Goal: Answer question/provide support: Share knowledge or assist other users

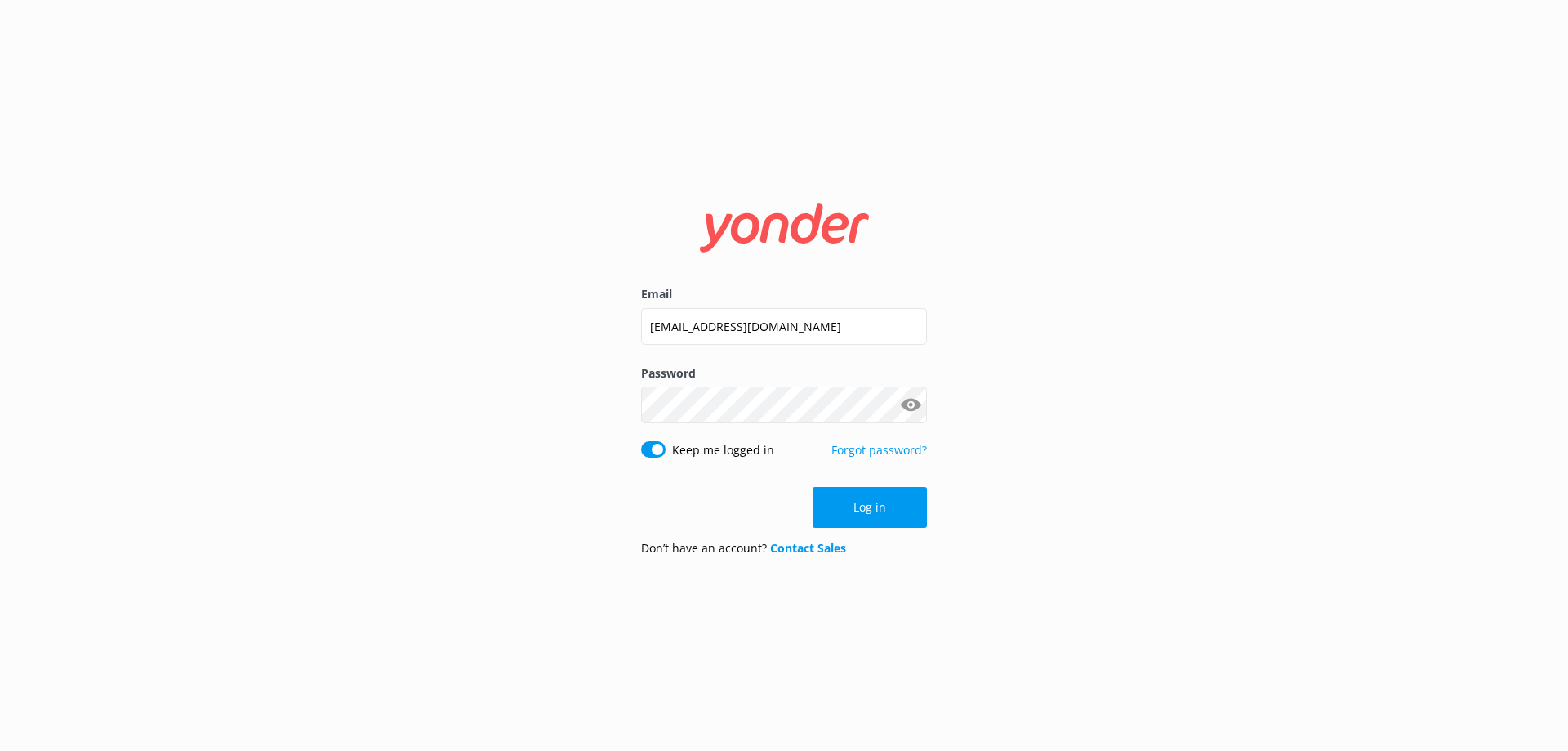
click at [843, 515] on button "Log in" at bounding box center [869, 507] width 114 height 41
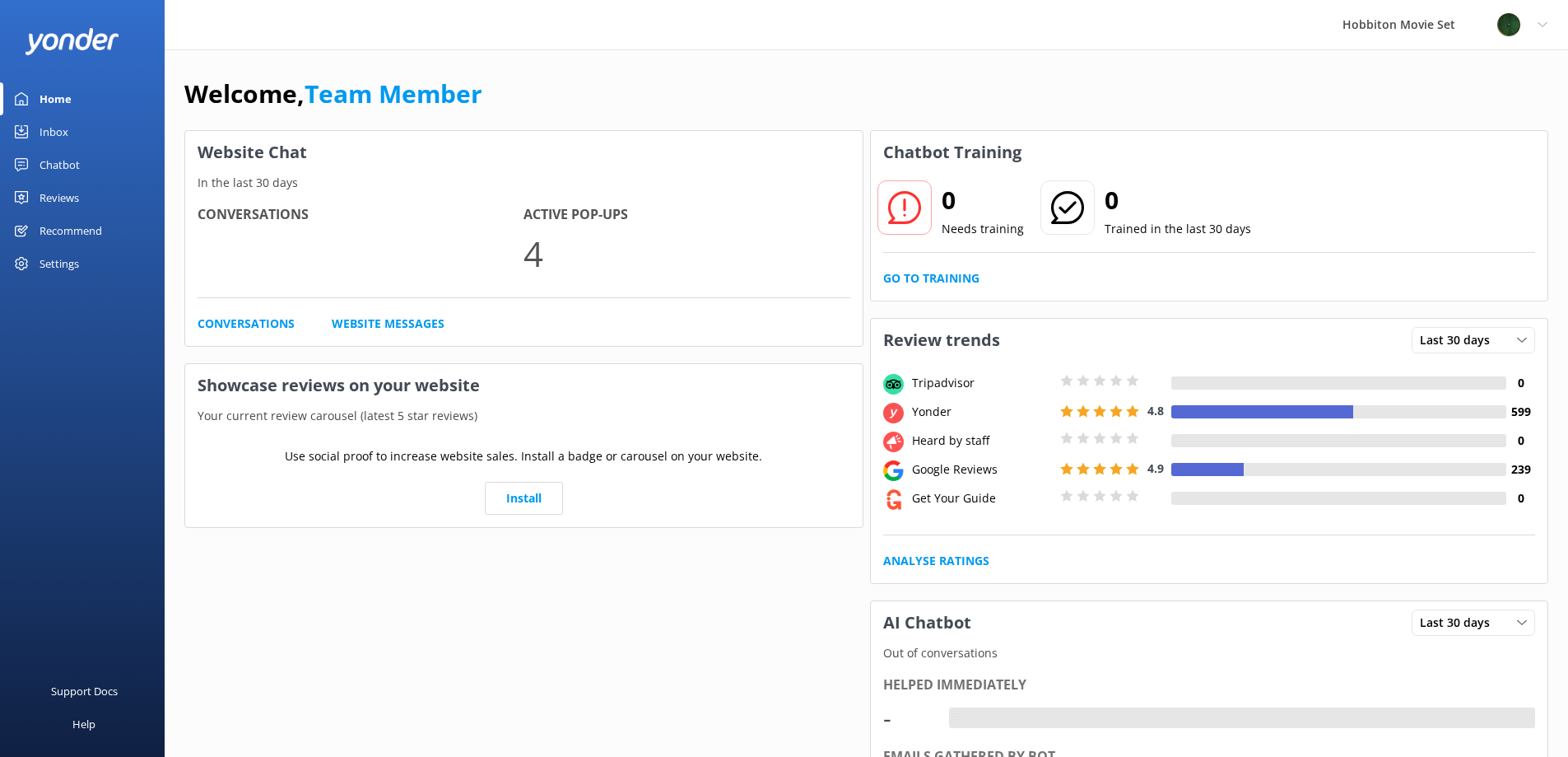
click at [62, 131] on div "Inbox" at bounding box center [54, 131] width 29 height 33
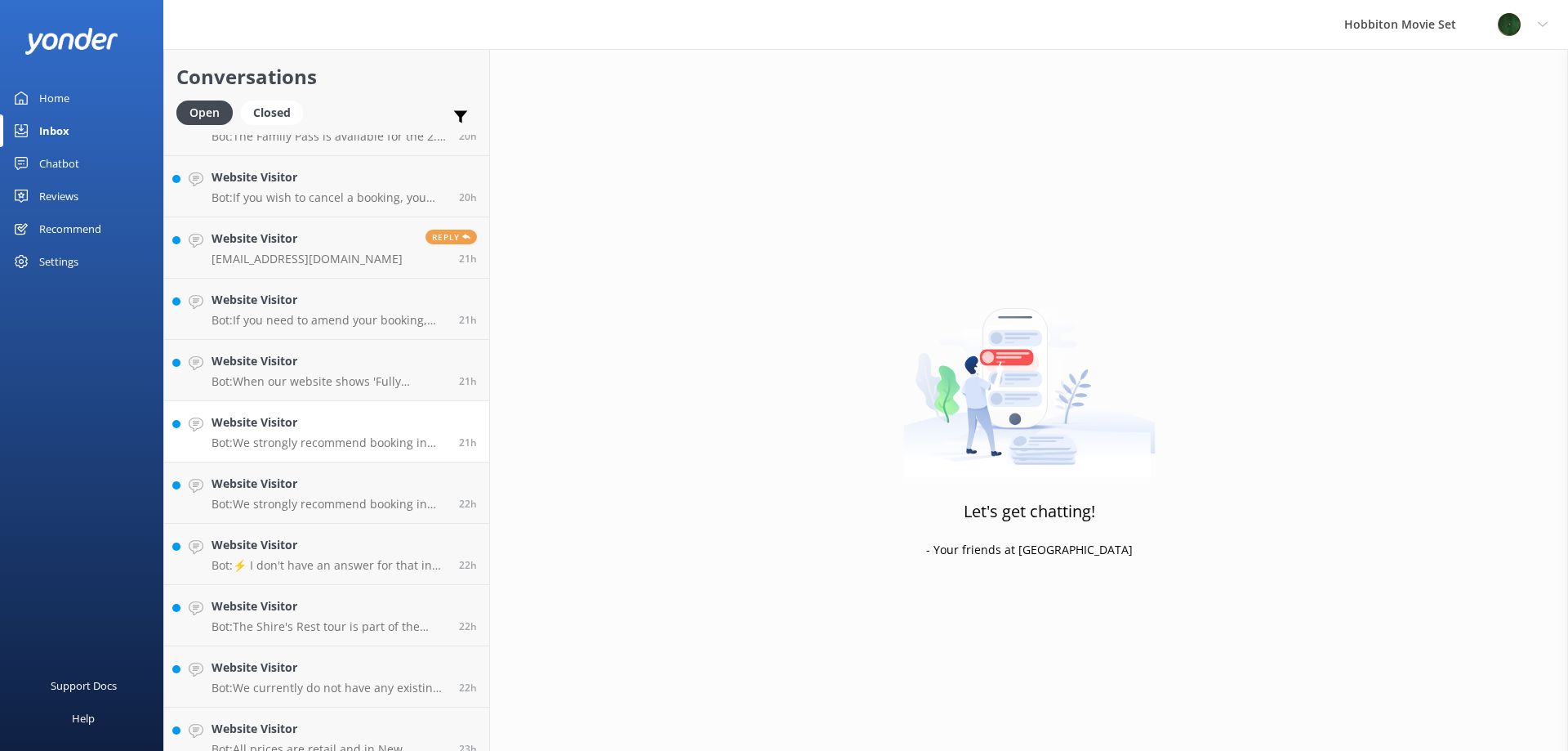
scroll to position [3366, 0]
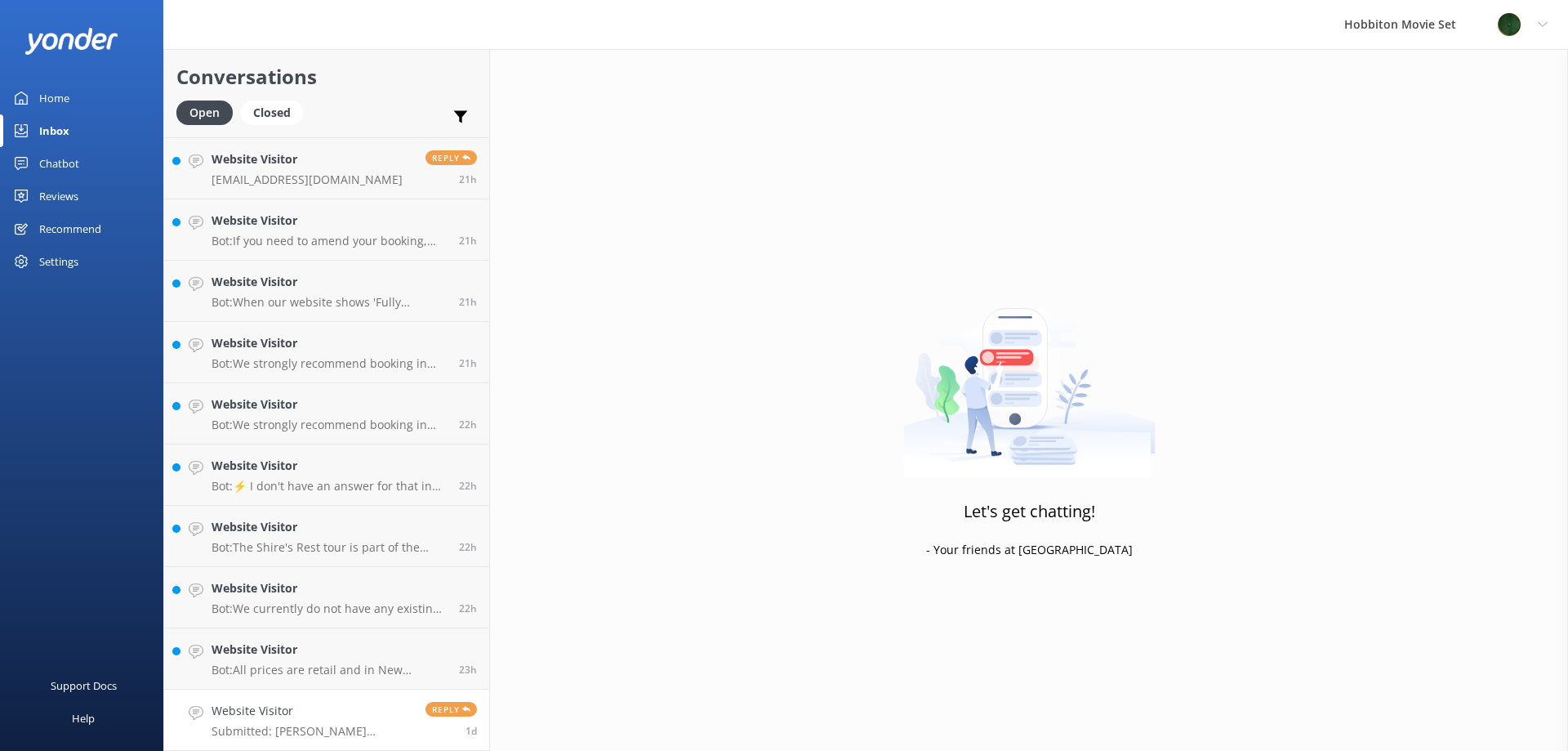
click at [330, 710] on h4 "Website Visitor" at bounding box center [312, 711] width 202 height 18
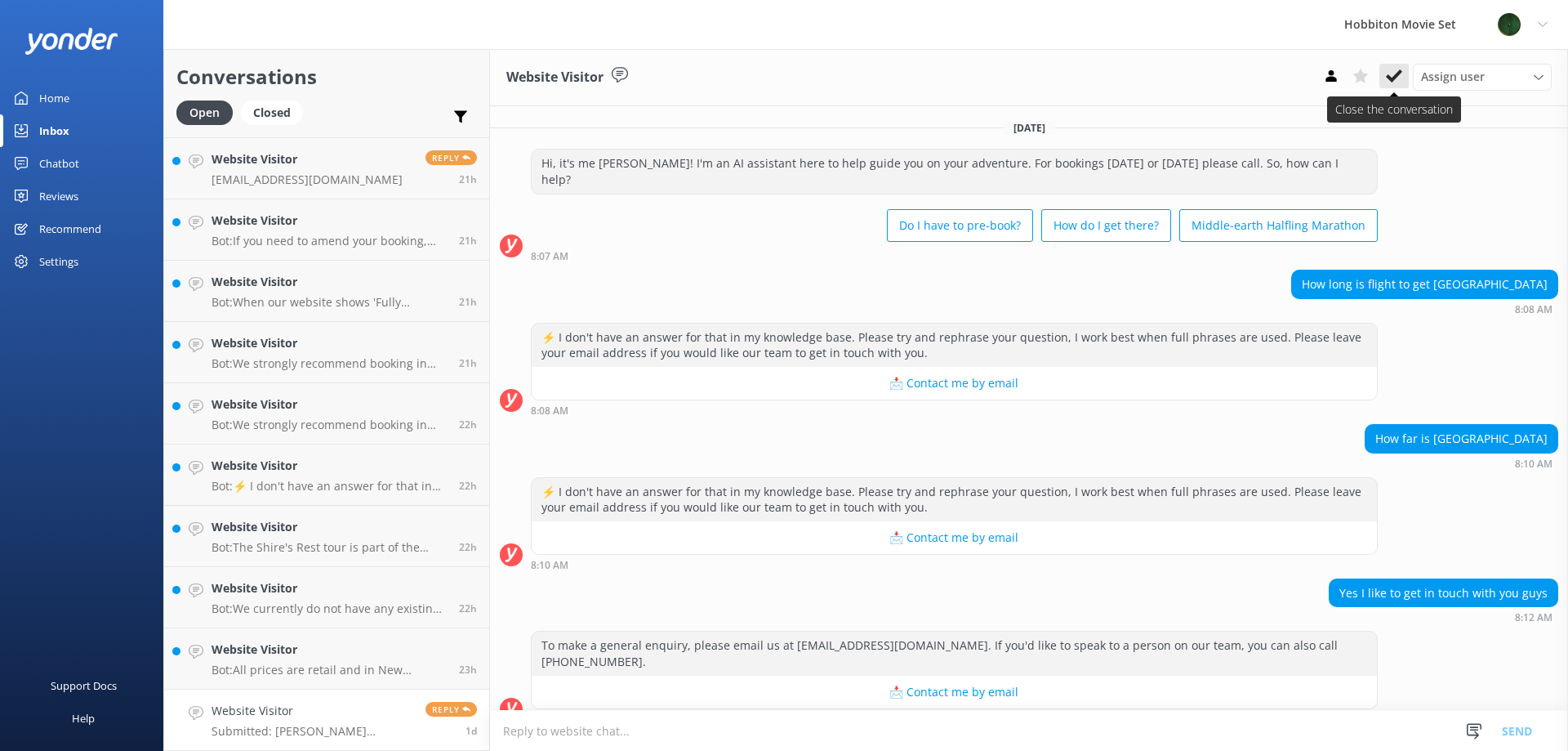
click at [1402, 70] on button at bounding box center [1394, 76] width 30 height 25
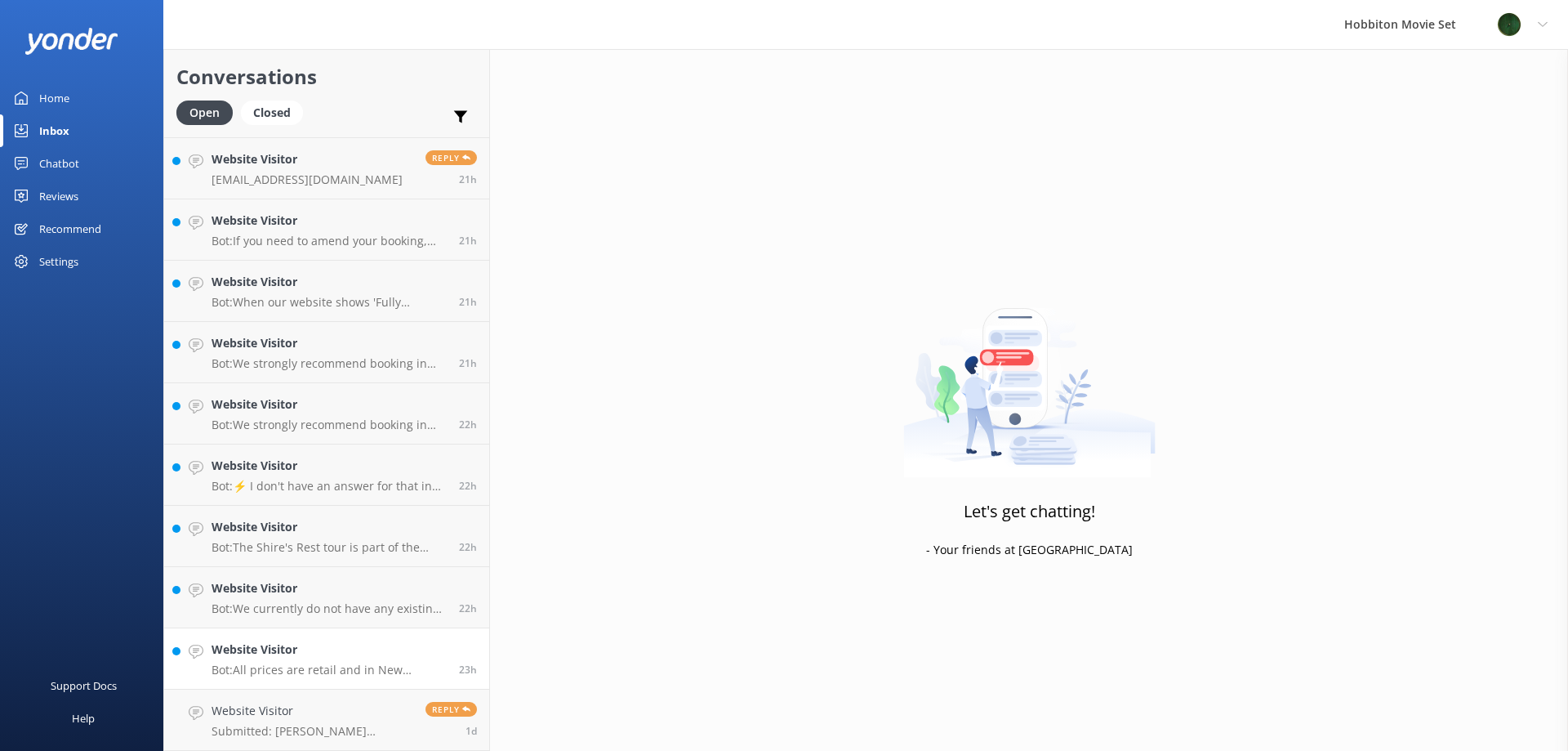
scroll to position [3305, 0]
click at [314, 715] on h4 "Website Visitor" at bounding box center [329, 711] width 235 height 18
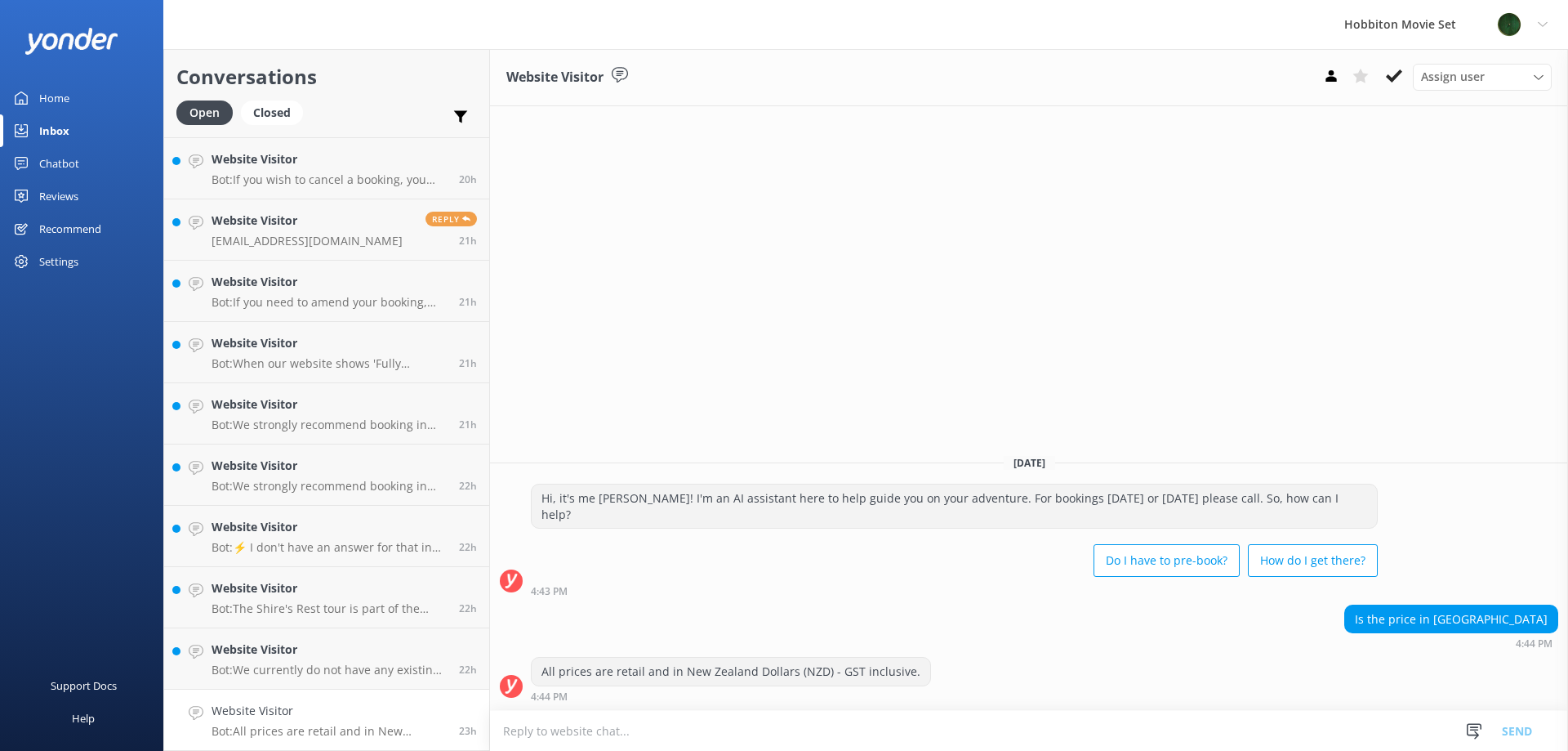
click at [1393, 89] on button at bounding box center [1394, 76] width 30 height 25
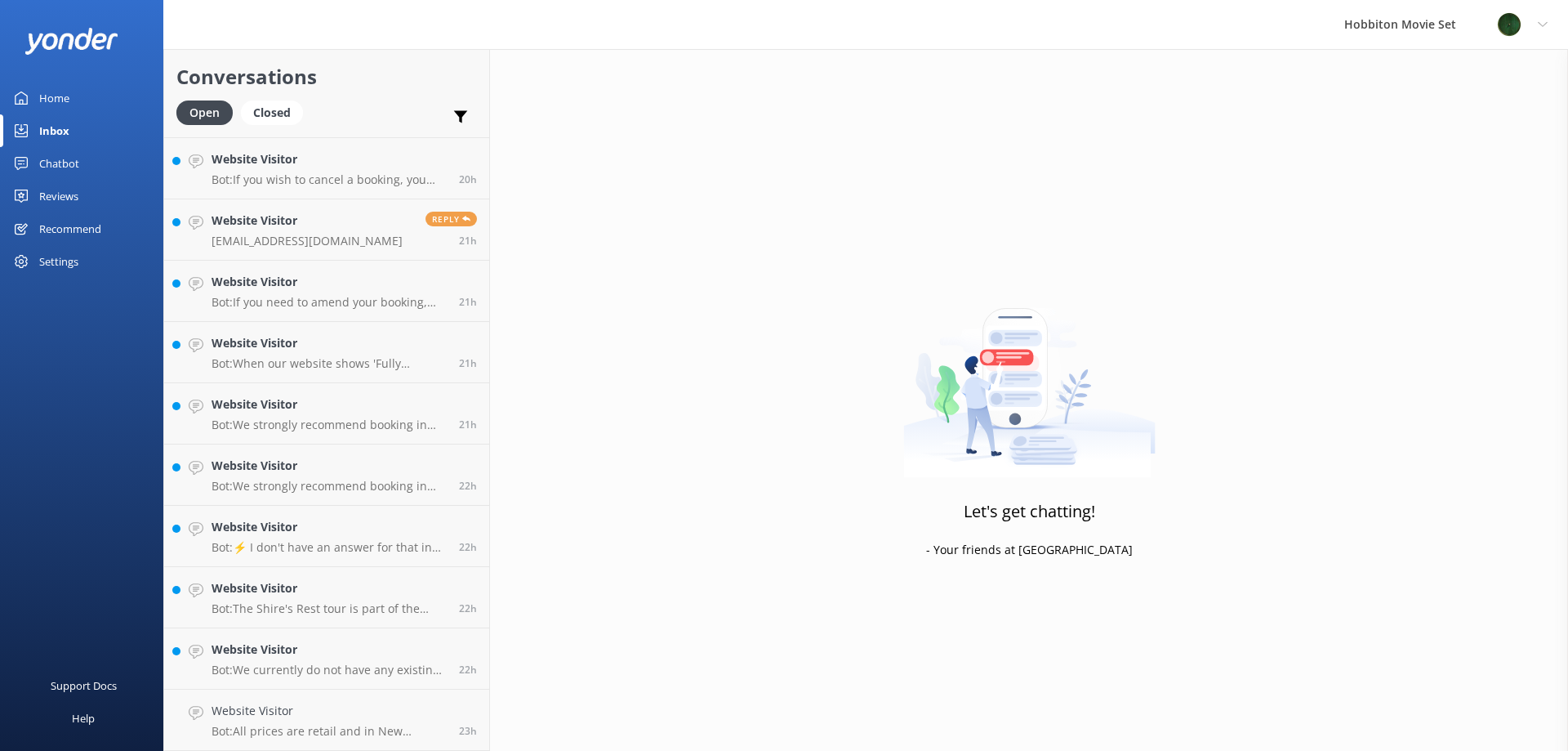
scroll to position [3244, 0]
click at [406, 720] on h4 "Website Visitor" at bounding box center [329, 711] width 235 height 18
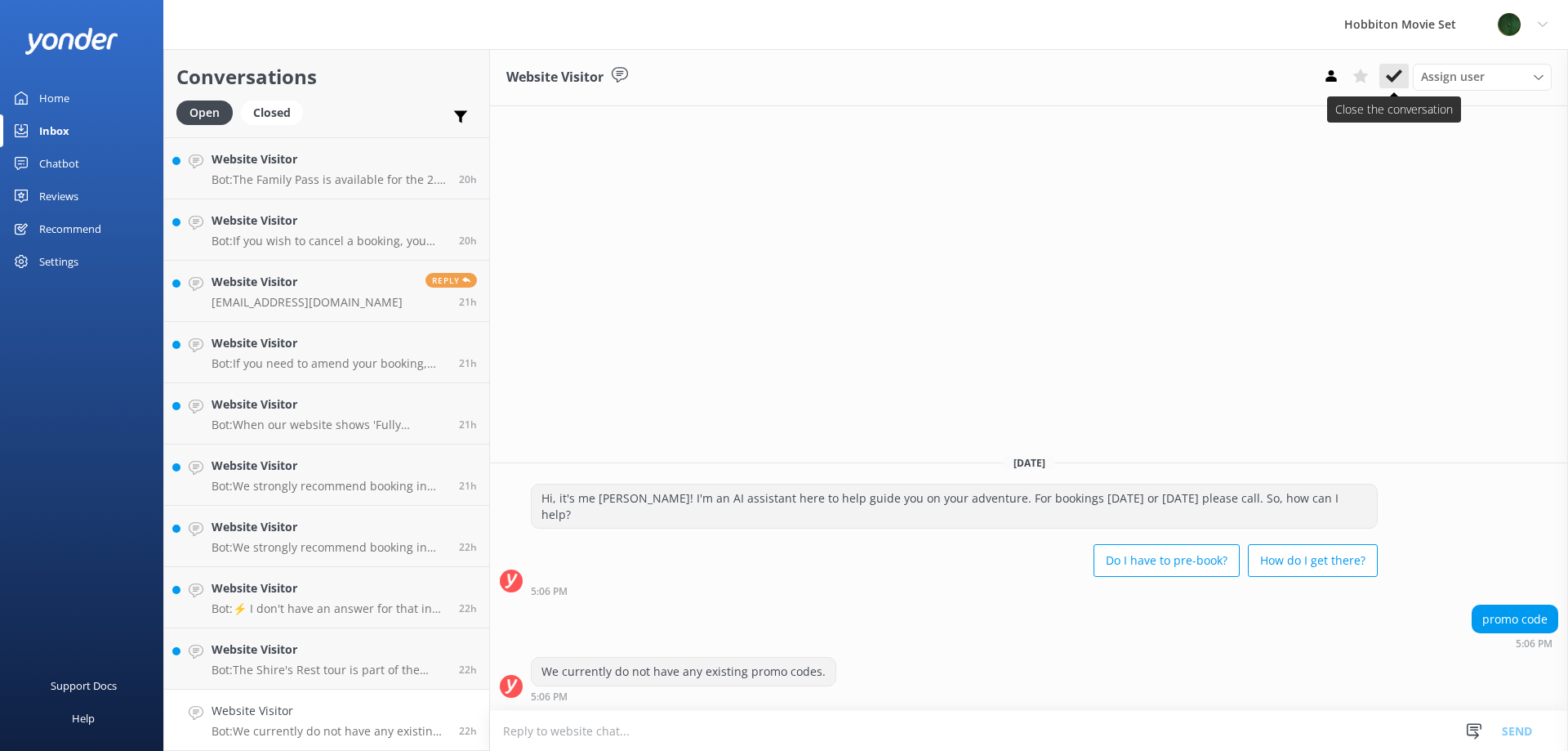
click at [1388, 87] on button at bounding box center [1394, 76] width 30 height 25
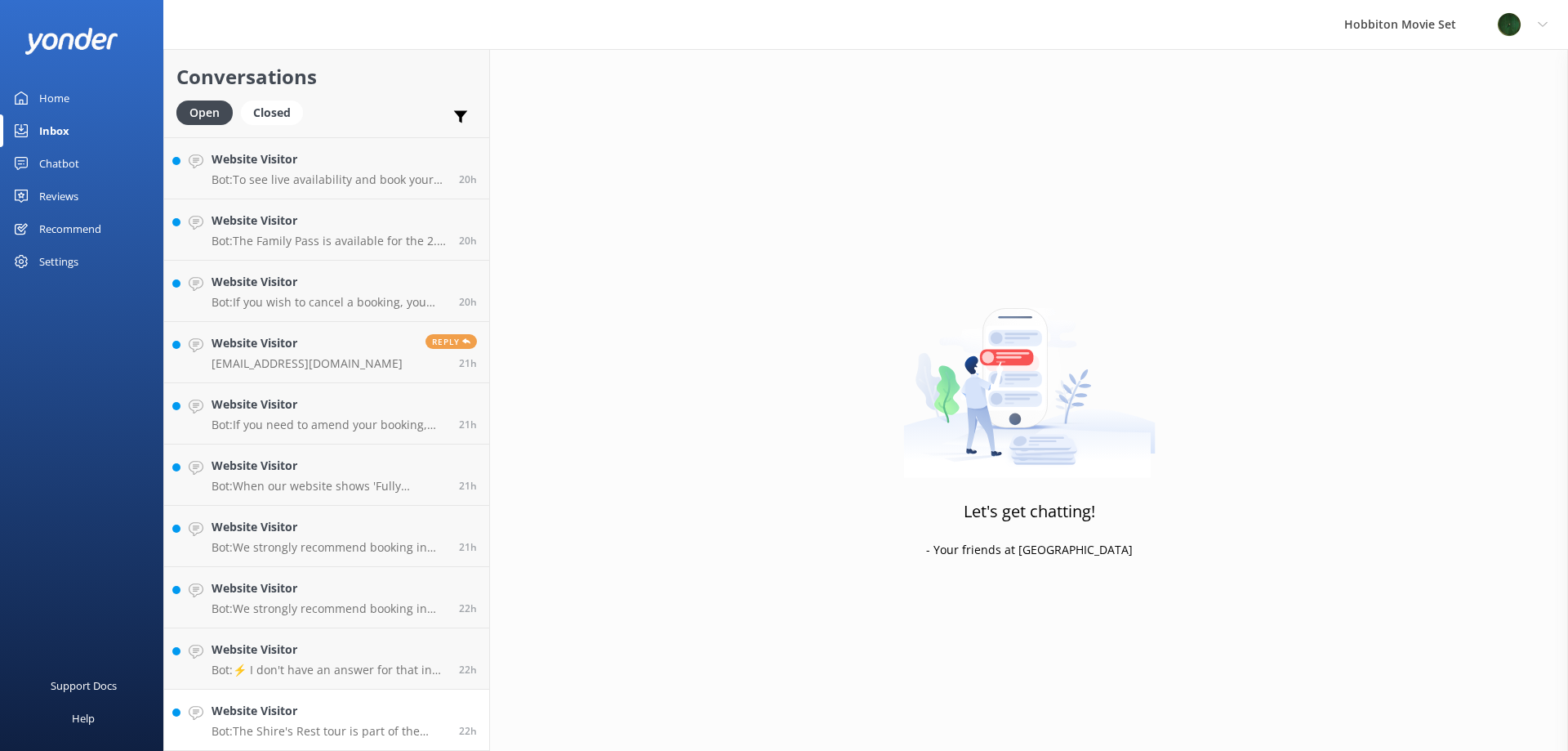
scroll to position [3183, 0]
click at [290, 725] on p "Bot: The Shire's Rest tour is part of the Hobbiton Movie Set tour experiences. …" at bounding box center [329, 731] width 235 height 15
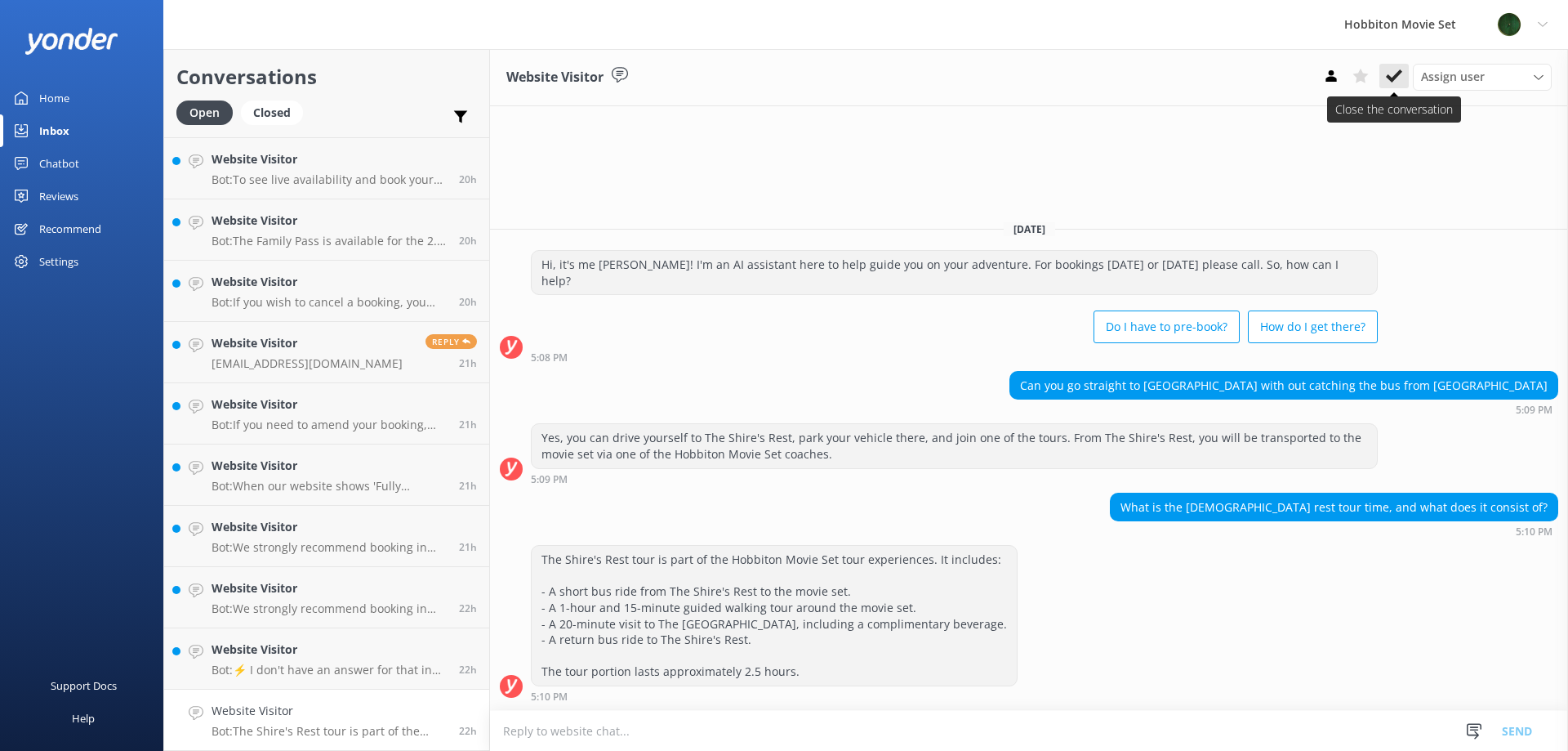
click at [1398, 73] on use at bounding box center [1394, 76] width 16 height 13
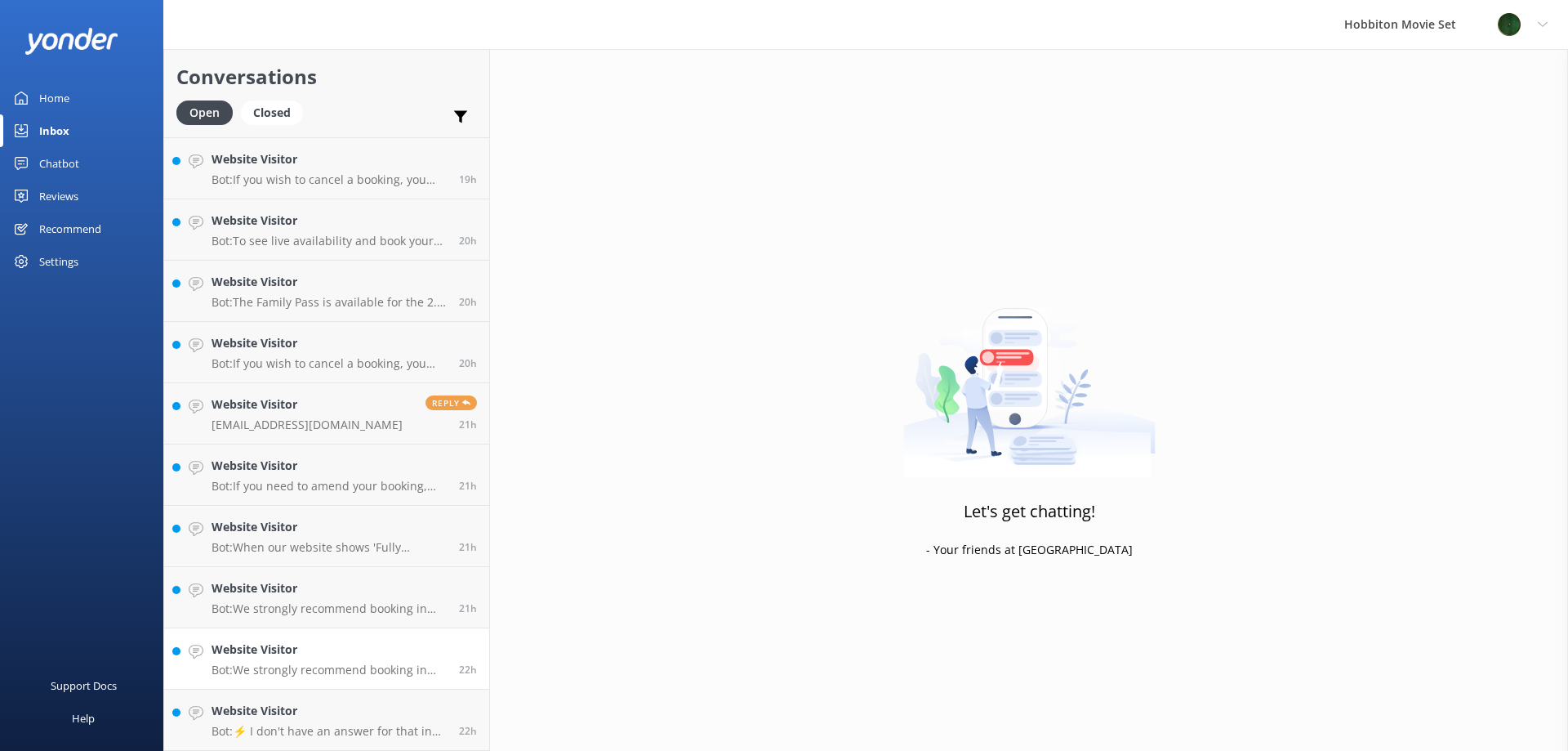
scroll to position [3121, 0]
click at [332, 716] on h4 "Website Visitor" at bounding box center [329, 711] width 235 height 18
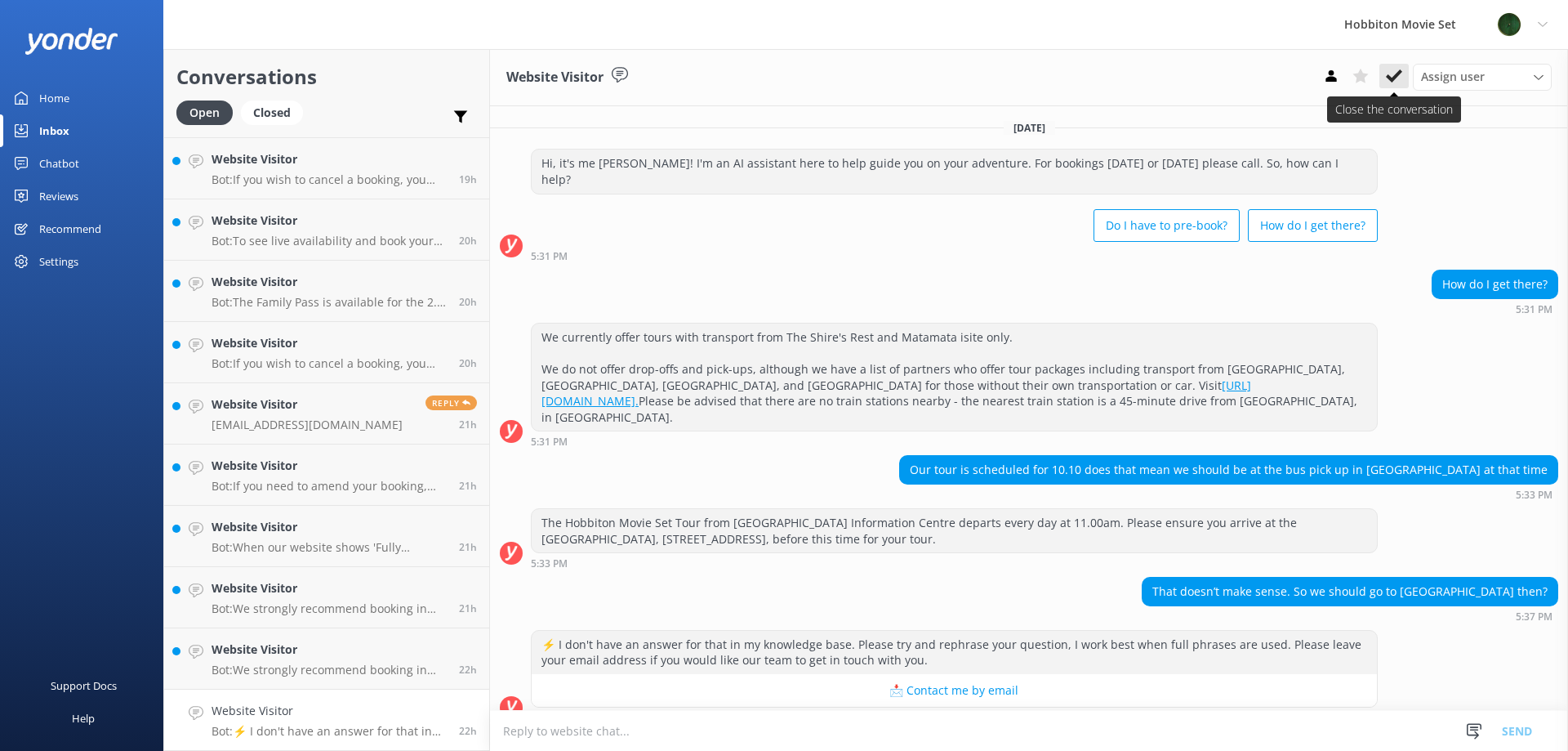
click at [1386, 79] on icon at bounding box center [1394, 76] width 16 height 16
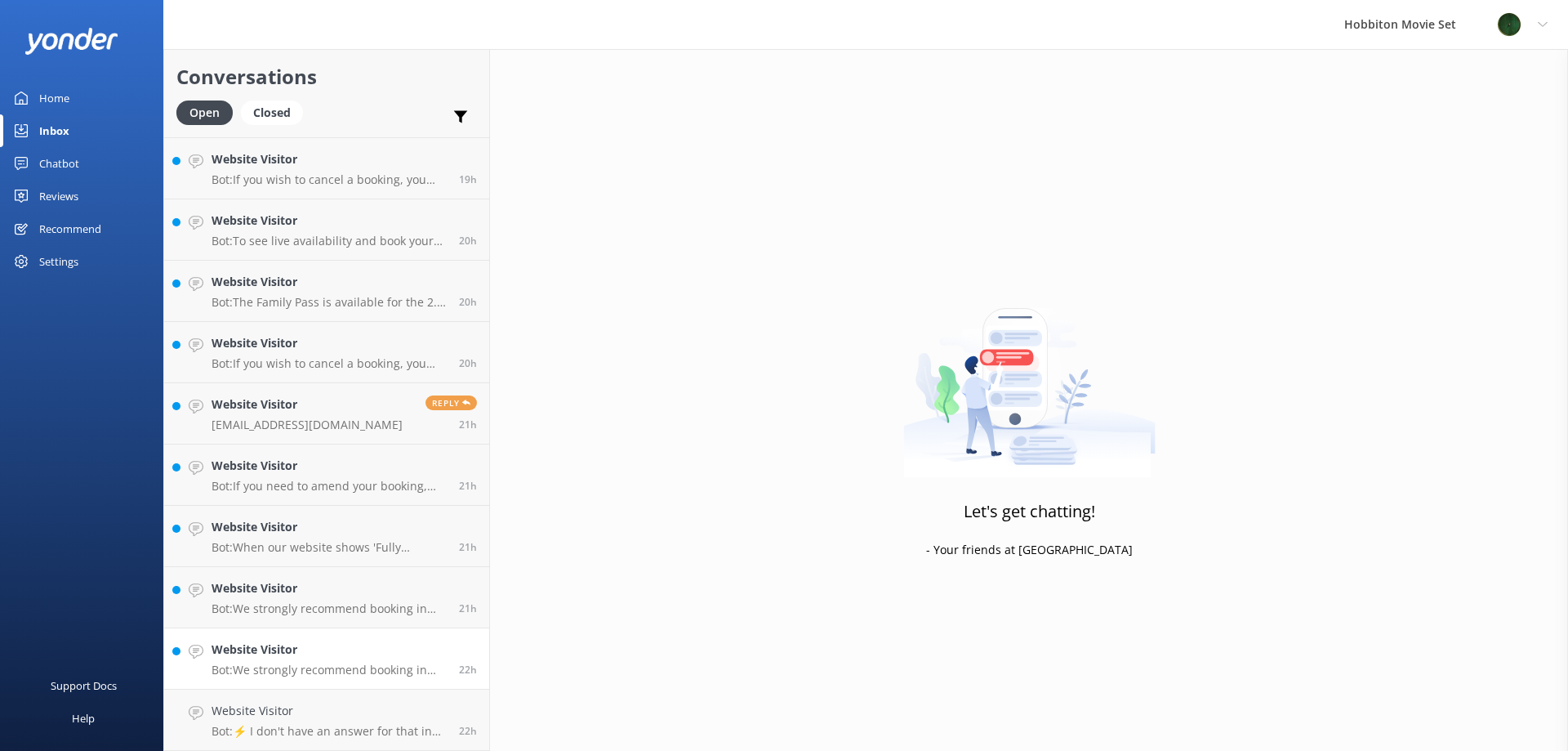
scroll to position [3061, 0]
click at [330, 699] on link "Website Visitor Bot: We strongly recommend booking in advance as our tours are …" at bounding box center [326, 720] width 325 height 61
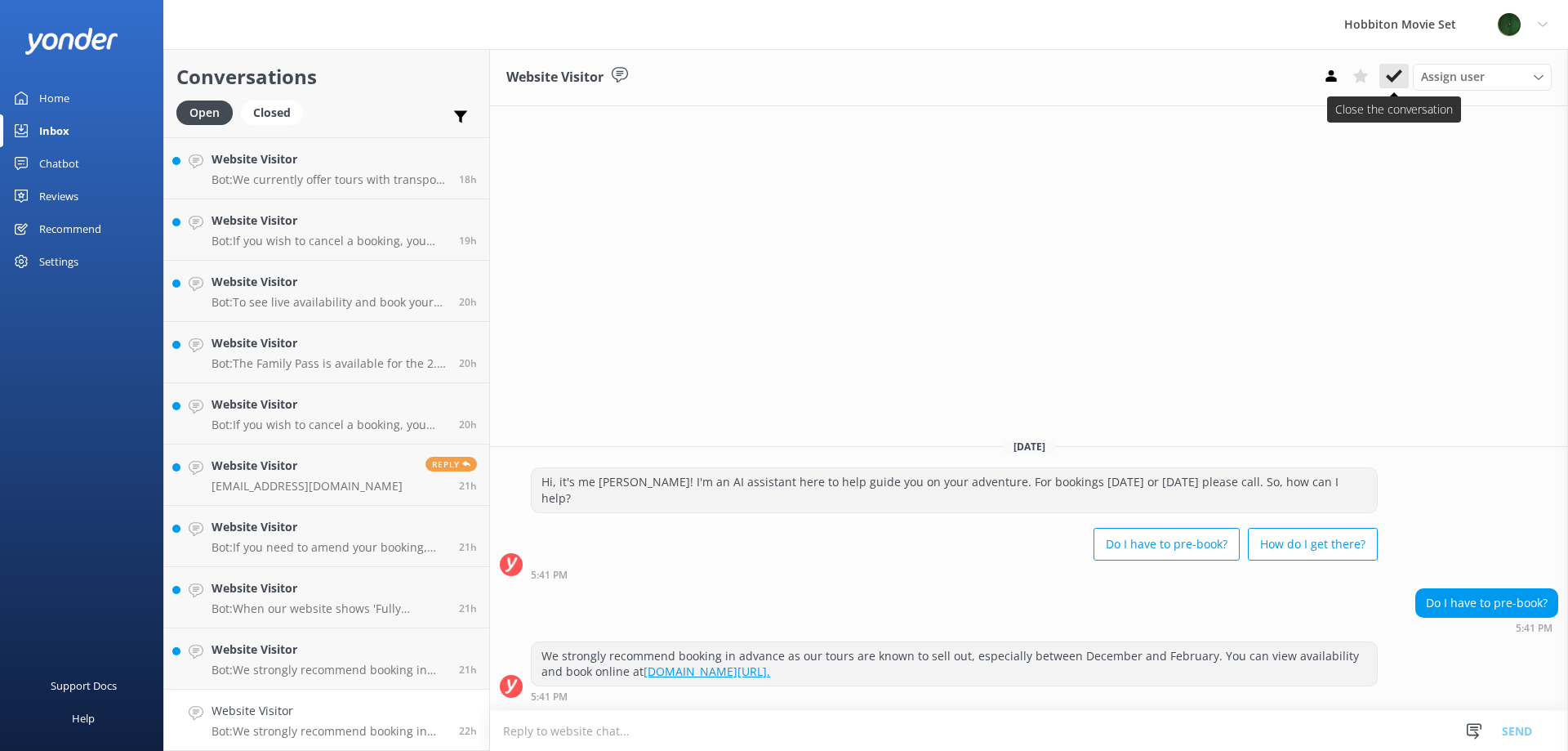
click at [1388, 76] on use at bounding box center [1394, 76] width 16 height 13
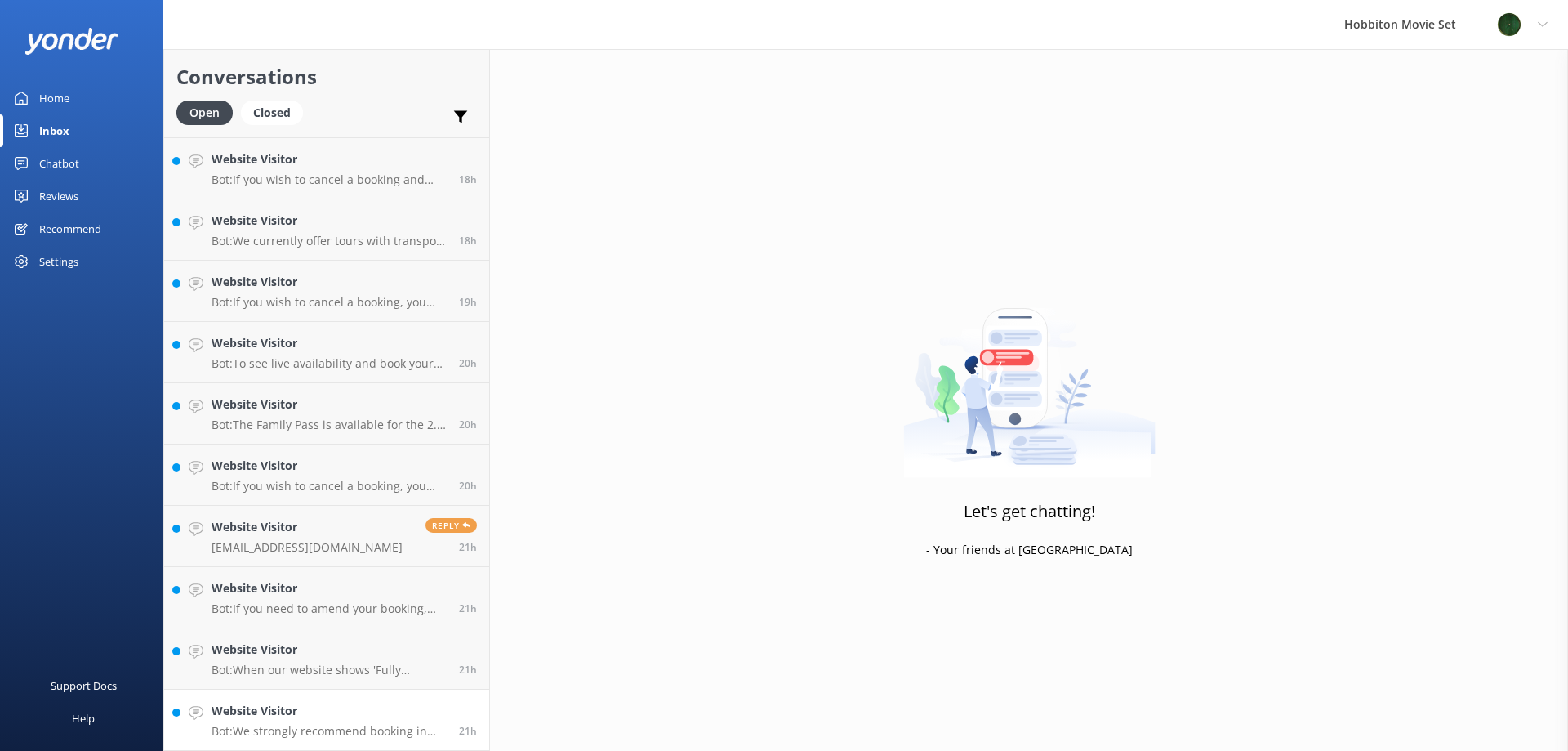
scroll to position [2999, 0]
click at [360, 723] on div "Website Visitor Bot: We strongly recommend booking in advance as our tours are …" at bounding box center [329, 720] width 235 height 36
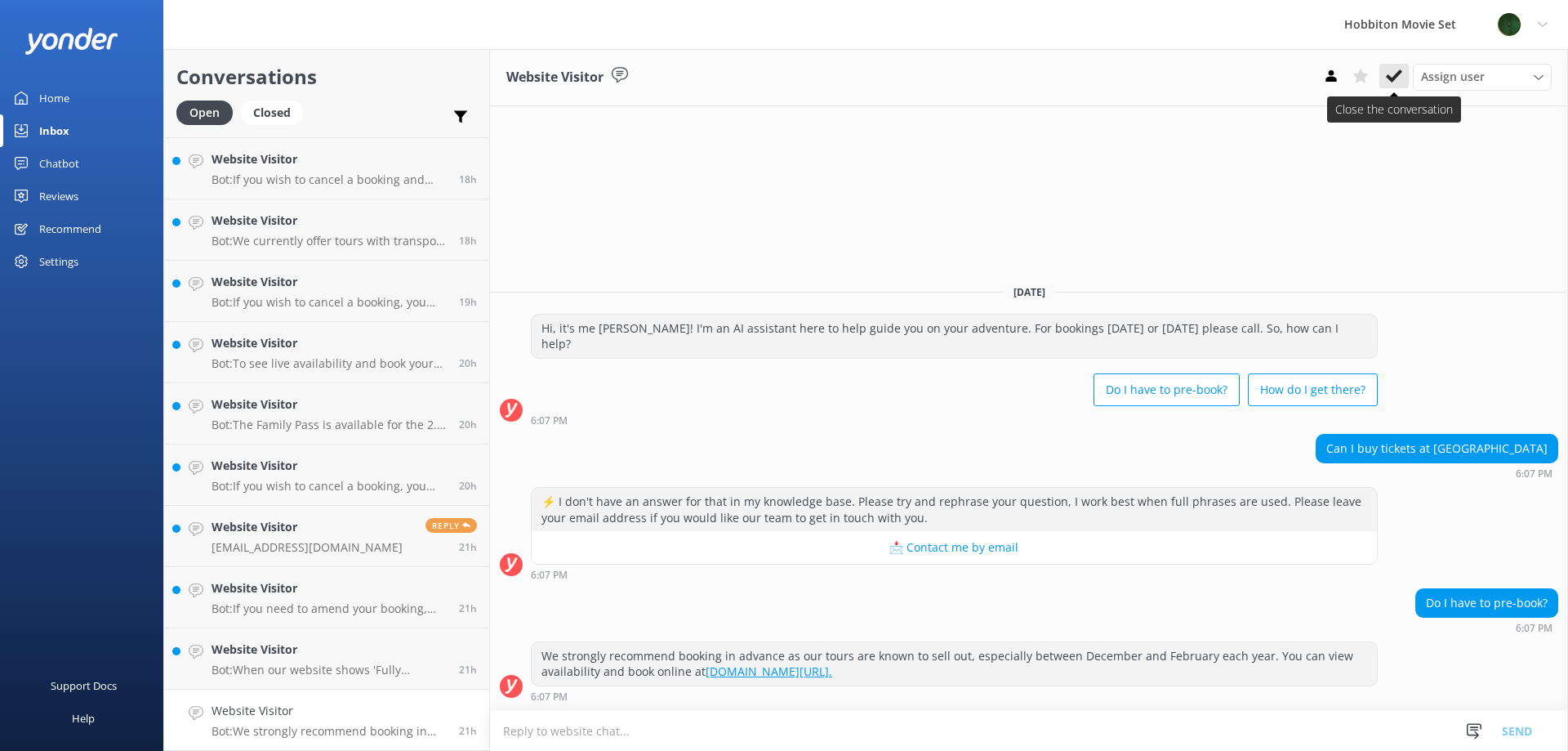
click at [1403, 80] on button at bounding box center [1394, 76] width 30 height 25
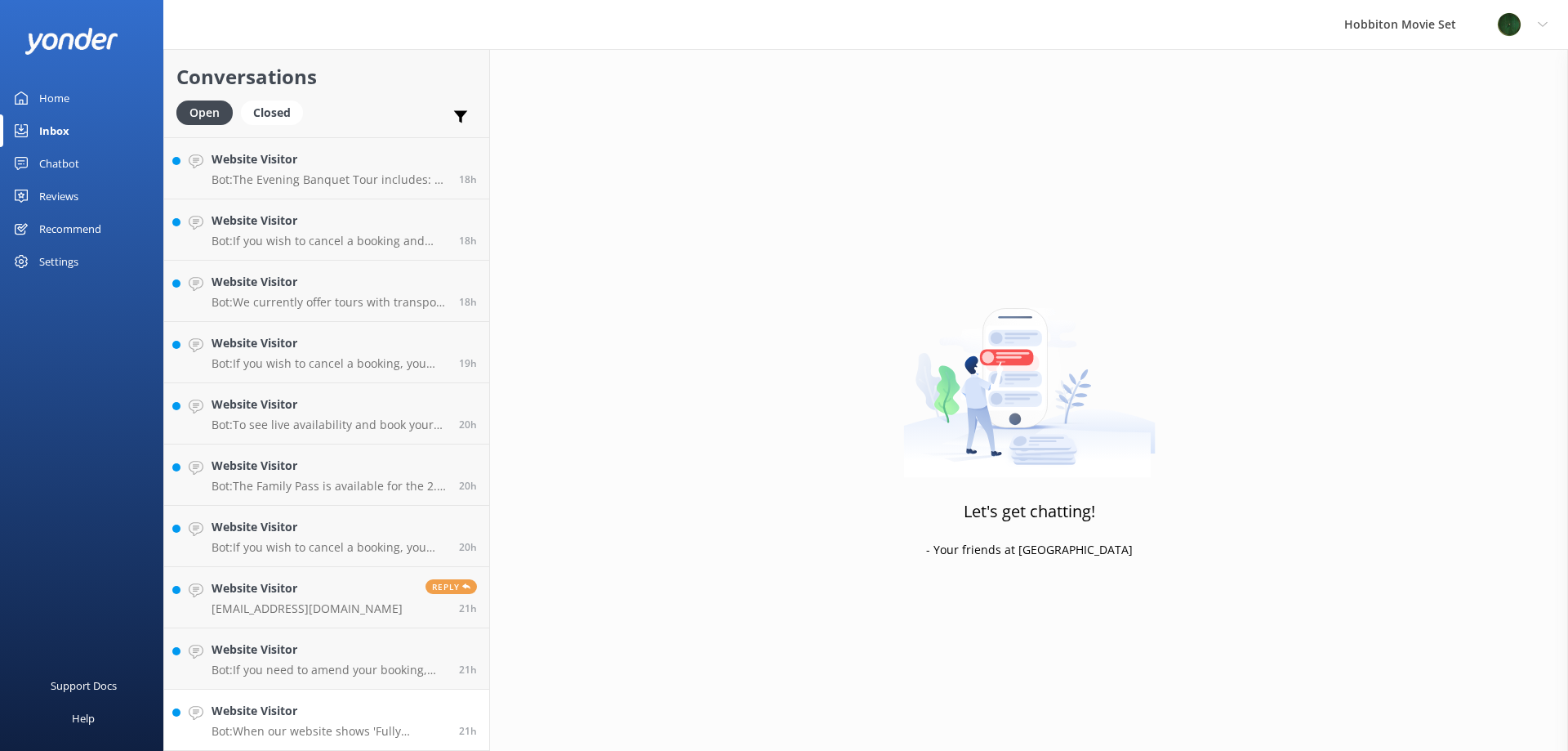
scroll to position [2938, 0]
click at [378, 726] on p "Bot: When our website shows 'Fully Booked', it means all tickets for that tour …" at bounding box center [329, 731] width 235 height 15
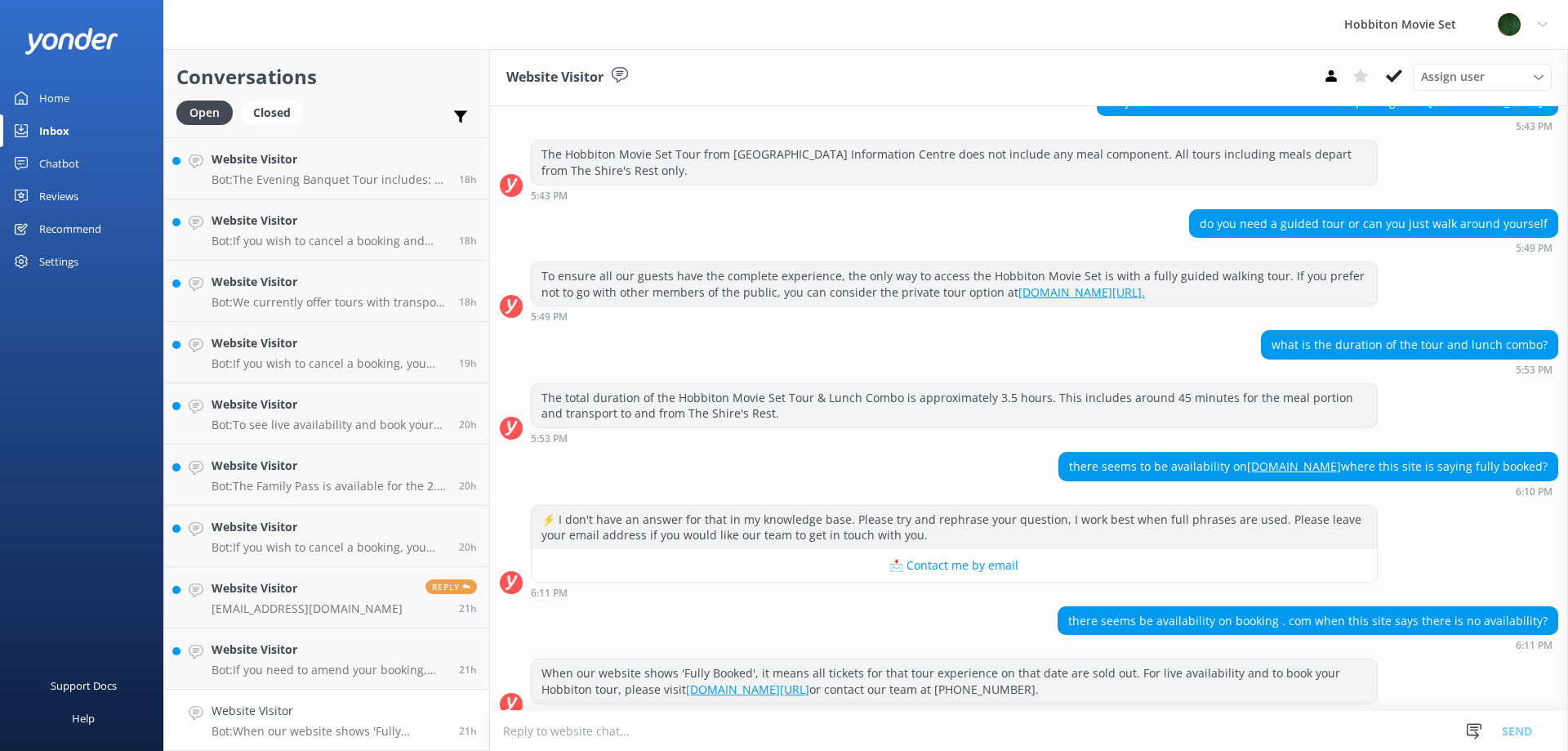
scroll to position [427, 0]
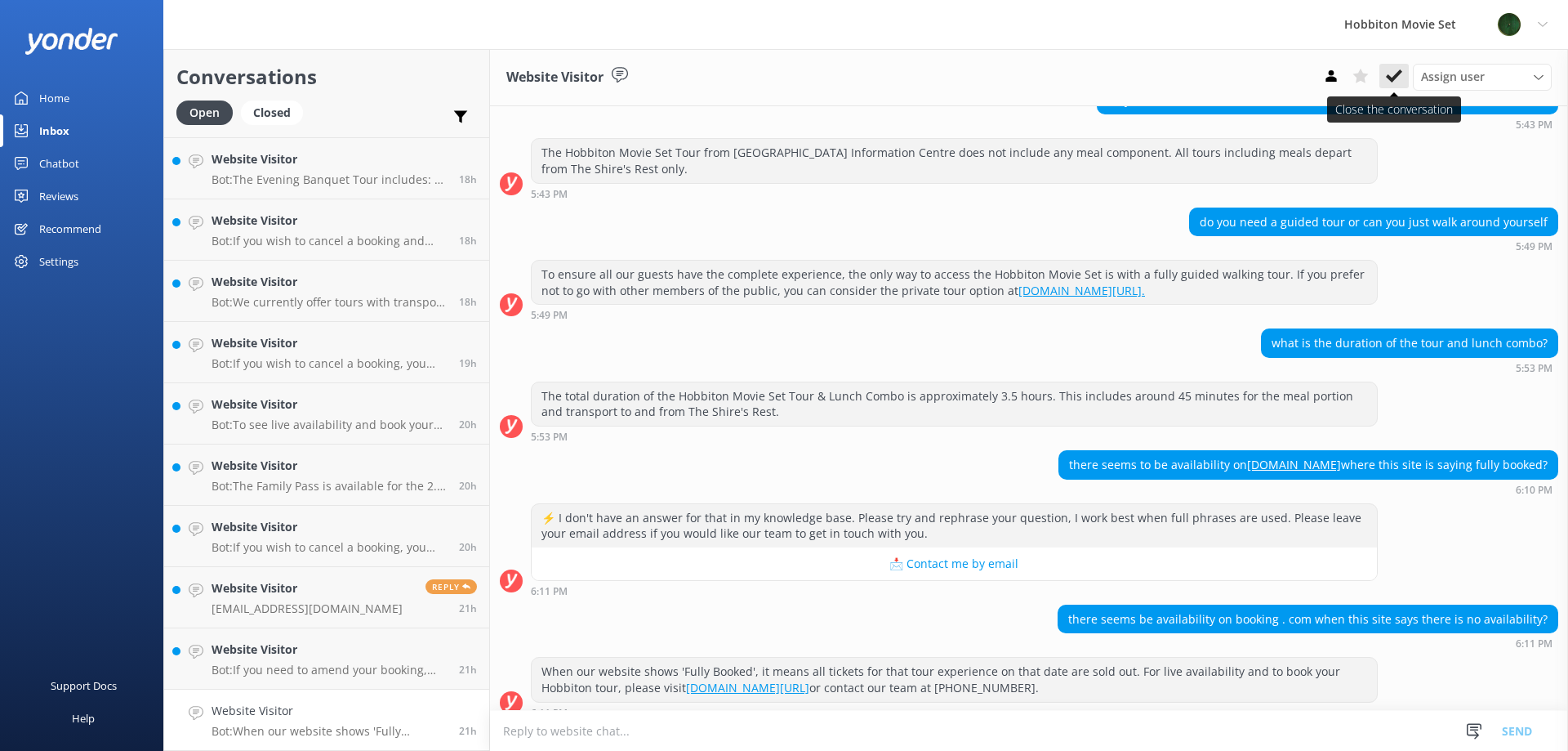
click at [1395, 71] on icon at bounding box center [1394, 76] width 16 height 16
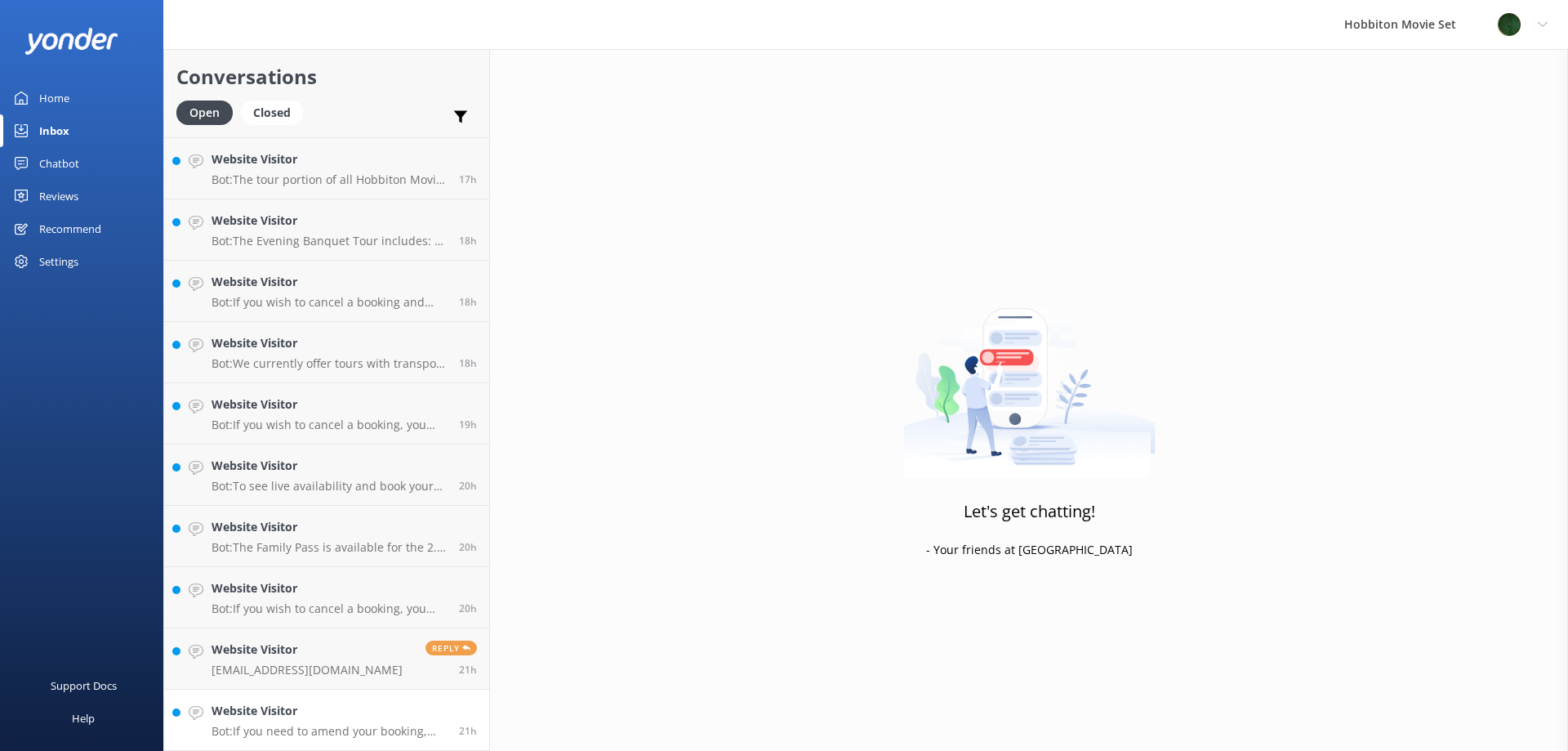
scroll to position [2876, 0]
click at [401, 715] on h4 "Website Visitor" at bounding box center [329, 711] width 235 height 18
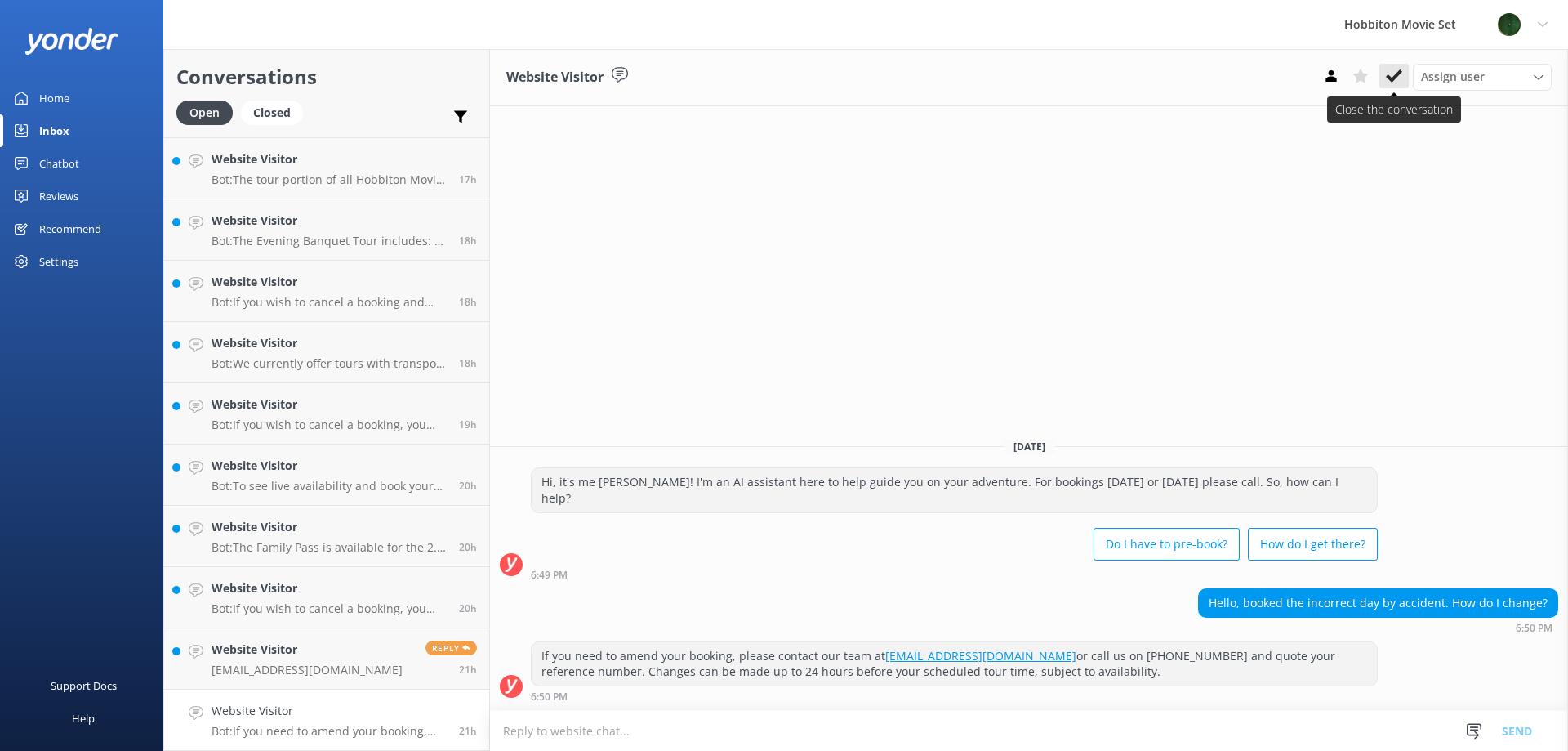
click at [1402, 83] on icon at bounding box center [1394, 76] width 16 height 16
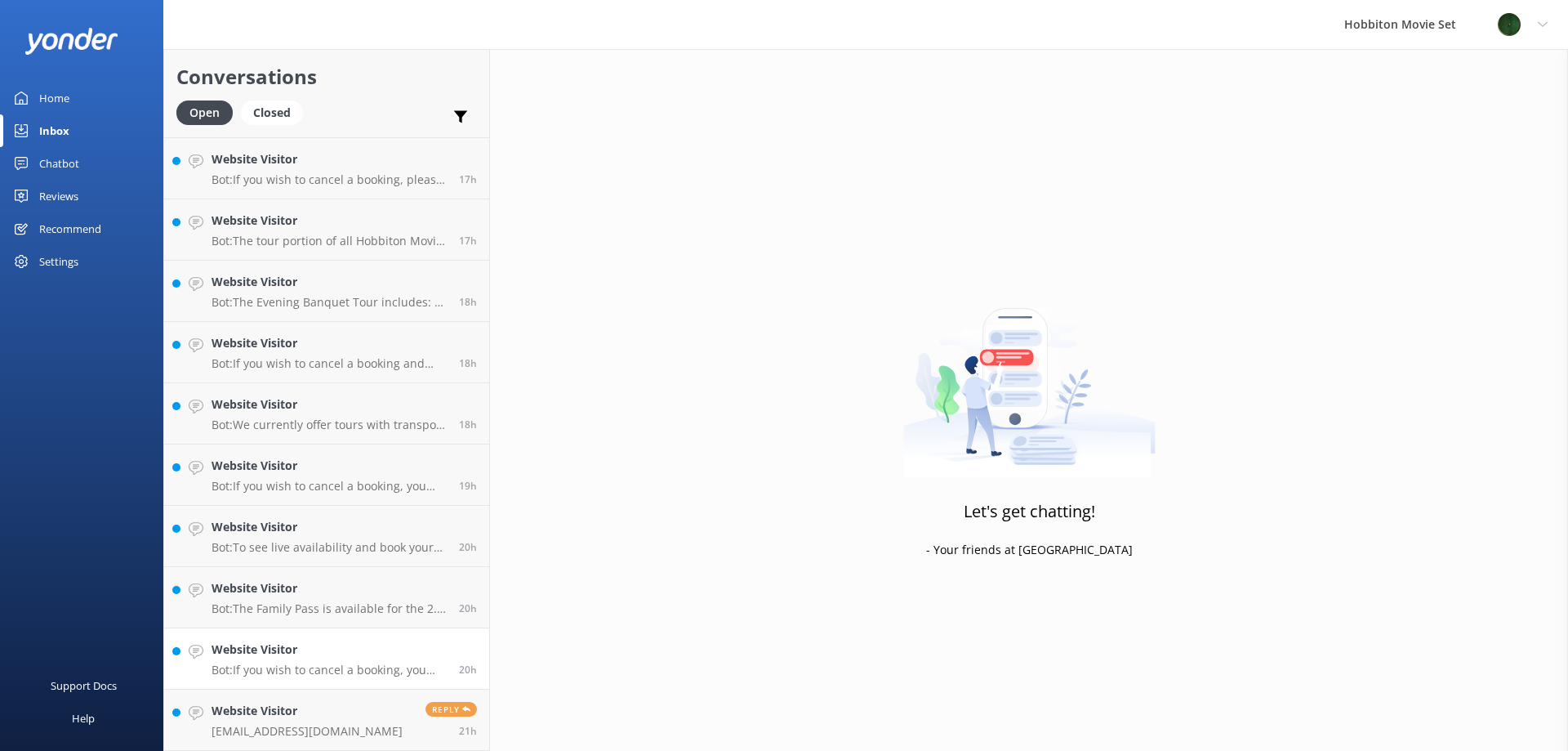
scroll to position [2815, 0]
click at [328, 720] on div "Website Visitor [EMAIL_ADDRESS][DOMAIN_NAME]" at bounding box center [307, 720] width 191 height 36
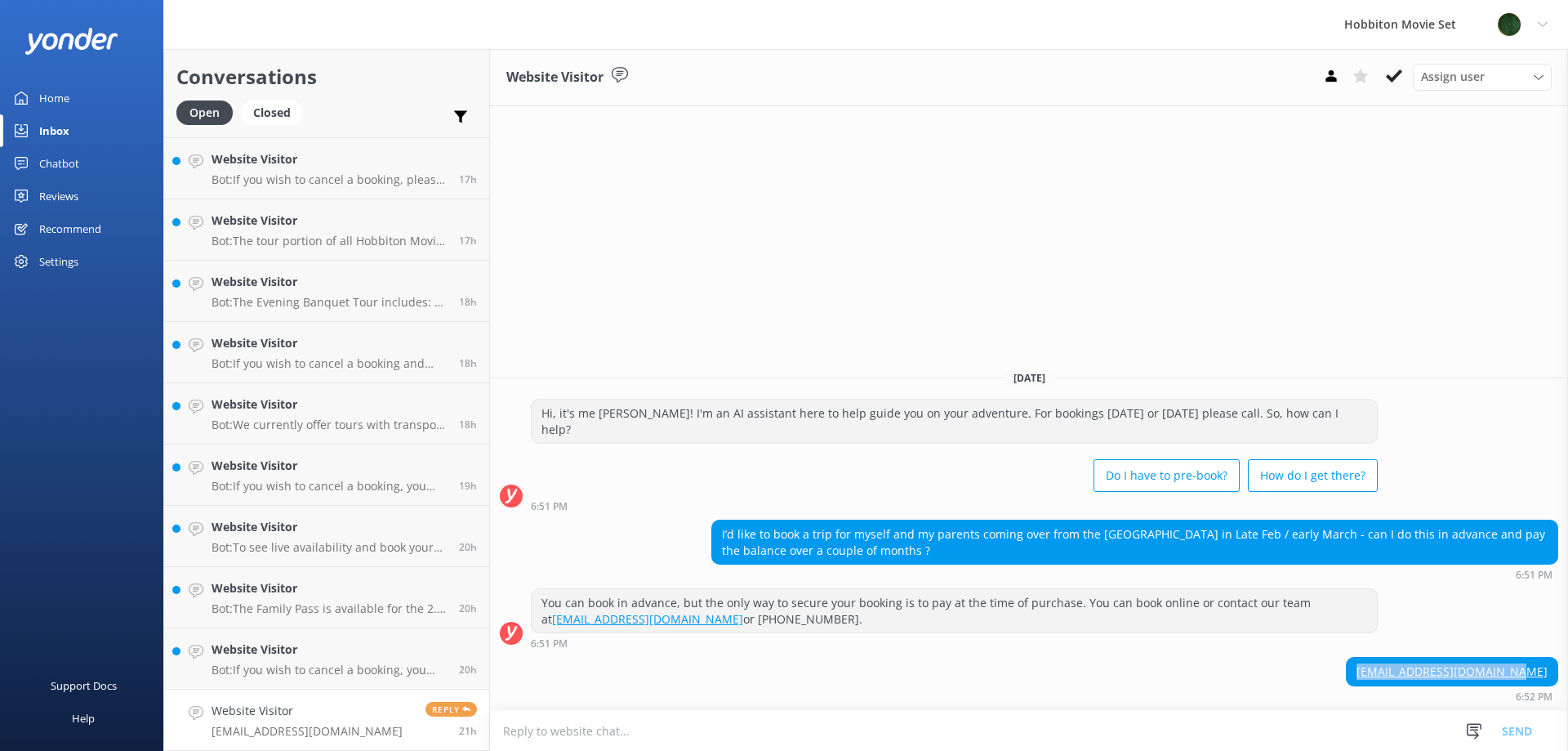
drag, startPoint x: 1548, startPoint y: 670, endPoint x: 1384, endPoint y: 676, distance: 164.1
click at [1384, 676] on div "[EMAIL_ADDRESS][DOMAIN_NAME] 6:52 PM" at bounding box center [1029, 679] width 1078 height 45
copy link "[EMAIL_ADDRESS][DOMAIN_NAME]"
click at [303, 633] on link "Website Visitor Bot: If you wish to cancel a booking, you can contact our reser…" at bounding box center [326, 658] width 325 height 61
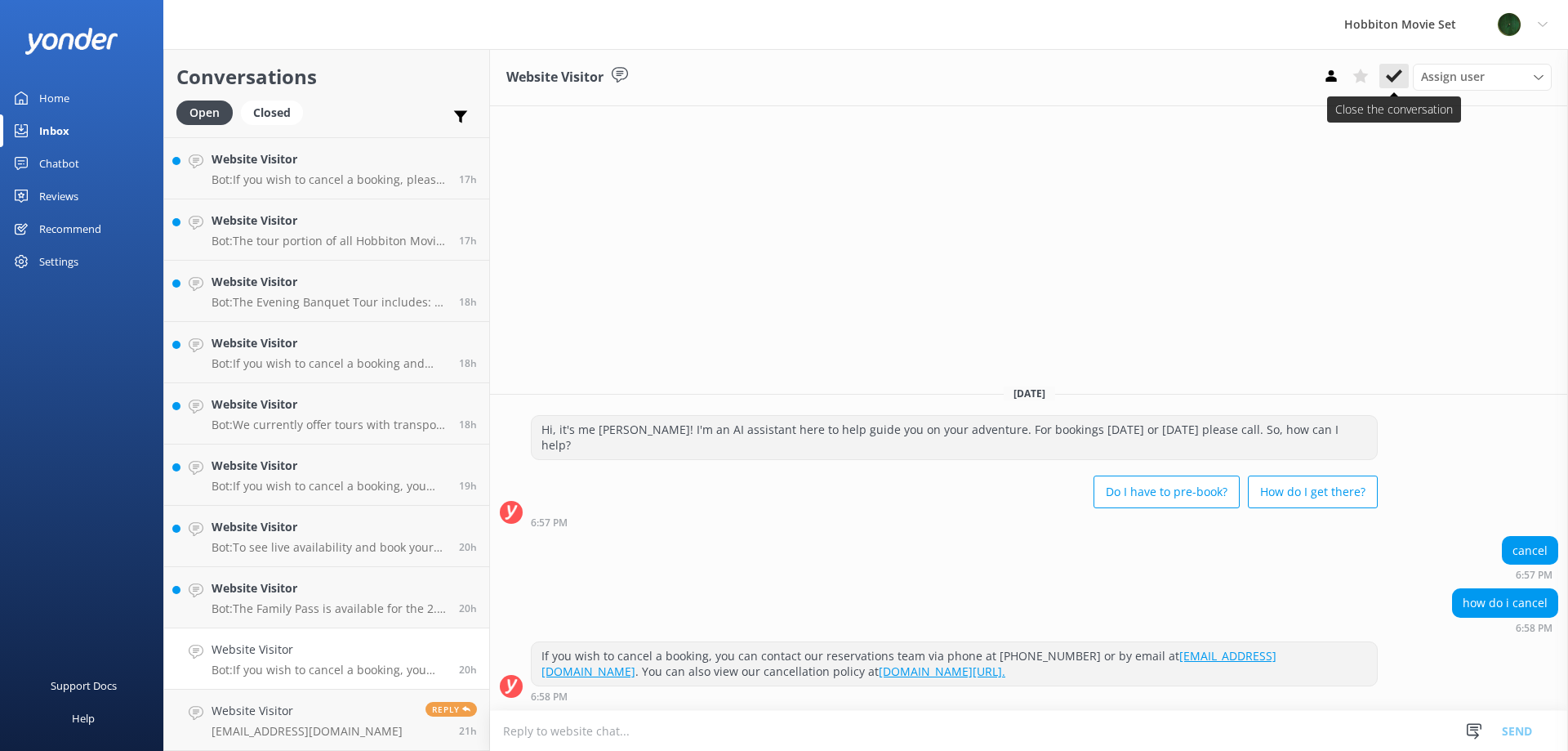
click at [1388, 72] on icon at bounding box center [1394, 76] width 16 height 16
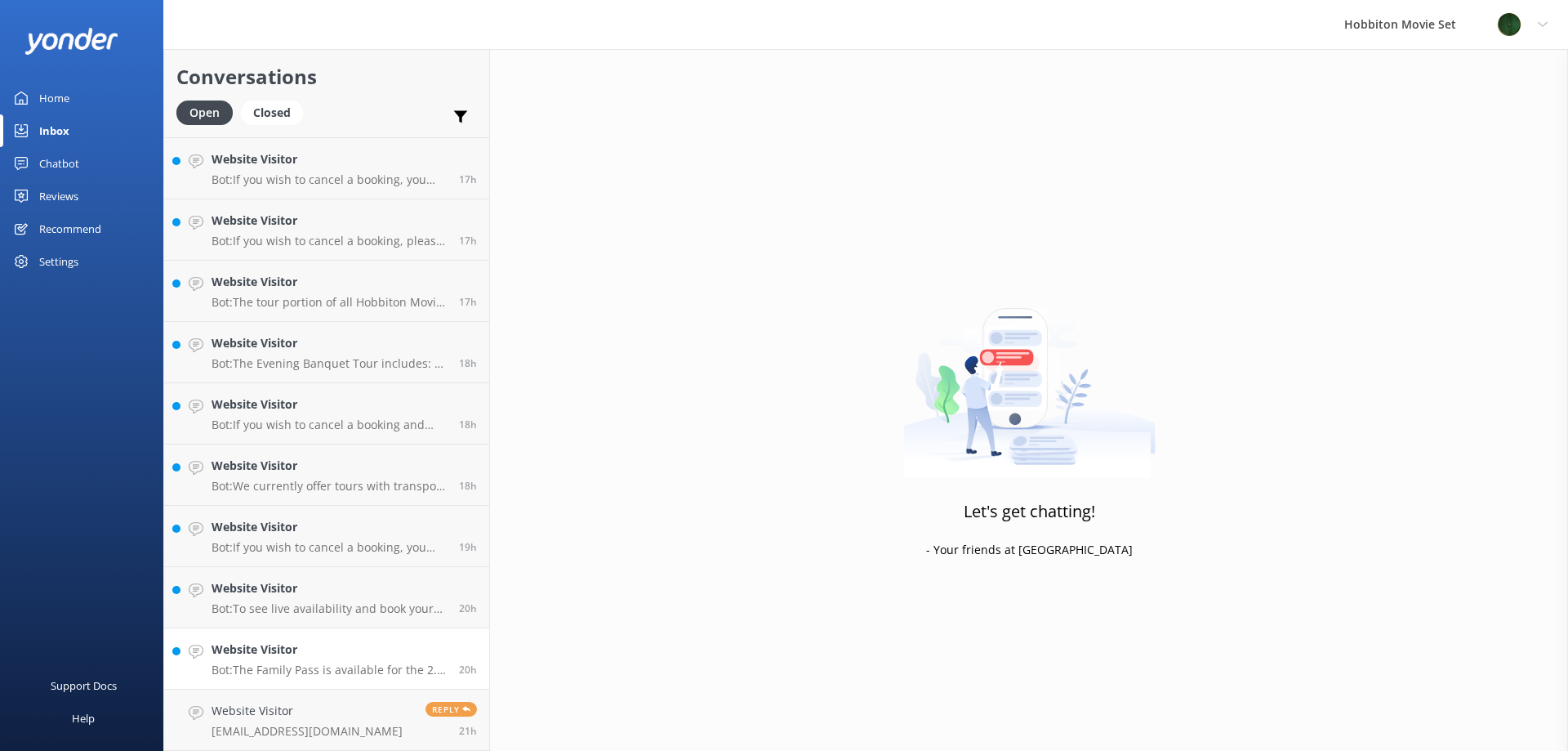
scroll to position [2754, 0]
click at [321, 652] on h4 "Website Visitor" at bounding box center [329, 649] width 235 height 18
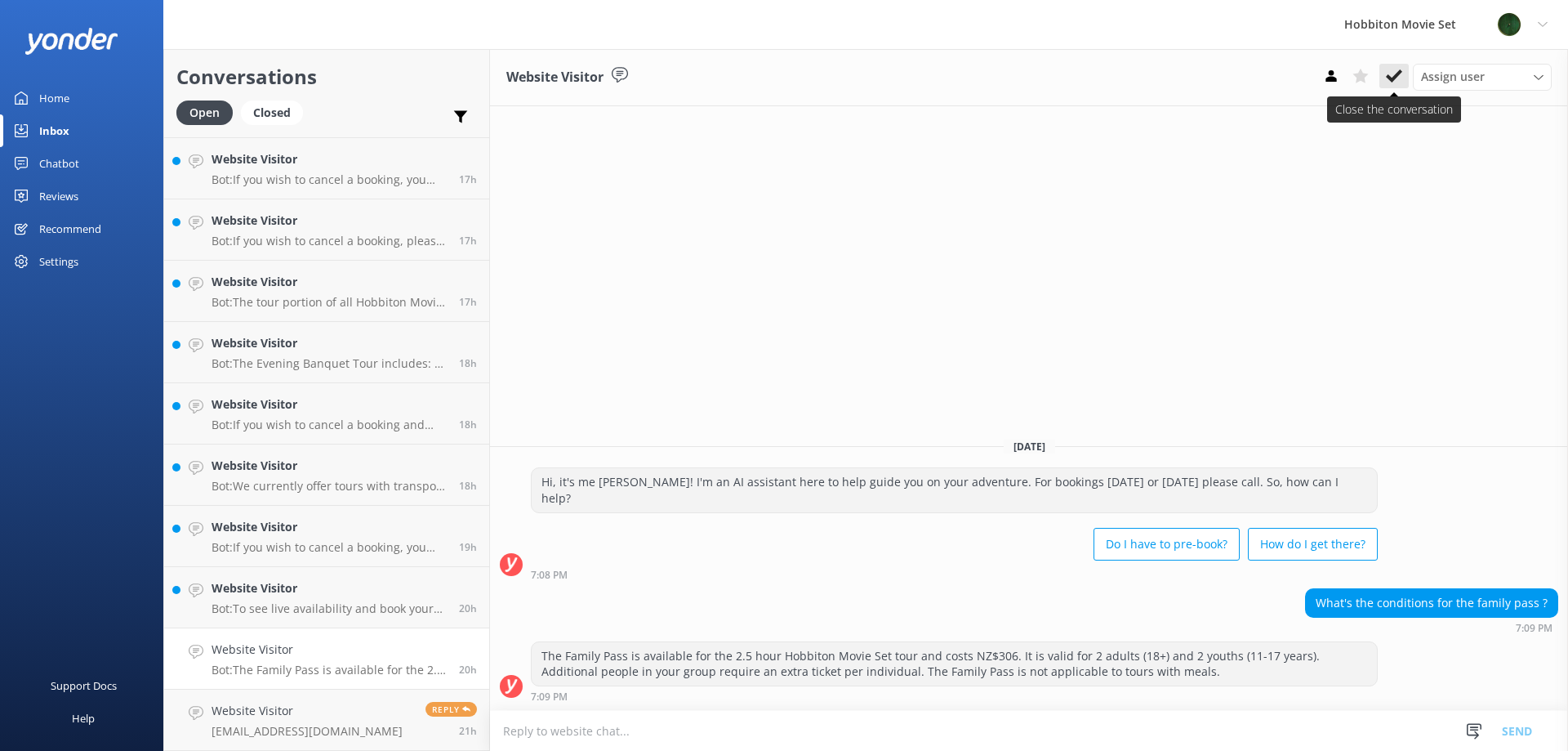
click at [1399, 70] on icon at bounding box center [1394, 76] width 16 height 16
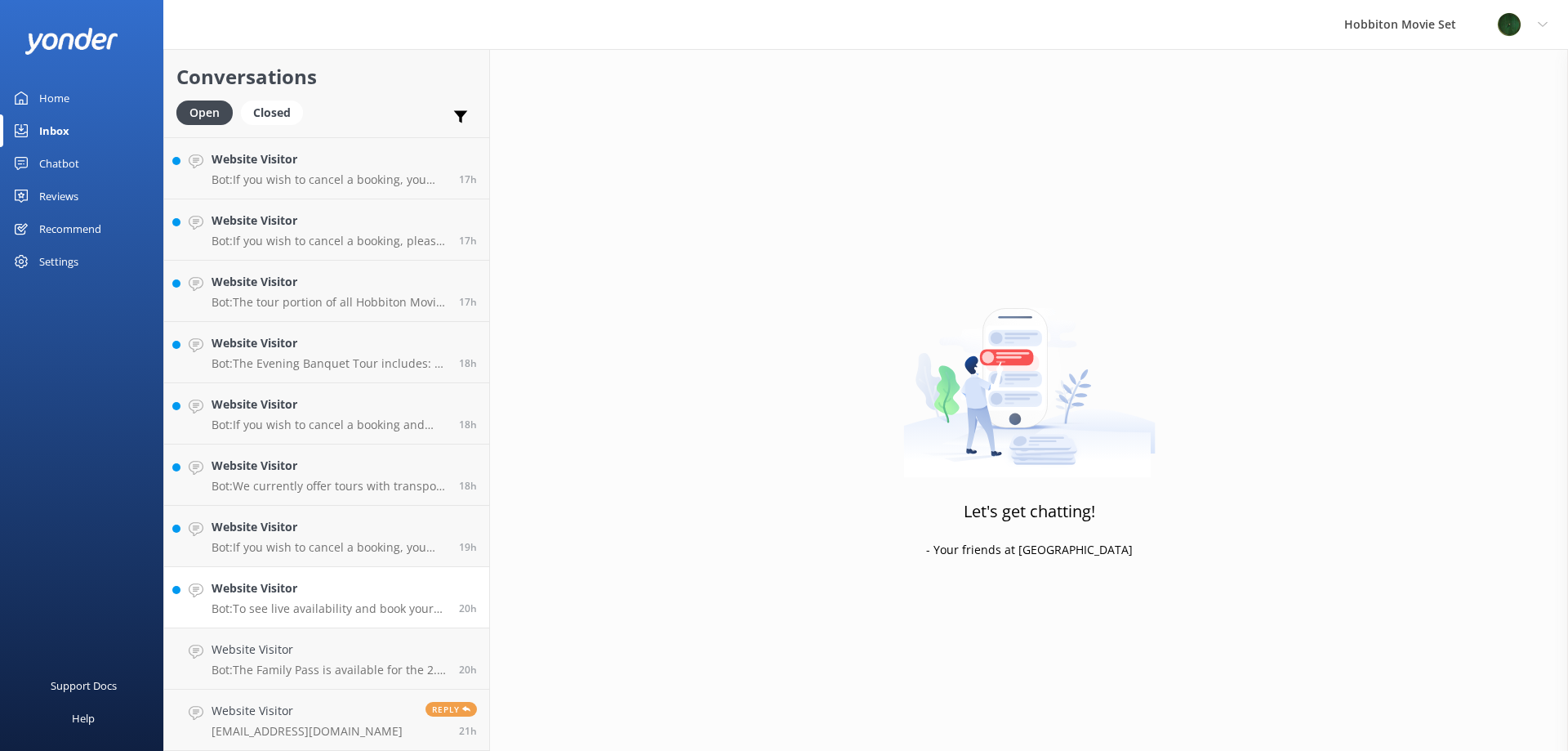
scroll to position [2692, 0]
click at [303, 647] on h4 "Website Visitor" at bounding box center [329, 649] width 235 height 18
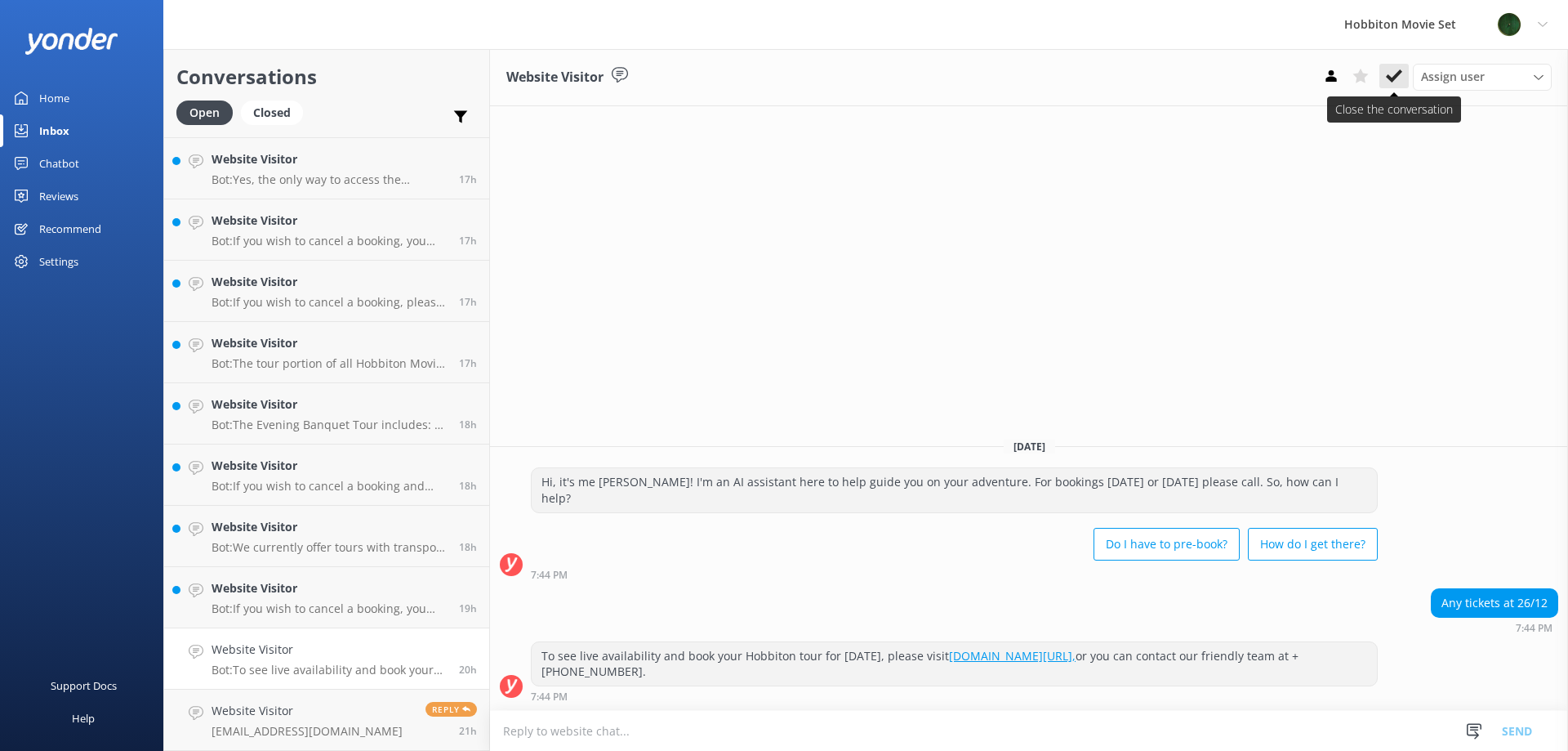
click at [1393, 71] on icon at bounding box center [1394, 76] width 16 height 16
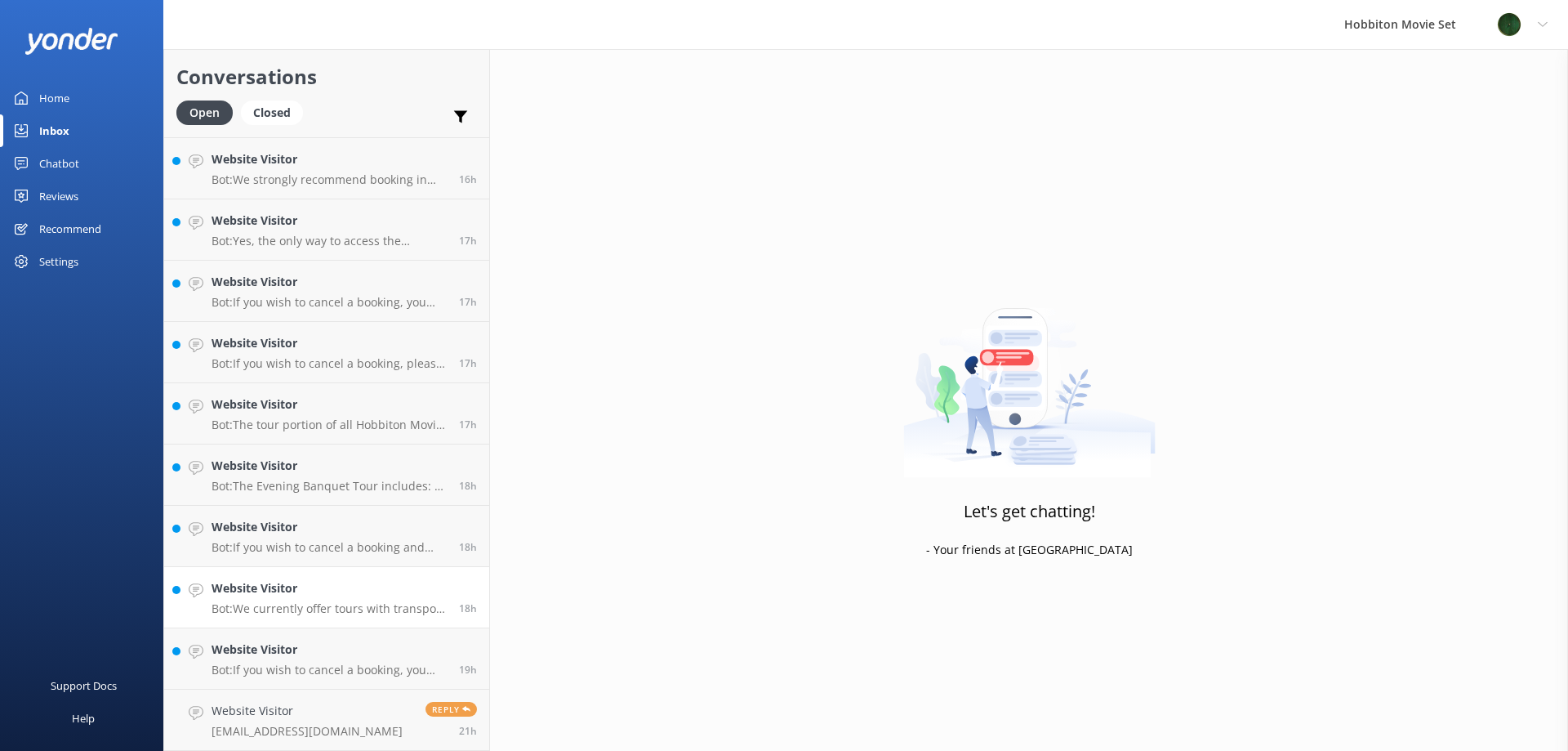
scroll to position [2631, 0]
click at [318, 646] on h4 "Website Visitor" at bounding box center [329, 649] width 235 height 18
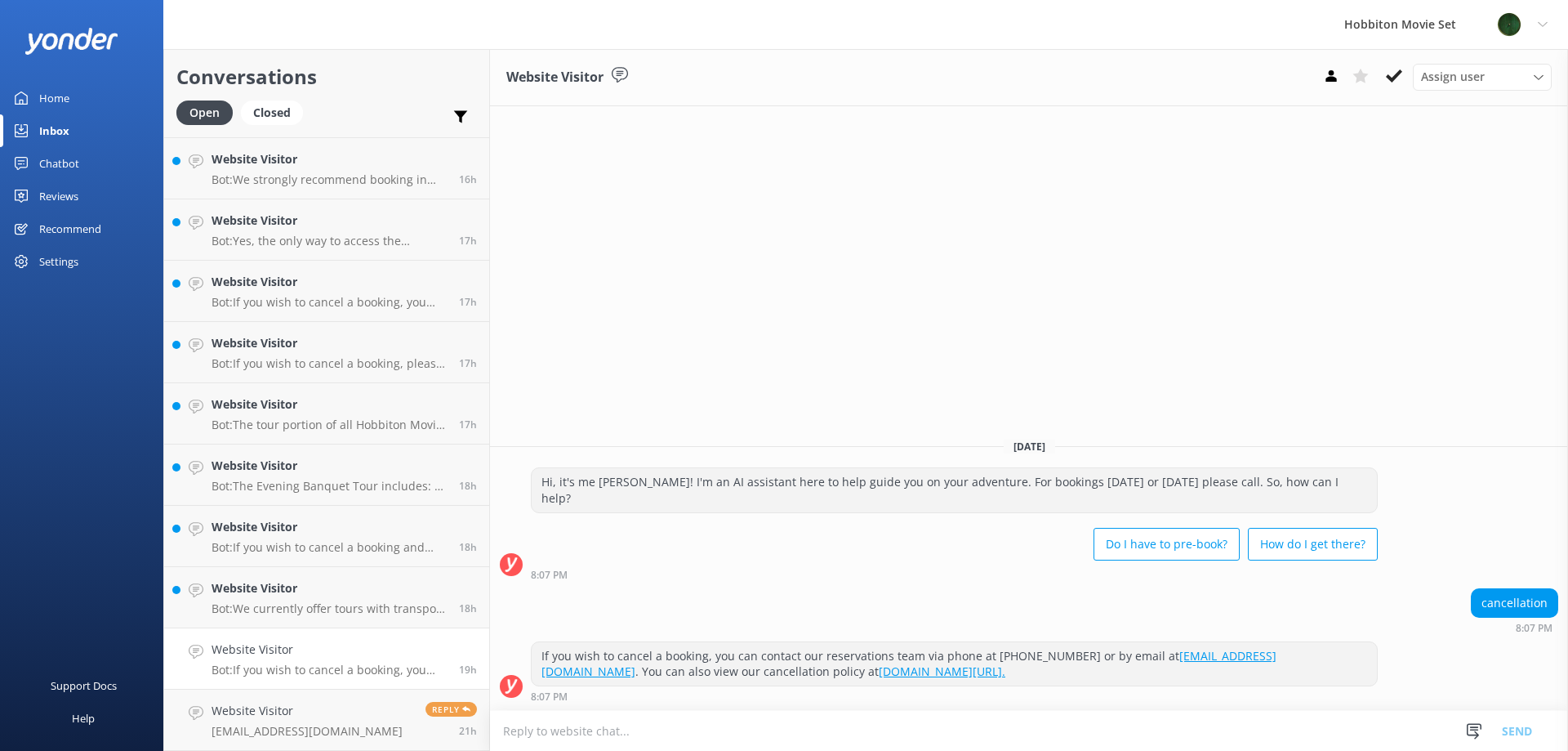
click at [1385, 73] on button at bounding box center [1394, 76] width 30 height 25
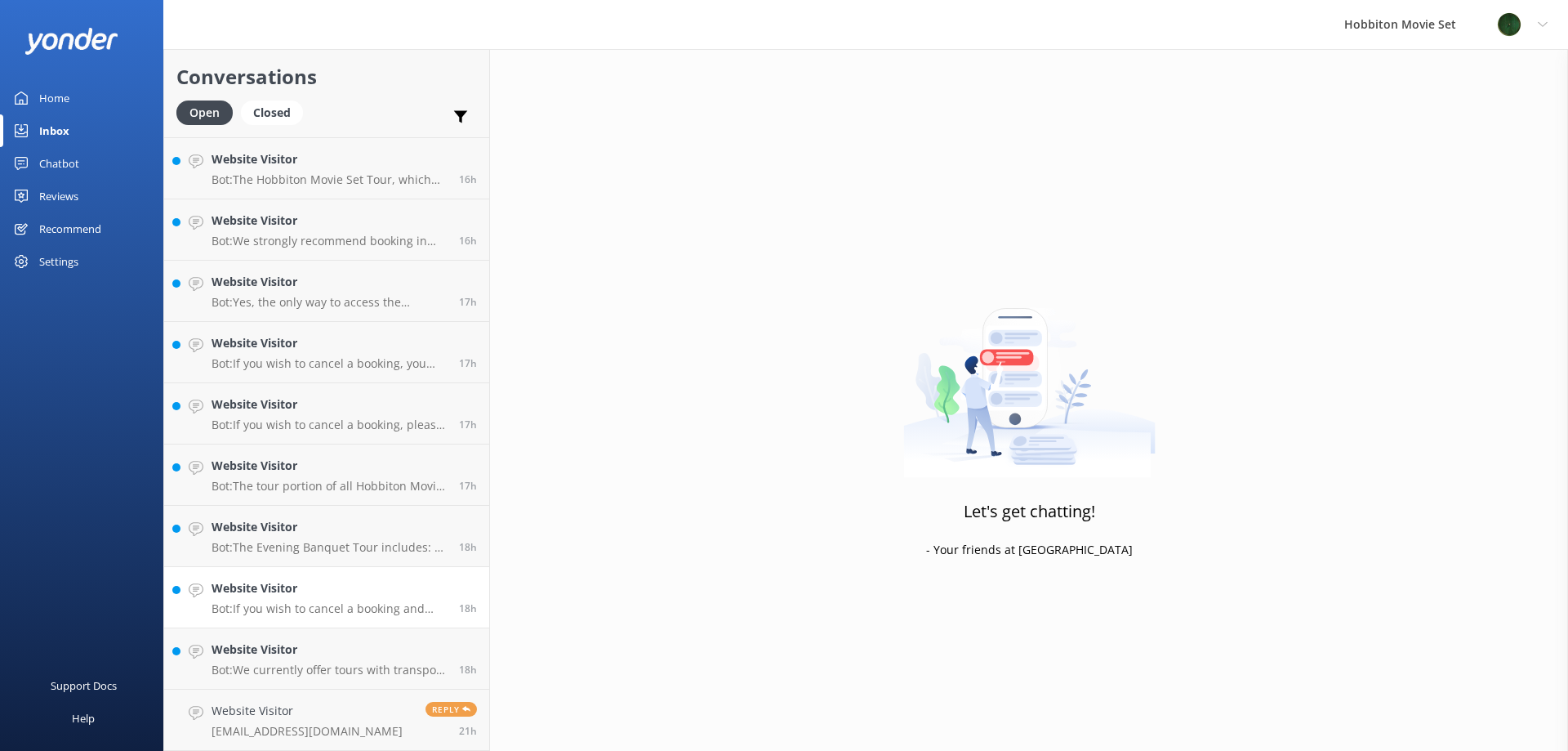
scroll to position [2570, 0]
click at [278, 619] on link "Website Visitor Bot: If you wish to cancel a booking and request a refund, plea…" at bounding box center [326, 598] width 325 height 61
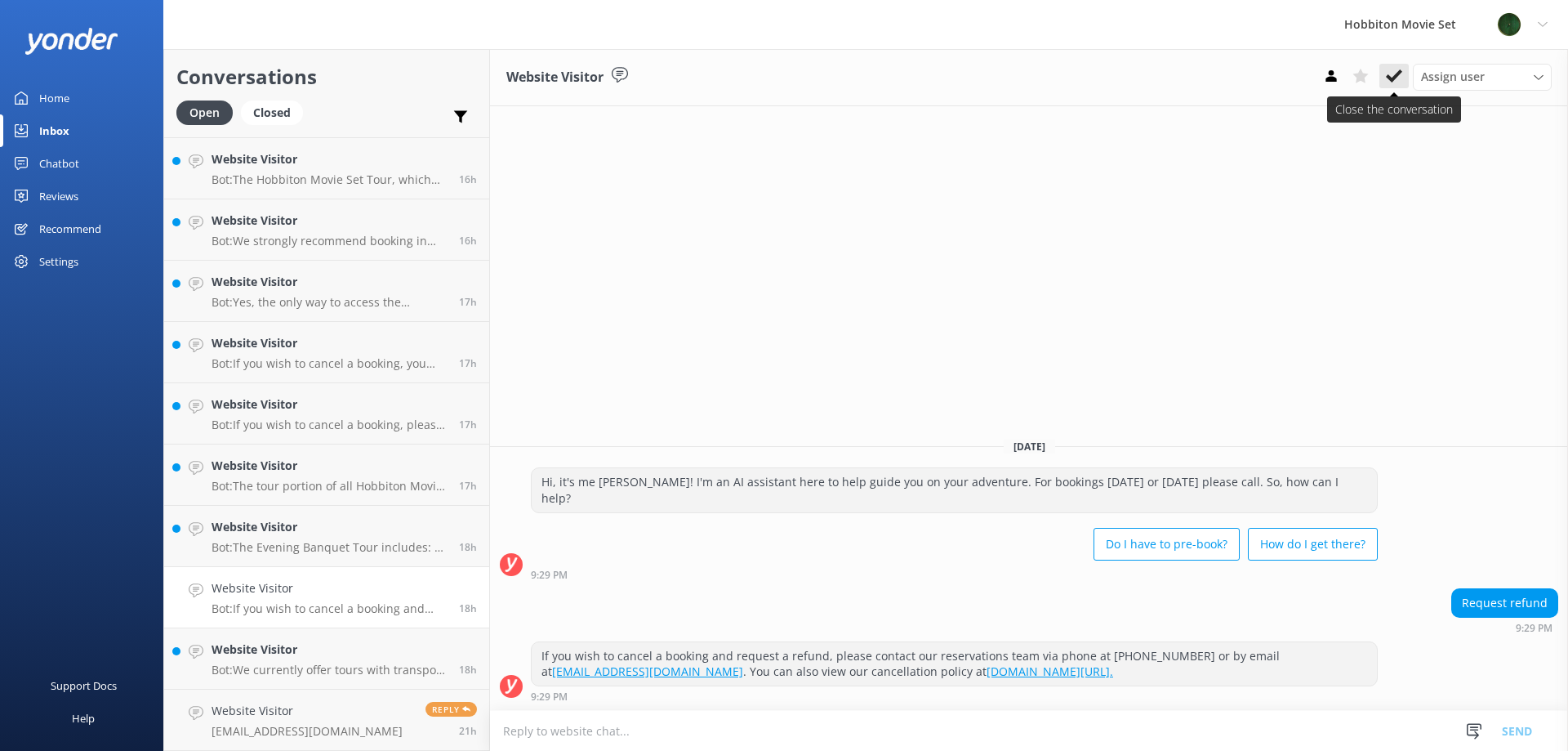
click at [1389, 81] on icon at bounding box center [1394, 76] width 16 height 16
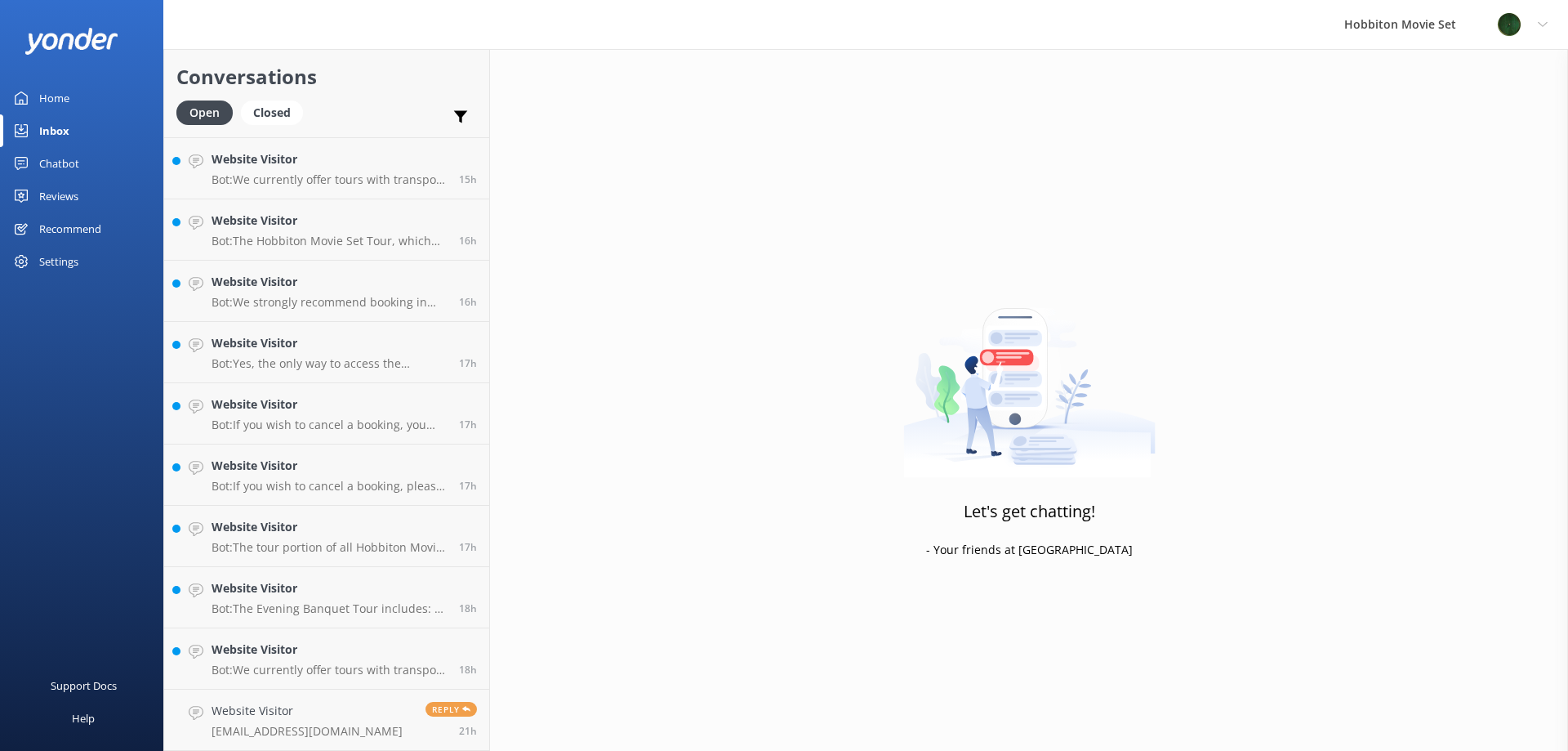
scroll to position [2509, 0]
click at [317, 657] on h4 "Website Visitor" at bounding box center [329, 649] width 235 height 18
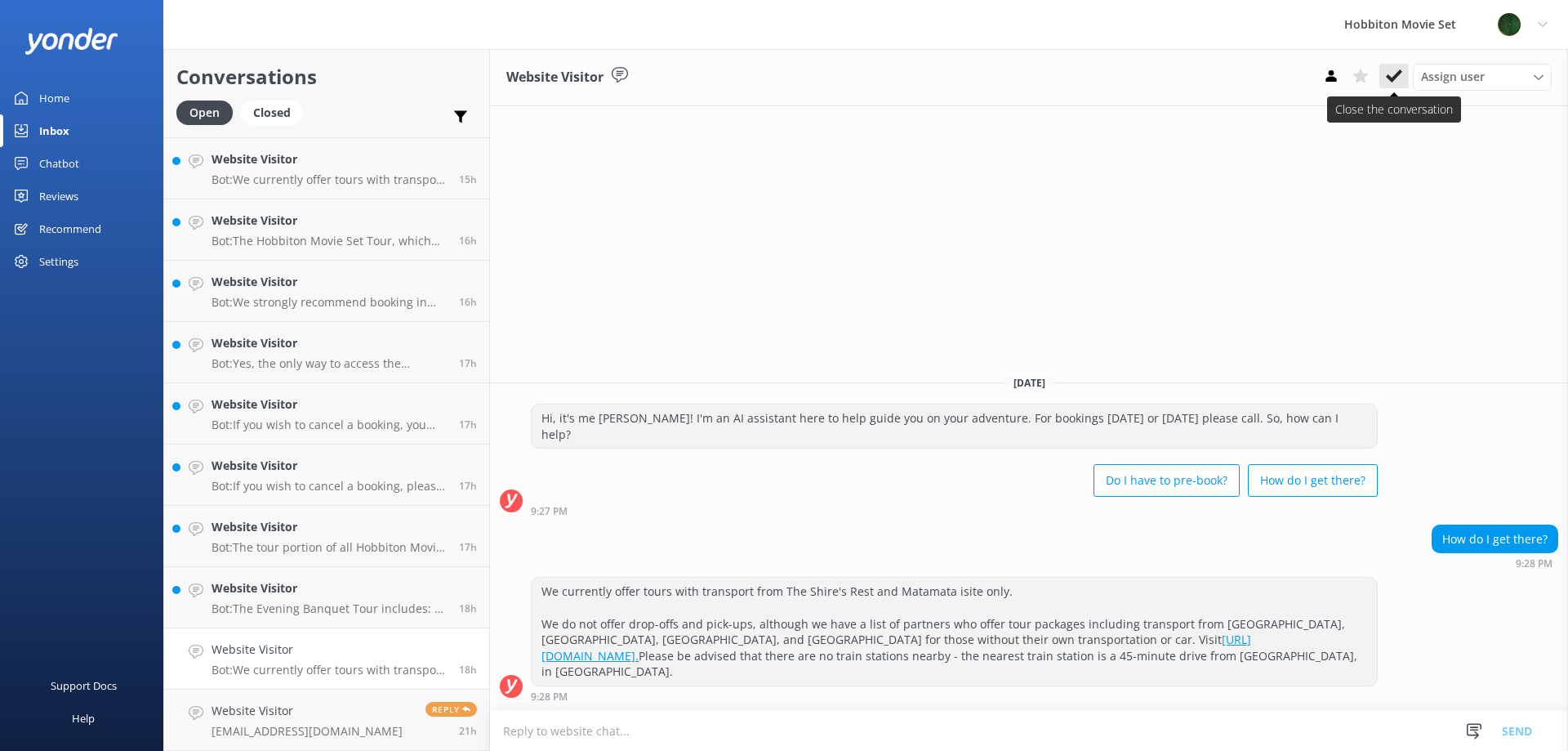
click at [1394, 83] on icon at bounding box center [1394, 76] width 16 height 16
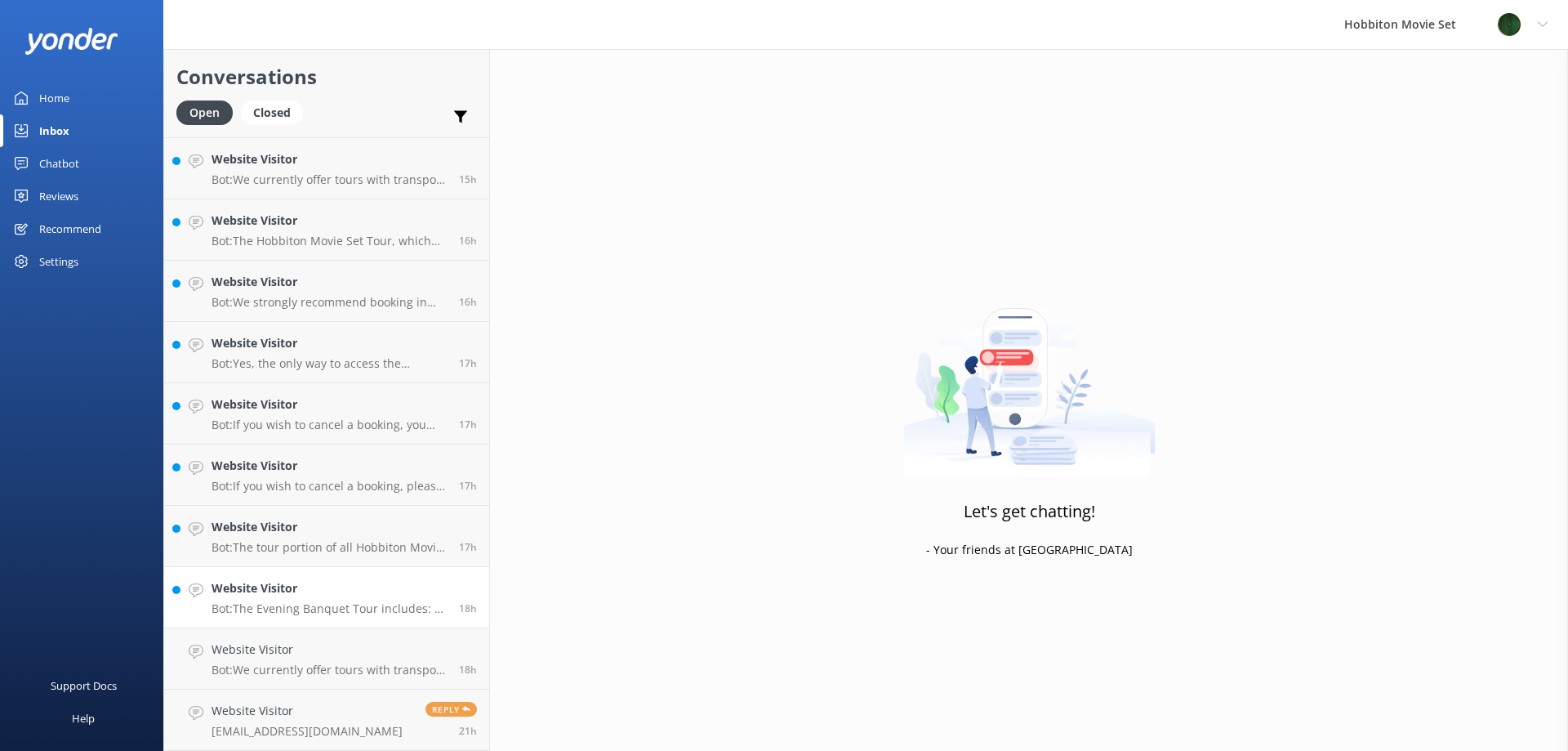
scroll to position [2447, 0]
click at [298, 645] on h4 "Website Visitor" at bounding box center [329, 649] width 235 height 18
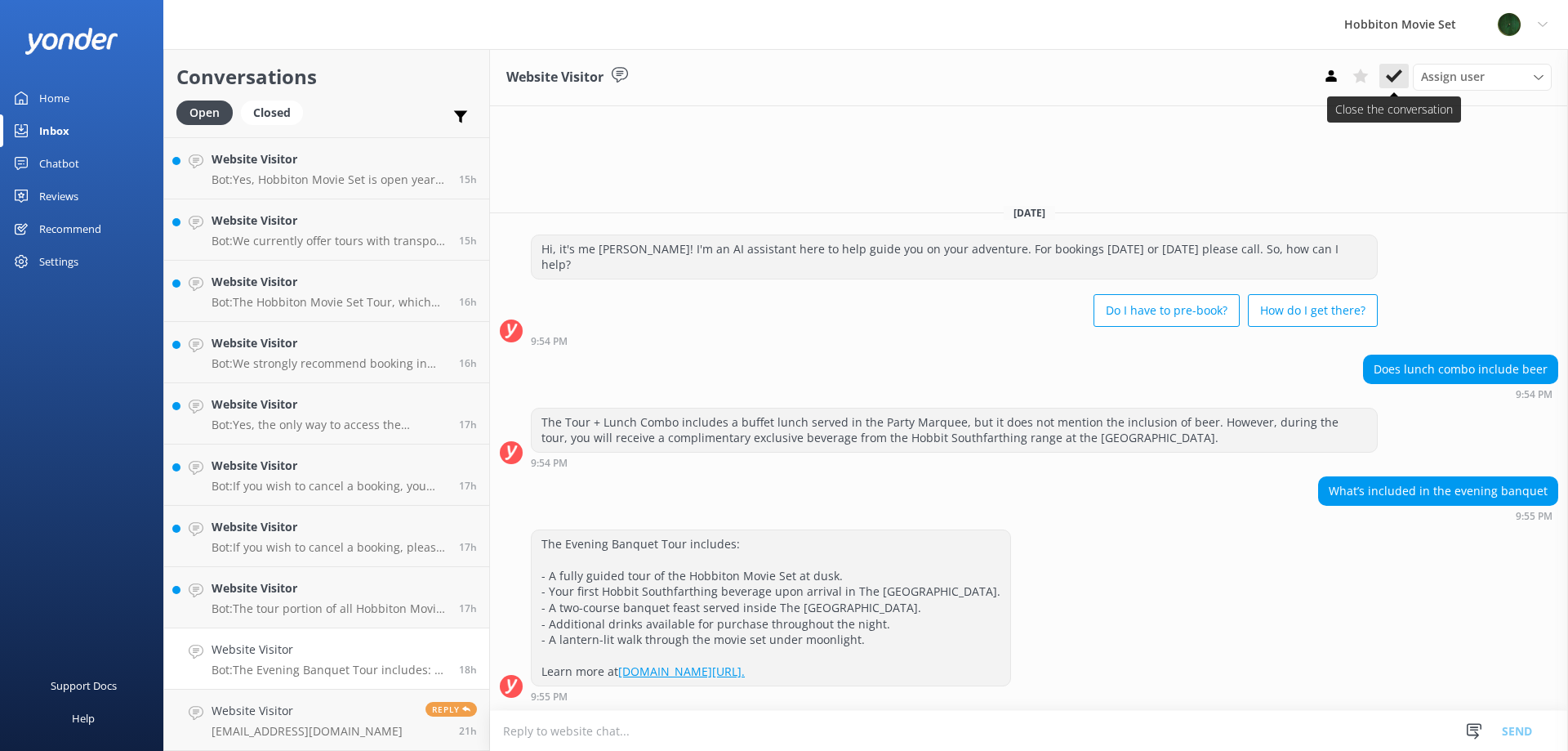
click at [1392, 74] on icon at bounding box center [1394, 76] width 16 height 16
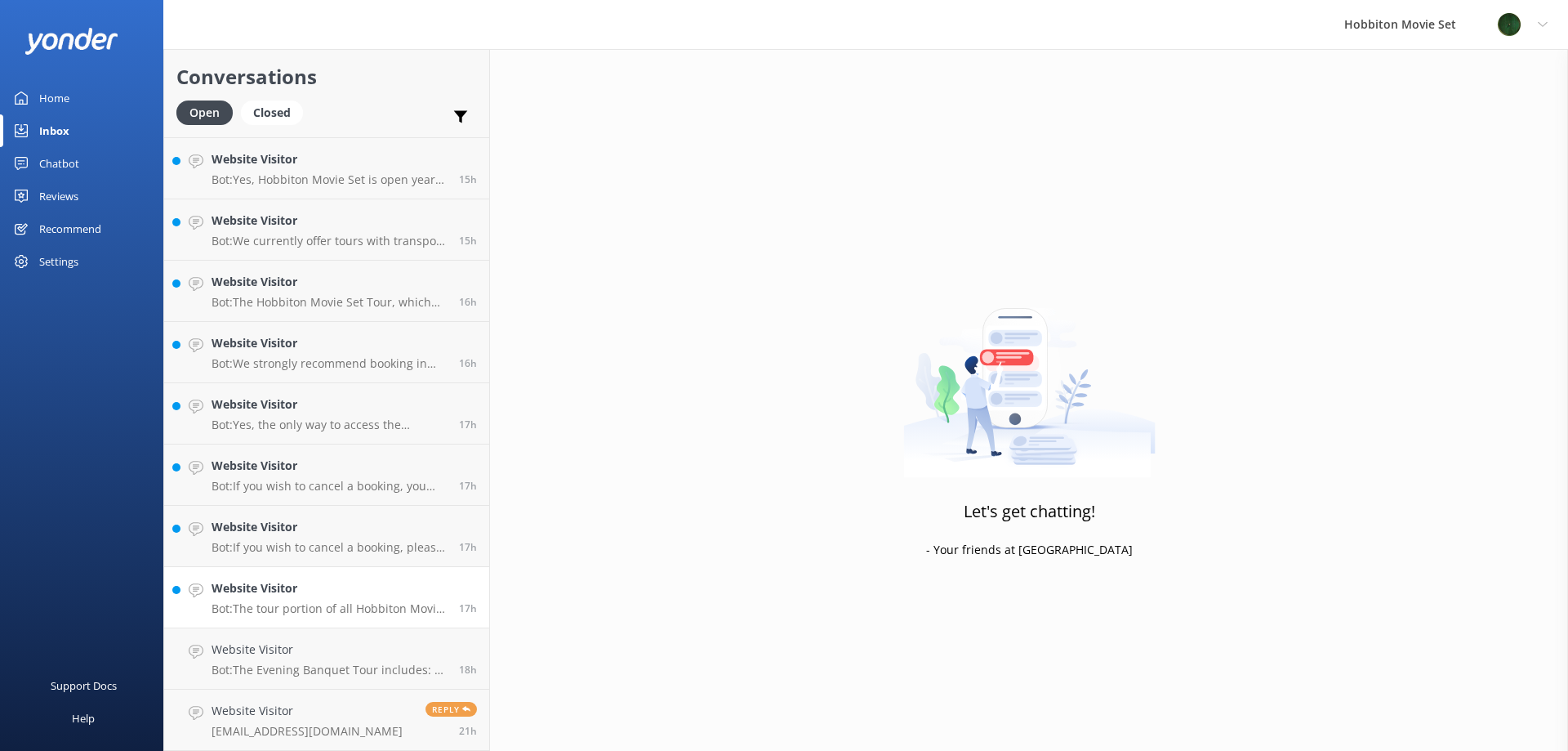
scroll to position [2386, 0]
click at [297, 671] on p "Bot: The tour portion of all Hobbiton Movie Set tour experiences is approximate…" at bounding box center [329, 670] width 235 height 15
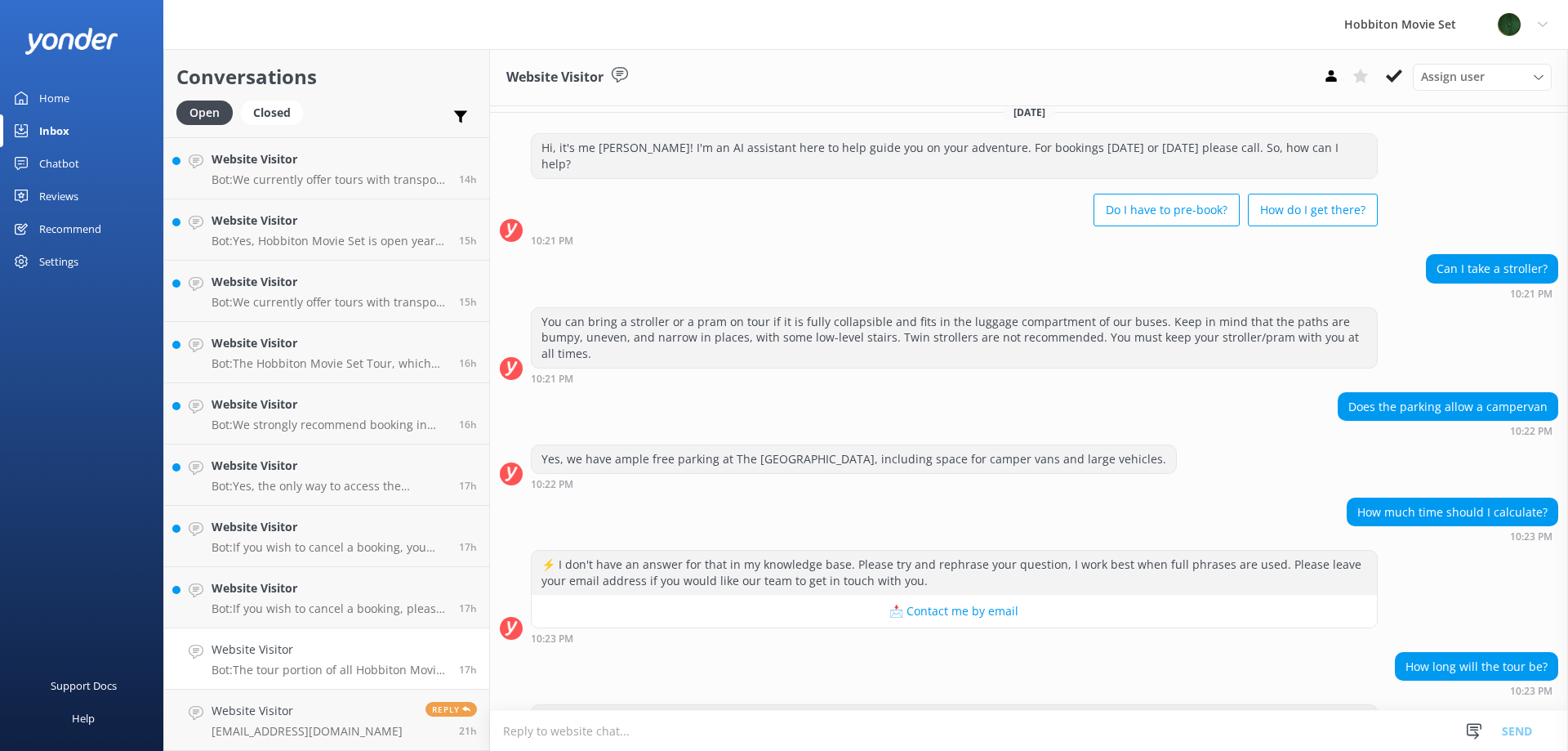
scroll to position [63, 0]
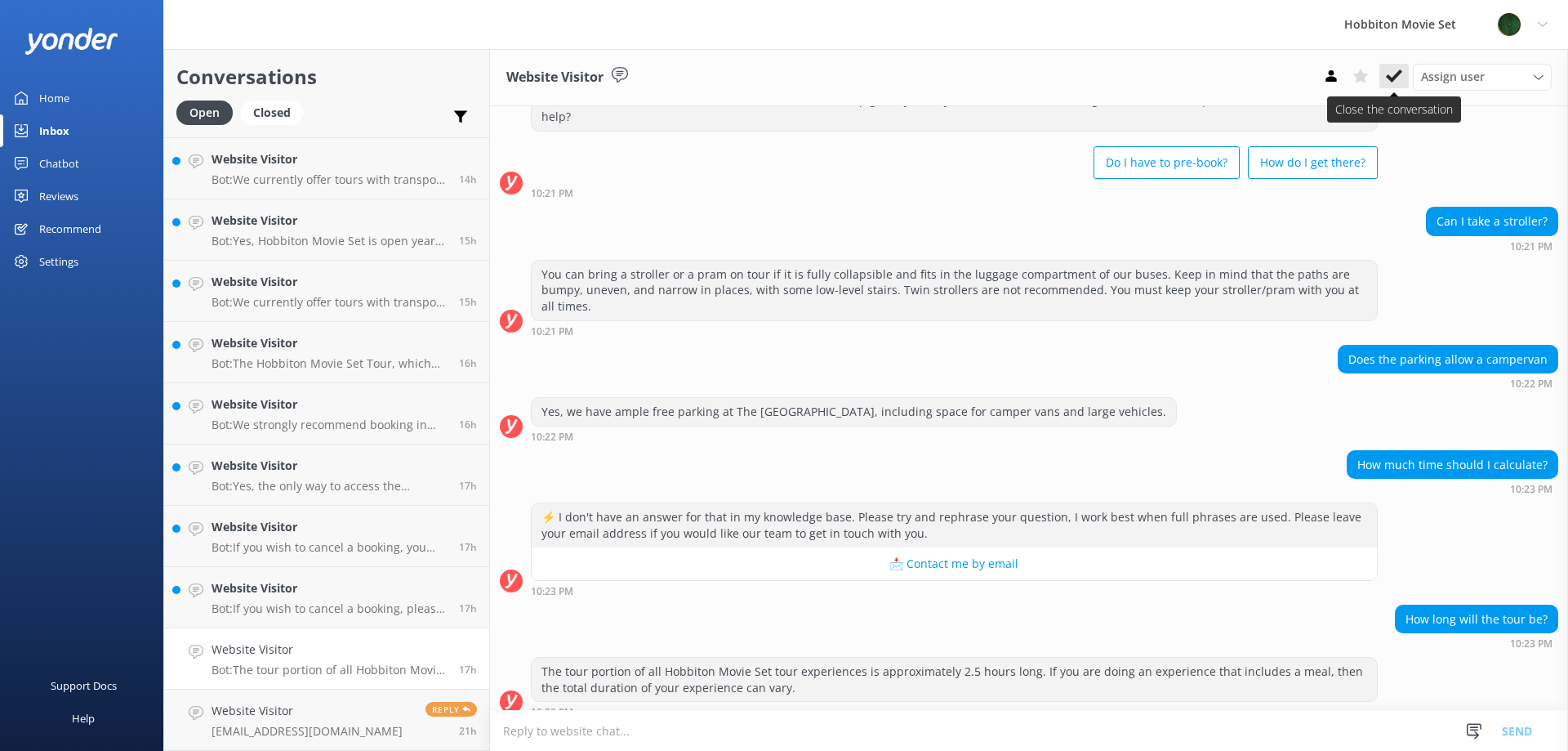
click at [1400, 66] on button at bounding box center [1394, 76] width 30 height 25
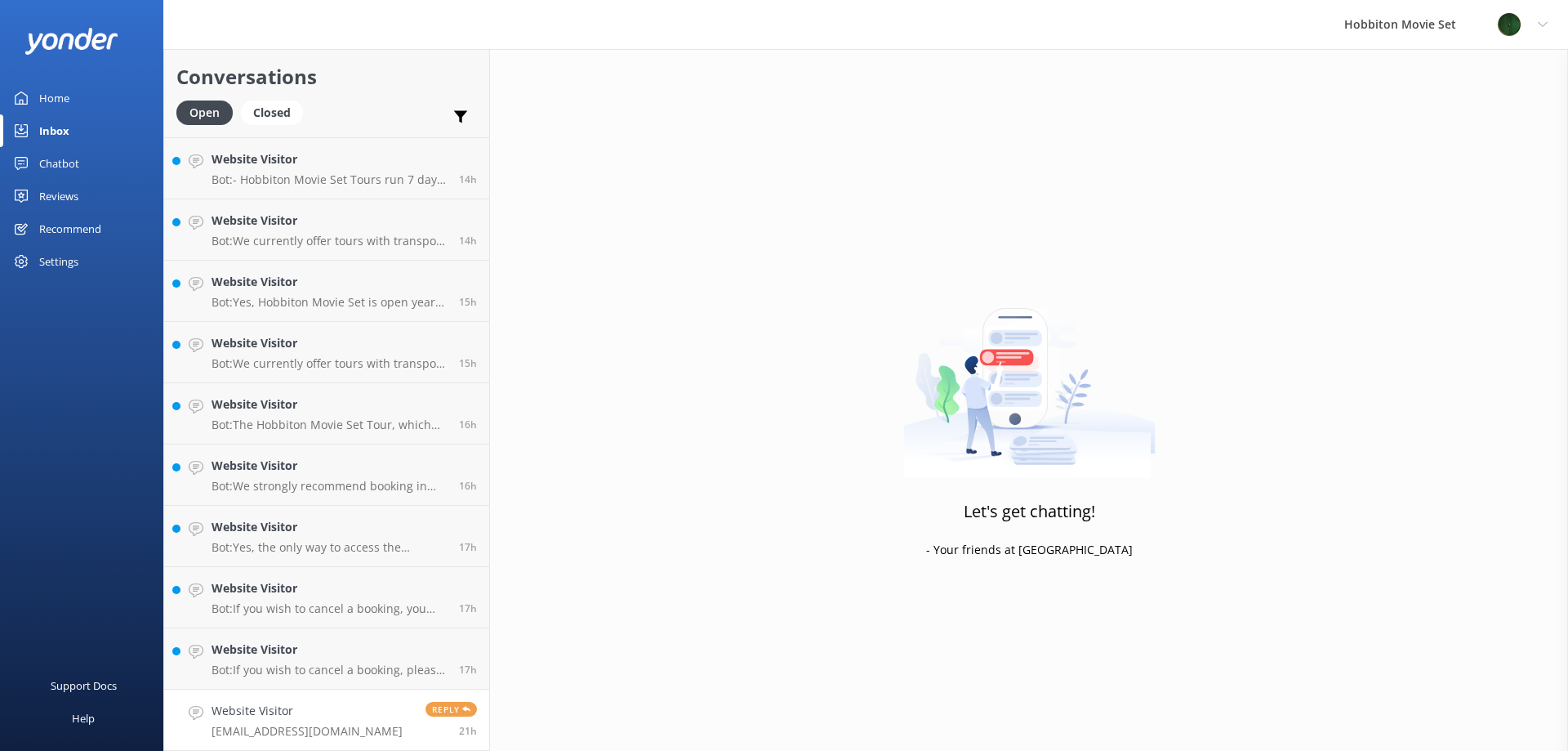
scroll to position [2325, 0]
click at [327, 653] on h4 "Website Visitor" at bounding box center [329, 649] width 235 height 18
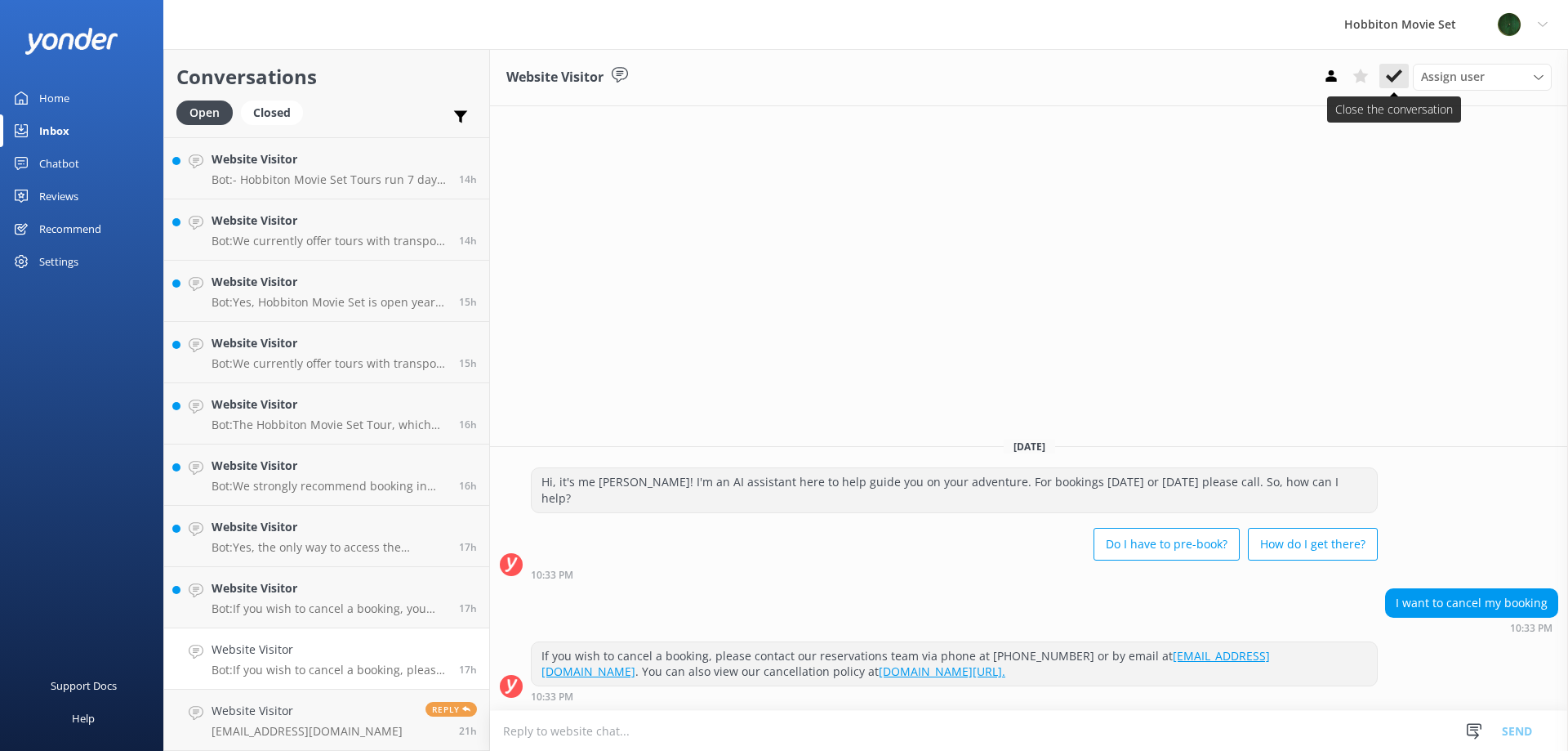
click at [1394, 83] on icon at bounding box center [1394, 76] width 16 height 16
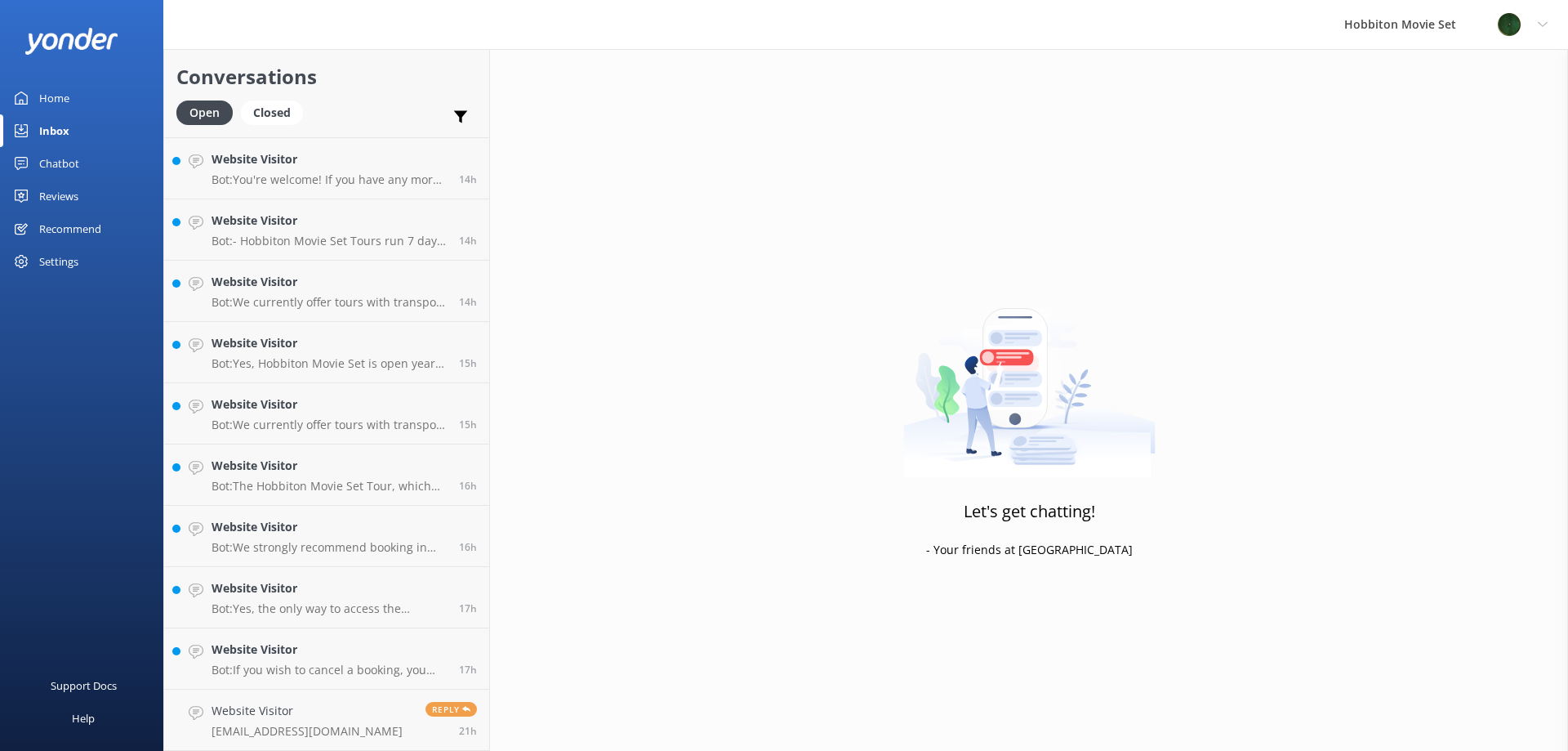
scroll to position [2264, 0]
click at [377, 665] on p "Bot: If you wish to cancel a booking, you can contact our reservations team via…" at bounding box center [329, 670] width 235 height 15
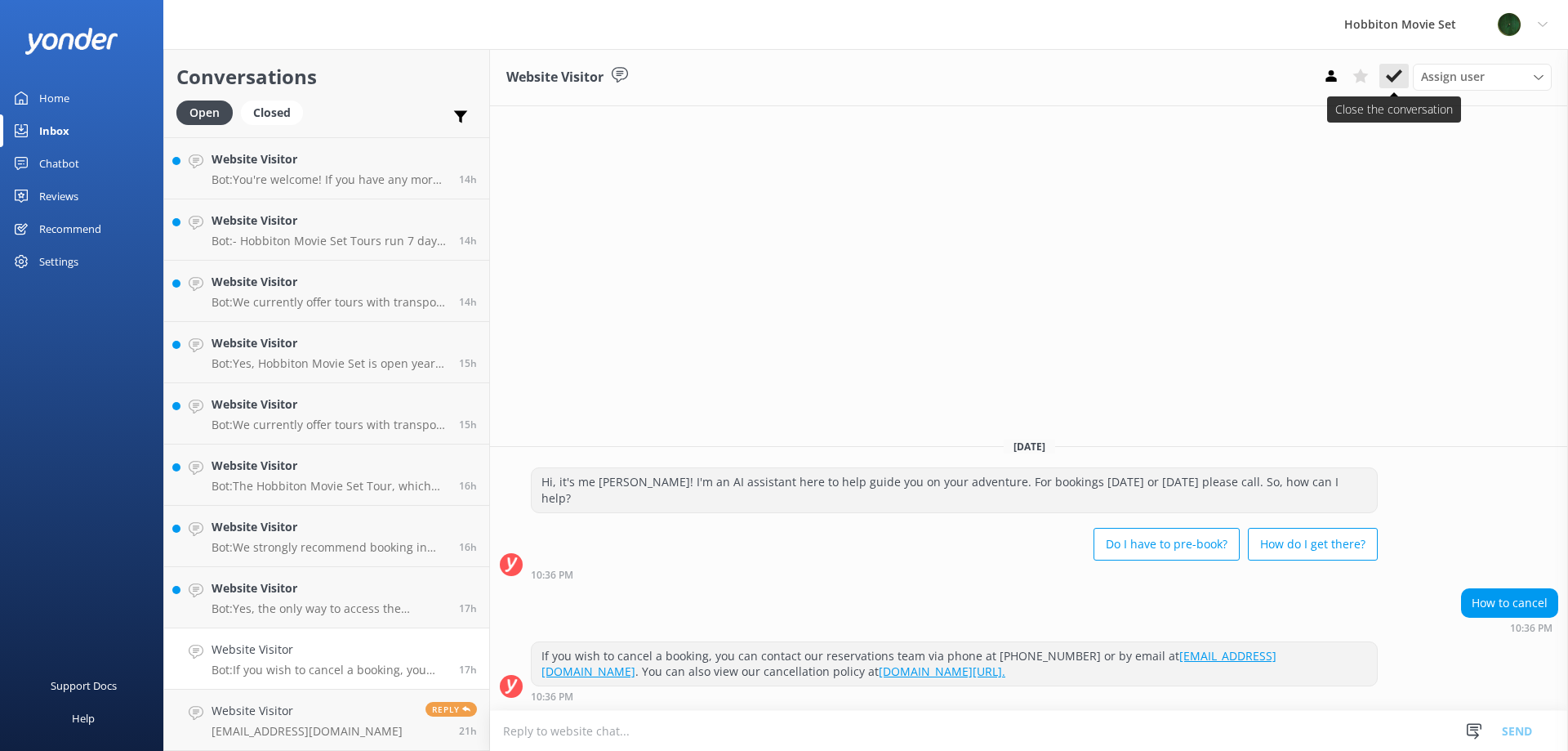
click at [1398, 78] on icon at bounding box center [1394, 76] width 16 height 16
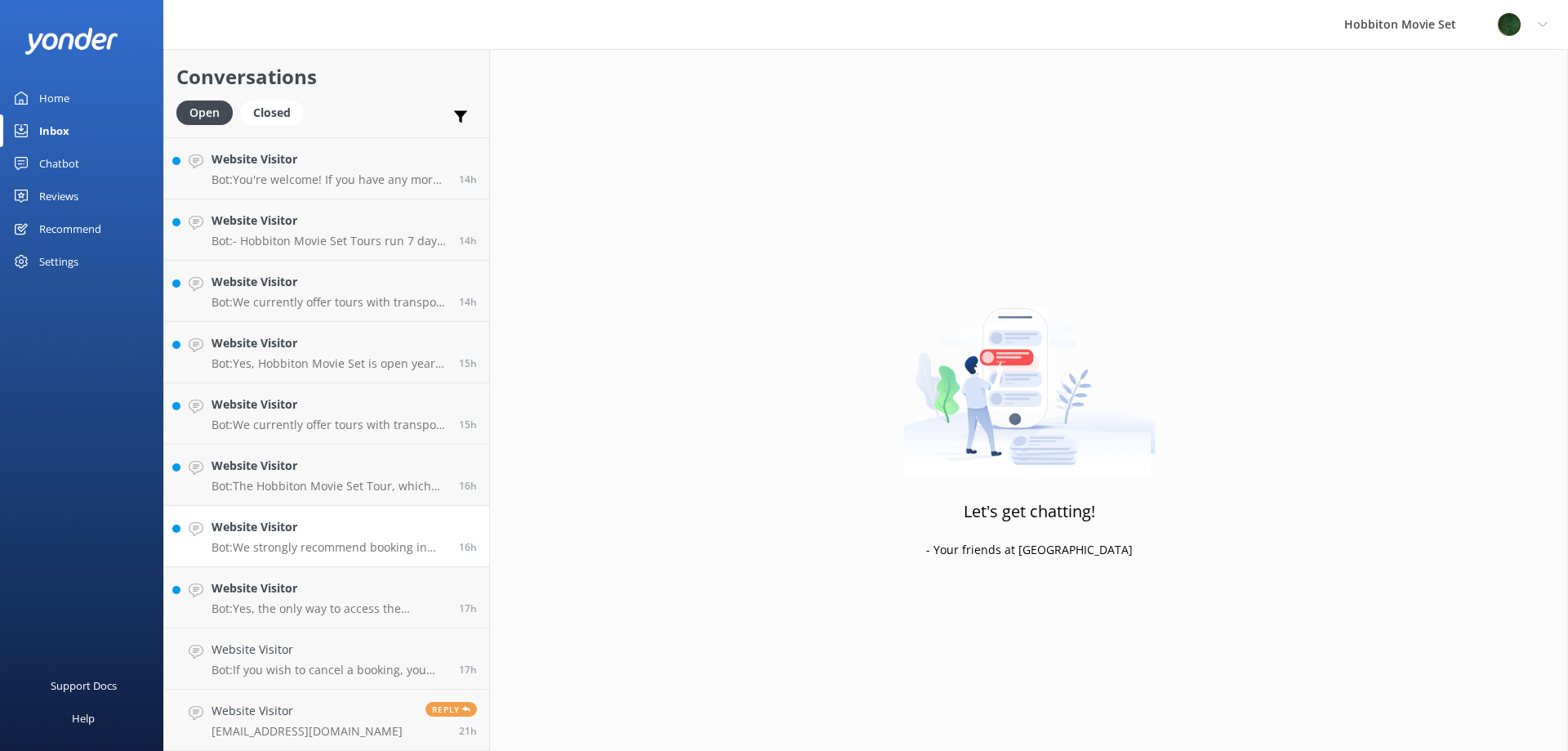
scroll to position [2202, 0]
click at [425, 648] on h4 "Website Visitor" at bounding box center [329, 649] width 235 height 18
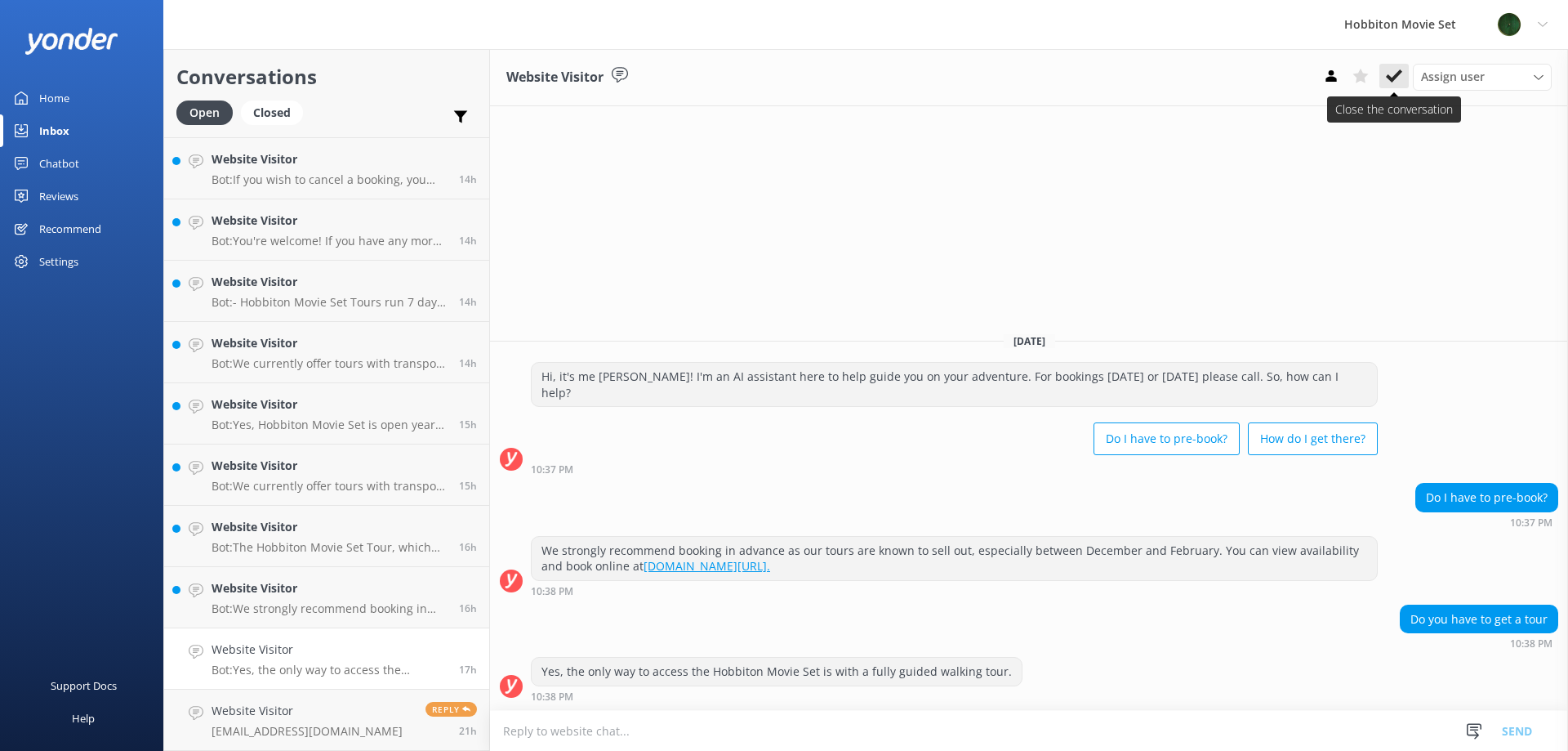
click at [1384, 75] on button at bounding box center [1394, 76] width 30 height 25
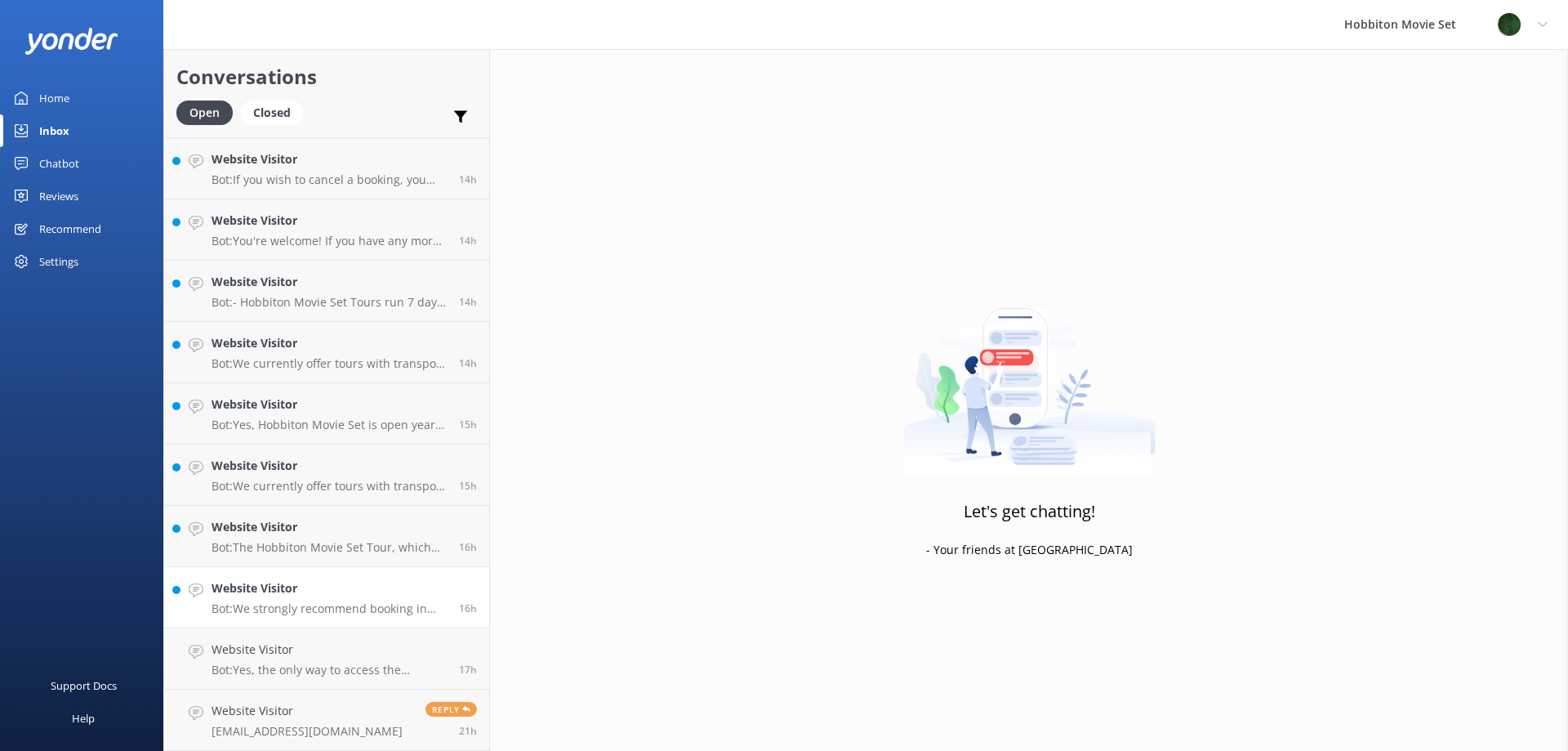
click at [327, 653] on h4 "Website Visitor" at bounding box center [329, 649] width 235 height 18
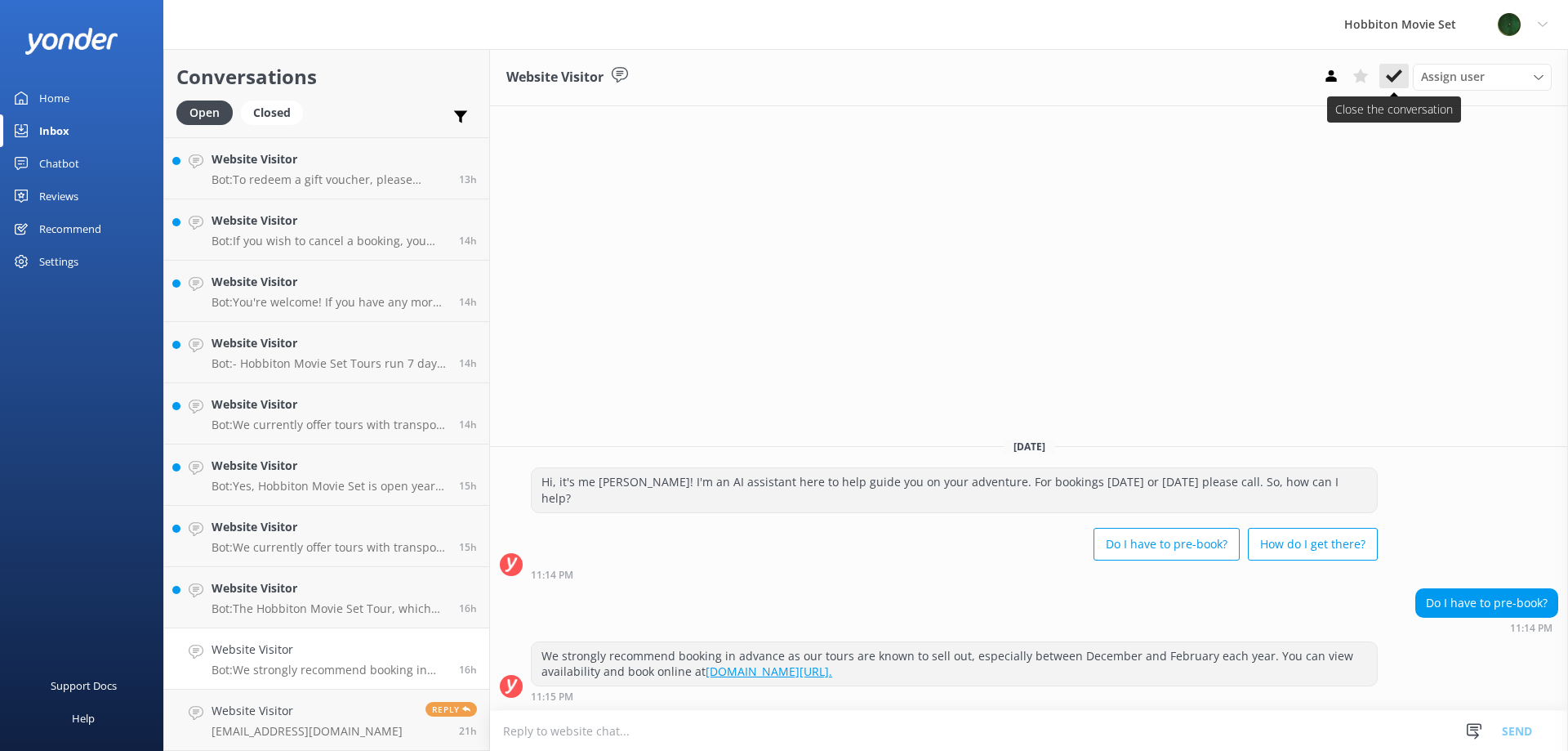
click at [1401, 75] on icon at bounding box center [1394, 76] width 16 height 16
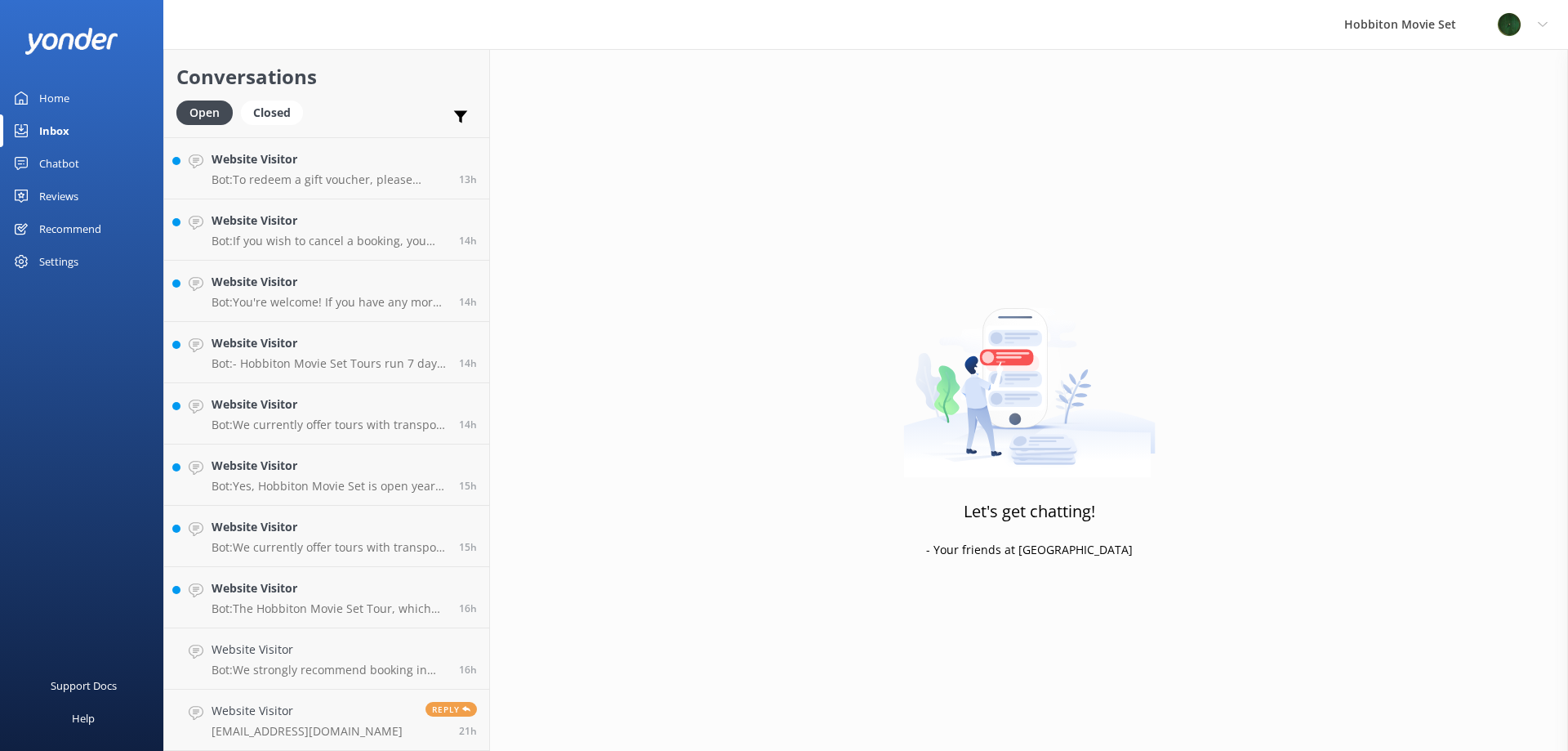
scroll to position [2080, 0]
click at [326, 642] on h4 "Website Visitor" at bounding box center [329, 649] width 235 height 18
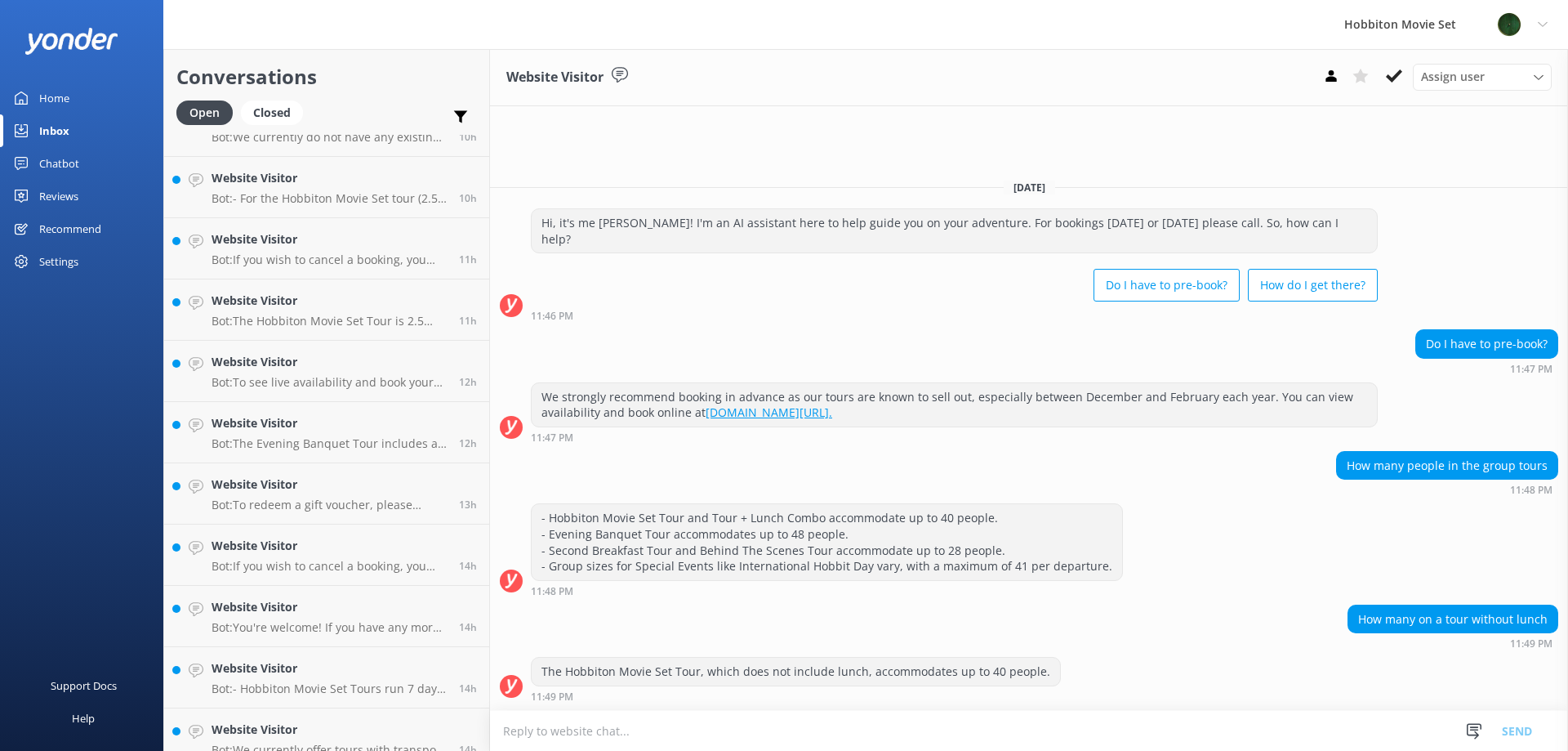
scroll to position [2080, 0]
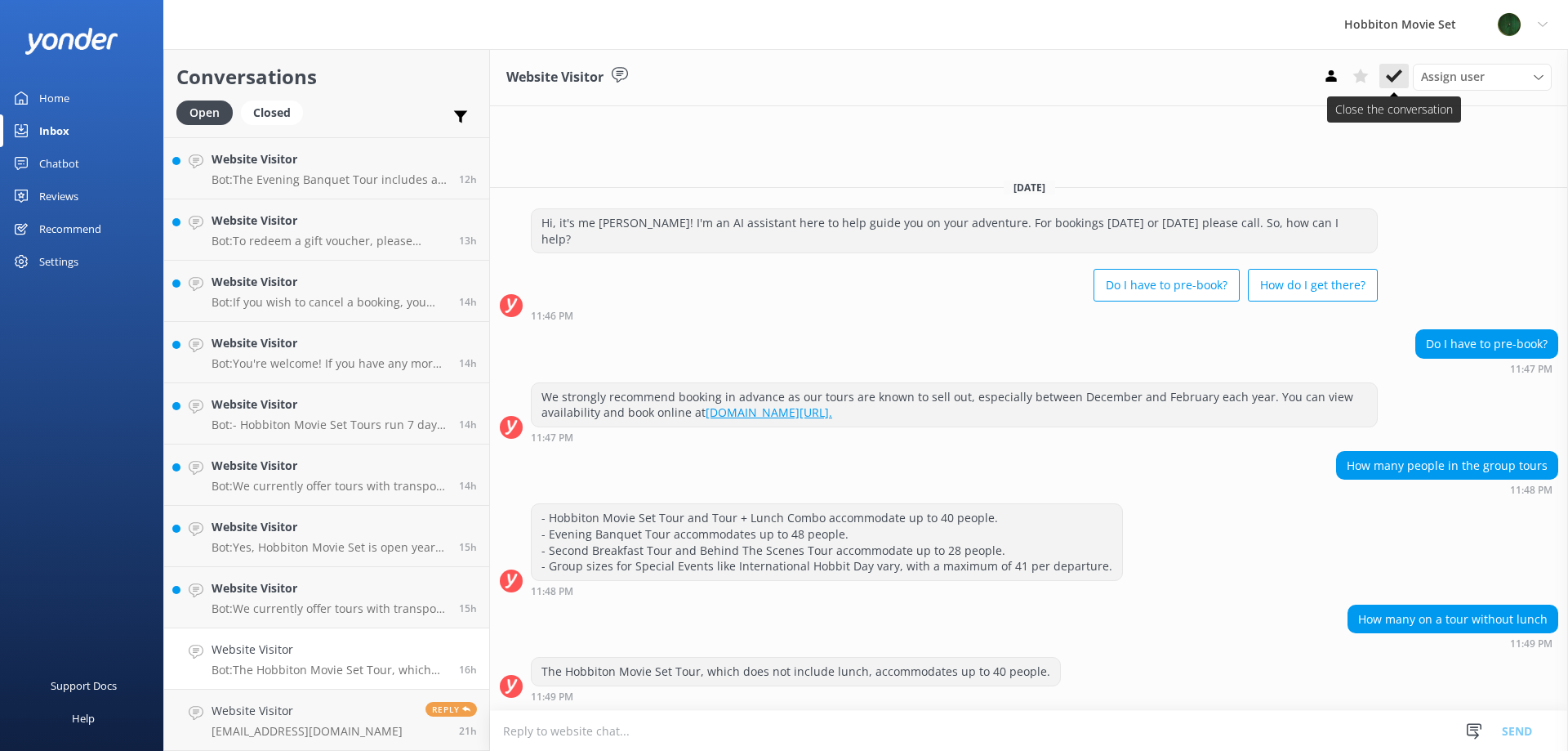
click at [1393, 67] on button at bounding box center [1394, 76] width 30 height 25
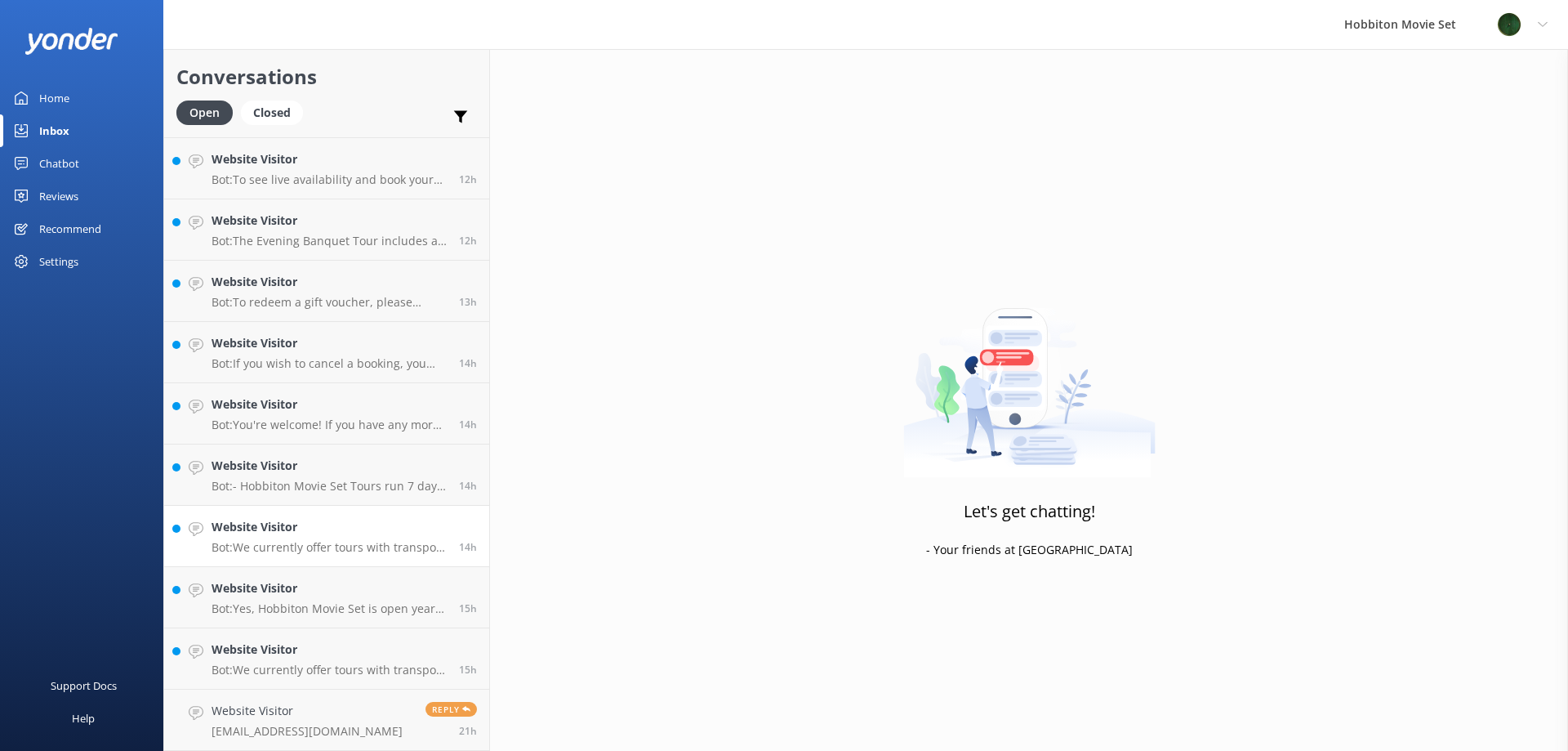
scroll to position [2019, 0]
click at [270, 676] on p "Bot: We currently offer tours with transport from The Shire's Rest and Matamata…" at bounding box center [329, 670] width 235 height 15
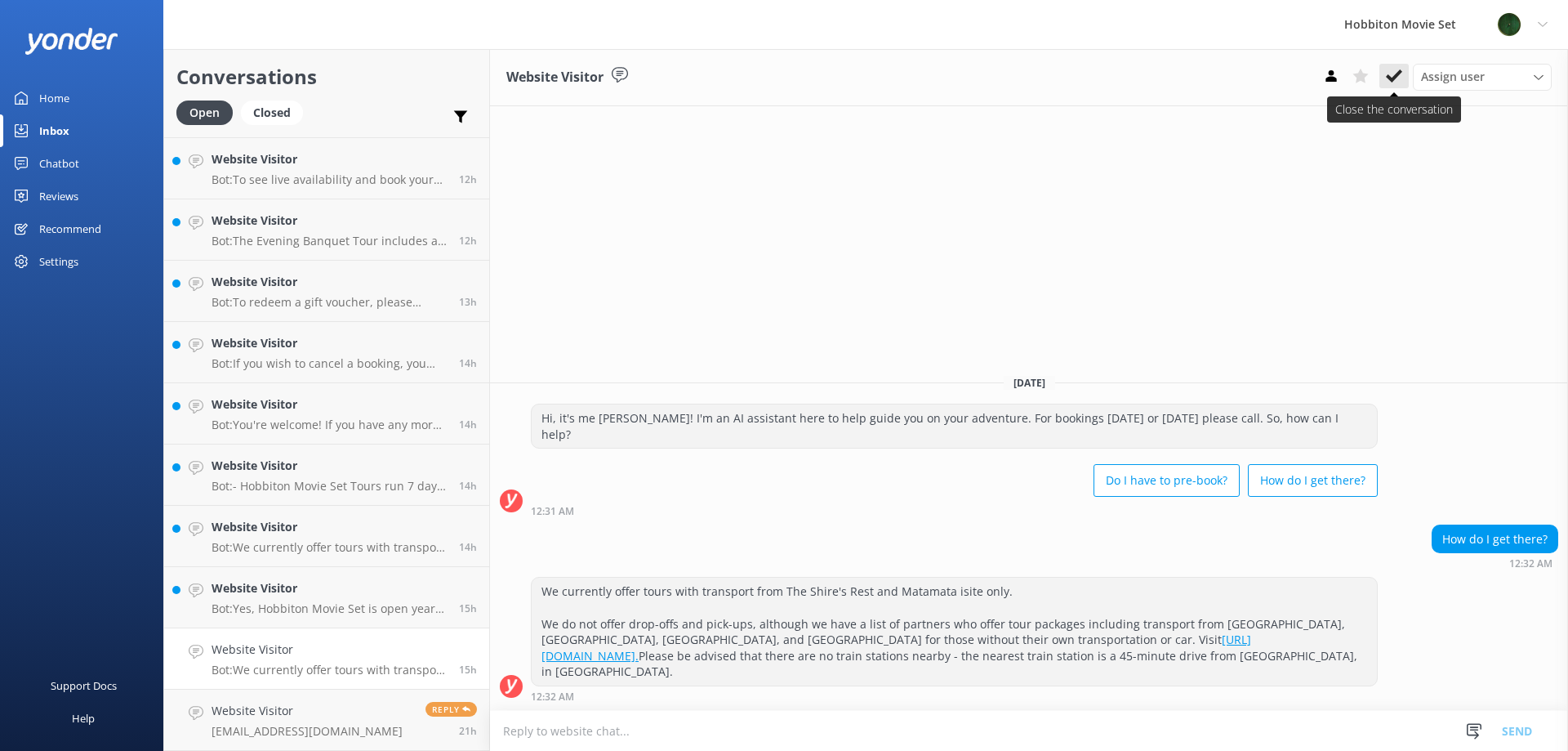
click at [1396, 81] on icon at bounding box center [1394, 76] width 16 height 16
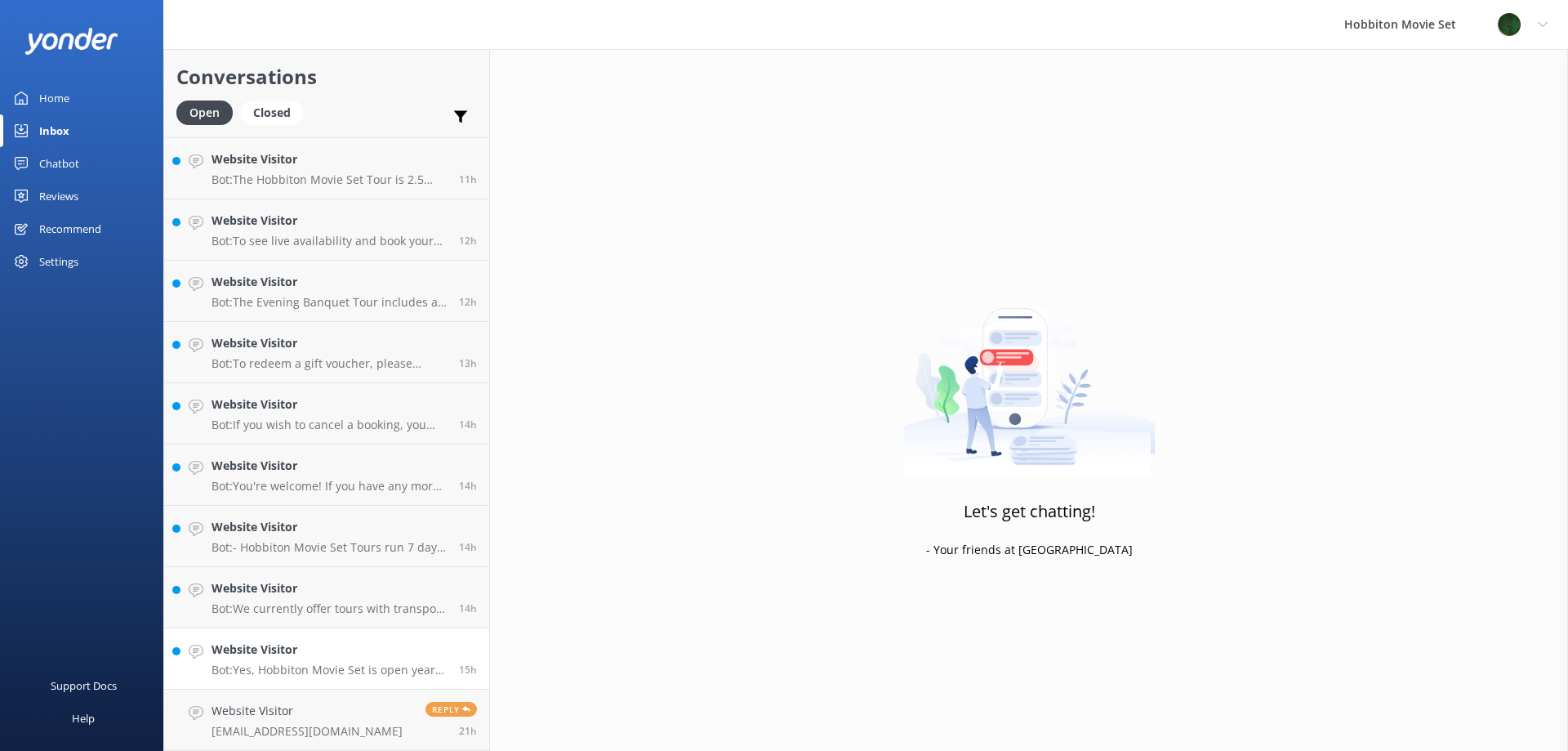
scroll to position [1957, 0]
click at [387, 646] on h4 "Website Visitor" at bounding box center [329, 649] width 235 height 18
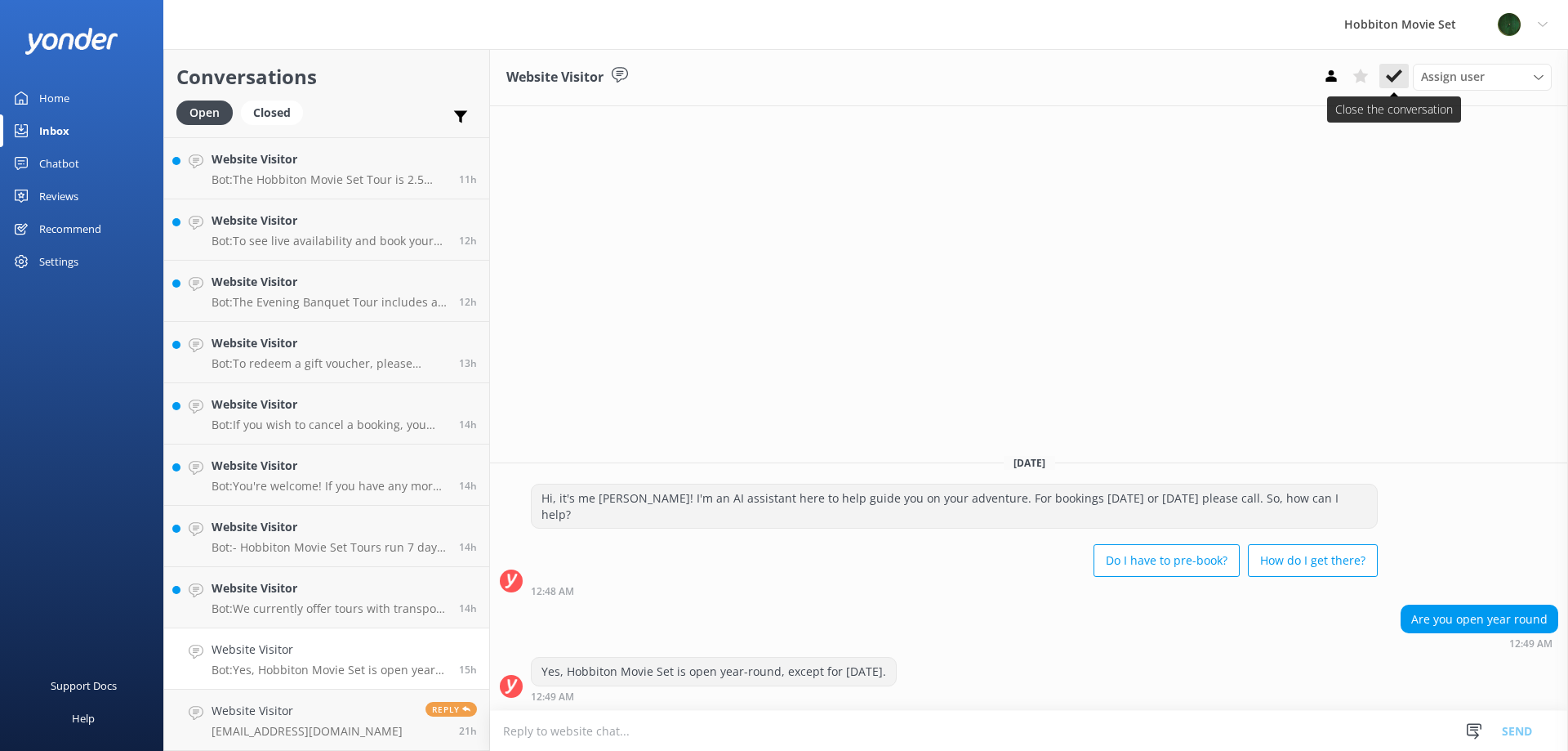
click at [1400, 74] on use at bounding box center [1394, 76] width 16 height 13
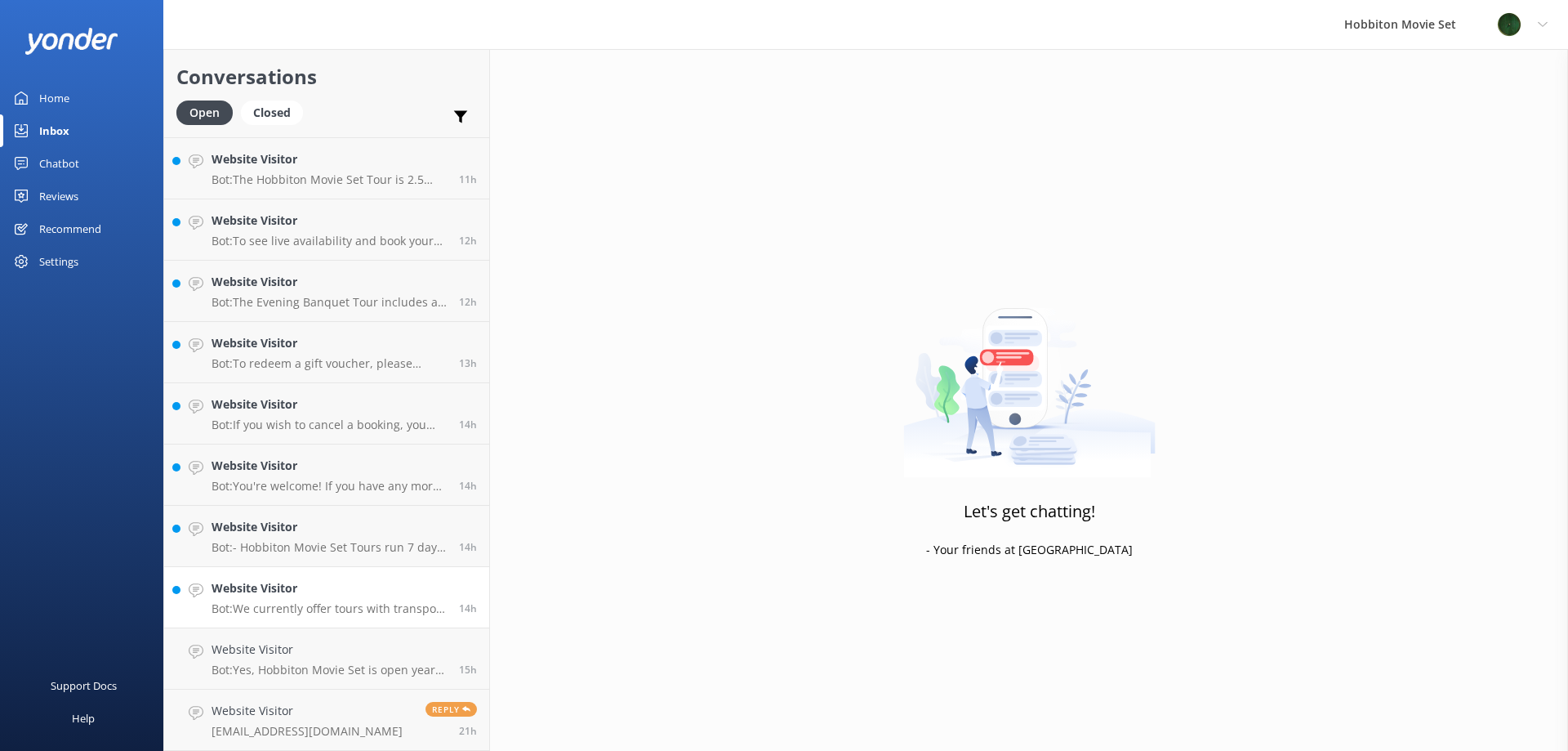
scroll to position [1896, 0]
click at [360, 674] on p "Bot: We currently offer tours with transport from The Shire's Rest and Matamata…" at bounding box center [329, 670] width 235 height 15
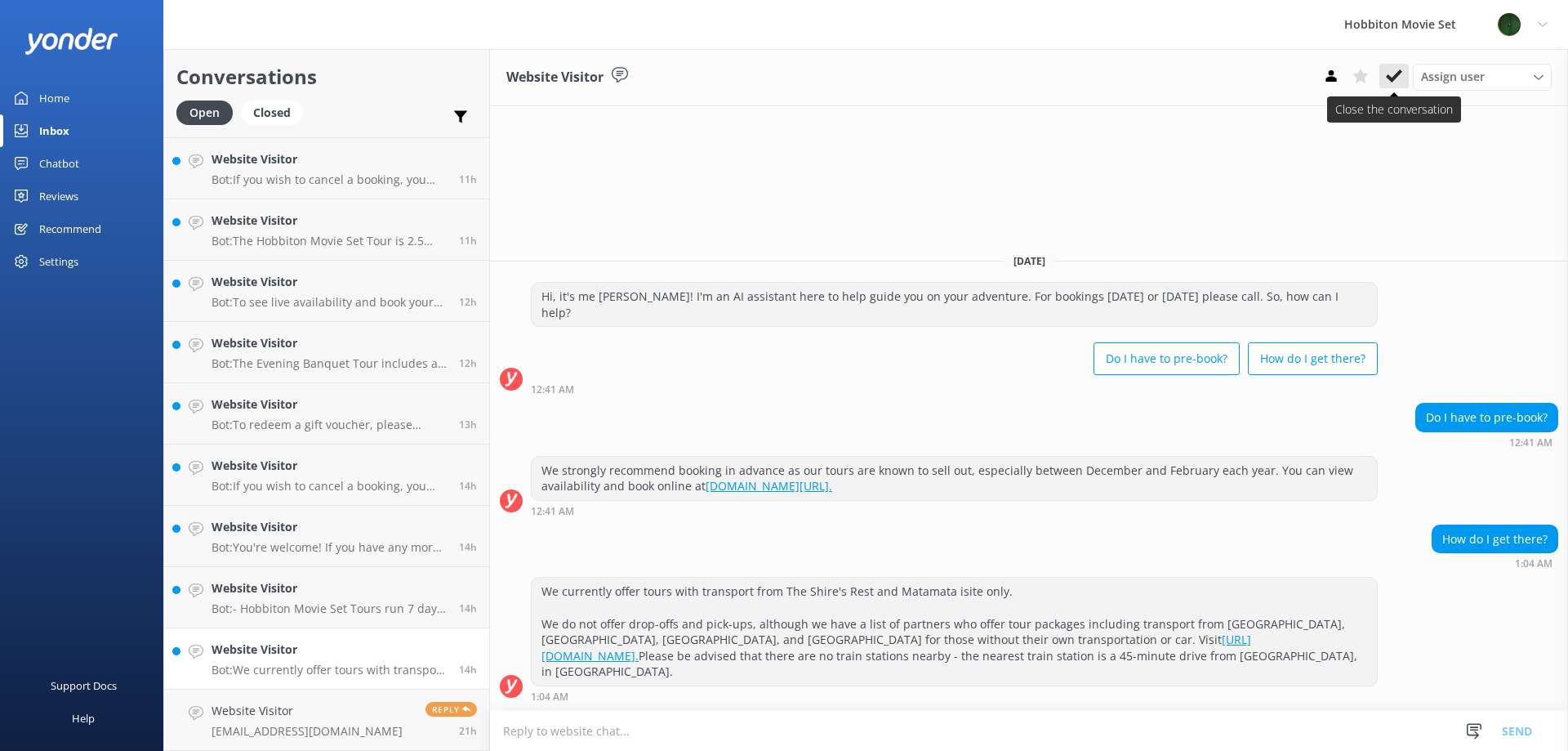
click at [1392, 78] on icon at bounding box center [1394, 76] width 16 height 16
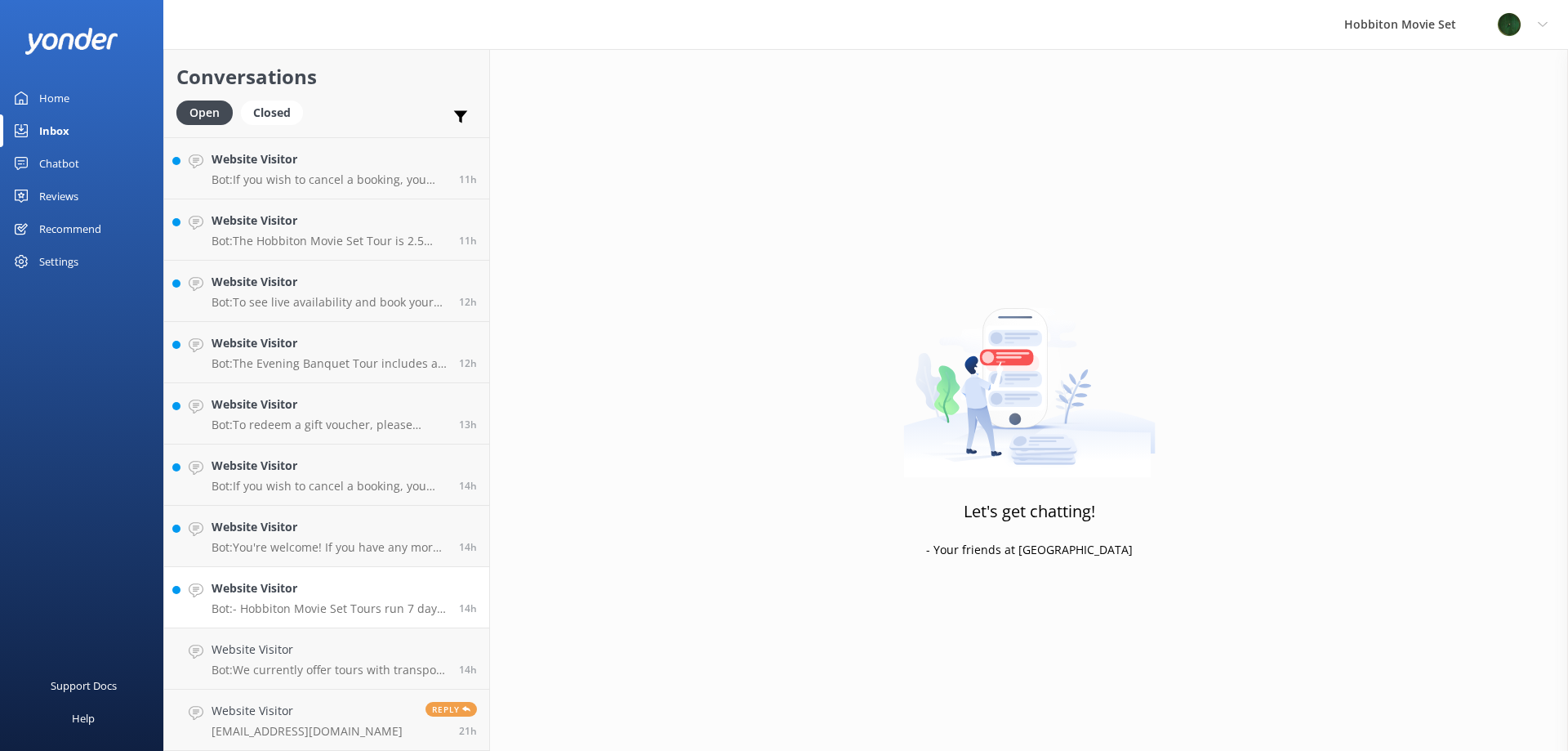
scroll to position [1835, 0]
click at [338, 664] on p "Bot: - Hobbiton Movie Set Tours run 7 days a week with several daily departures…" at bounding box center [329, 670] width 235 height 15
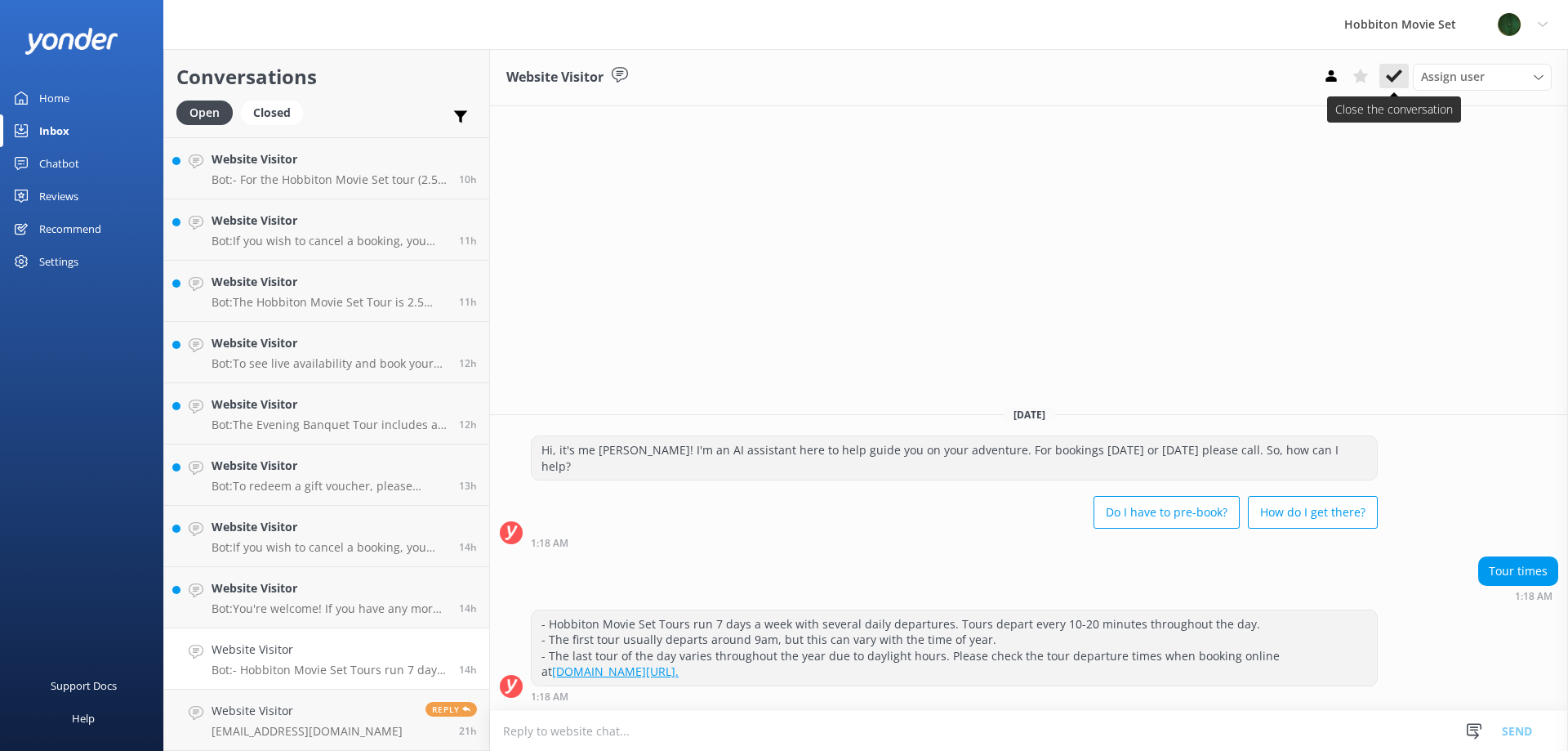
click at [1395, 76] on use at bounding box center [1394, 76] width 16 height 13
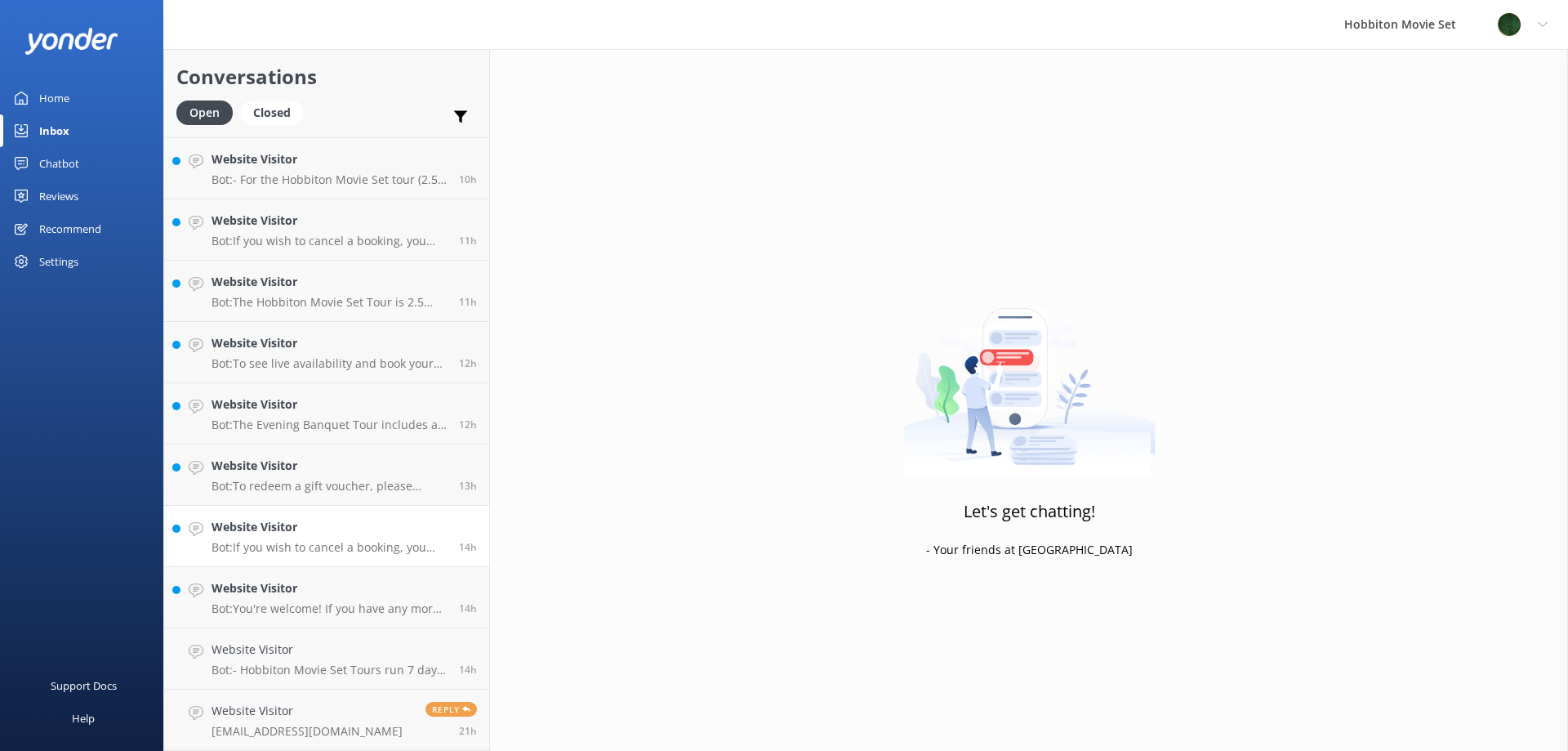
scroll to position [1773, 0]
click at [335, 639] on link "Website Visitor Bot: You're welcome! If you have any more questions, feel free …" at bounding box center [326, 658] width 325 height 61
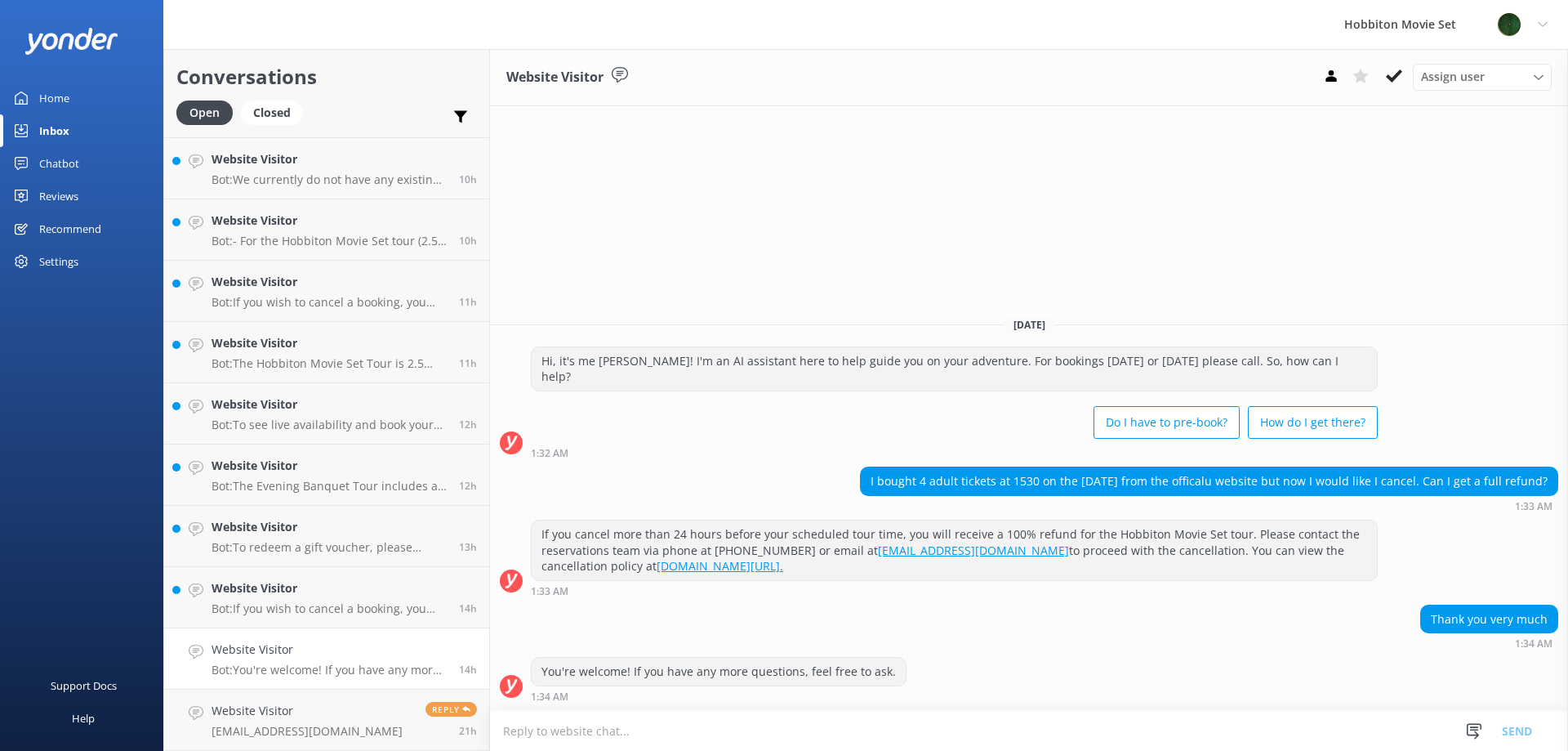
click at [1393, 84] on icon at bounding box center [1394, 76] width 16 height 16
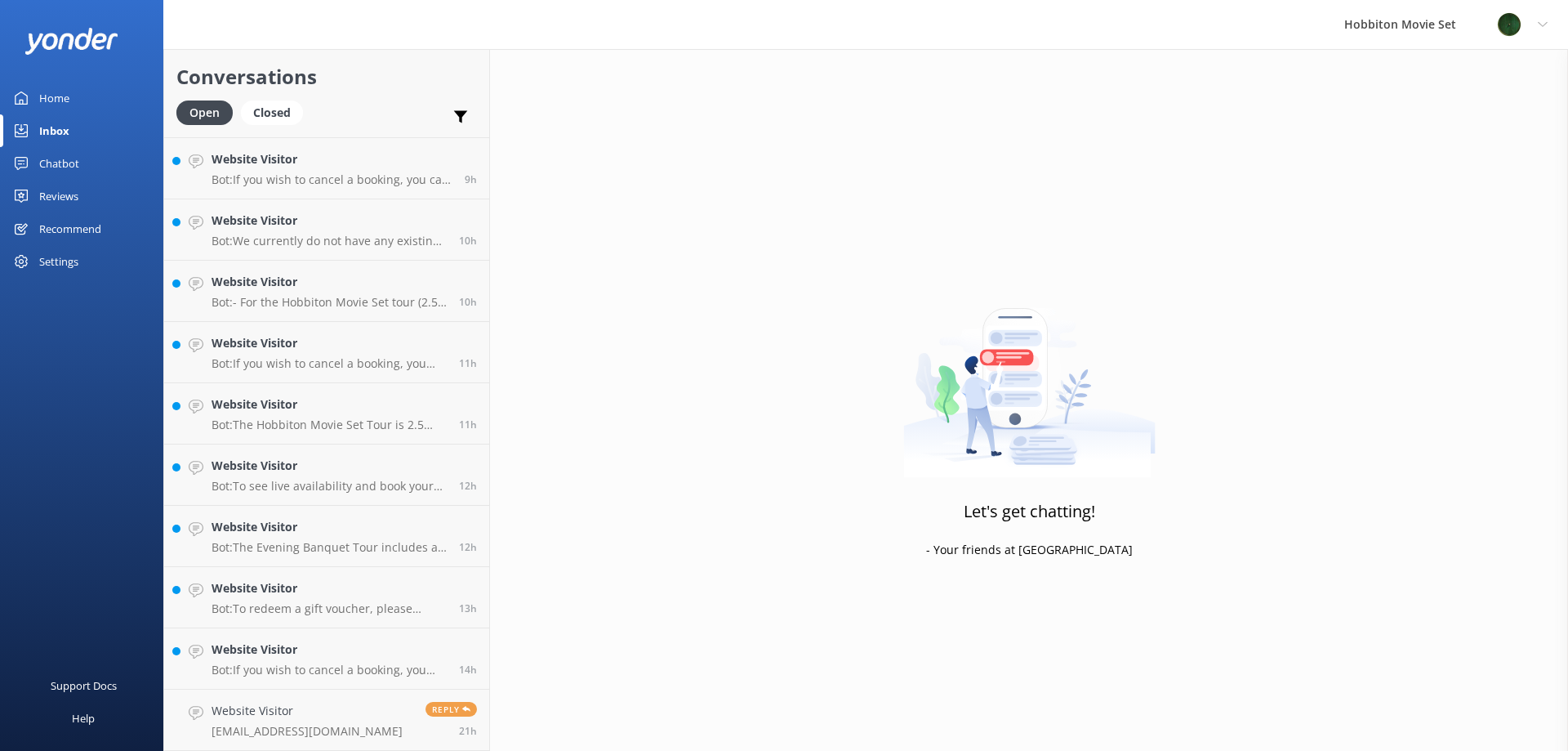
scroll to position [1712, 0]
click at [366, 675] on p "Bot: If you wish to cancel a booking, you can contact our reservations team via…" at bounding box center [329, 670] width 235 height 15
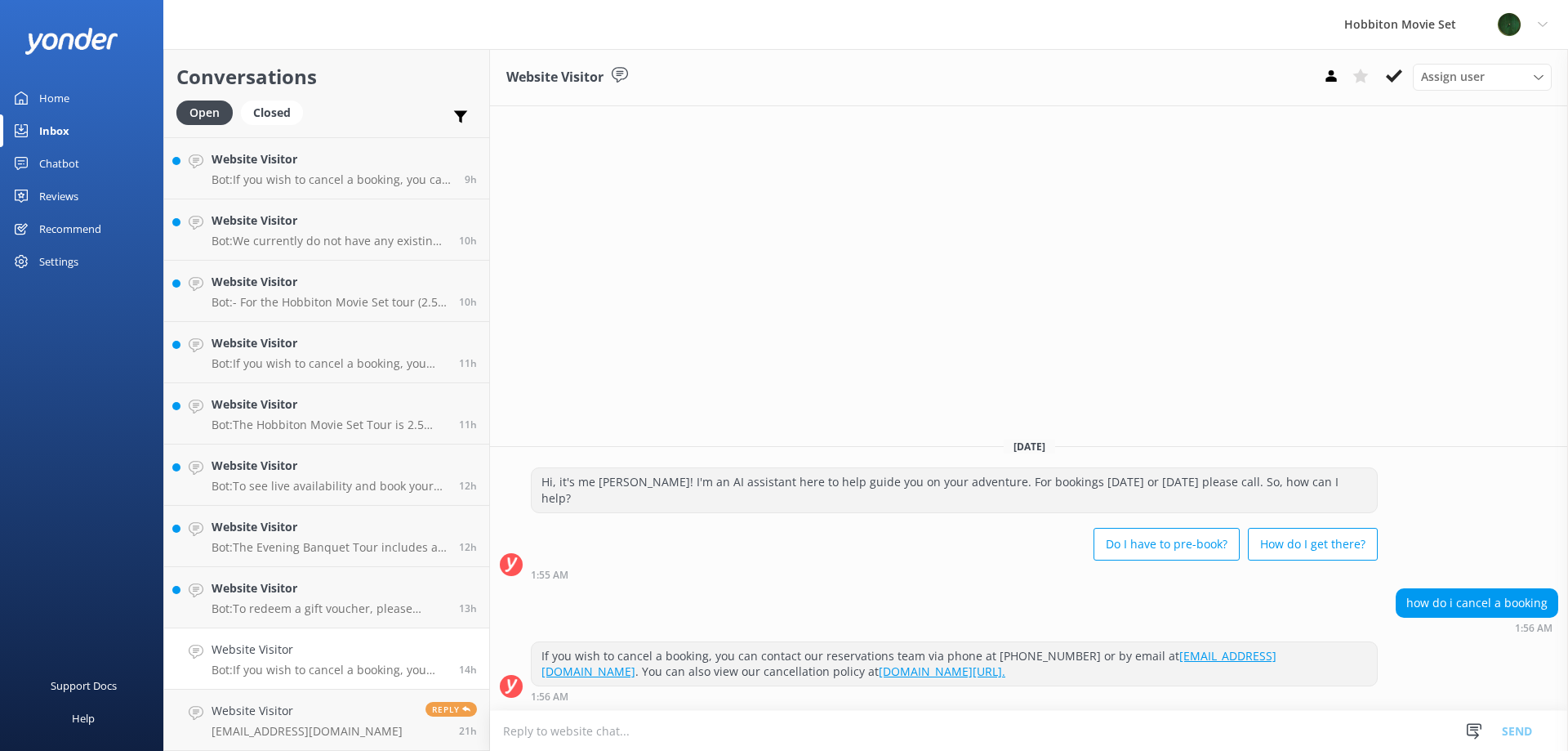
click at [1389, 84] on icon at bounding box center [1394, 76] width 16 height 16
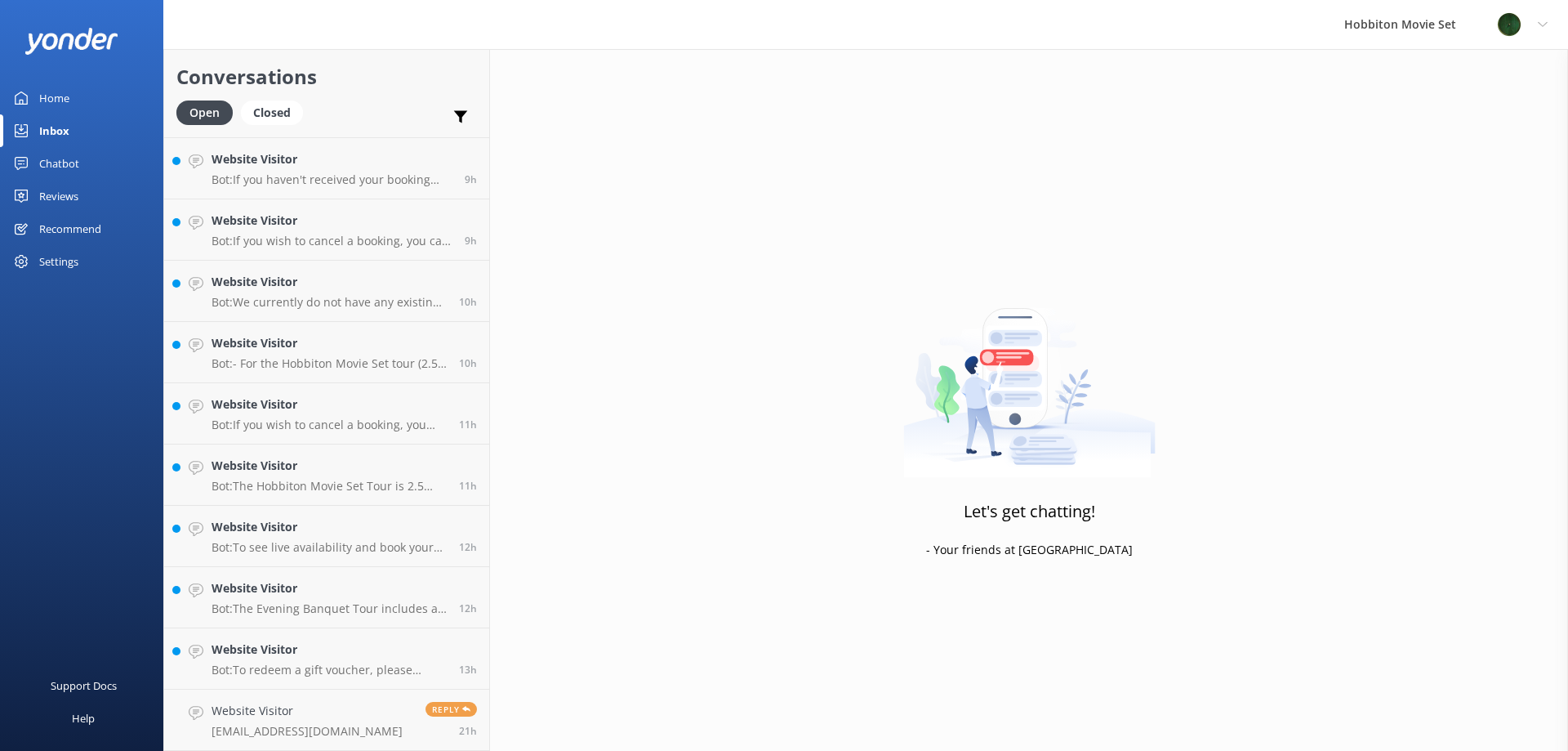
scroll to position [1651, 0]
click at [316, 672] on p "Bot: To redeem a gift voucher, please contact our Reservations Team and include…" at bounding box center [329, 670] width 235 height 15
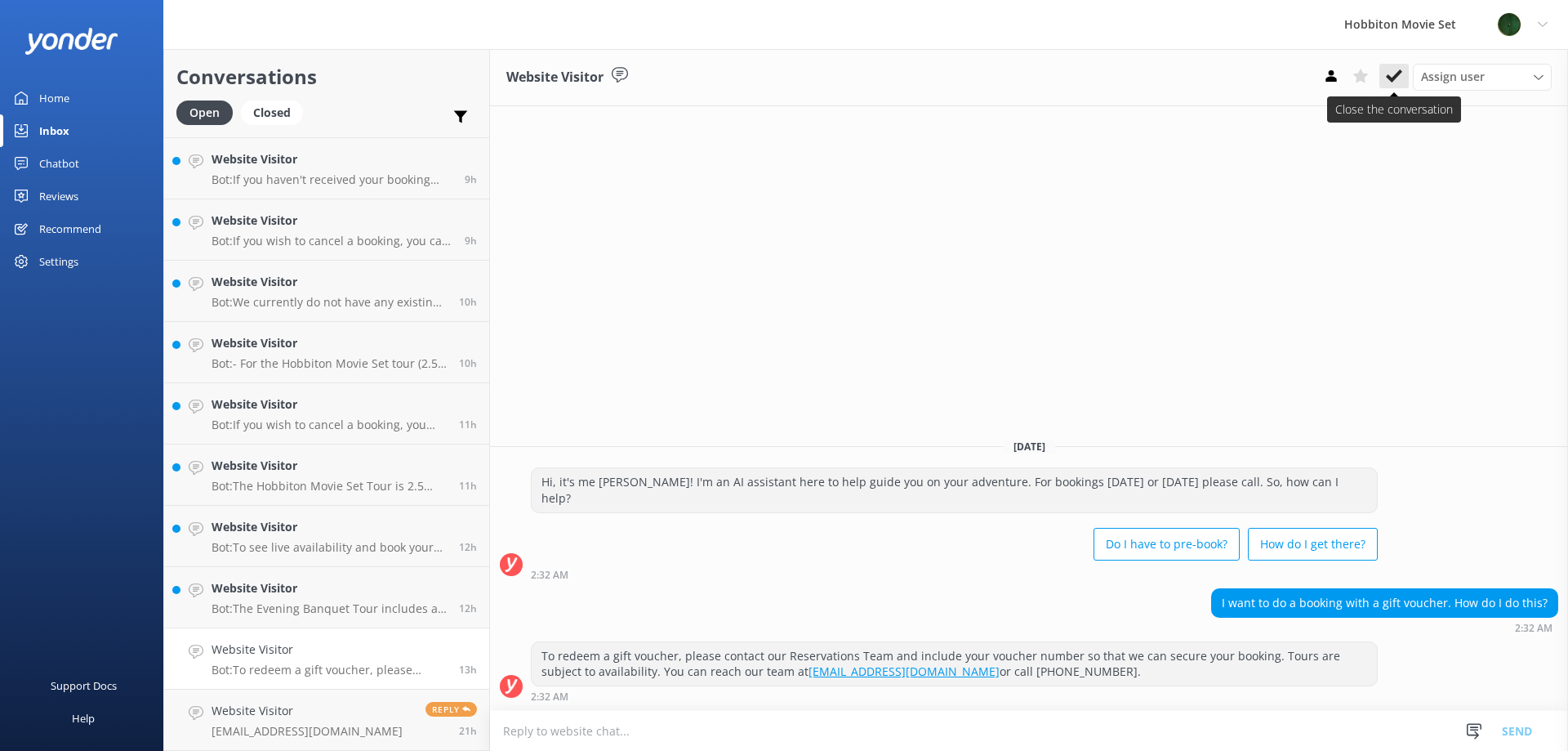
click at [1399, 84] on icon at bounding box center [1394, 76] width 16 height 16
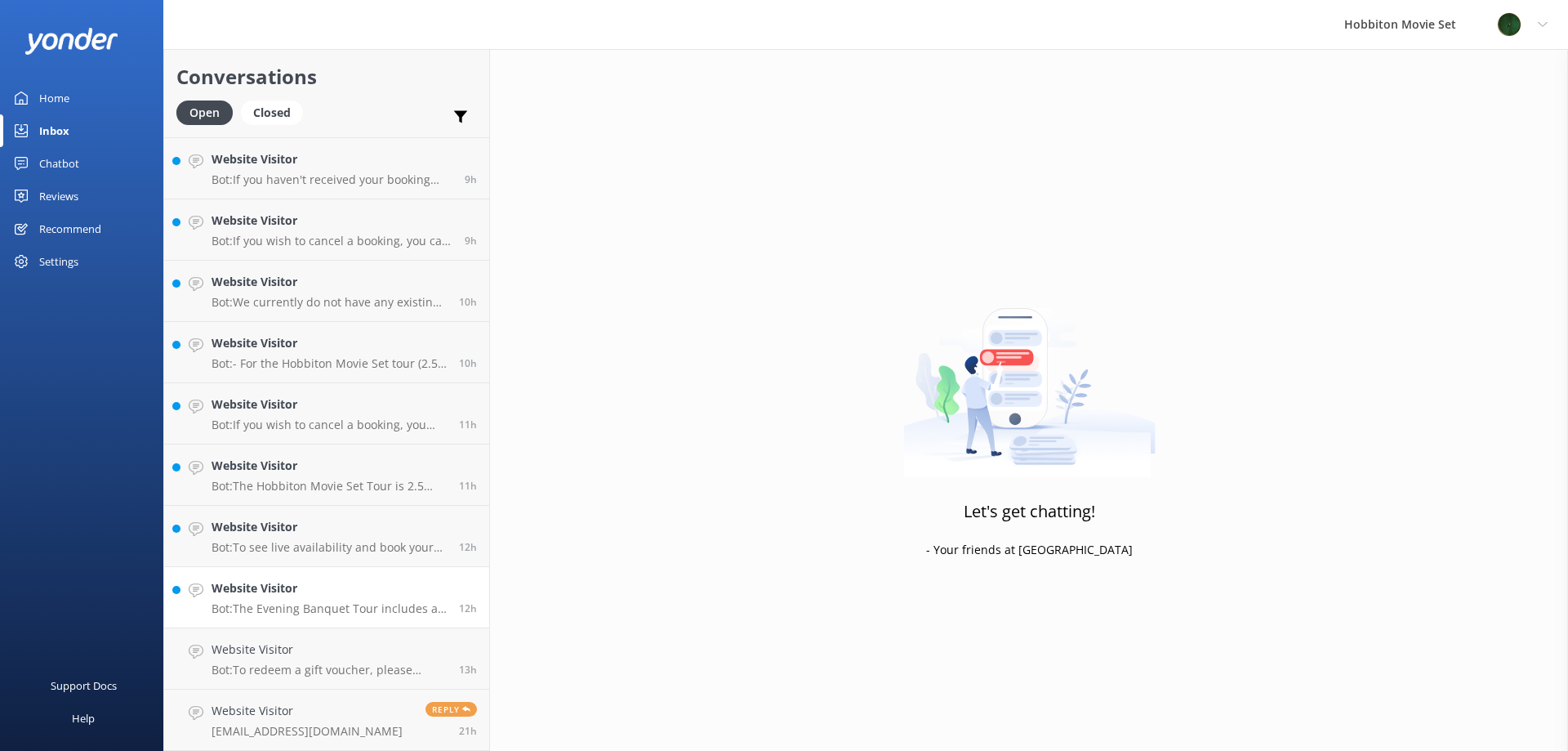
scroll to position [1590, 0]
click at [315, 646] on h4 "Website Visitor" at bounding box center [329, 649] width 235 height 18
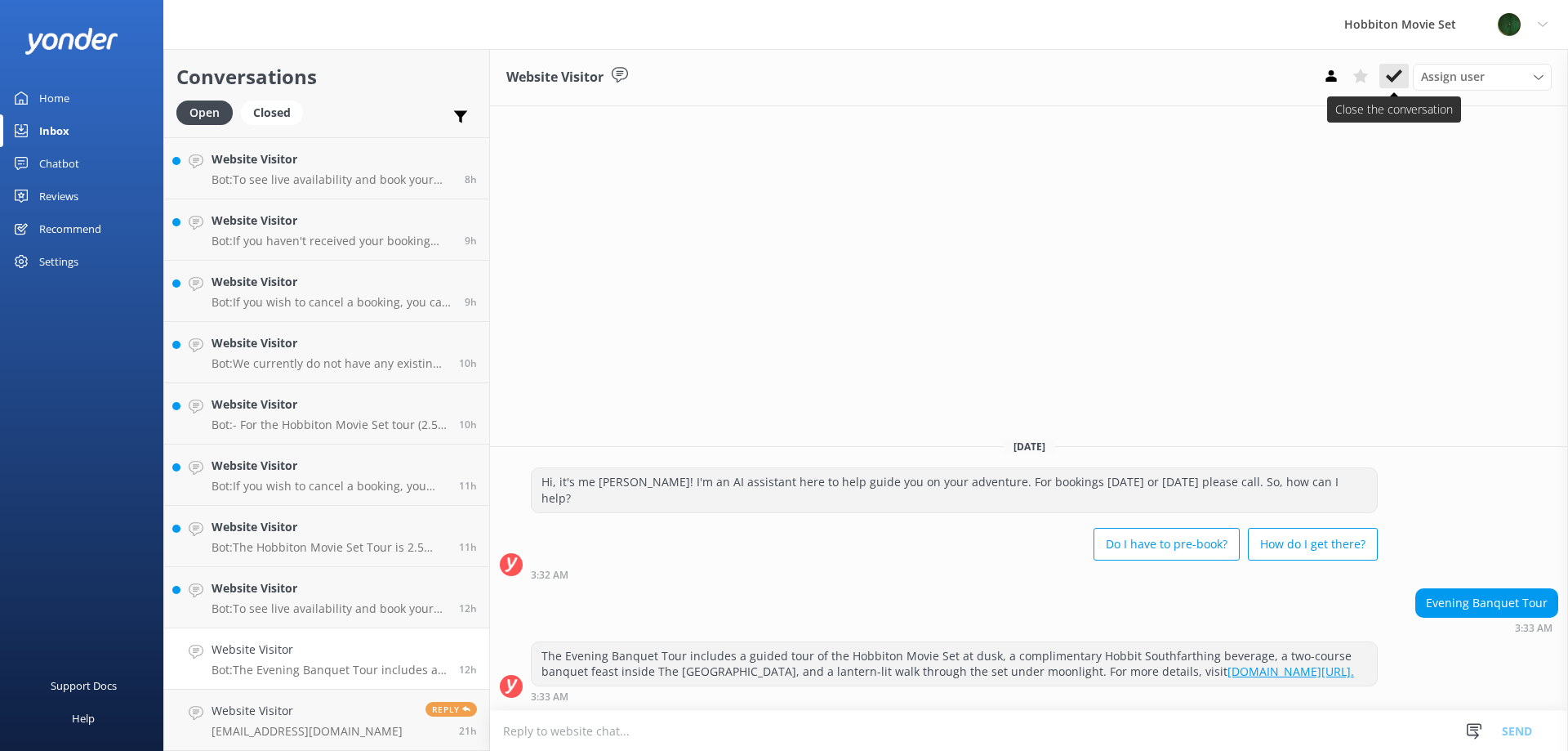
click at [1395, 71] on icon at bounding box center [1394, 76] width 16 height 16
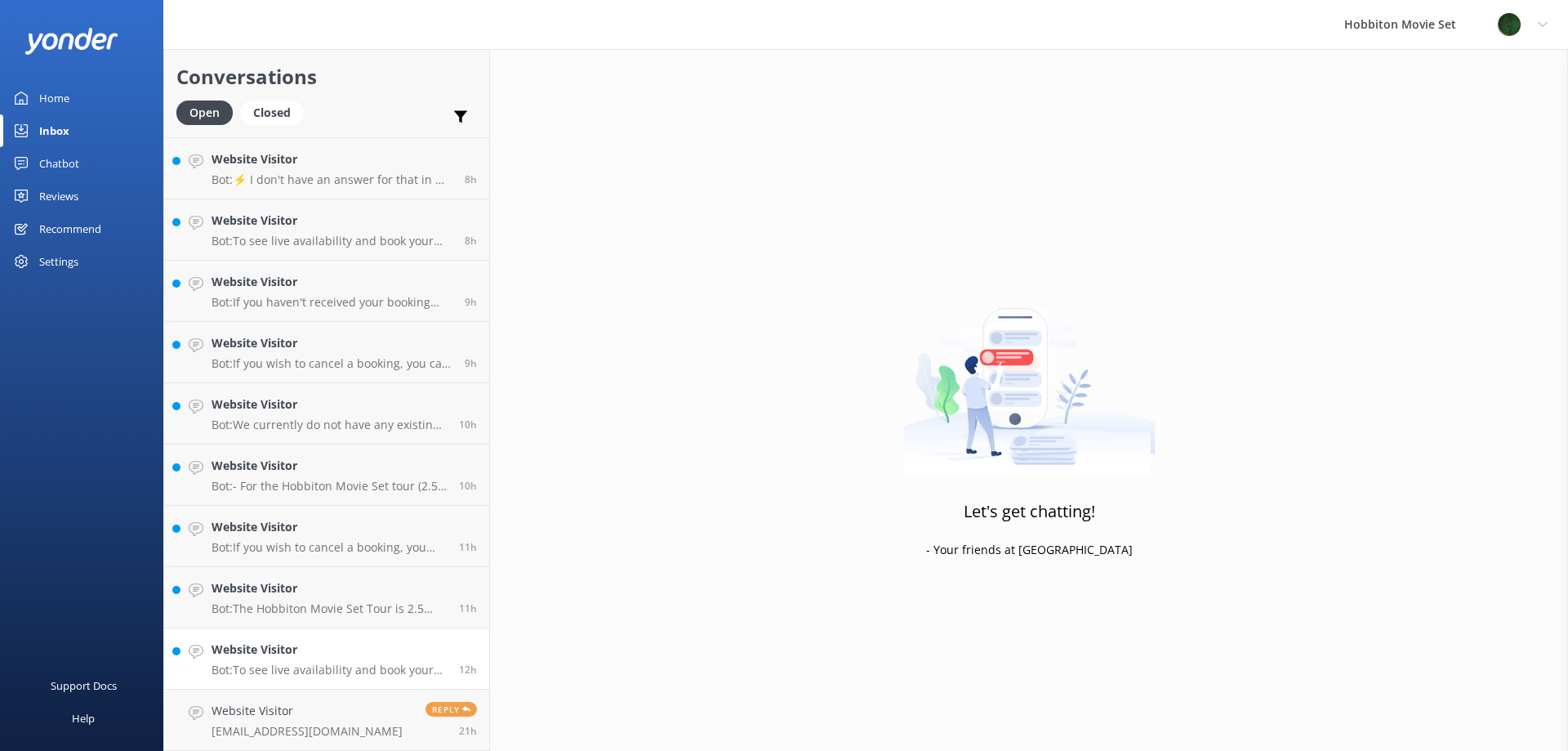
scroll to position [1528, 0]
click at [339, 654] on h4 "Website Visitor" at bounding box center [329, 649] width 235 height 18
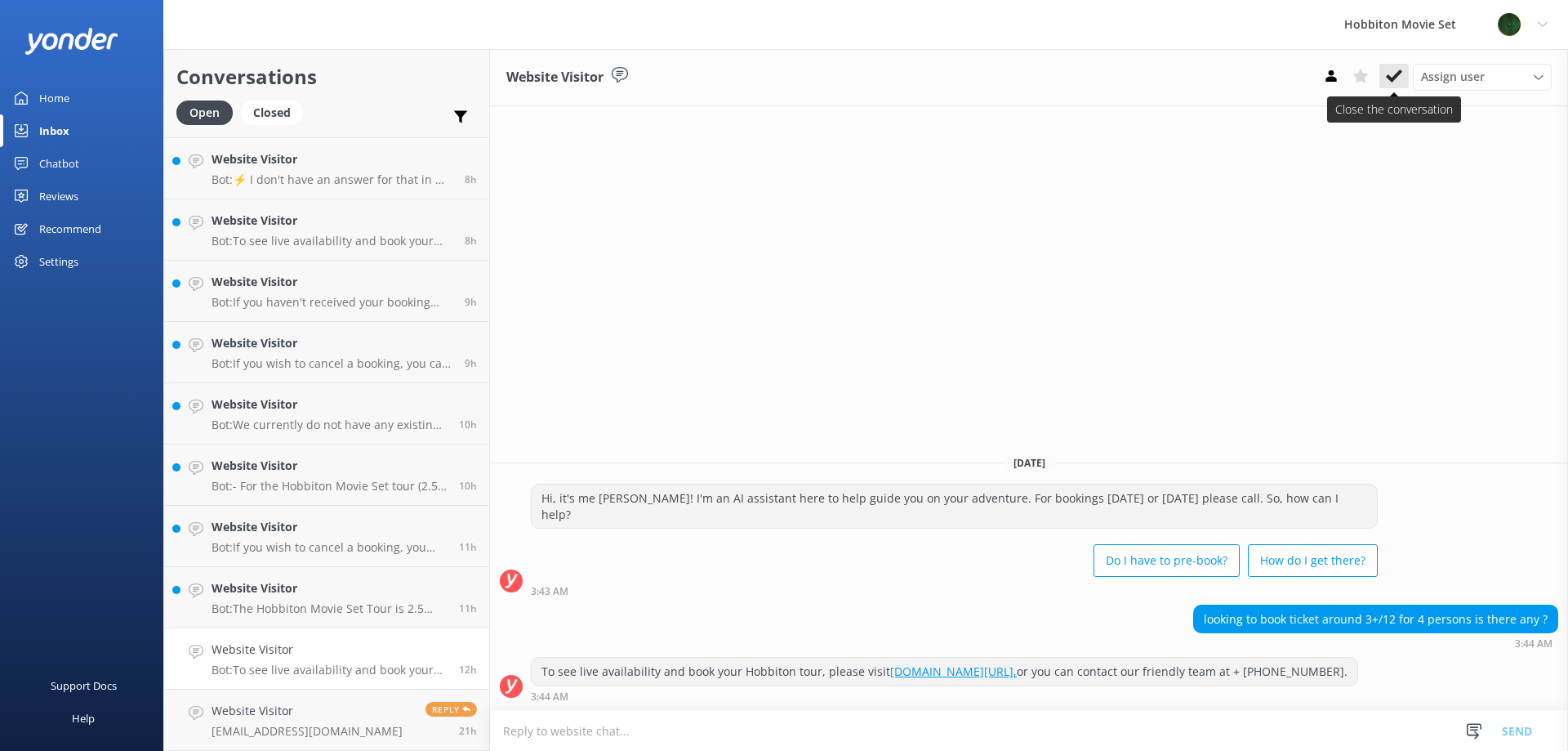
click at [1398, 76] on use at bounding box center [1394, 76] width 16 height 13
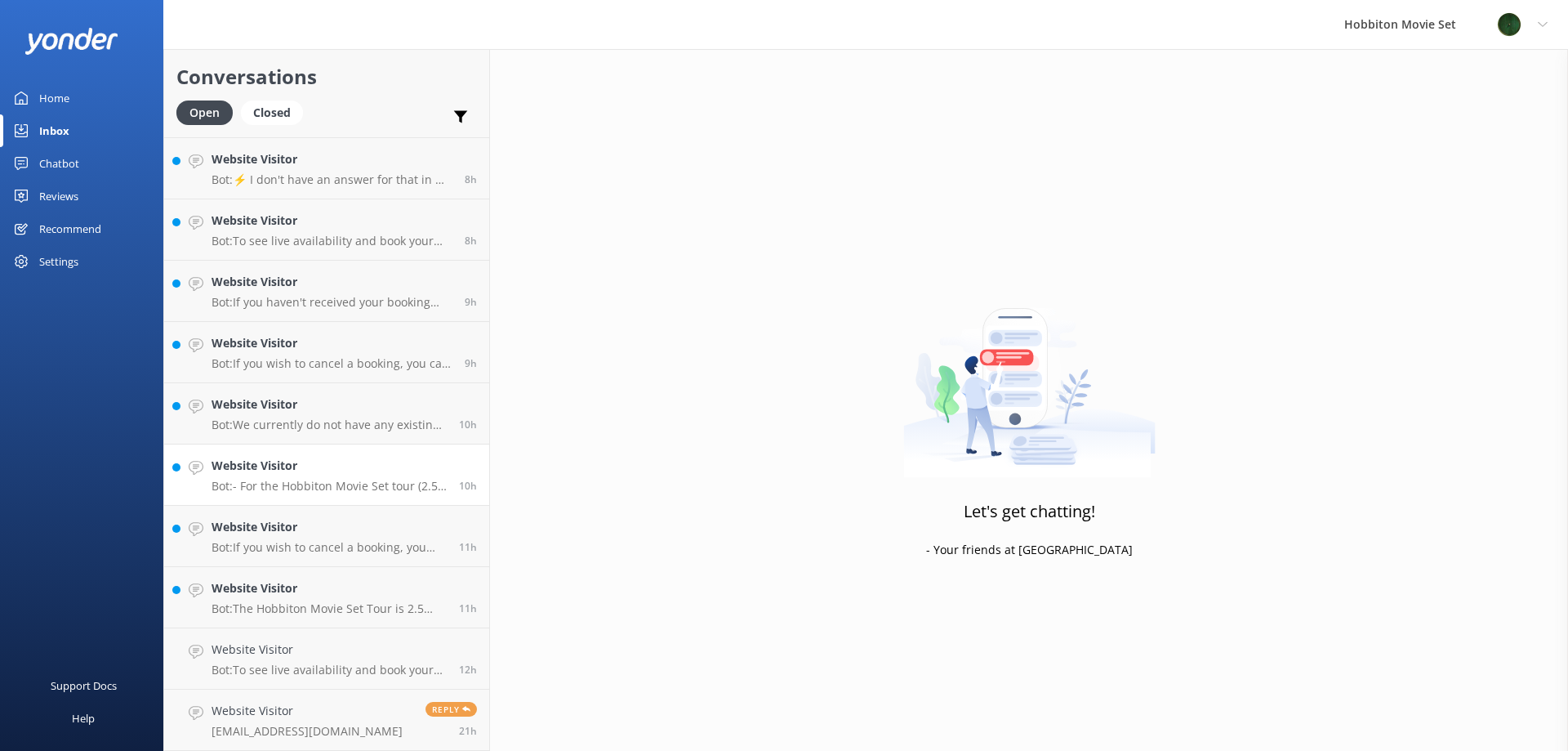
scroll to position [1468, 0]
click at [293, 682] on link "Website Visitor Bot: The Hobbiton Movie Set Tour is 2.5 hours long, including t…" at bounding box center [326, 658] width 325 height 61
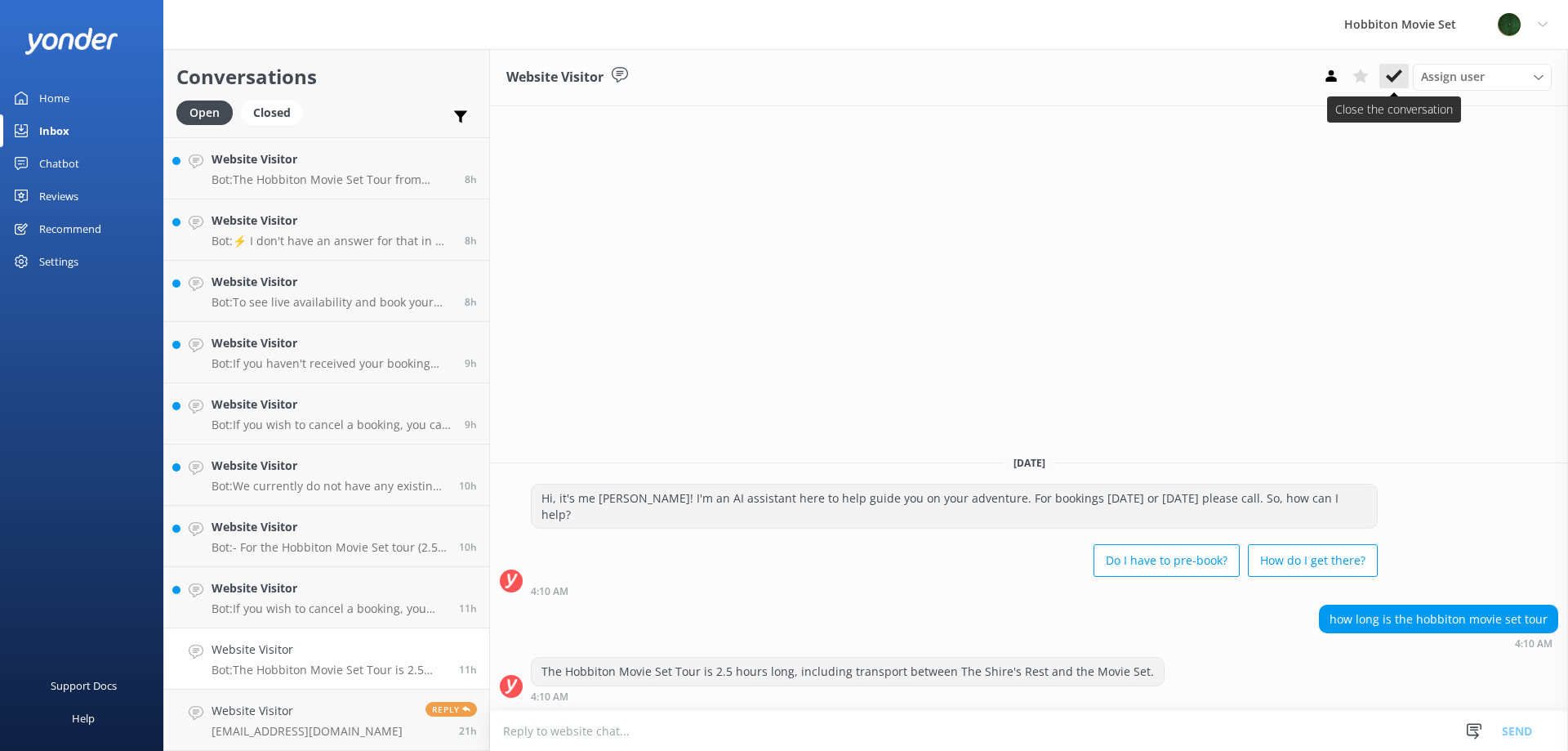
click at [1390, 71] on icon at bounding box center [1394, 76] width 16 height 16
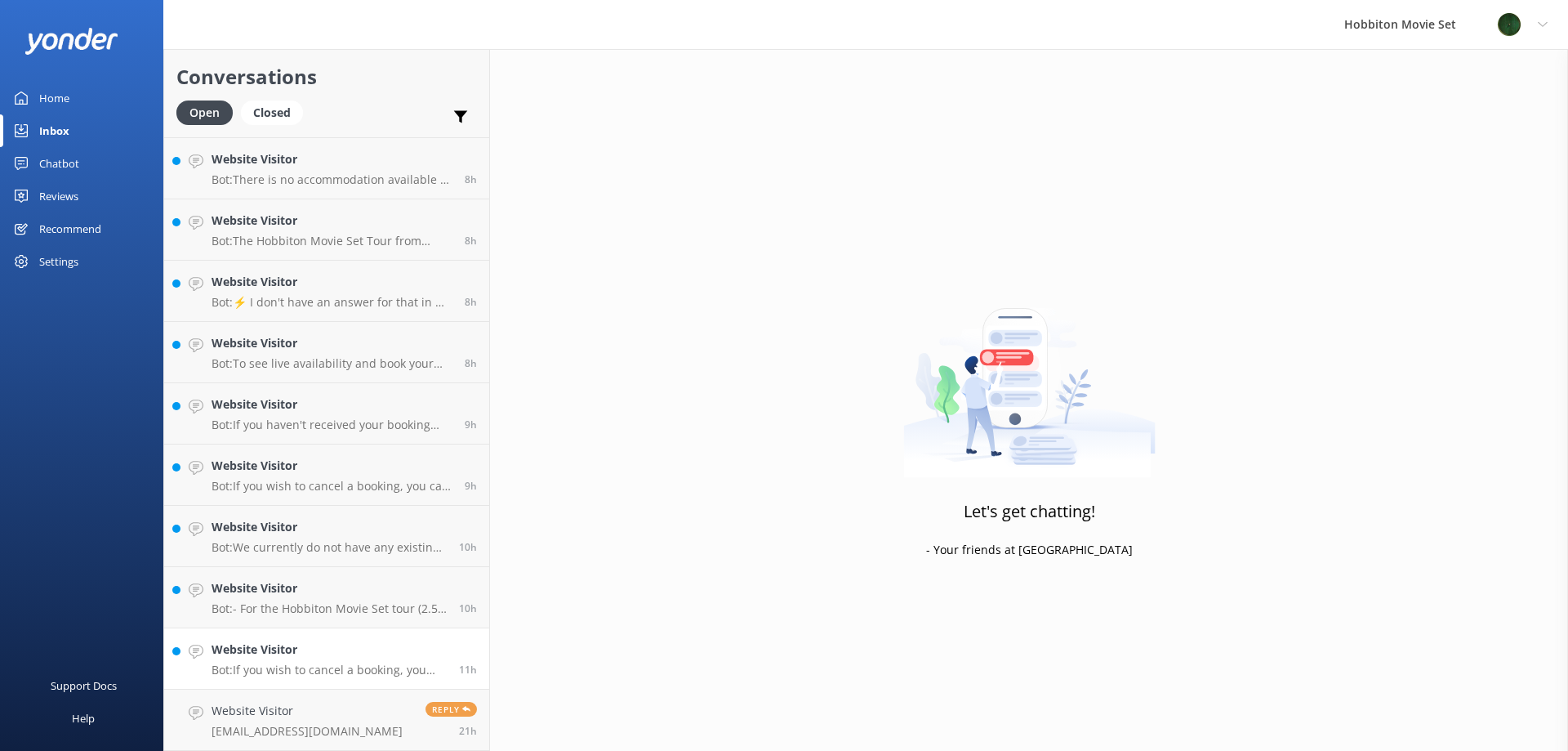
click at [284, 634] on link "Website Visitor Bot: If you wish to cancel a booking, you may do so by contacti…" at bounding box center [326, 658] width 325 height 61
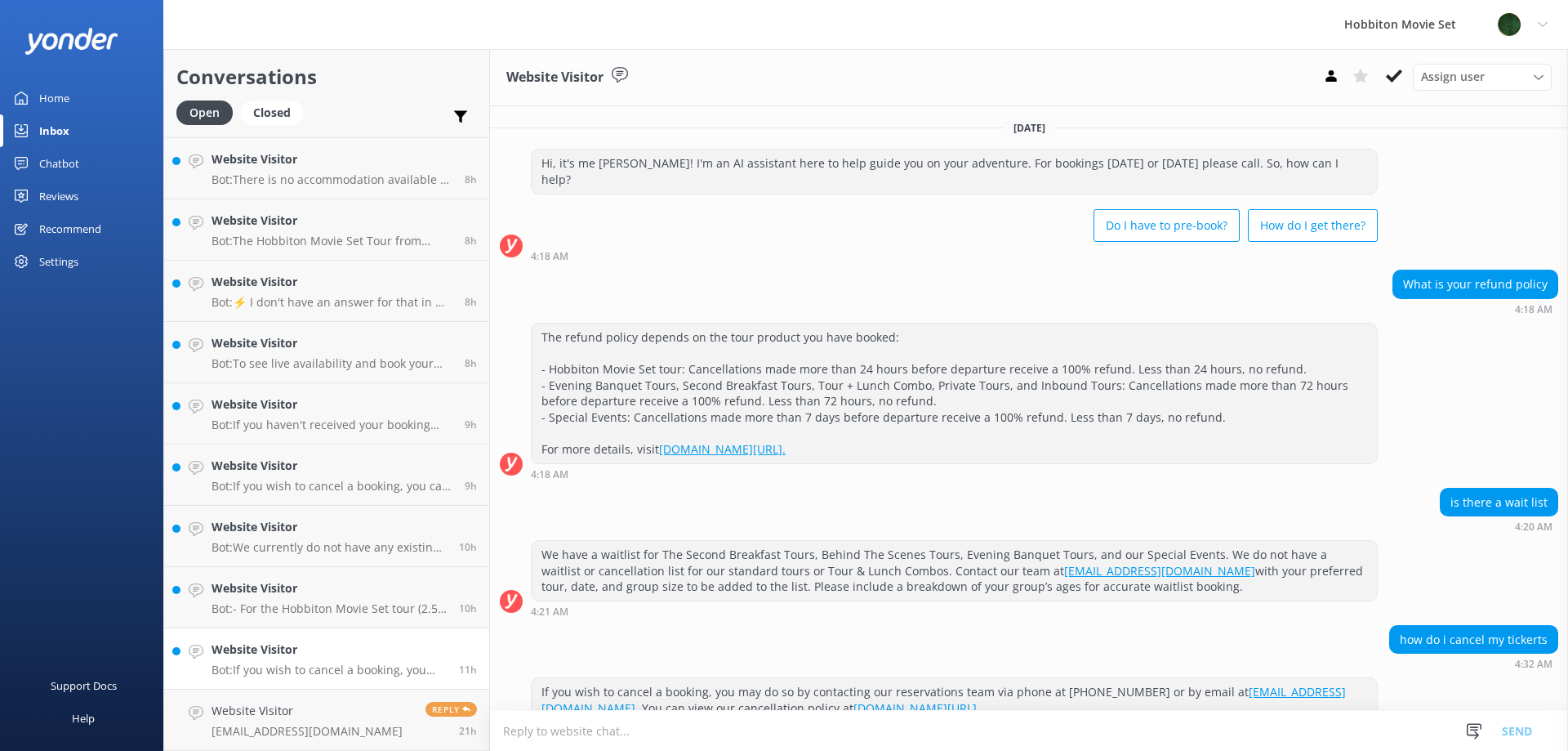
scroll to position [20, 0]
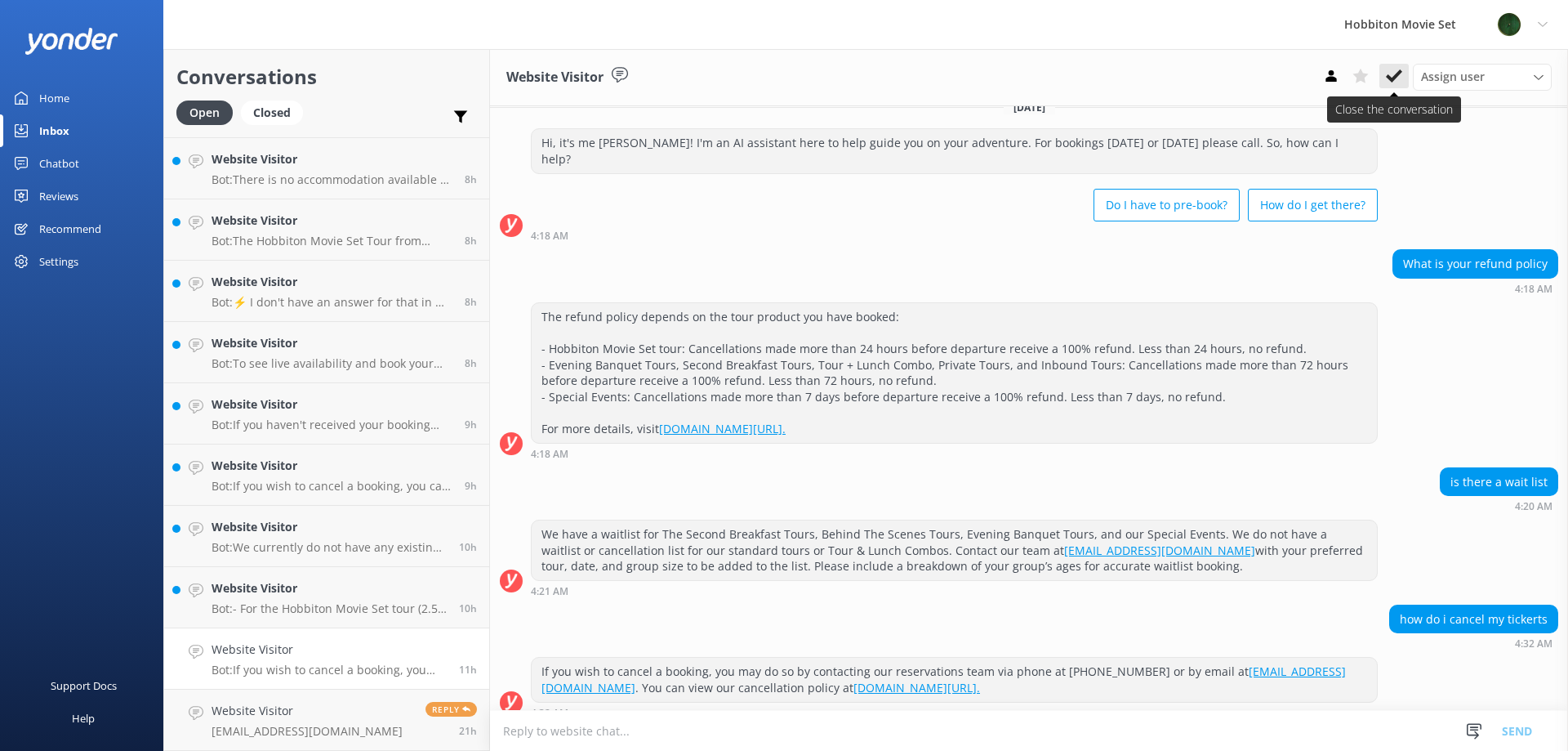
click at [1387, 82] on icon at bounding box center [1394, 76] width 16 height 16
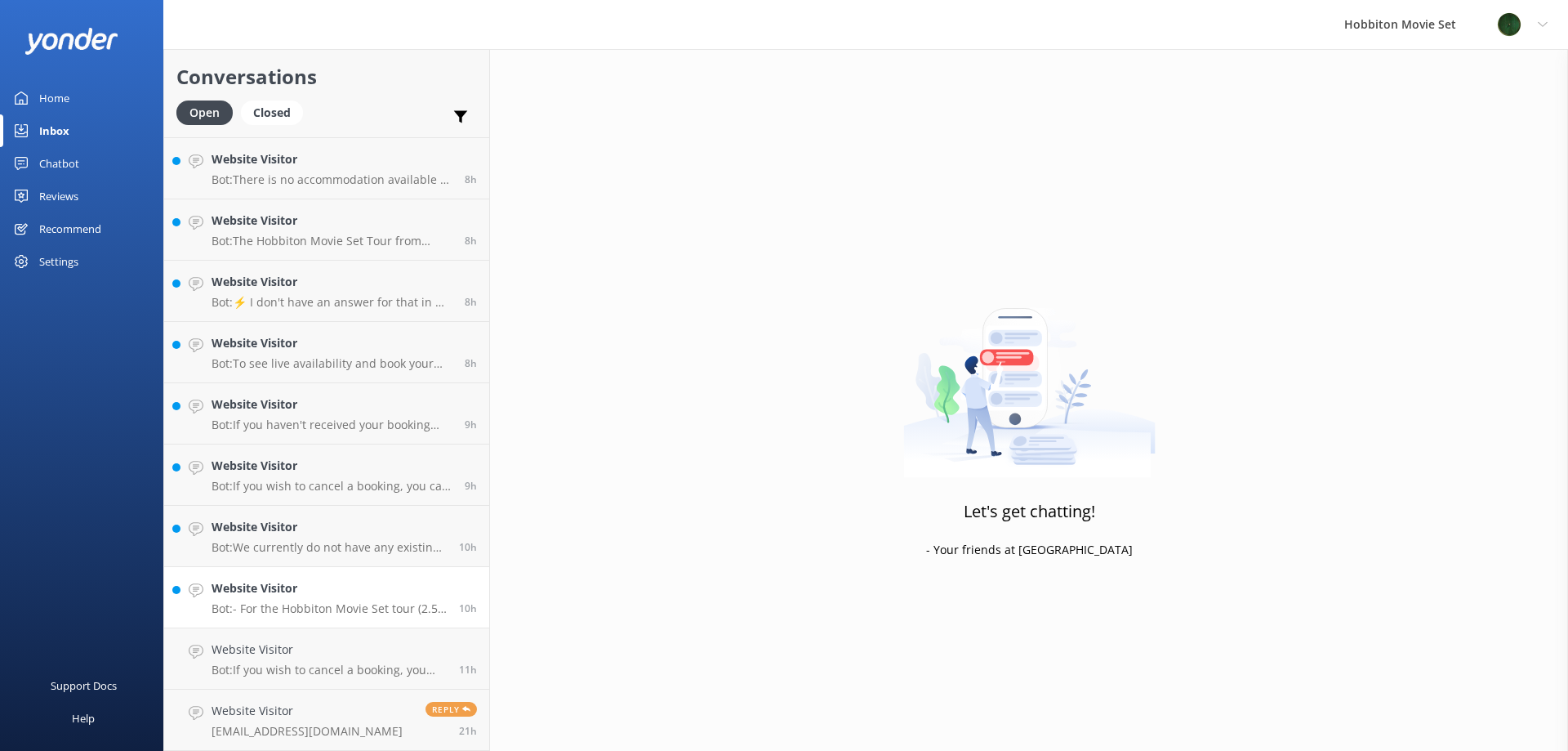
scroll to position [1406, 0]
click at [343, 636] on link "Website Visitor Bot: - For the Hobbiton Movie Set tour (2.5 hour tour), cancell…" at bounding box center [326, 658] width 325 height 61
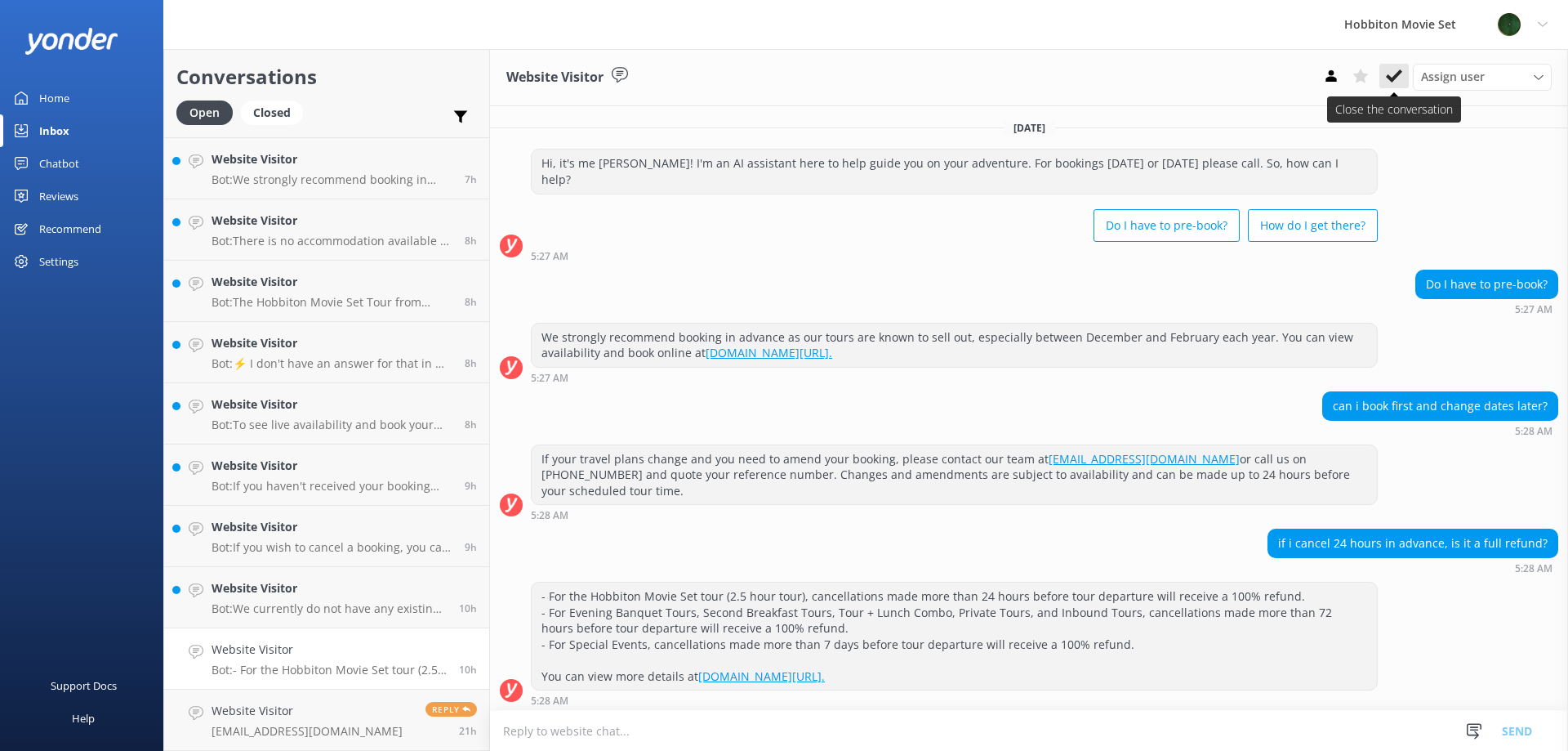
click at [1391, 82] on icon at bounding box center [1394, 76] width 16 height 16
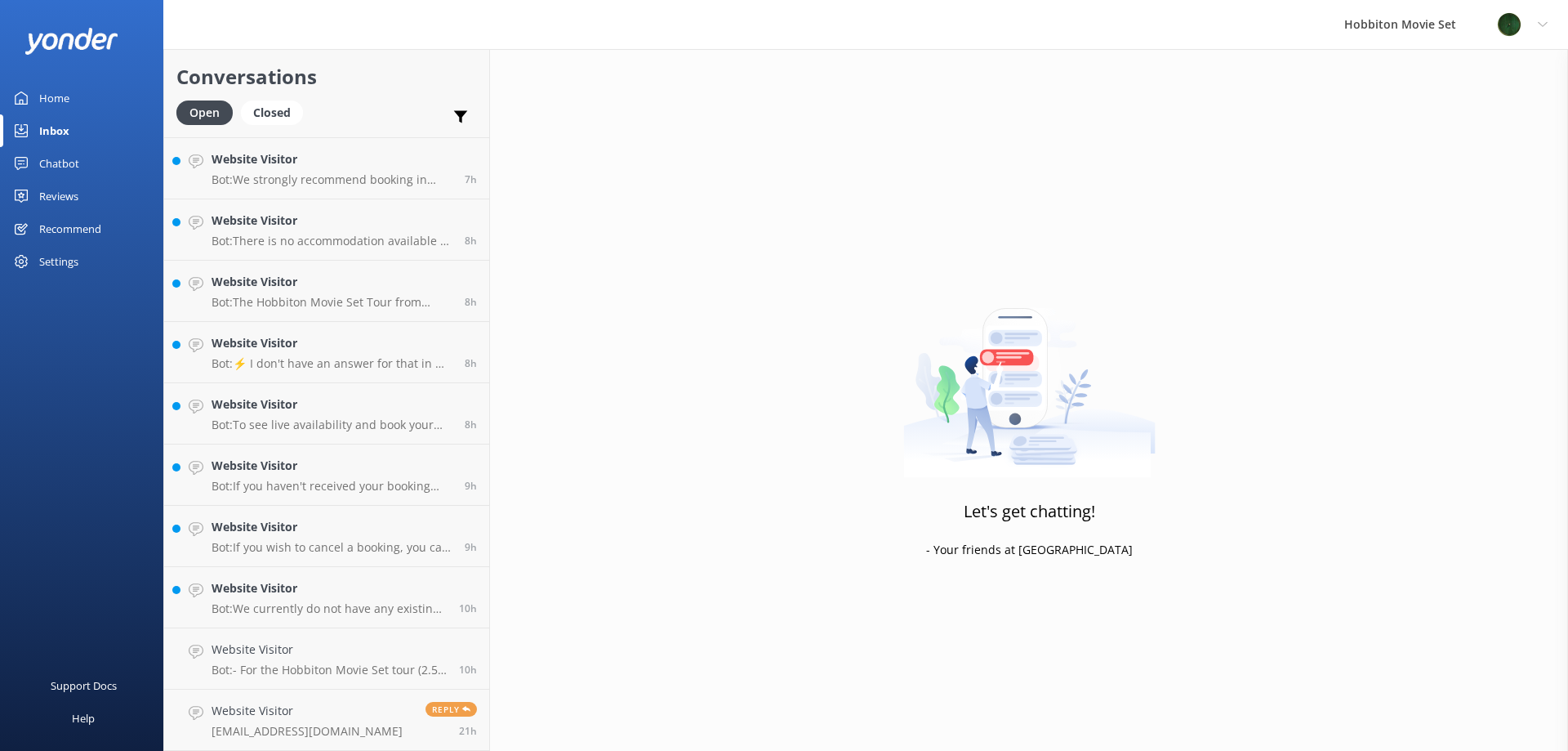
scroll to position [1345, 0]
click at [284, 627] on link "Website Visitor Bot: If you wish to cancel a booking, you can contact our reser…" at bounding box center [326, 598] width 325 height 61
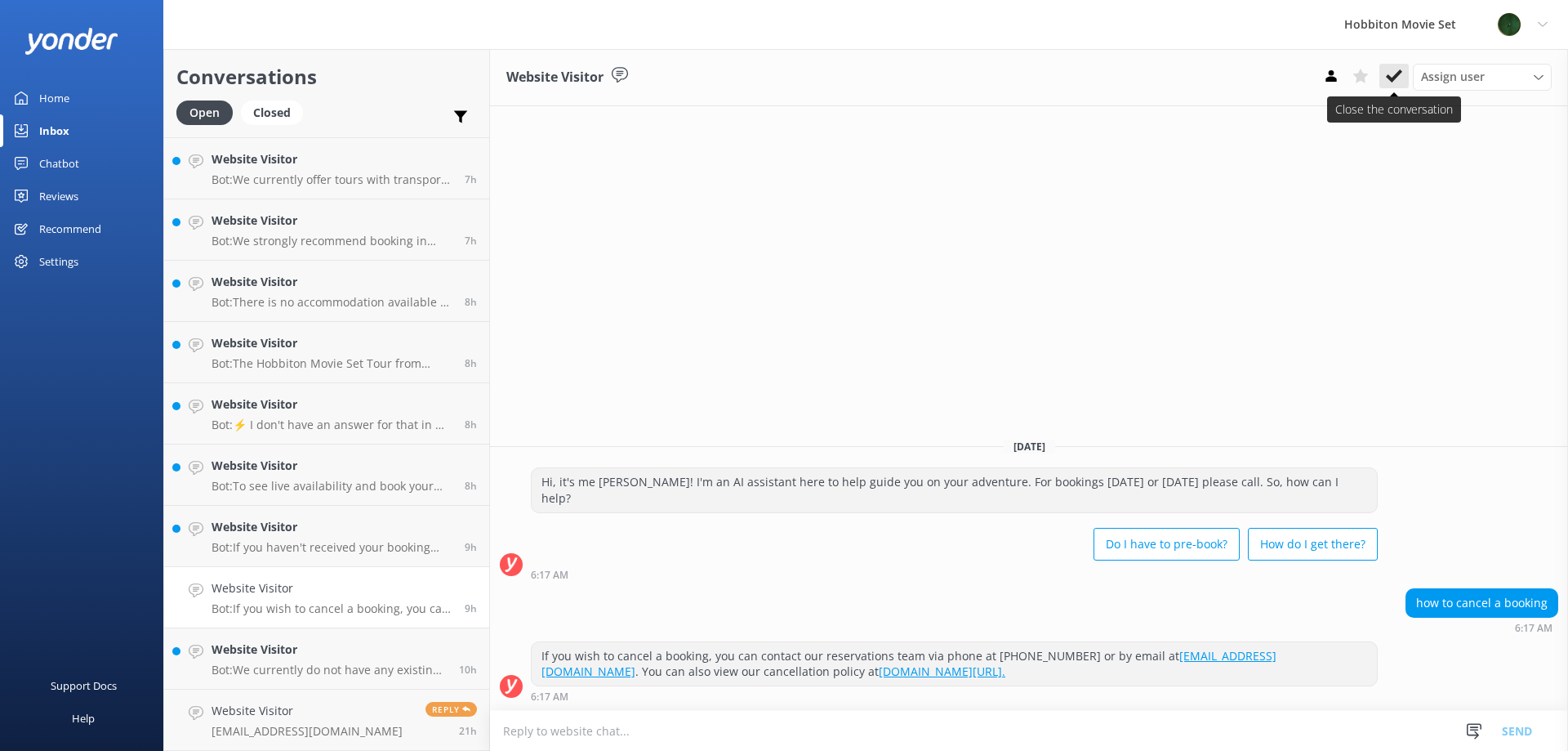
click at [1388, 78] on use at bounding box center [1394, 76] width 16 height 13
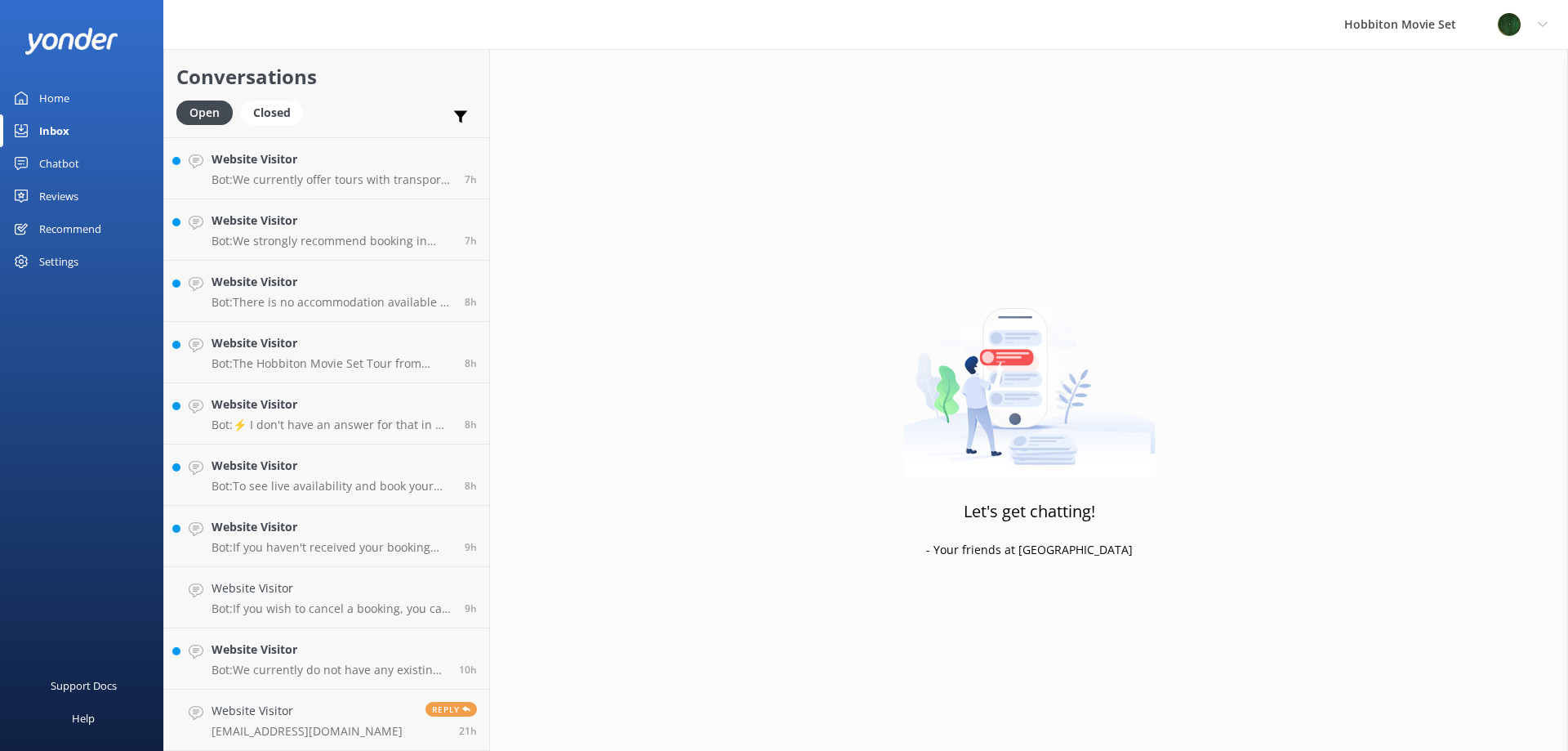
scroll to position [1283, 0]
click at [309, 683] on link "Website Visitor Bot: We currently do not have any existing promo codes. However…" at bounding box center [326, 658] width 325 height 61
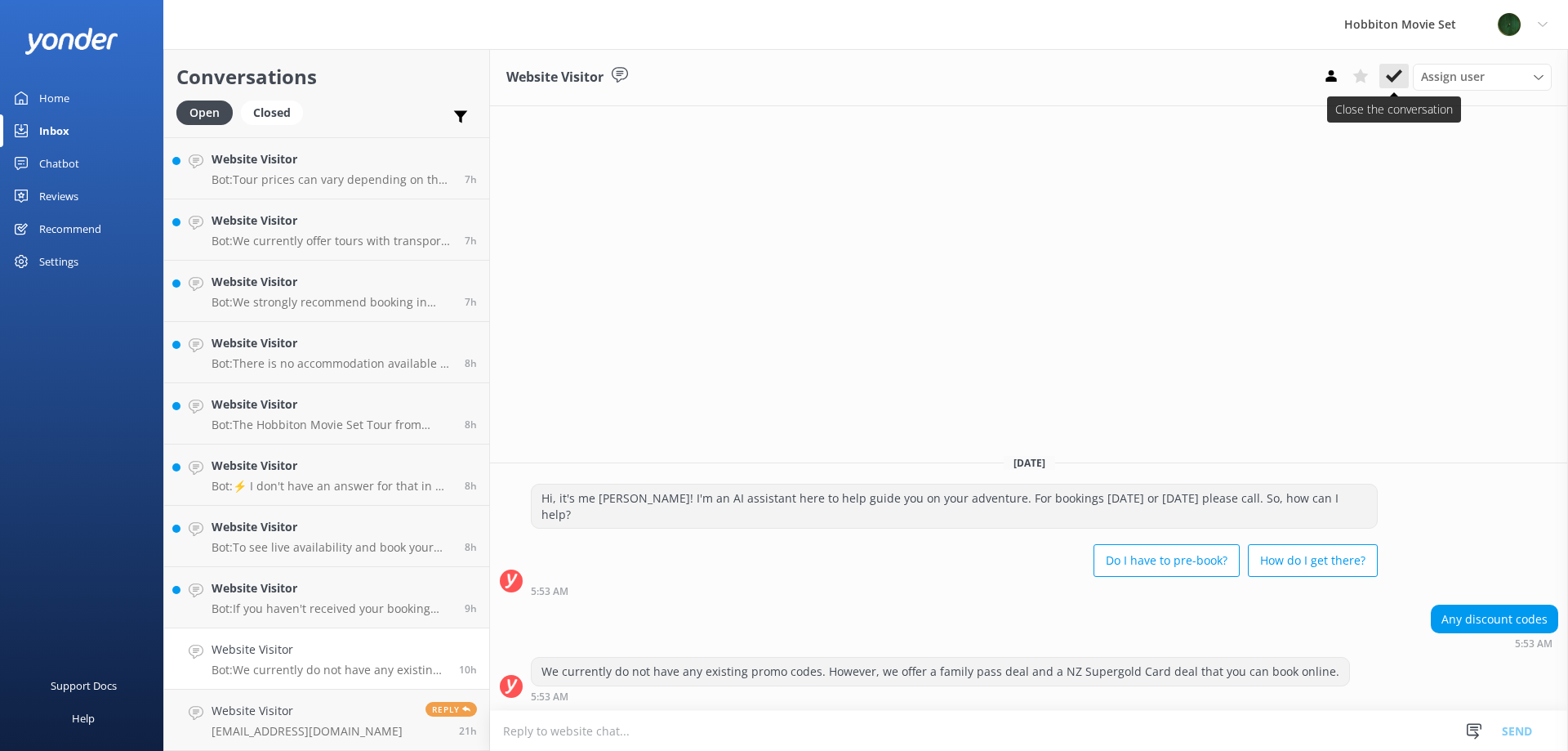
click at [1392, 76] on icon at bounding box center [1394, 76] width 16 height 16
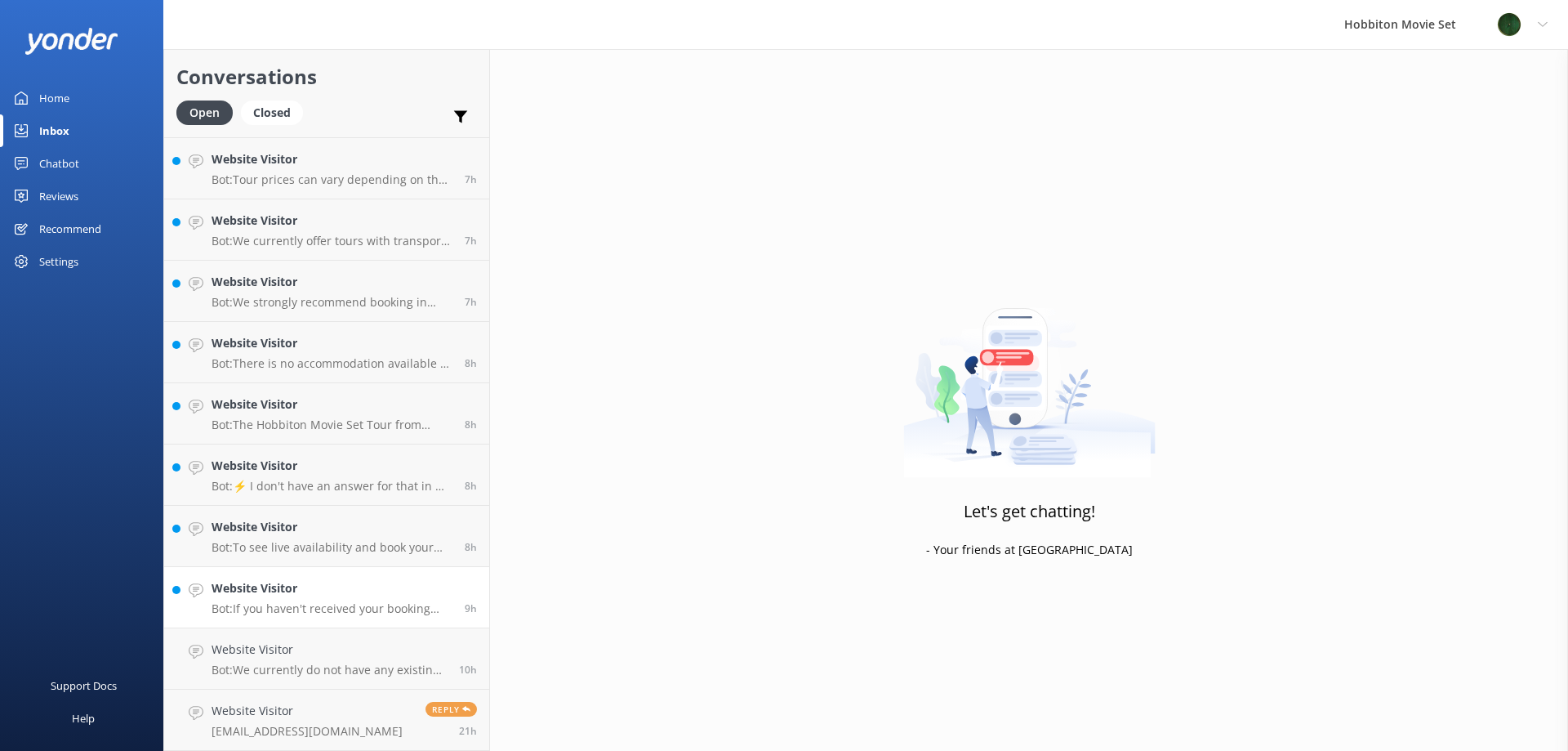
scroll to position [1222, 0]
click at [313, 644] on h4 "Website Visitor" at bounding box center [332, 649] width 241 height 18
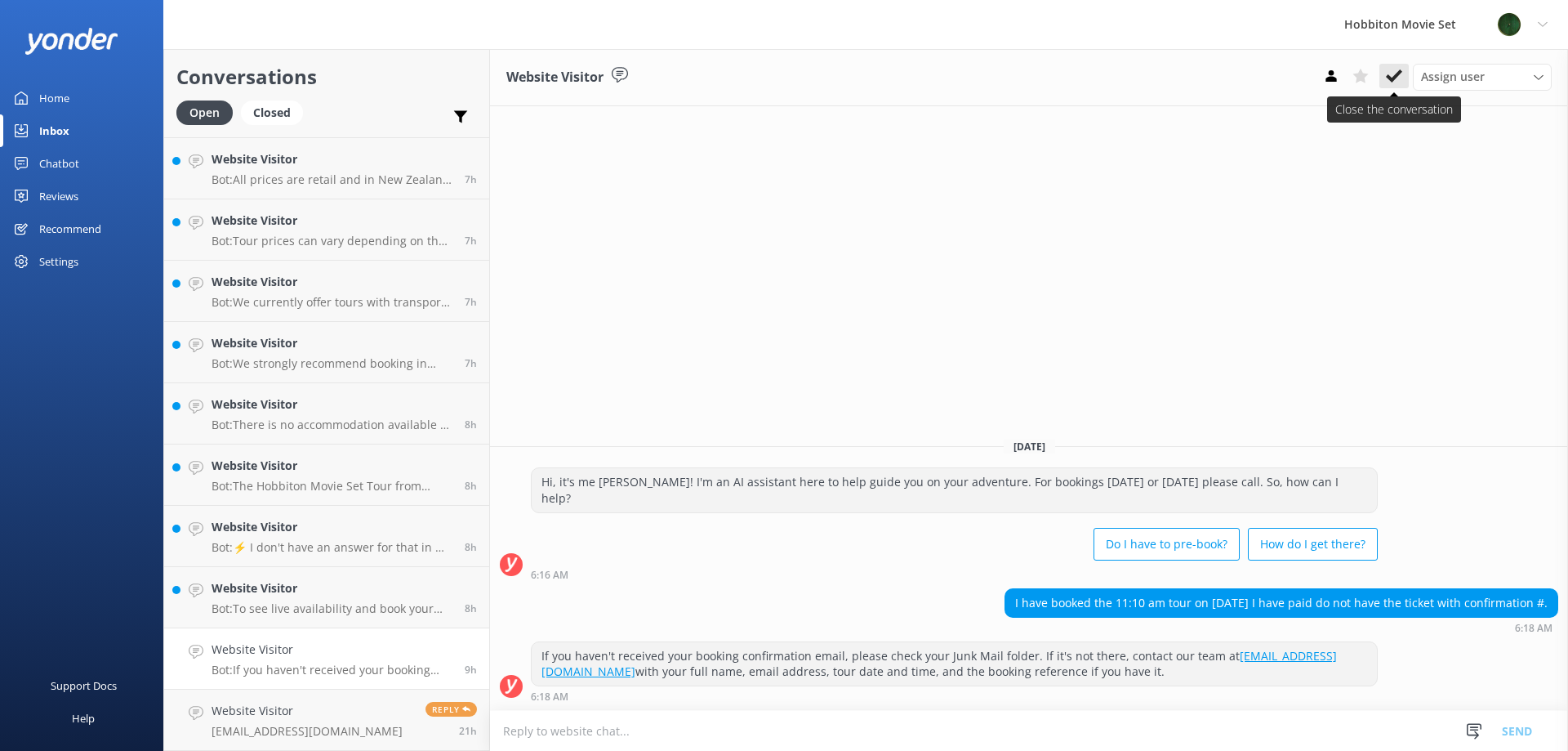
click at [1399, 72] on use at bounding box center [1394, 76] width 16 height 13
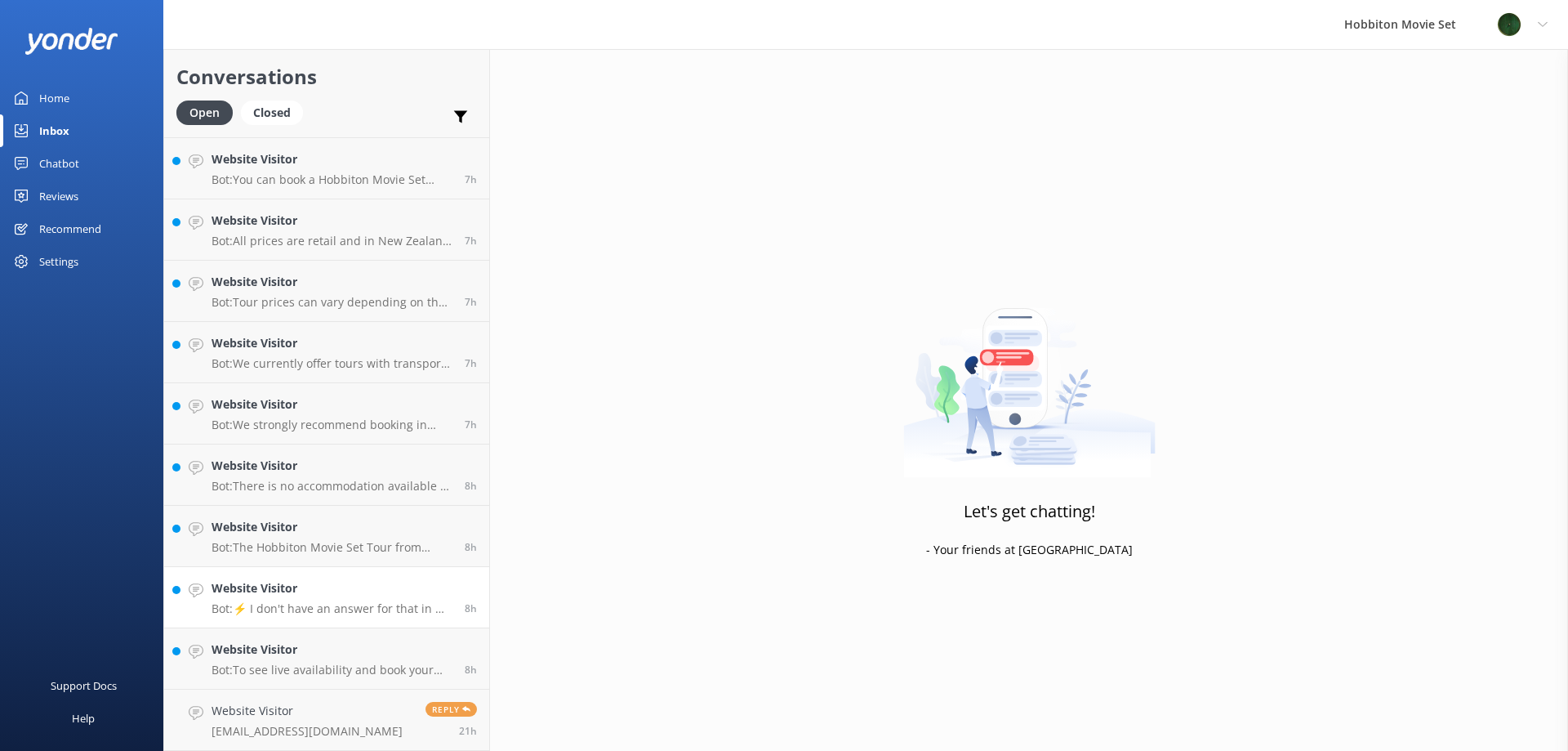
scroll to position [1161, 0]
click at [375, 626] on link "Website Visitor Bot: ⚡ I don't have an answer for that in my knowledge base. Pl…" at bounding box center [326, 598] width 325 height 61
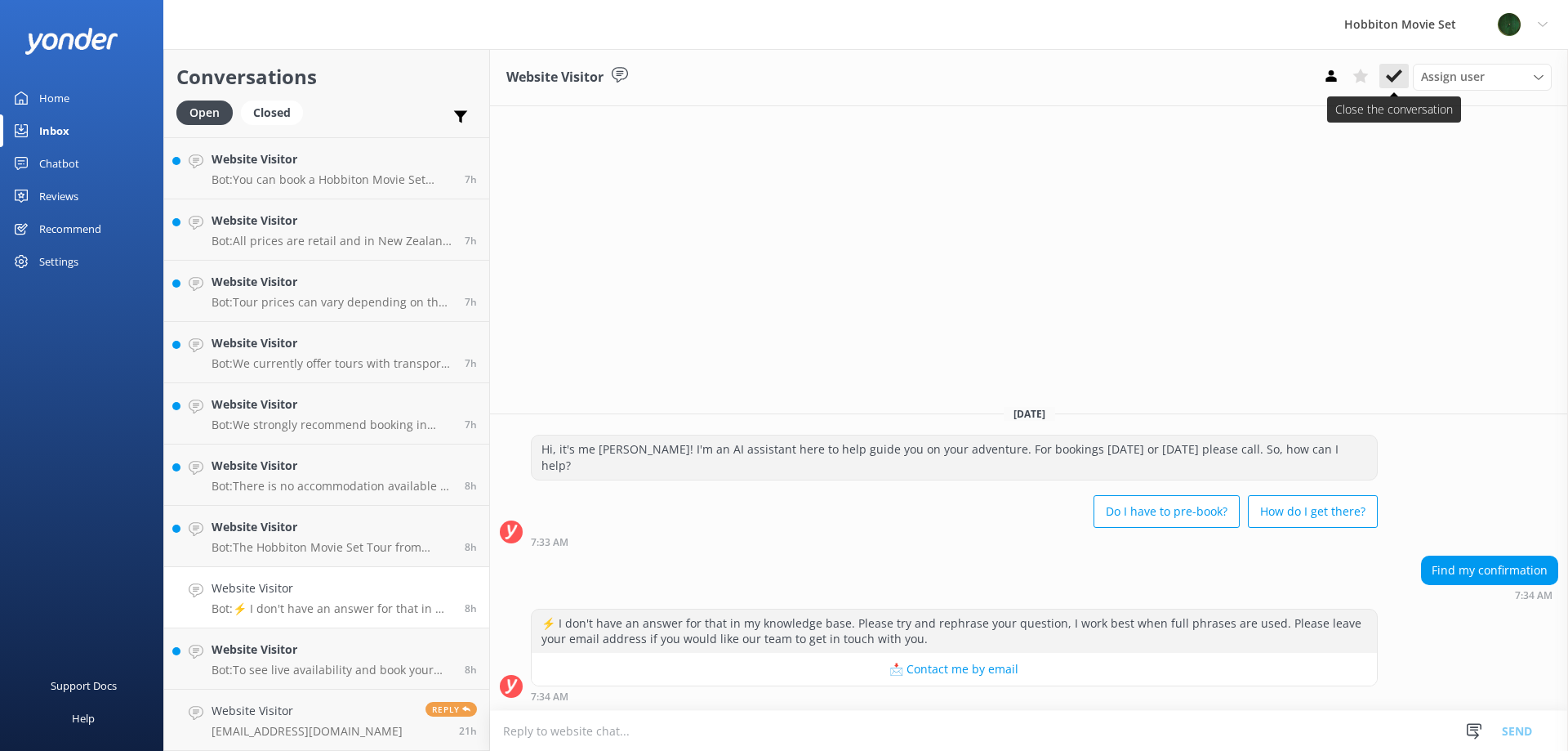
click at [1391, 80] on use at bounding box center [1394, 76] width 16 height 13
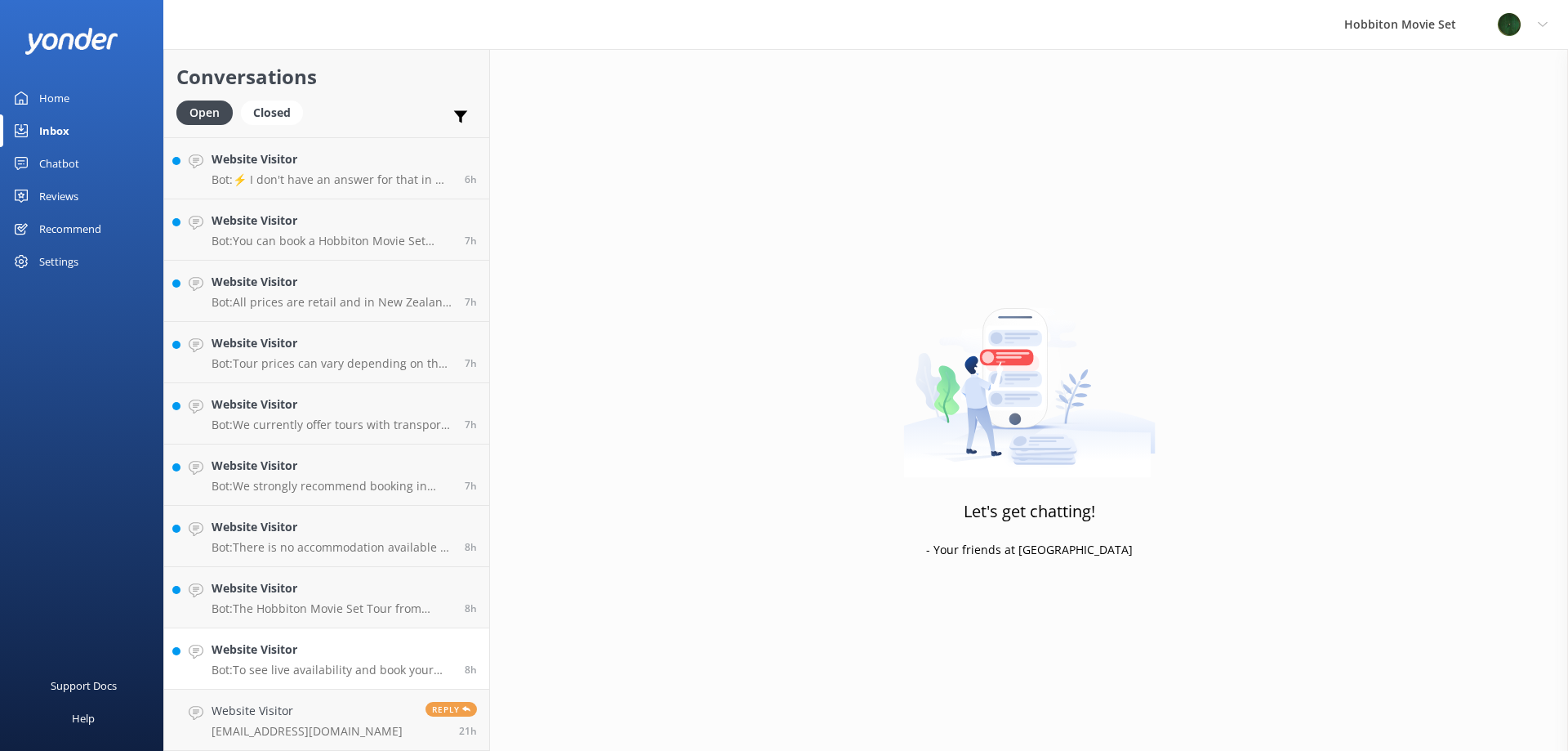
scroll to position [1099, 0]
click at [278, 667] on p "Bot: To see live availability and book your Hobbiton tour for [DATE] and [DATE]…" at bounding box center [332, 670] width 241 height 15
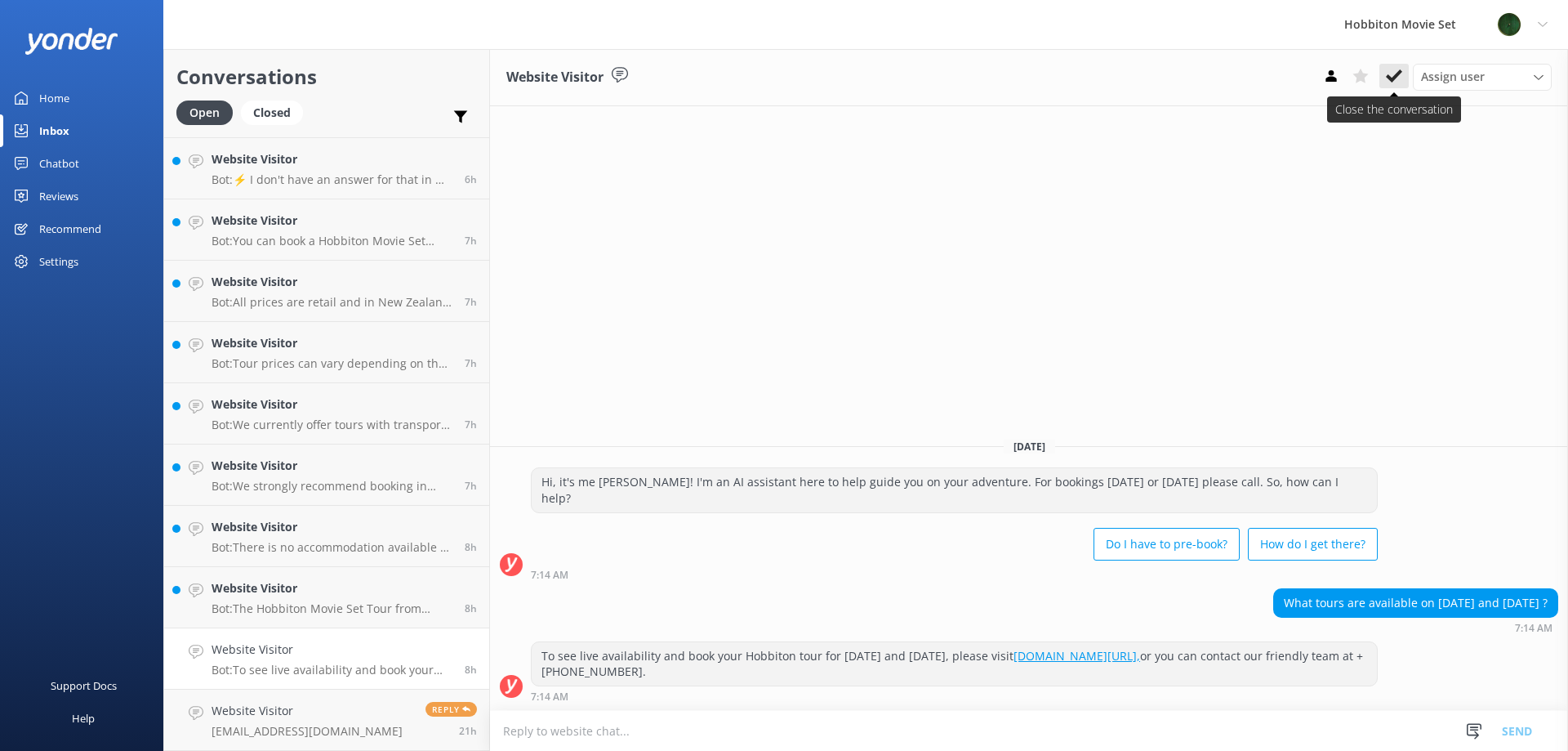
click at [1389, 76] on use at bounding box center [1394, 76] width 16 height 13
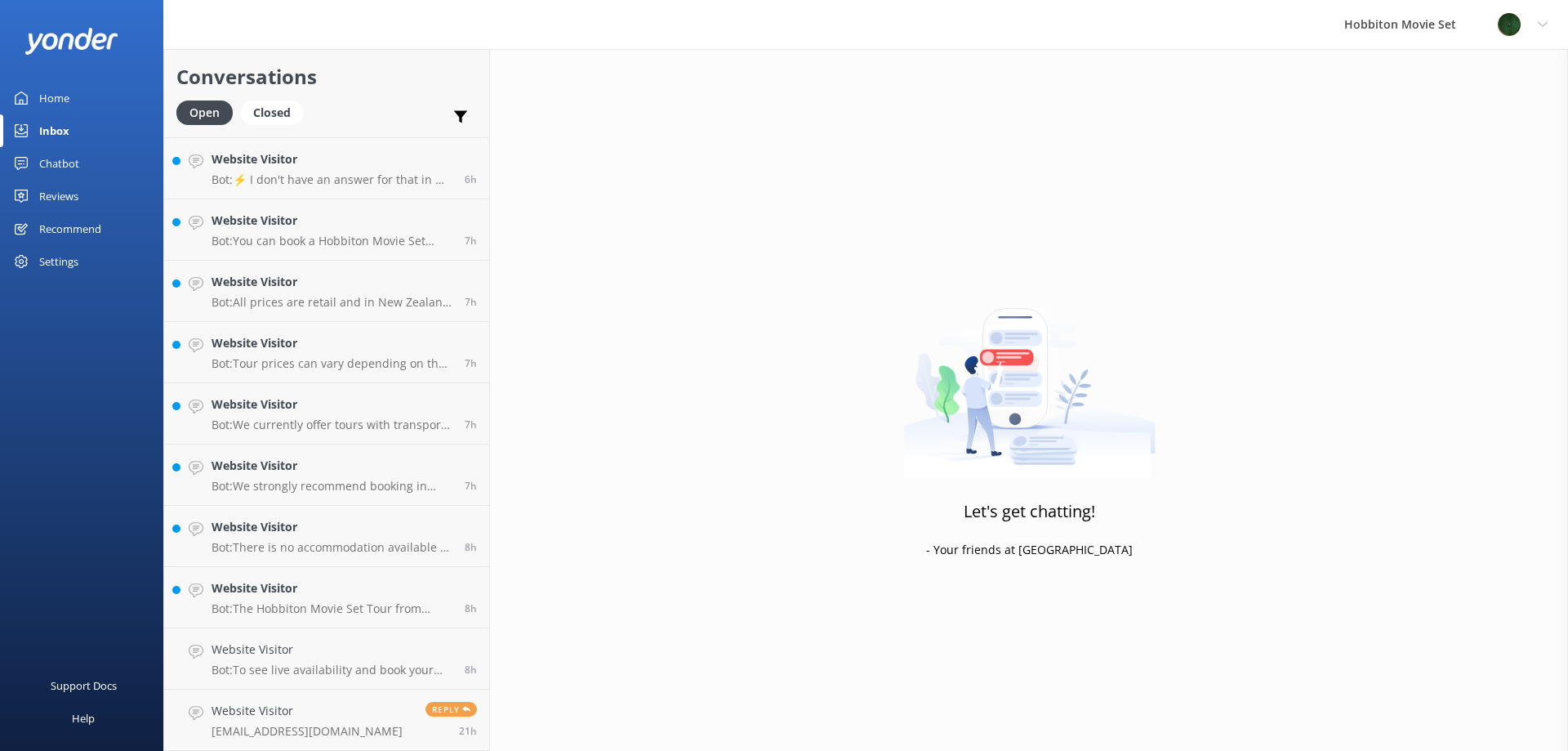
scroll to position [1038, 0]
click at [361, 642] on h4 "Website Visitor" at bounding box center [332, 649] width 241 height 18
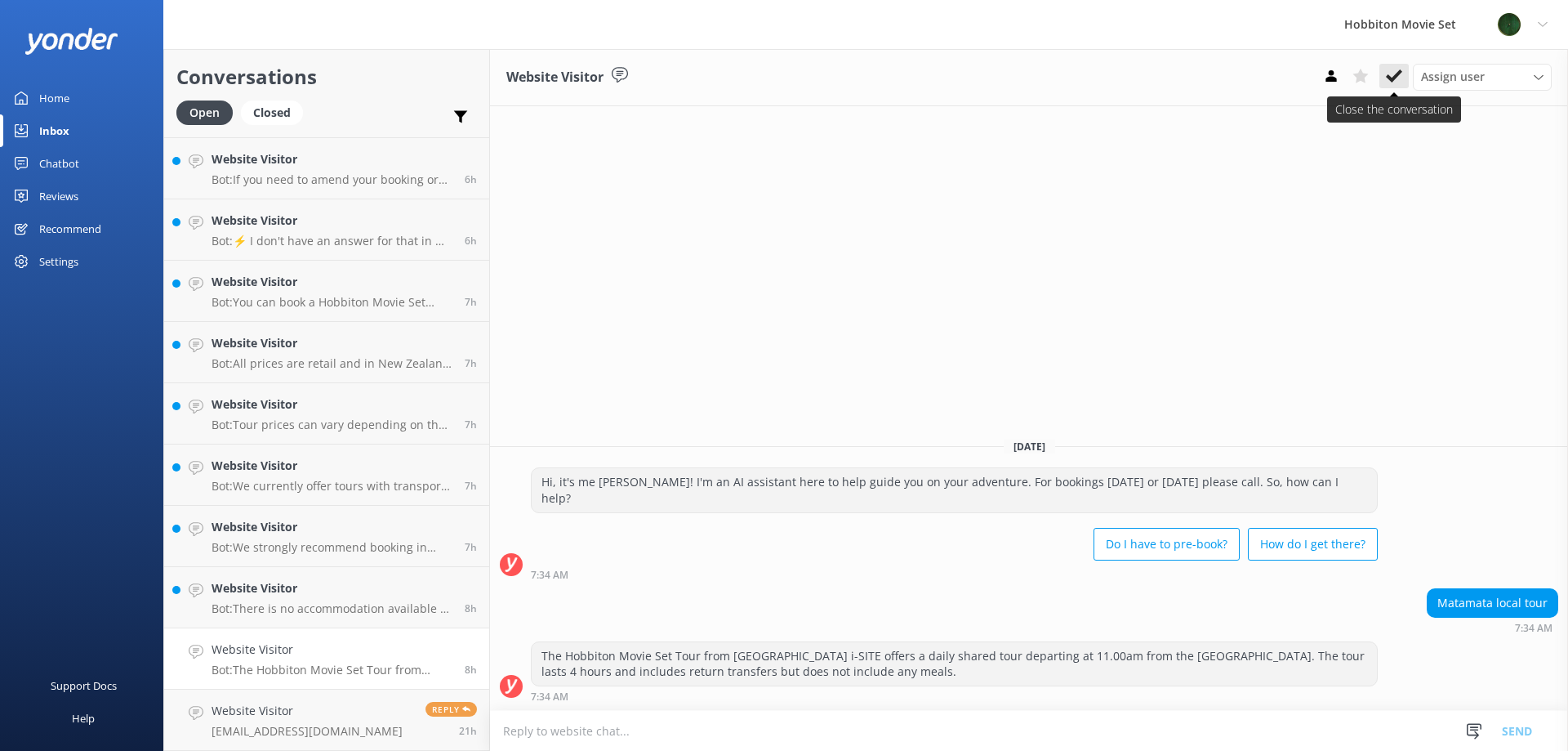
click at [1390, 76] on icon at bounding box center [1394, 76] width 16 height 16
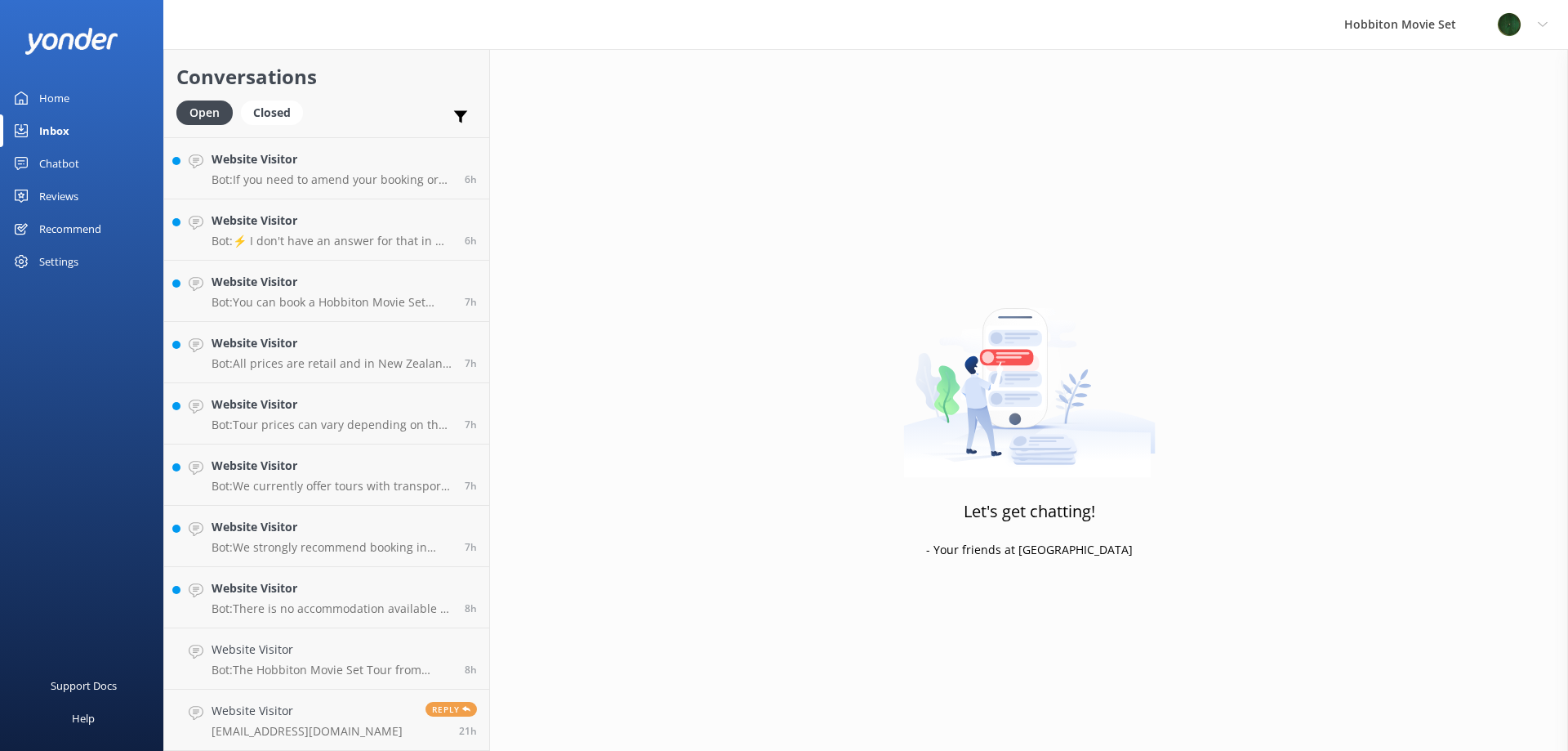
scroll to position [977, 0]
click at [344, 664] on p "Bot: There is no accommodation available at [GEOGRAPHIC_DATA] Movie Set, and ov…" at bounding box center [332, 670] width 241 height 15
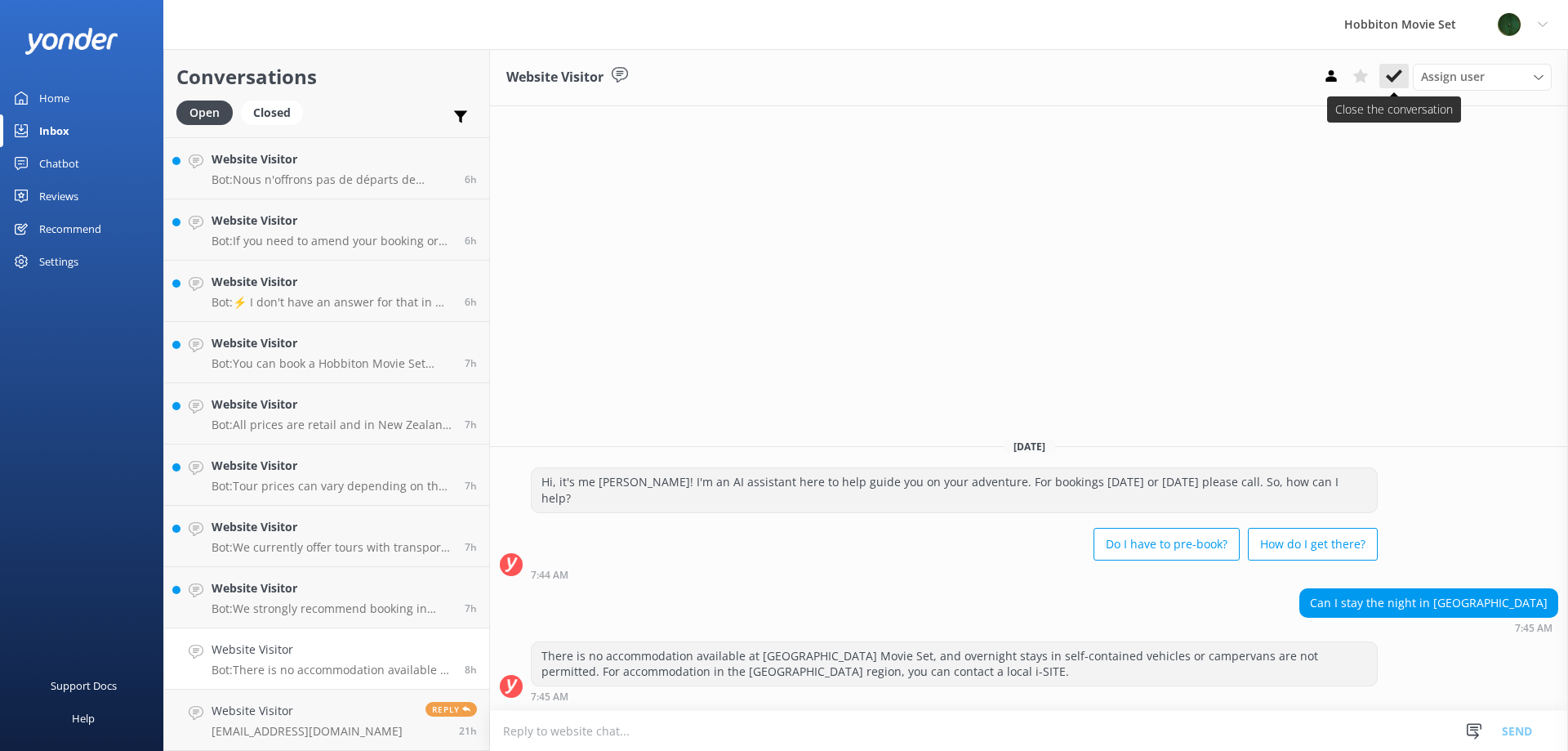
click at [1397, 85] on button at bounding box center [1394, 76] width 30 height 25
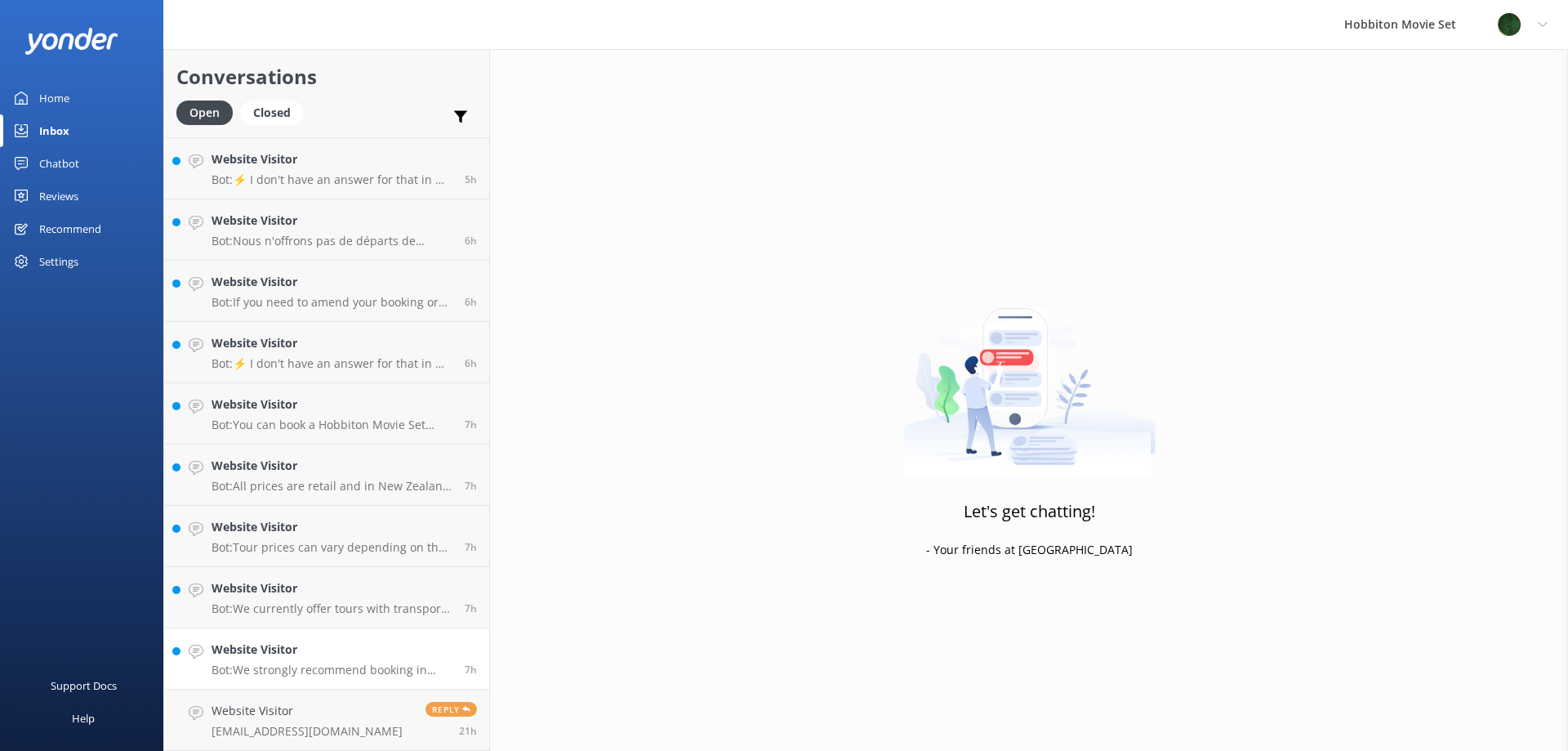
scroll to position [916, 0]
click at [345, 642] on h4 "Website Visitor" at bounding box center [332, 649] width 241 height 18
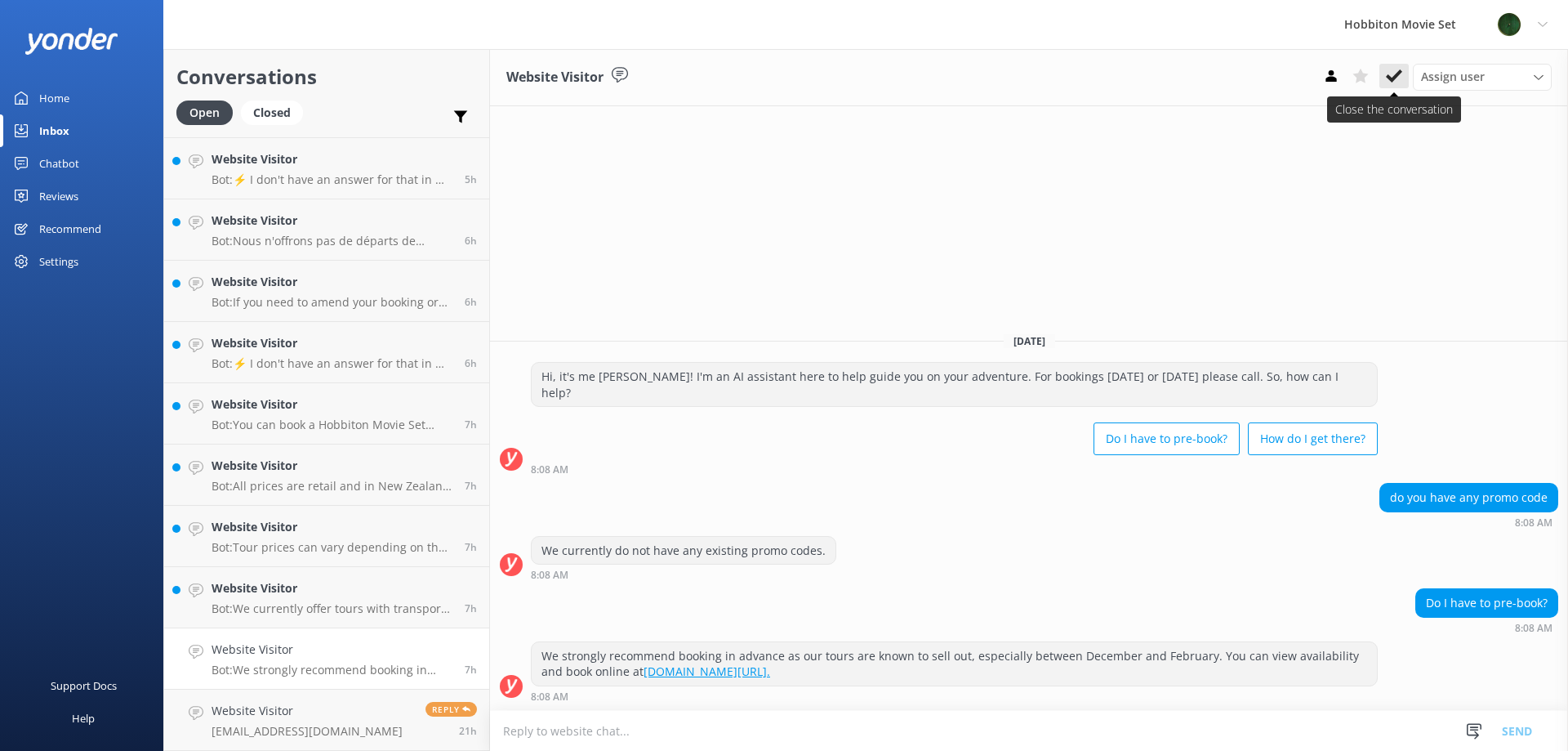
click at [1398, 75] on use at bounding box center [1394, 76] width 16 height 13
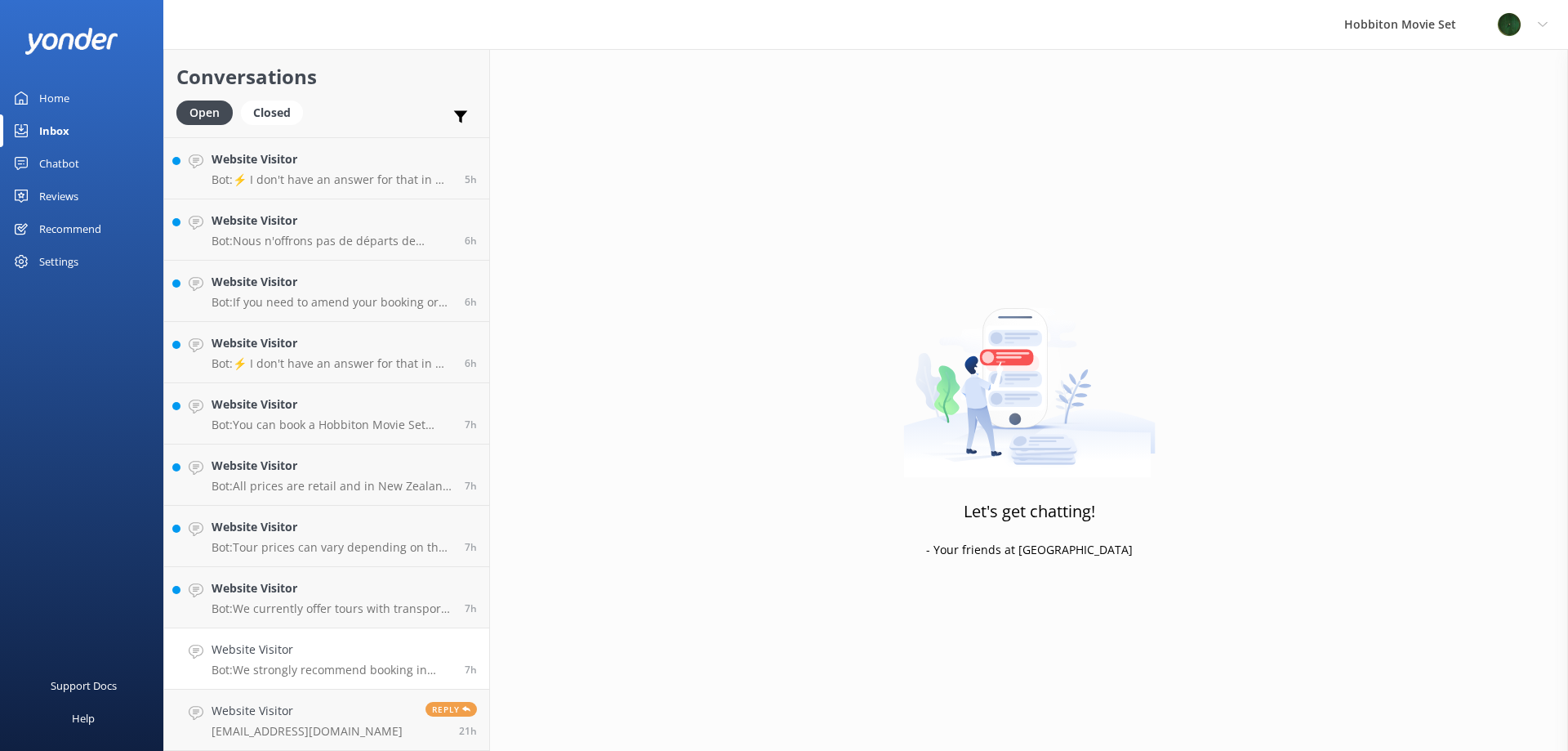
scroll to position [854, 0]
click at [275, 657] on h4 "Website Visitor" at bounding box center [332, 649] width 241 height 18
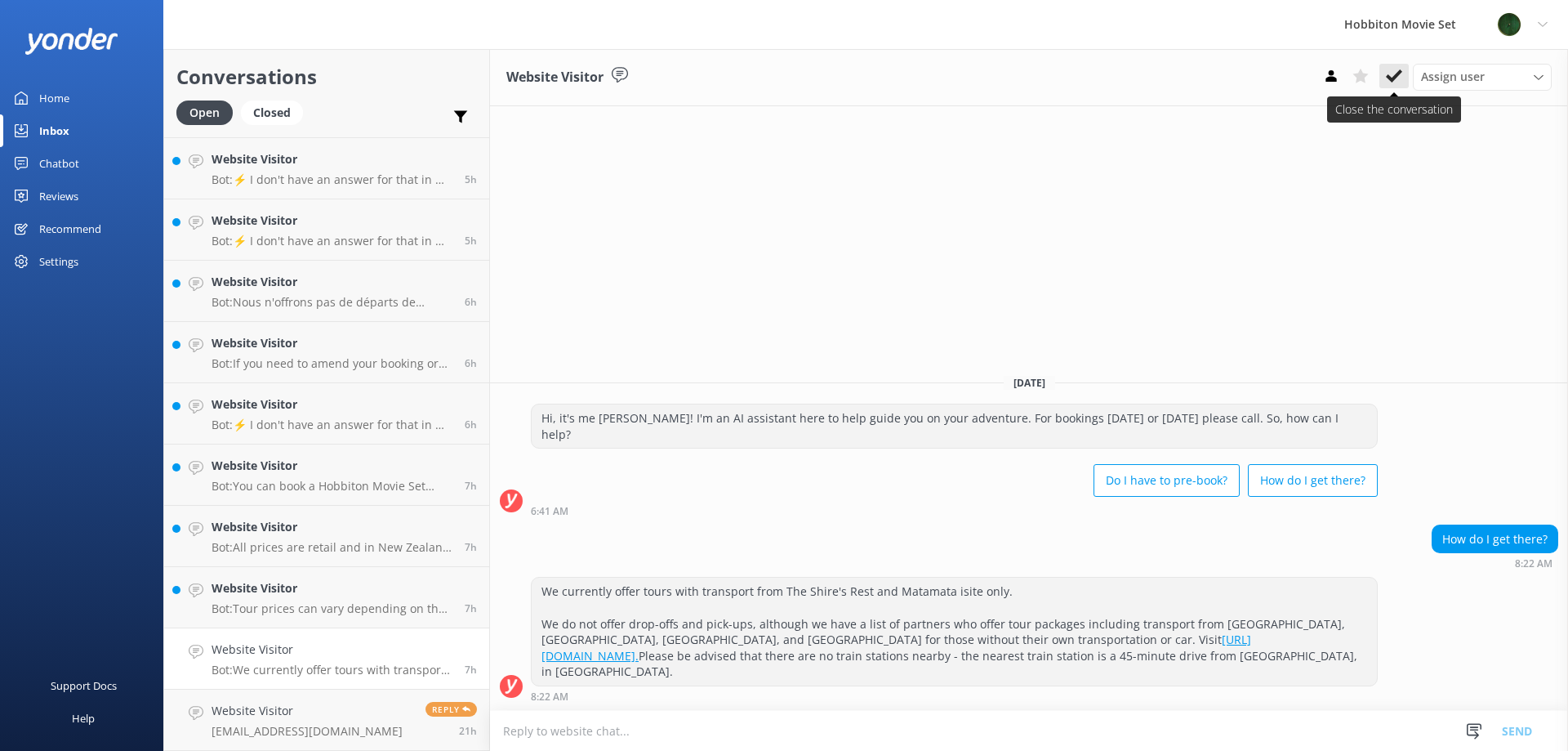
click at [1391, 71] on icon at bounding box center [1394, 76] width 16 height 16
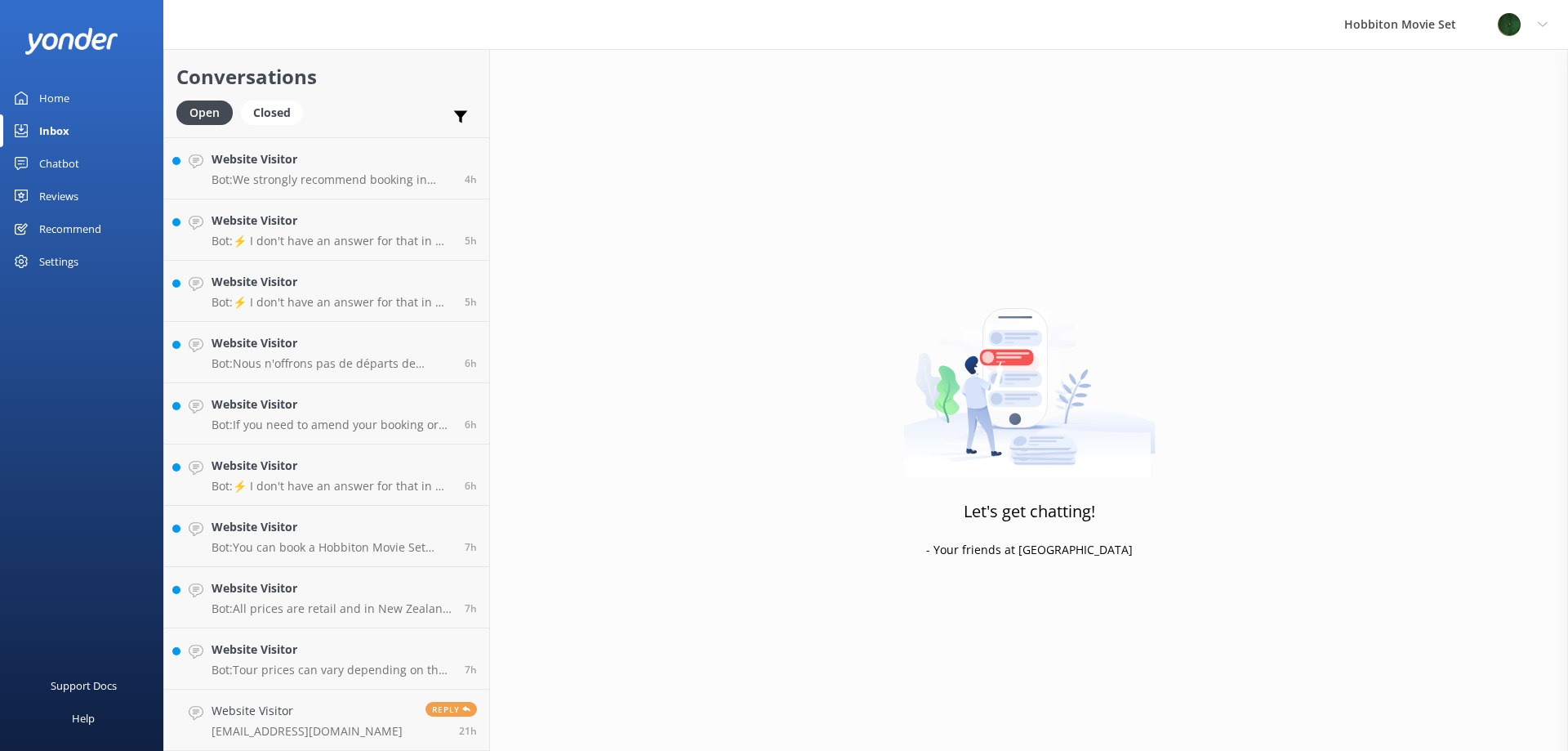
scroll to position [794, 0]
click at [314, 659] on div "Website Visitor Bot: Tour prices can vary depending on the tour, time of year, …" at bounding box center [332, 658] width 241 height 36
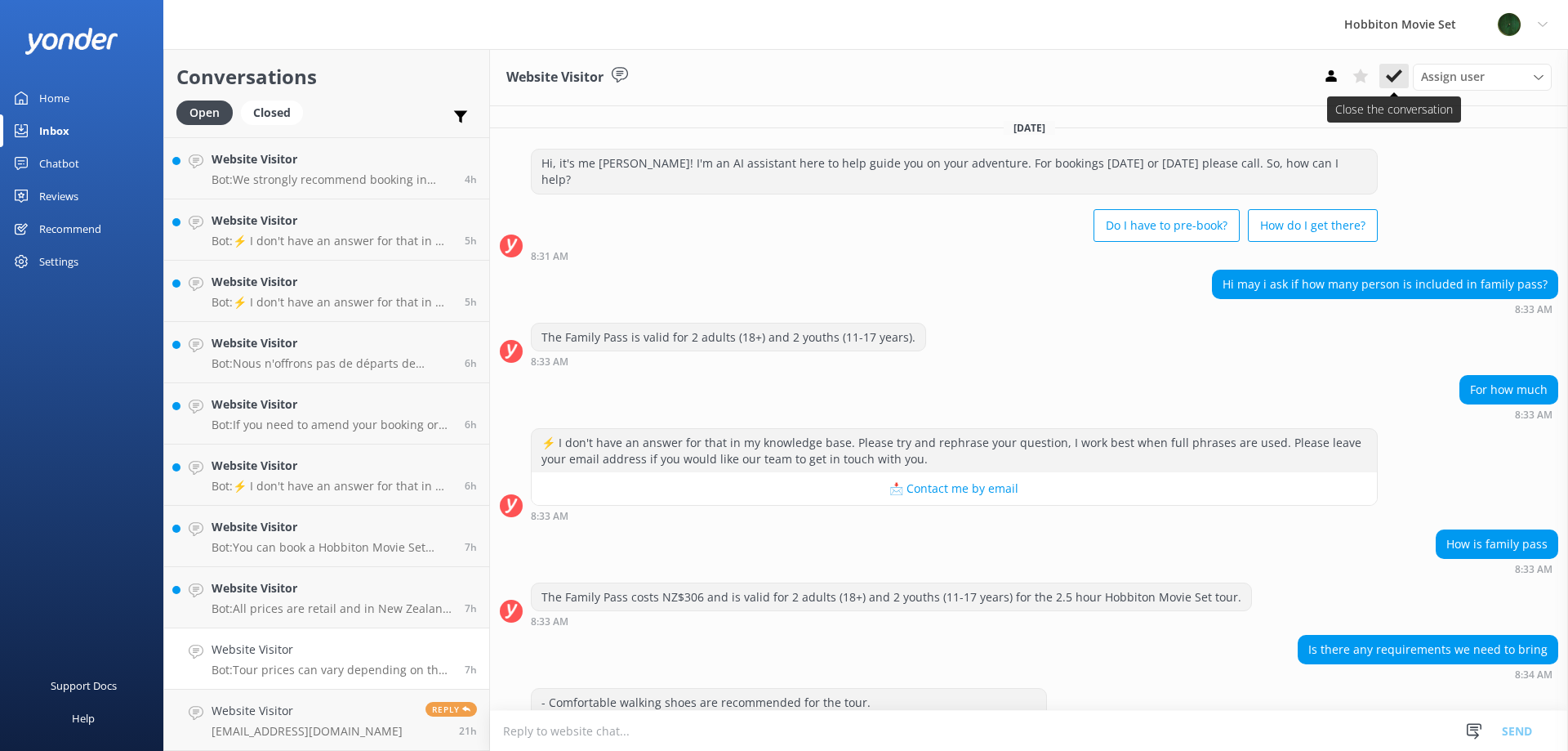
click at [1398, 81] on icon at bounding box center [1394, 76] width 16 height 16
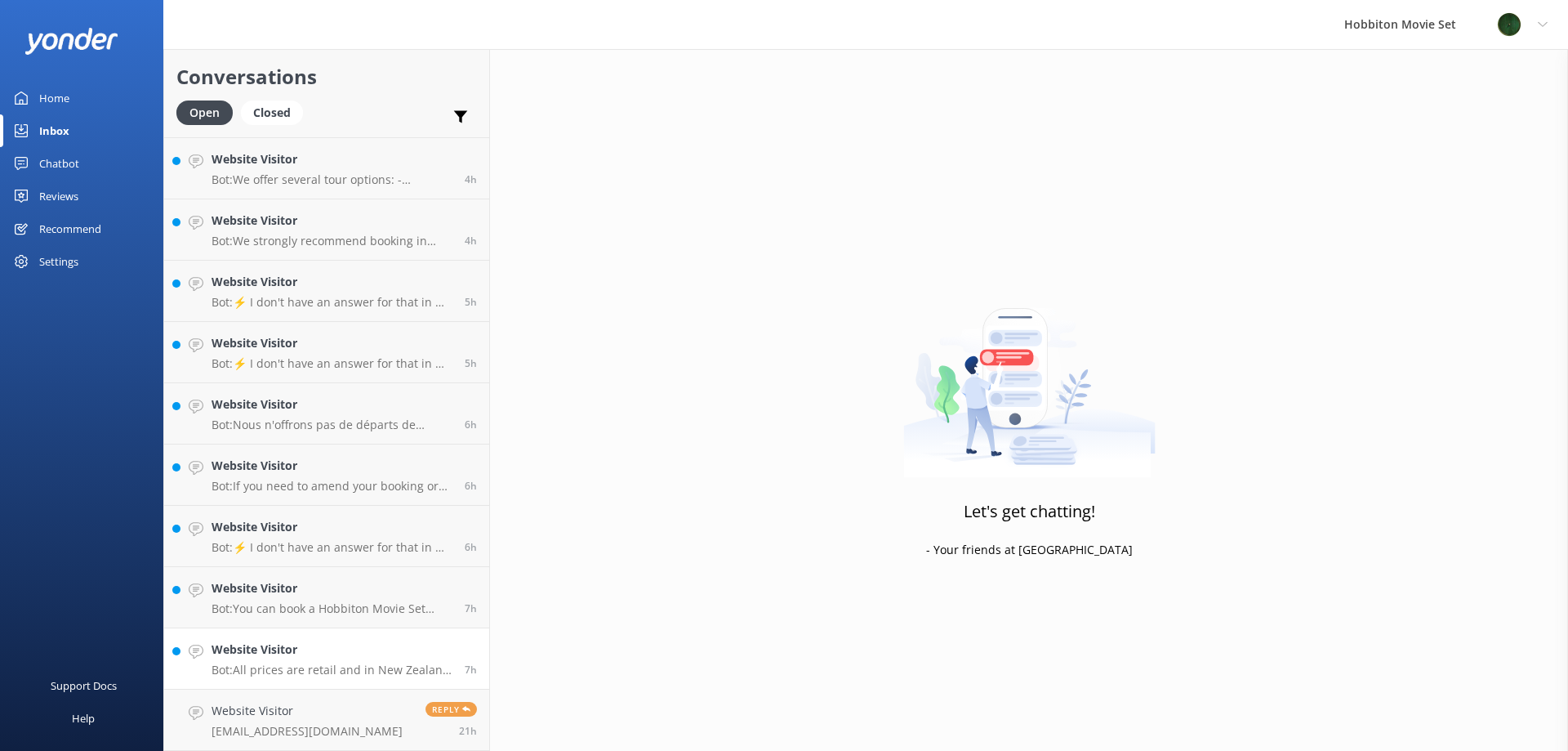
scroll to position [732, 0]
click at [311, 664] on p "Bot: All prices are retail and in New Zealand Dollars (NZD) - GST inclusive." at bounding box center [332, 670] width 241 height 15
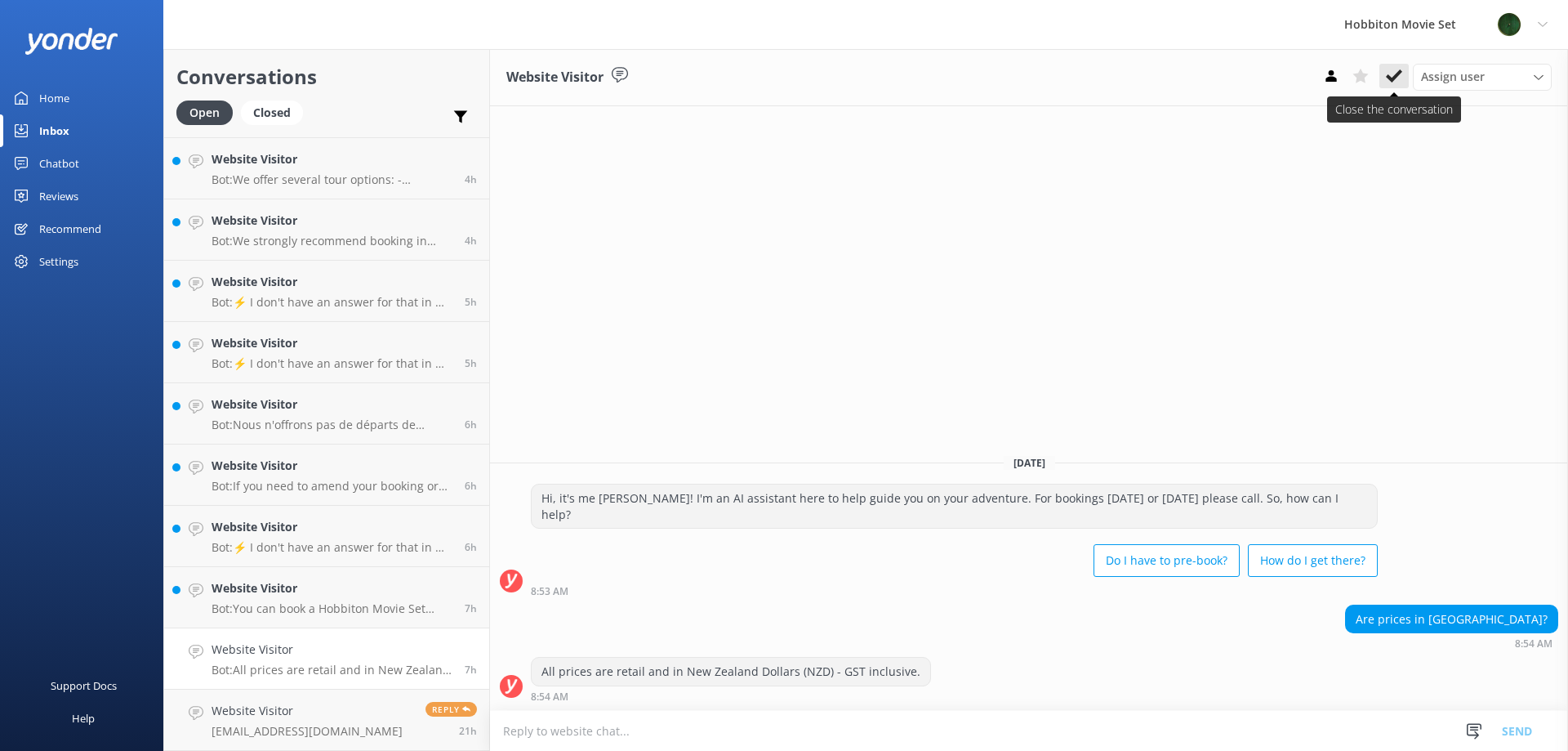
click at [1395, 71] on icon at bounding box center [1394, 76] width 16 height 16
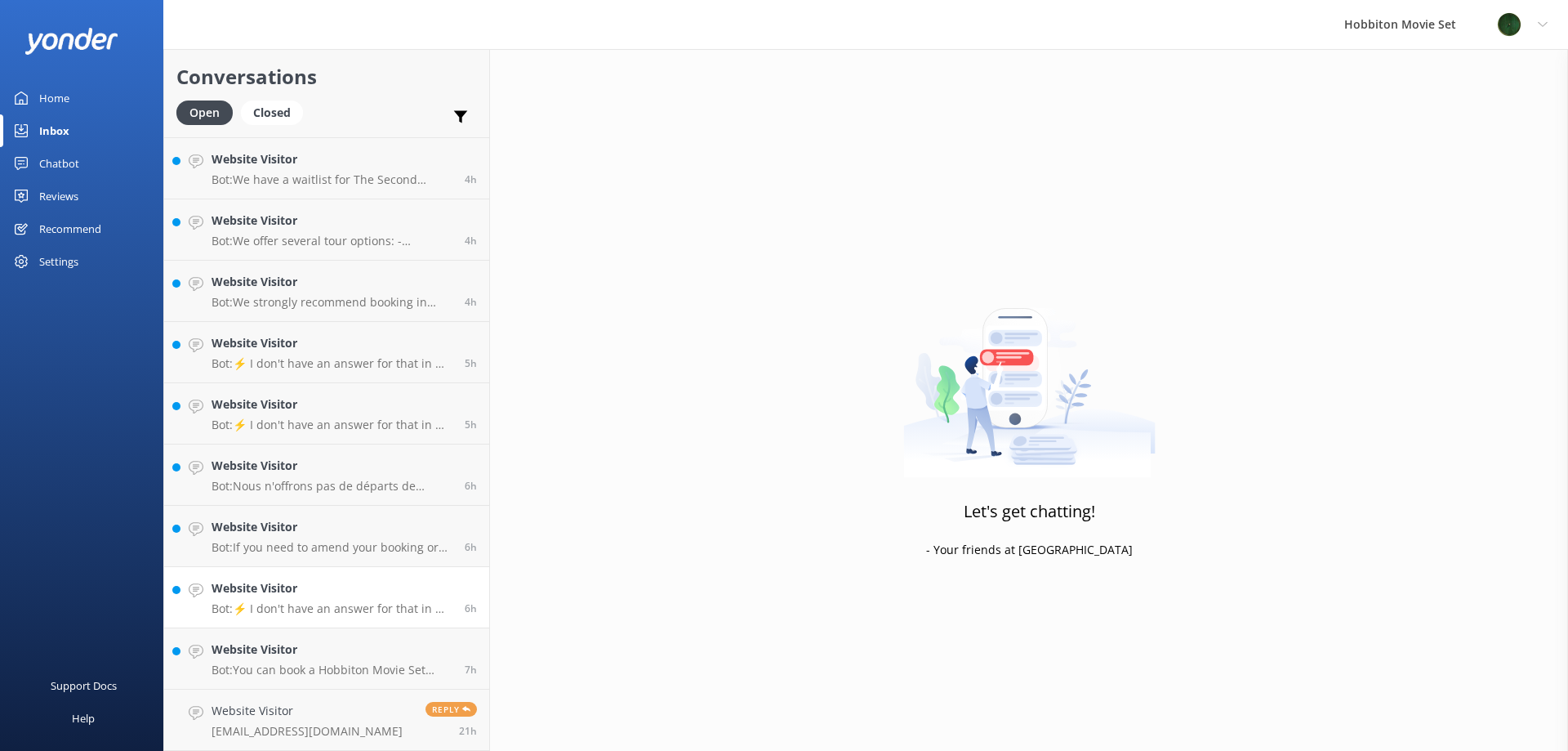
scroll to position [671, 0]
click at [258, 660] on div "Website Visitor Bot: You can book a Hobbiton Movie Set Tour and the Second Brea…" at bounding box center [332, 658] width 241 height 36
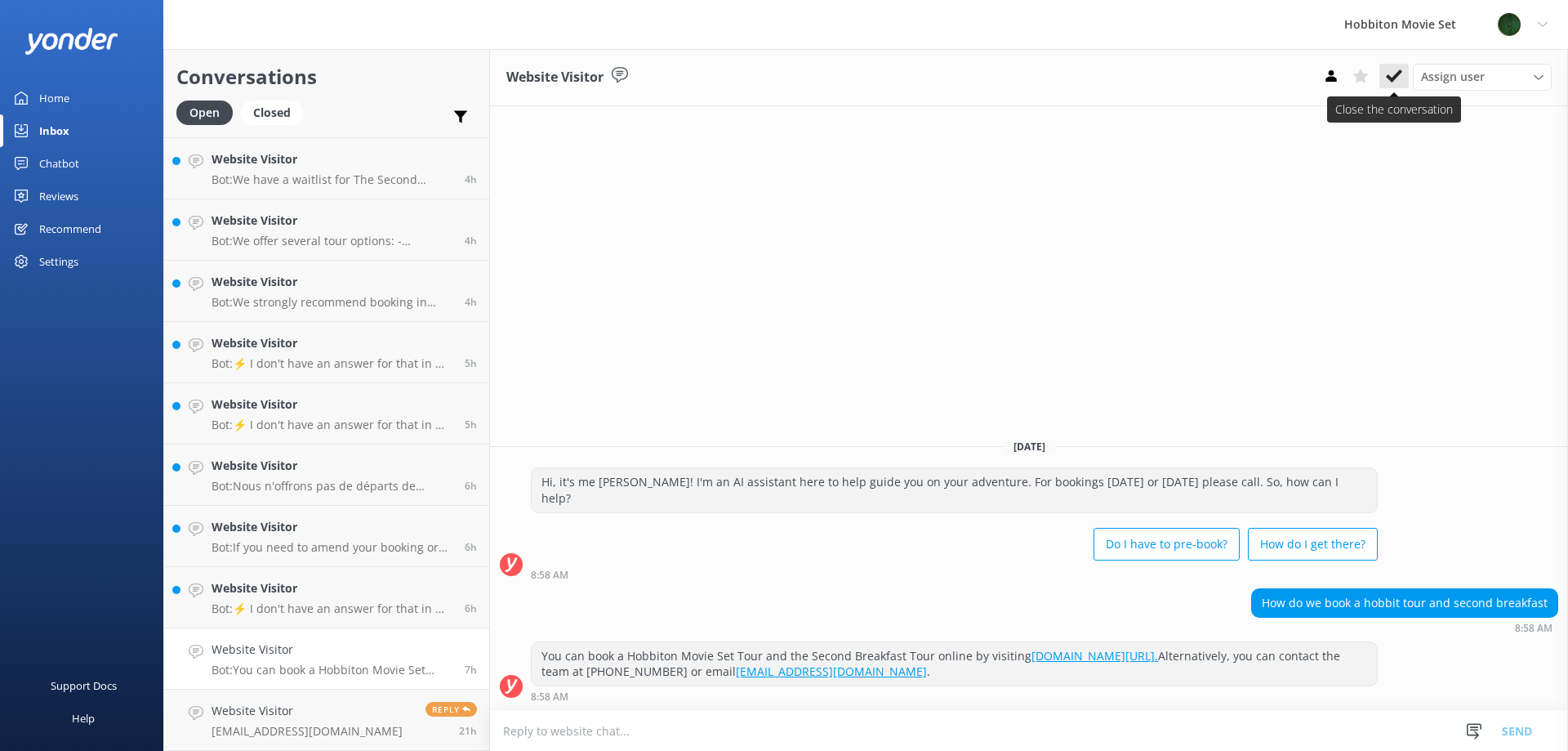
click at [1393, 82] on icon at bounding box center [1394, 76] width 16 height 16
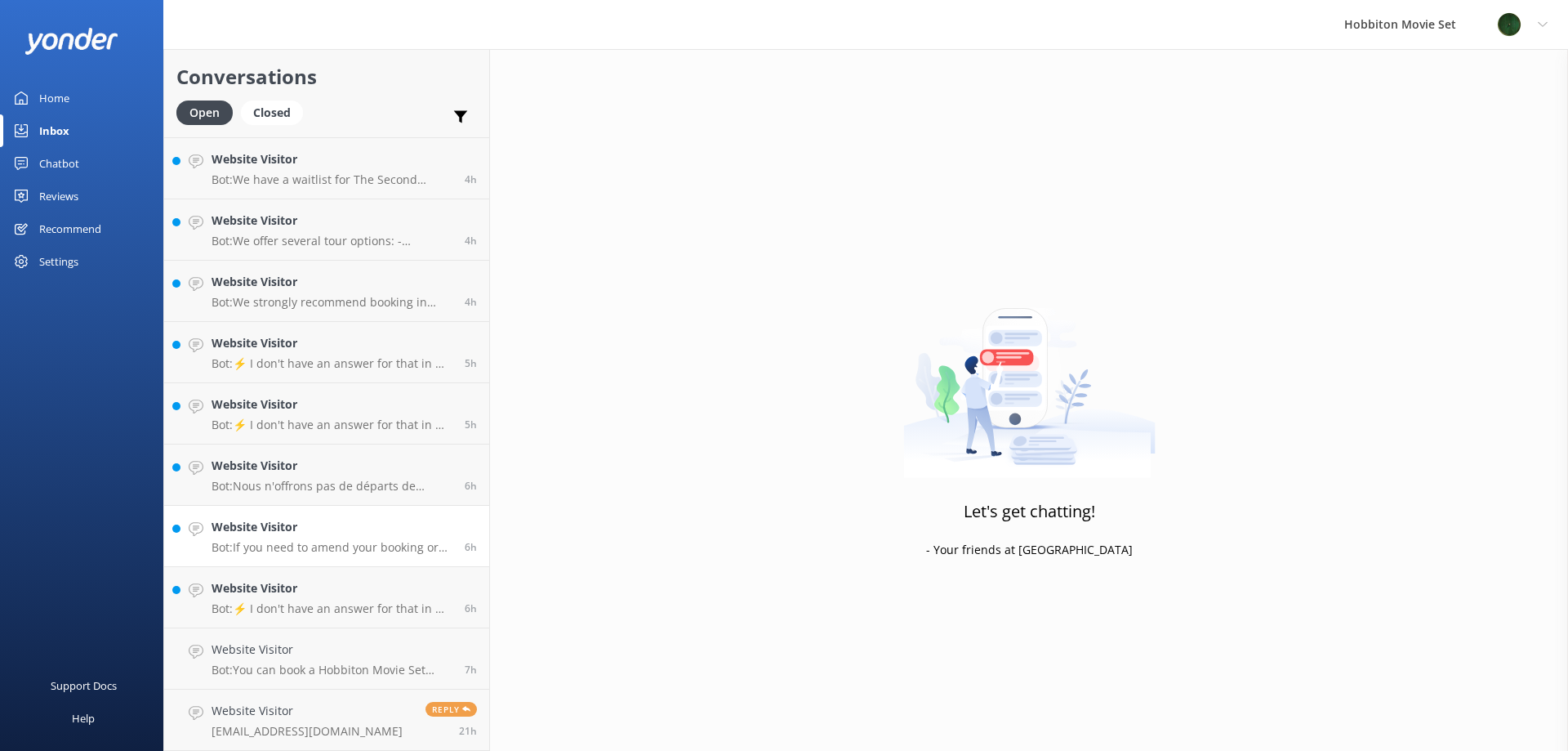
scroll to position [609, 0]
click at [375, 655] on h4 "Website Visitor" at bounding box center [332, 649] width 241 height 18
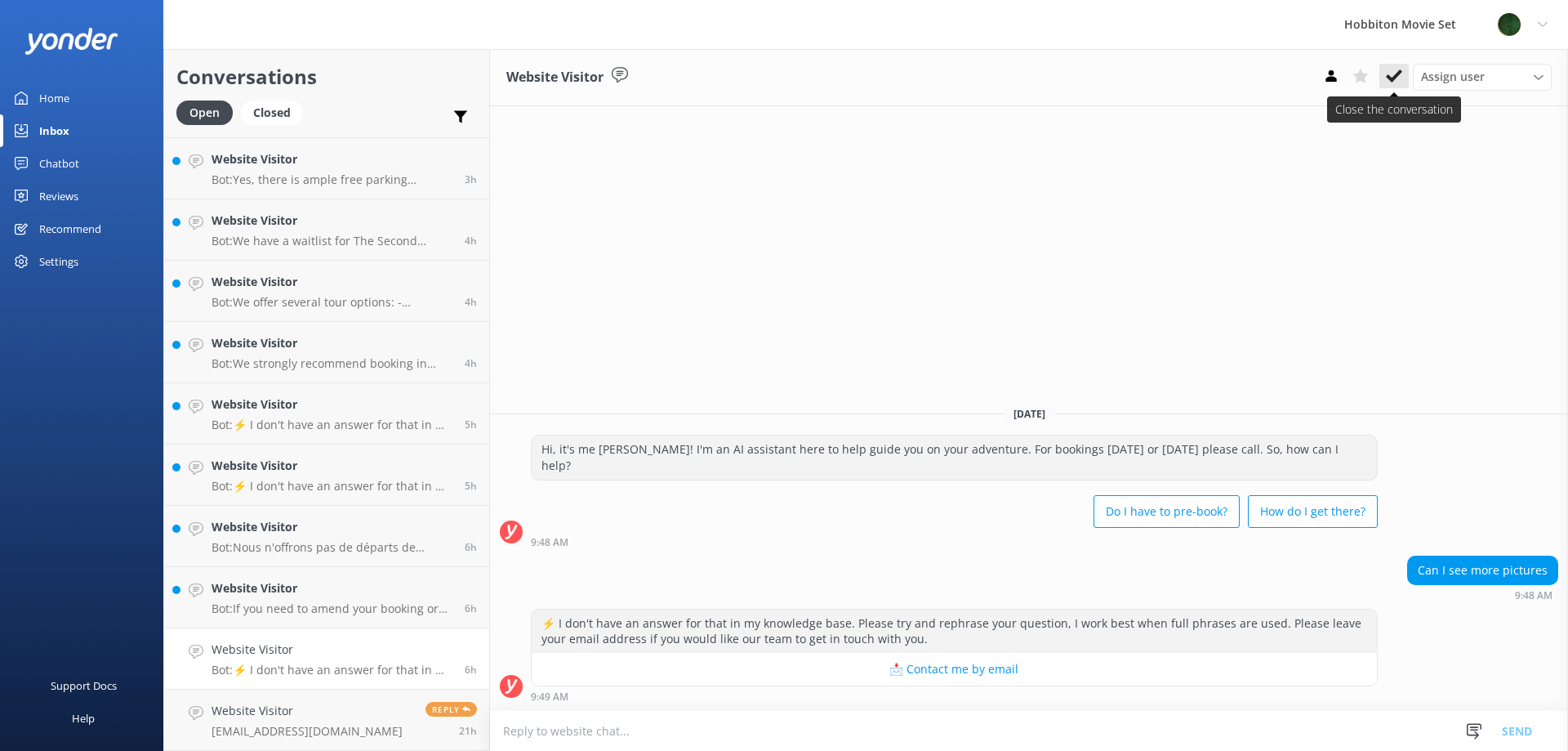
click at [1392, 76] on icon at bounding box center [1394, 76] width 16 height 16
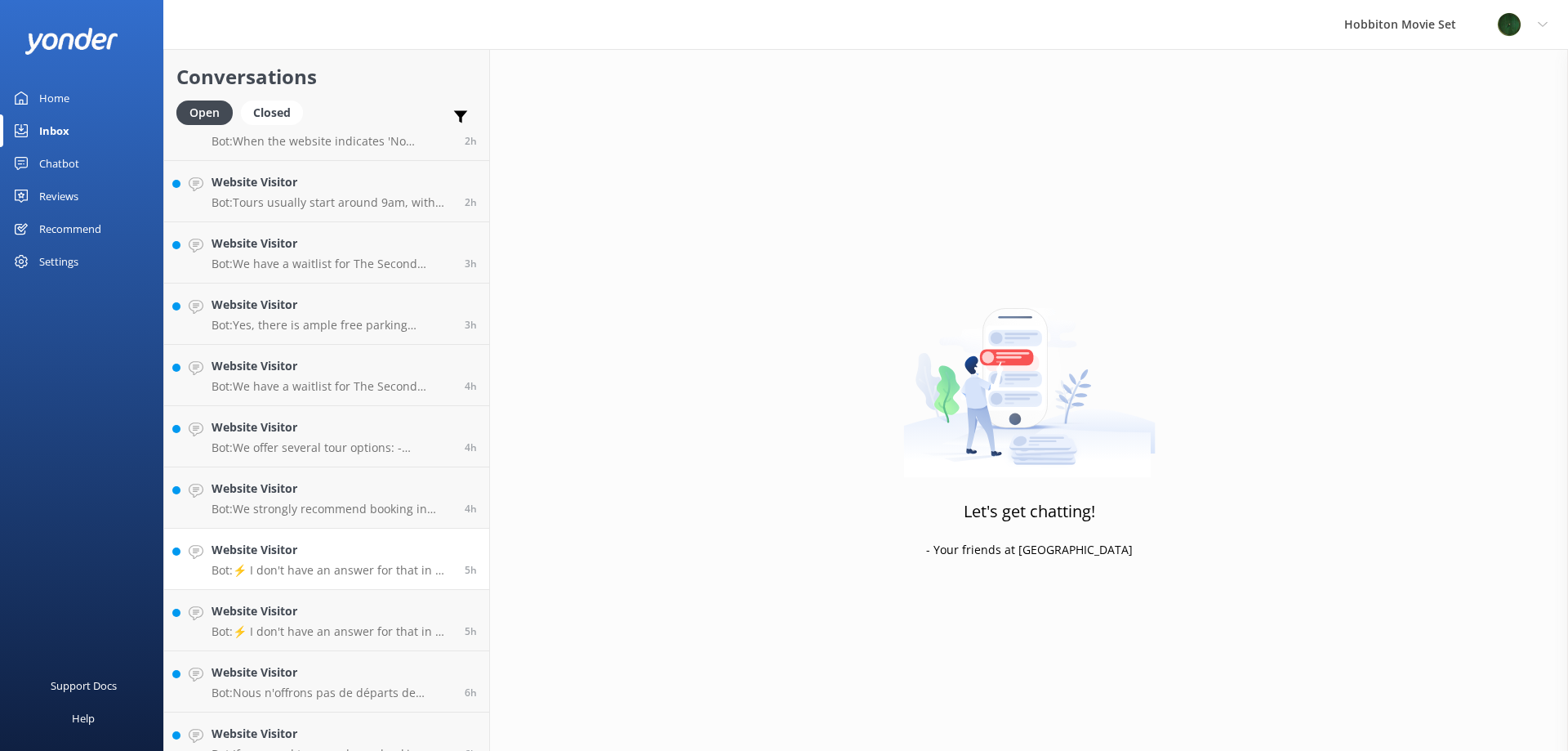
scroll to position [548, 0]
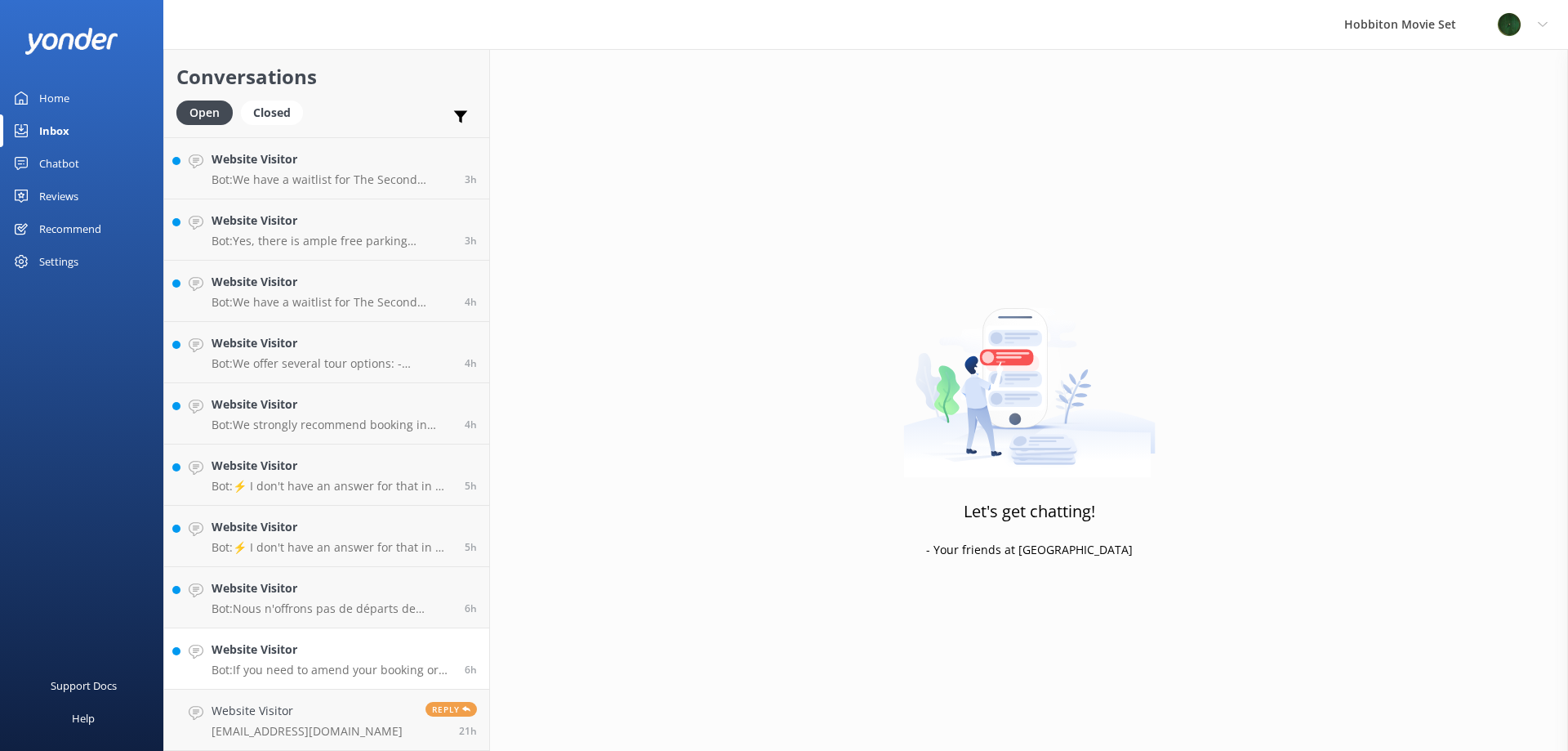
click at [296, 668] on p "Bot: If you need to amend your booking or transfer your ticket to someone else,…" at bounding box center [332, 670] width 241 height 15
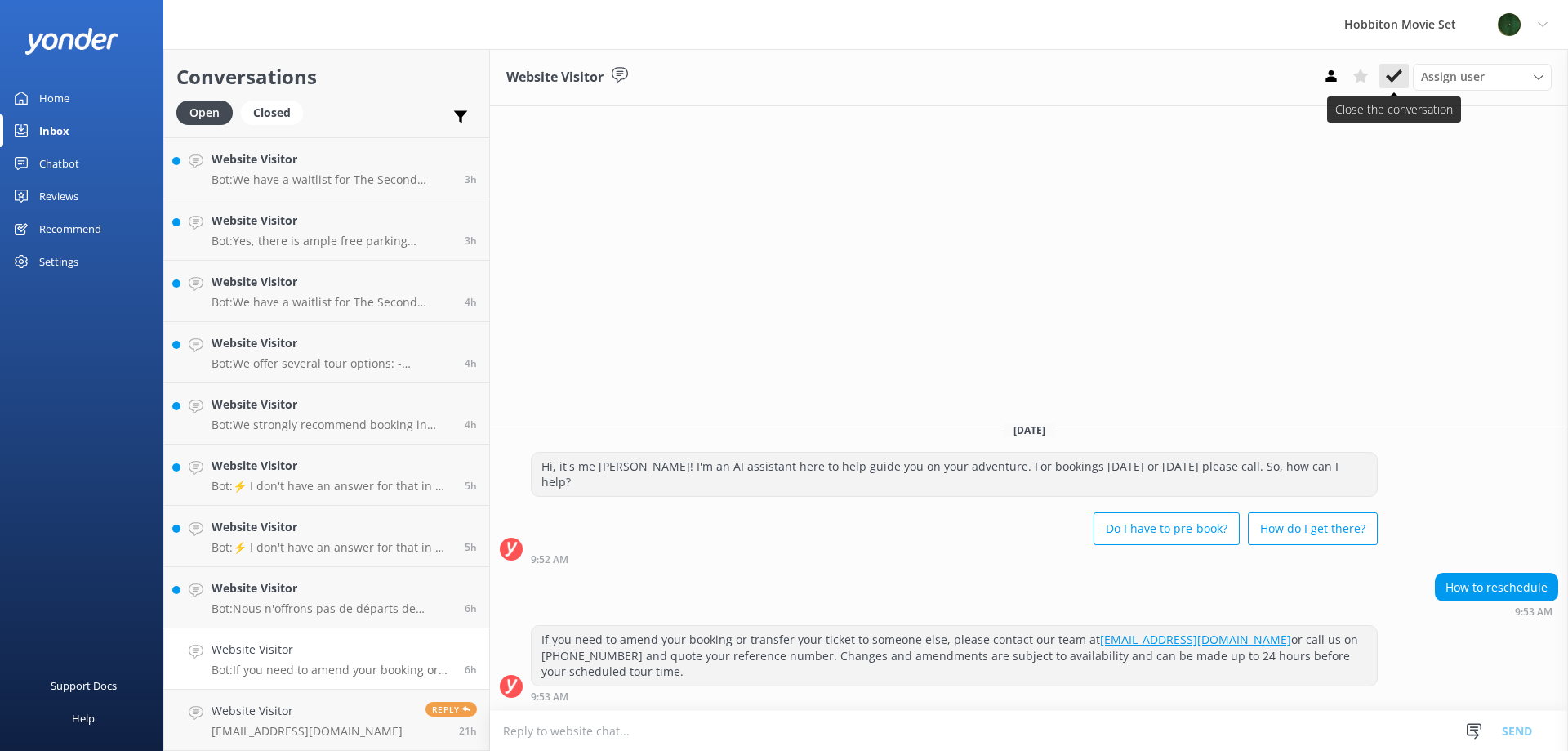
click at [1402, 66] on button at bounding box center [1394, 76] width 30 height 25
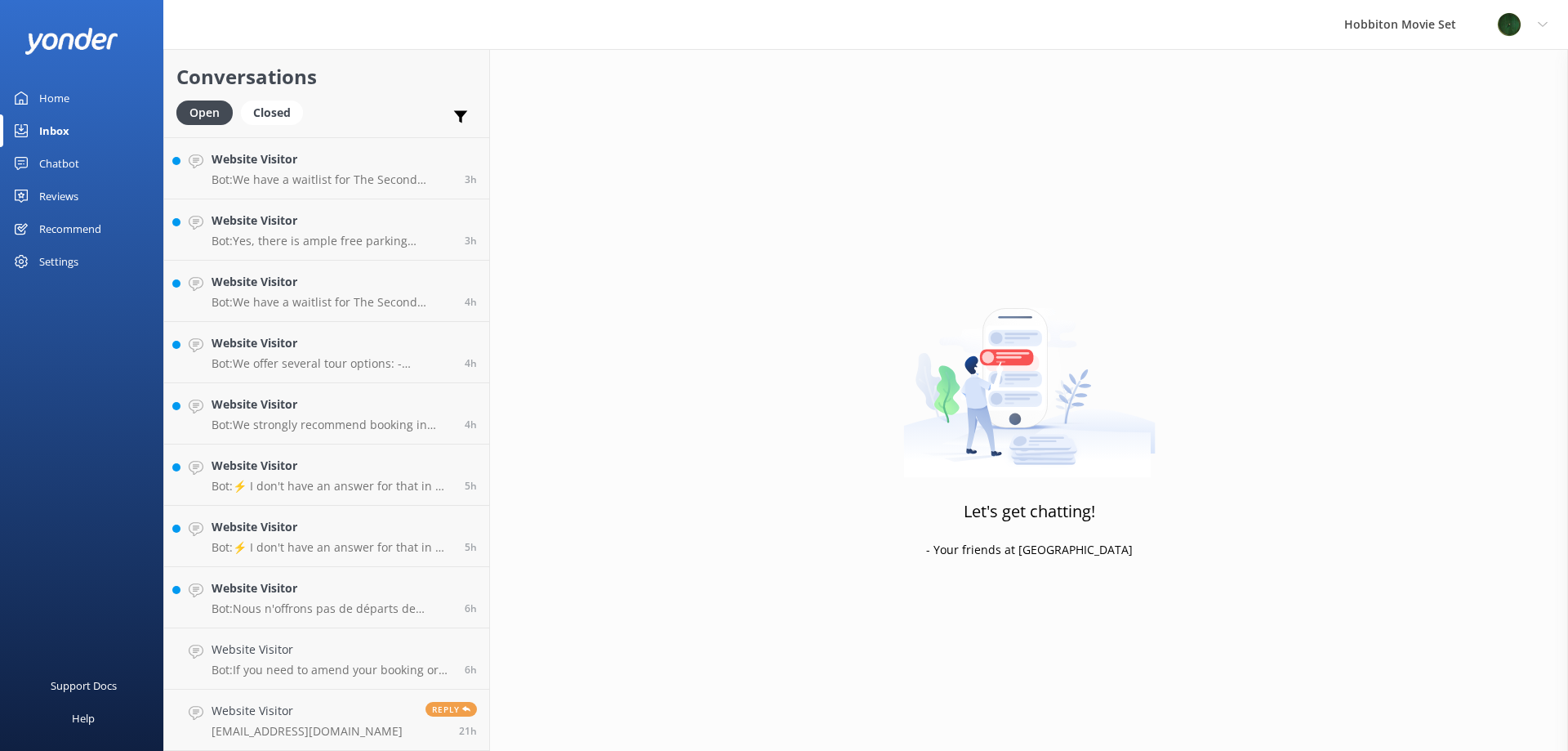
scroll to position [487, 0]
click at [340, 663] on p "Bot: Nous n'offrons pas de départs de visites depuis [GEOGRAPHIC_DATA]. Les seu…" at bounding box center [332, 670] width 241 height 15
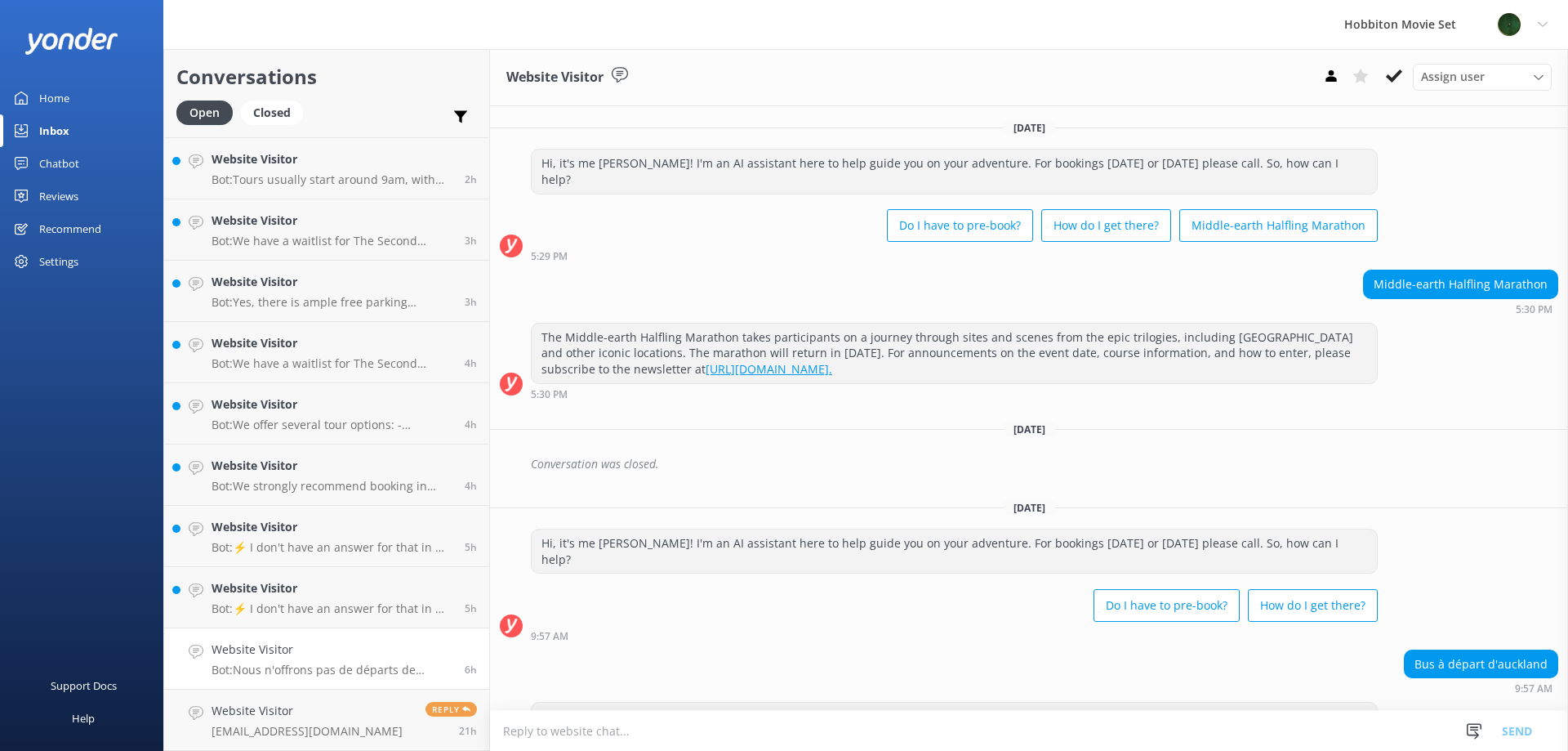
scroll to position [45, 0]
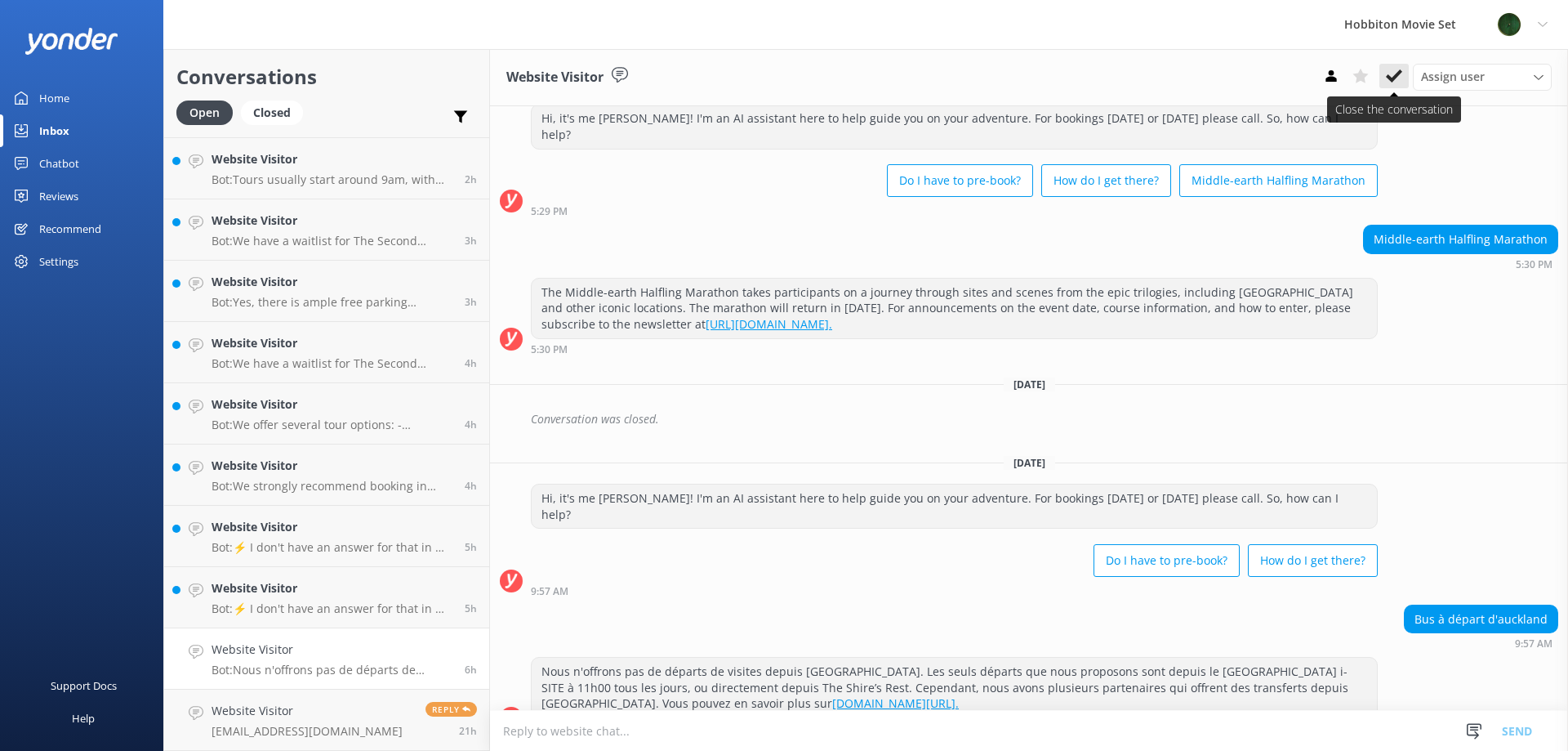
click at [1393, 69] on icon at bounding box center [1394, 76] width 16 height 16
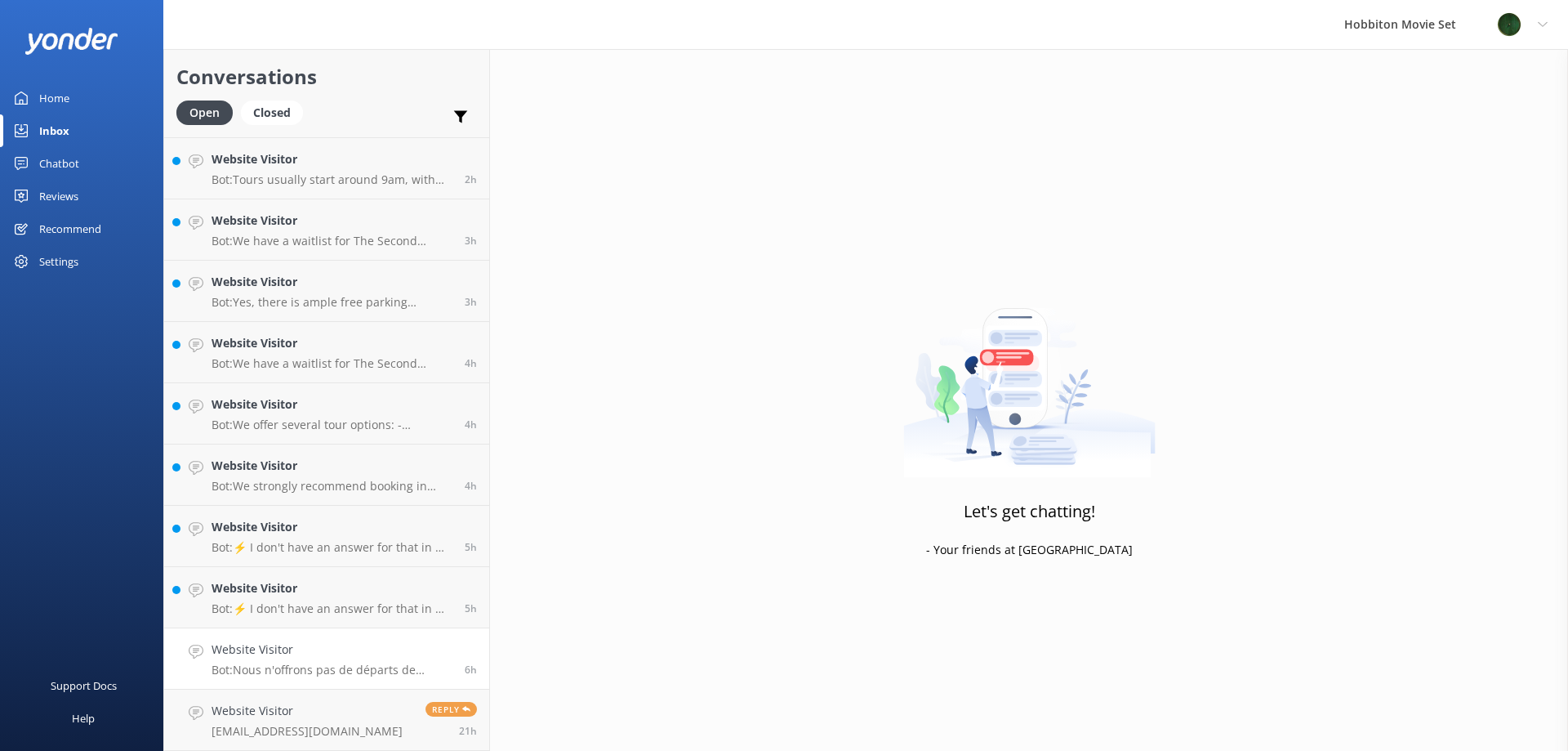
scroll to position [426, 0]
click at [301, 641] on h4 "Website Visitor" at bounding box center [332, 649] width 241 height 18
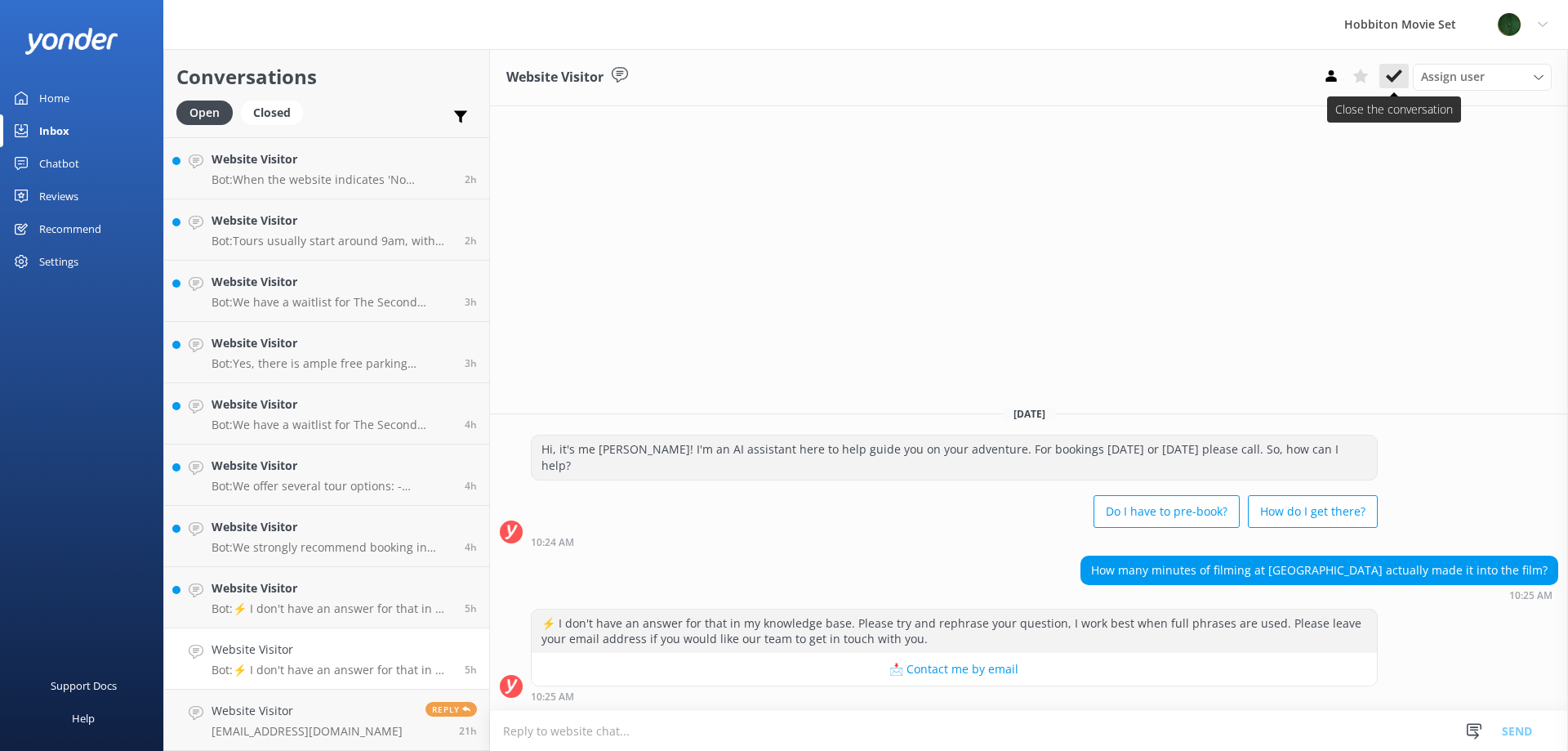
click at [1393, 82] on use at bounding box center [1394, 76] width 16 height 13
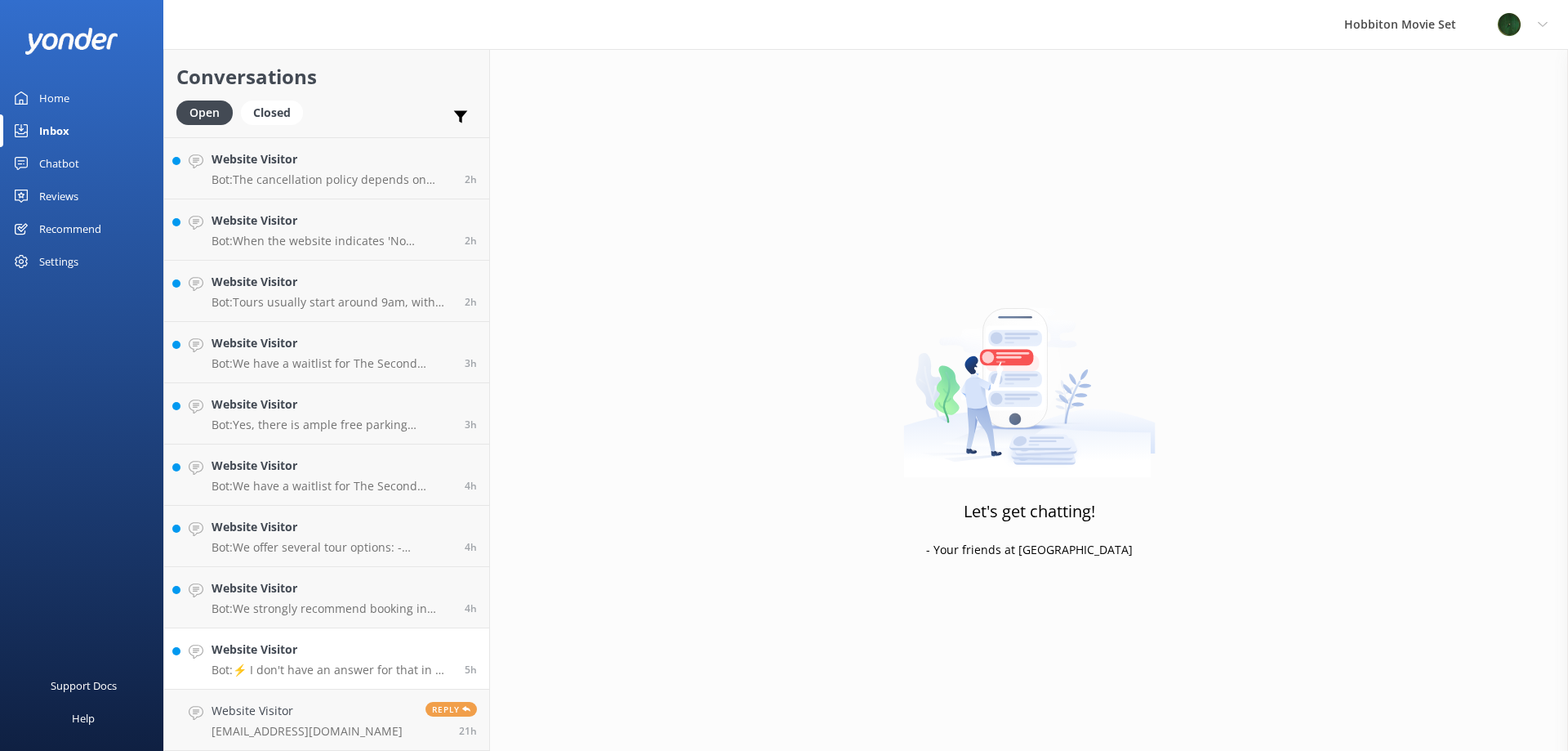
scroll to position [364, 0]
click at [341, 656] on h4 "Website Visitor" at bounding box center [332, 649] width 241 height 18
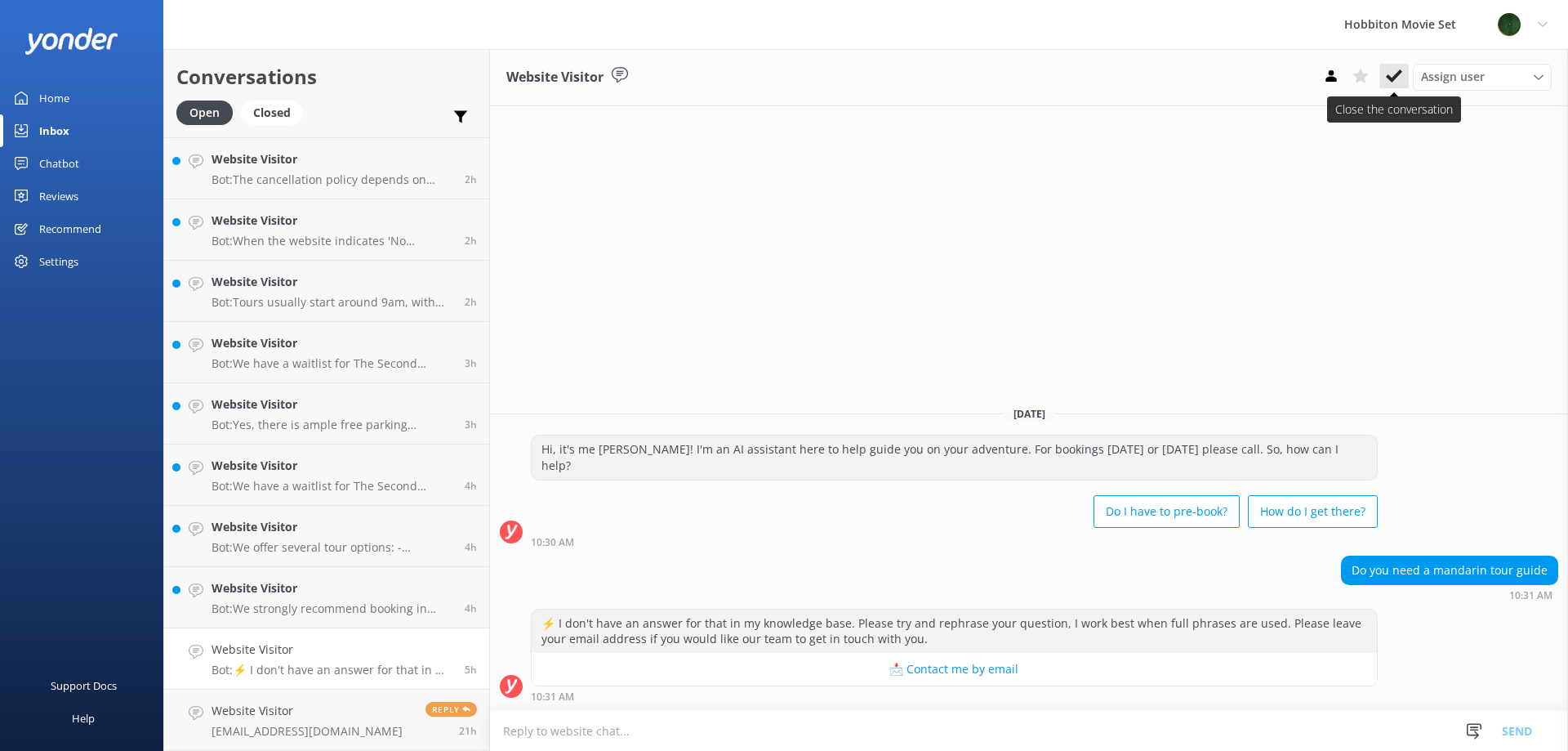
click at [1404, 81] on button at bounding box center [1394, 76] width 30 height 25
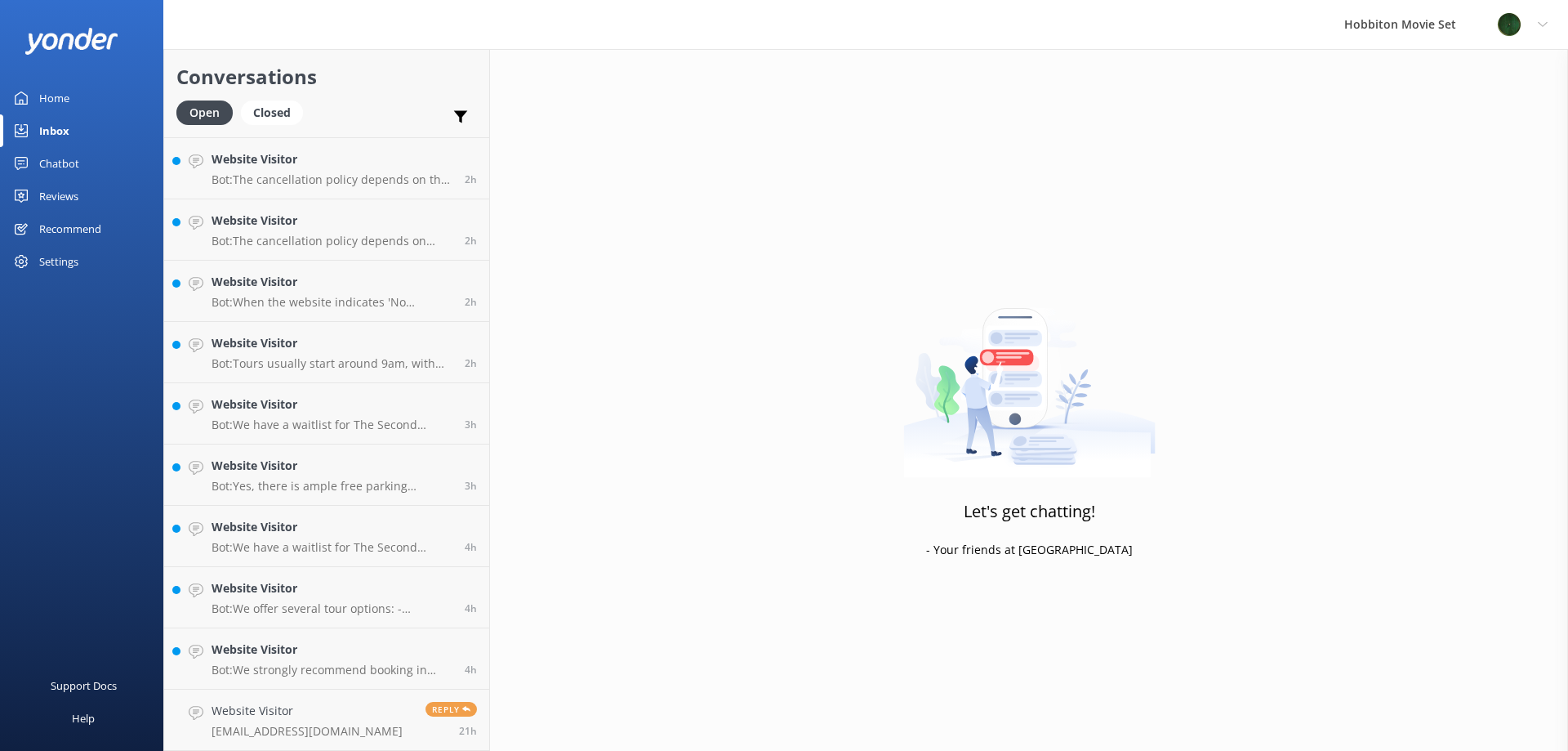
scroll to position [303, 0]
click at [330, 670] on p "Bot: We strongly recommend booking in advance as our tours are known to sell ou…" at bounding box center [332, 670] width 241 height 15
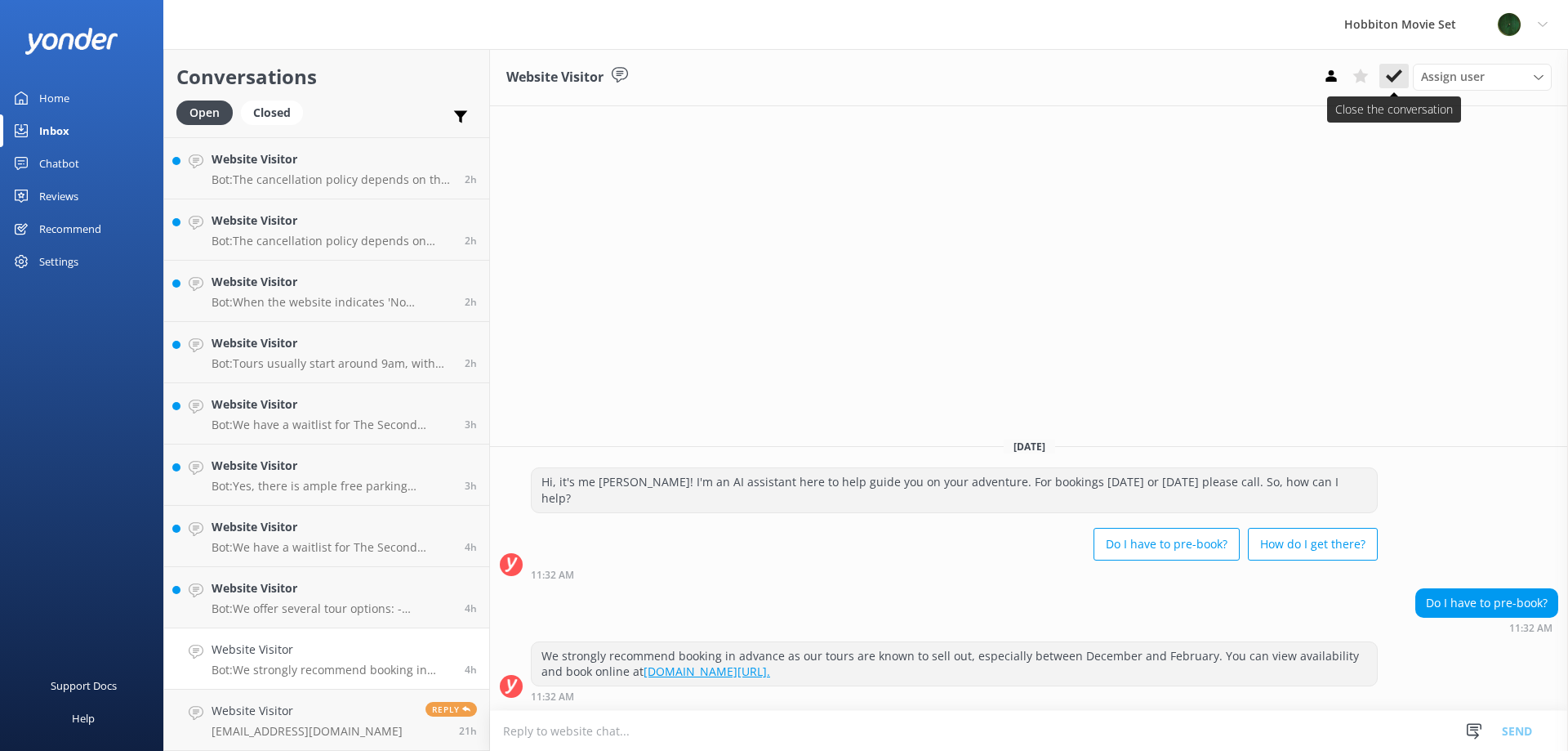
click at [1395, 77] on use at bounding box center [1394, 76] width 16 height 13
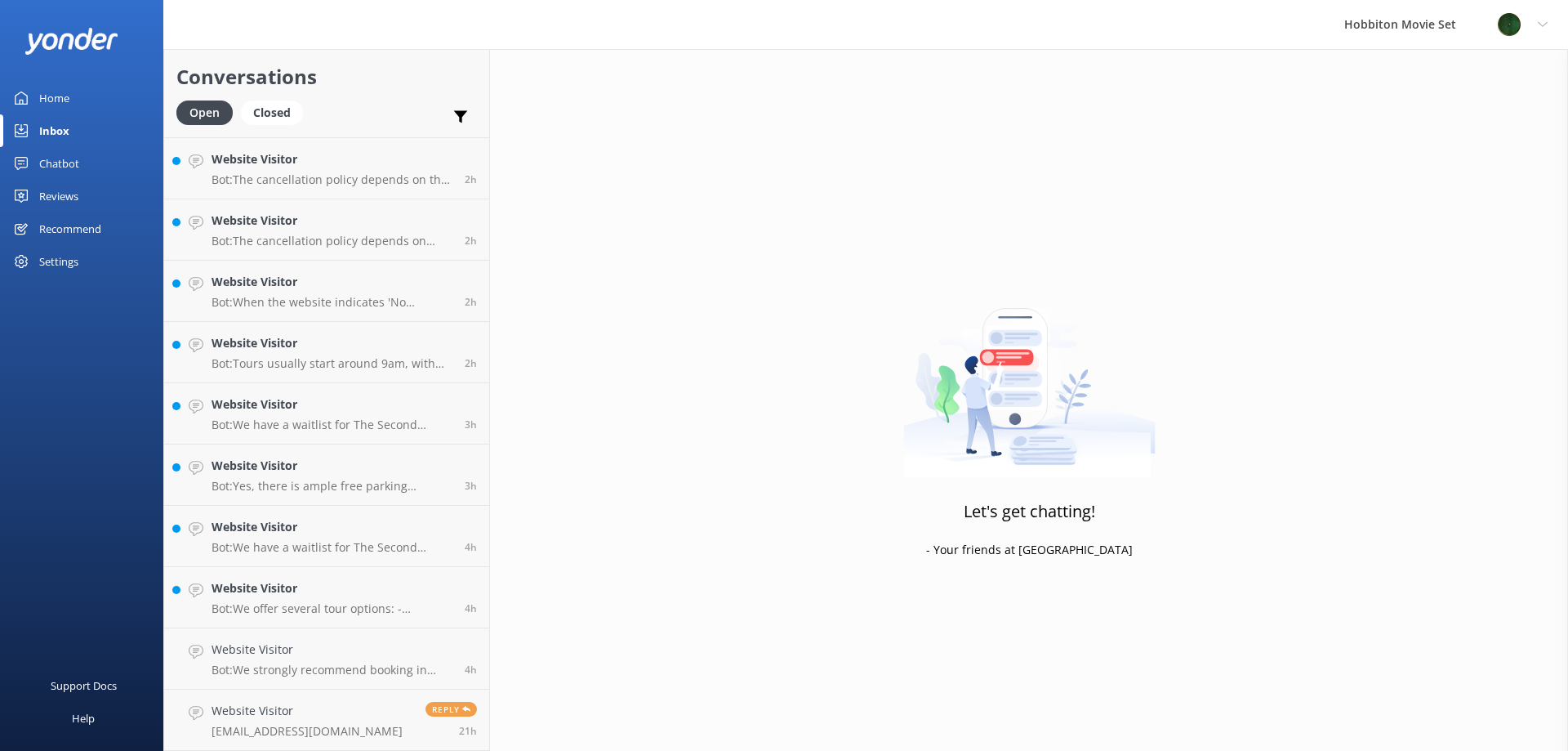
scroll to position [242, 0]
click at [316, 663] on p "Bot: We offer several tour options: - **Second Breakfast Tour**: [DOMAIN_NAME][…" at bounding box center [332, 670] width 241 height 15
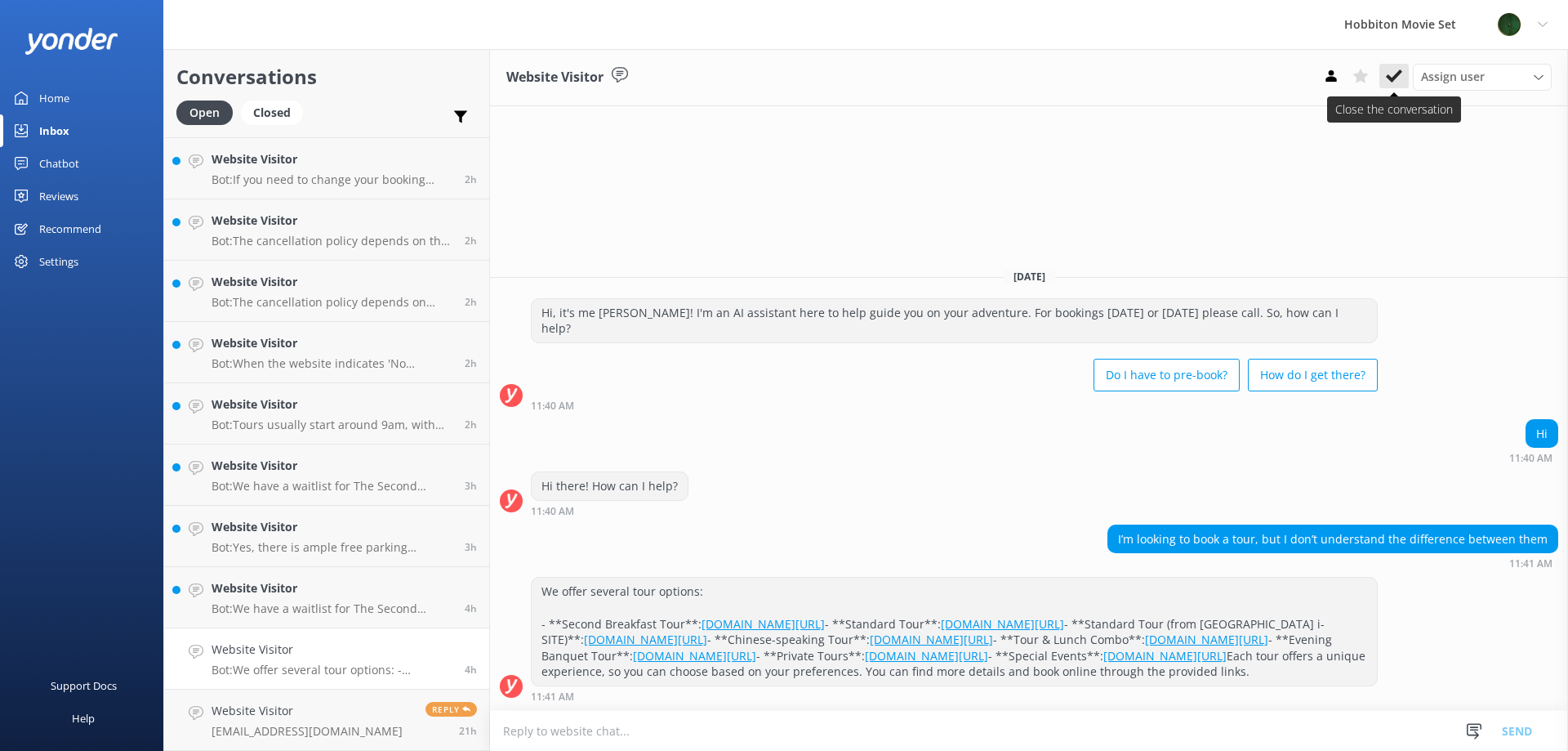
click at [1403, 76] on button at bounding box center [1394, 76] width 30 height 25
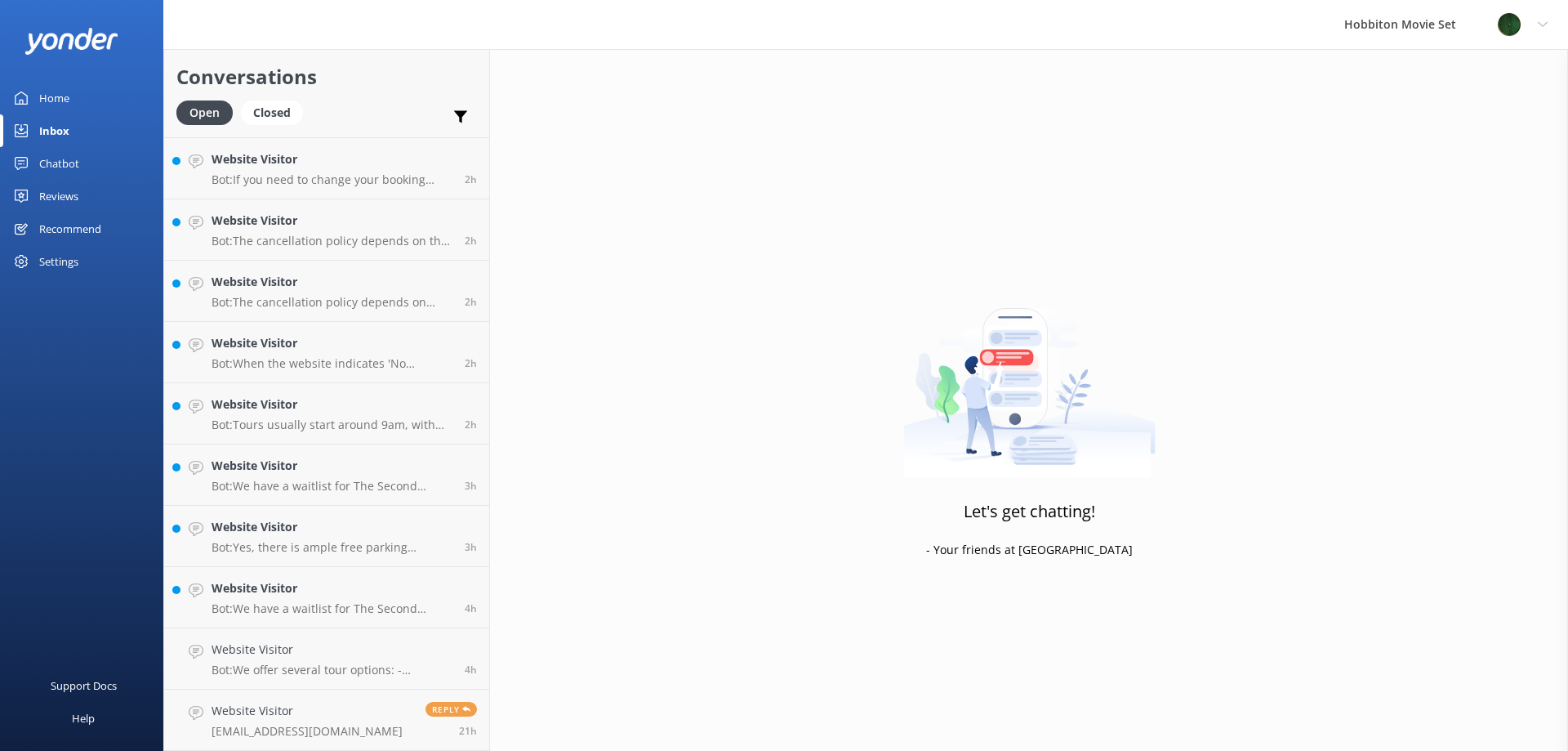
scroll to position [180, 0]
click at [284, 630] on link "Website Visitor Bot: We have a waitlist for The Second Breakfast Tours, Behind …" at bounding box center [326, 658] width 325 height 61
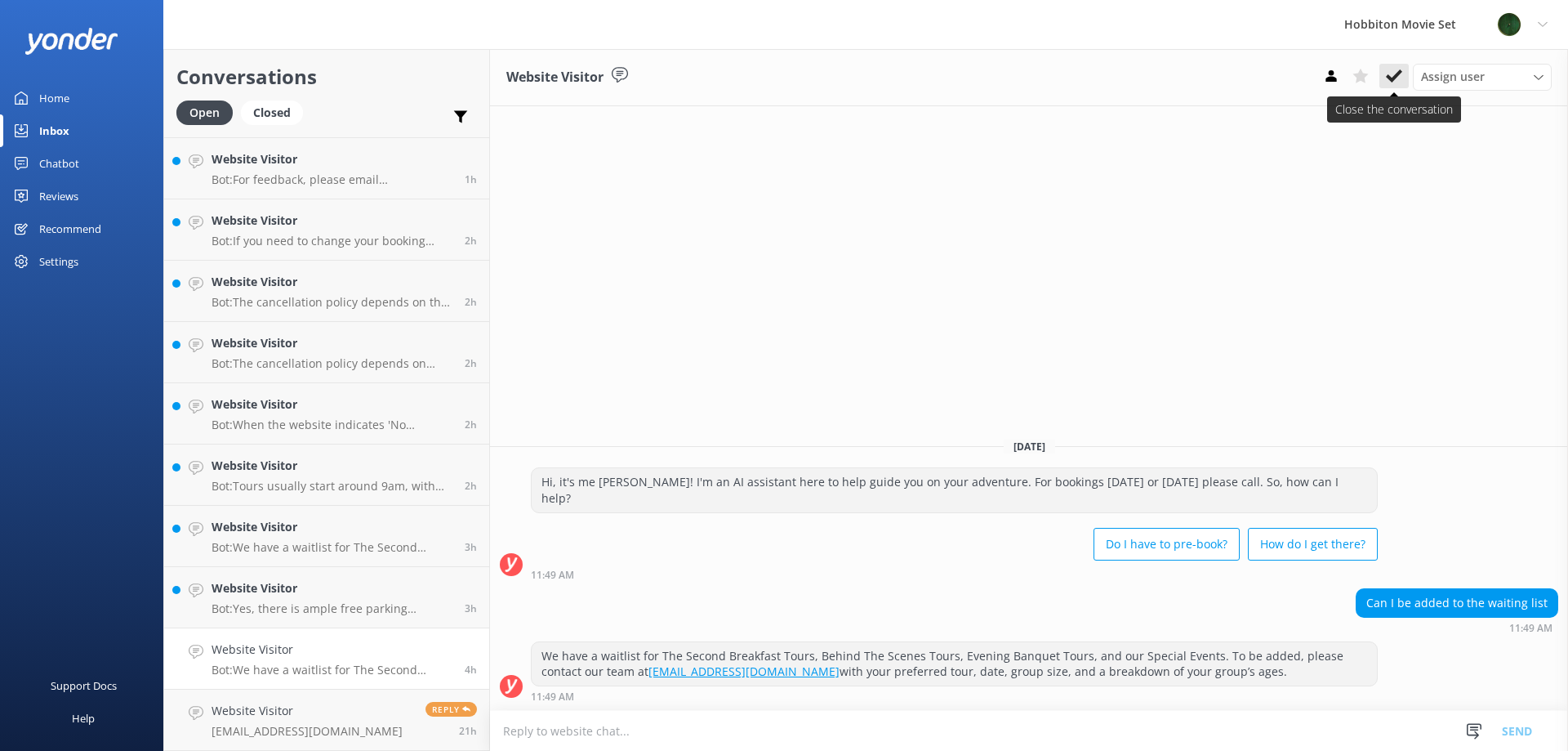
click at [1384, 73] on button at bounding box center [1394, 76] width 30 height 25
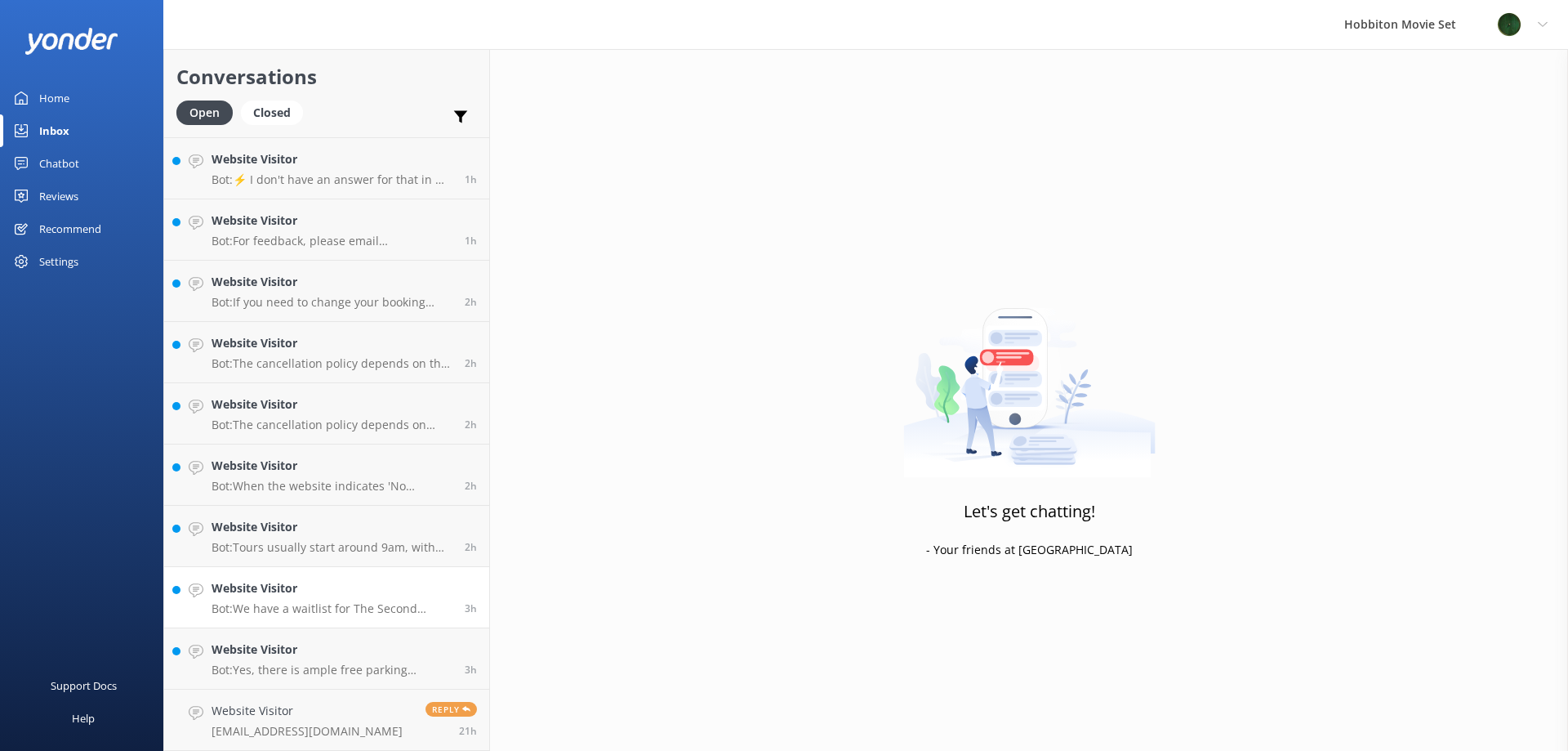
scroll to position [119, 0]
click at [280, 664] on p "Bot: Yes, there is ample free parking available at The Shire’s Rest for custome…" at bounding box center [332, 670] width 241 height 15
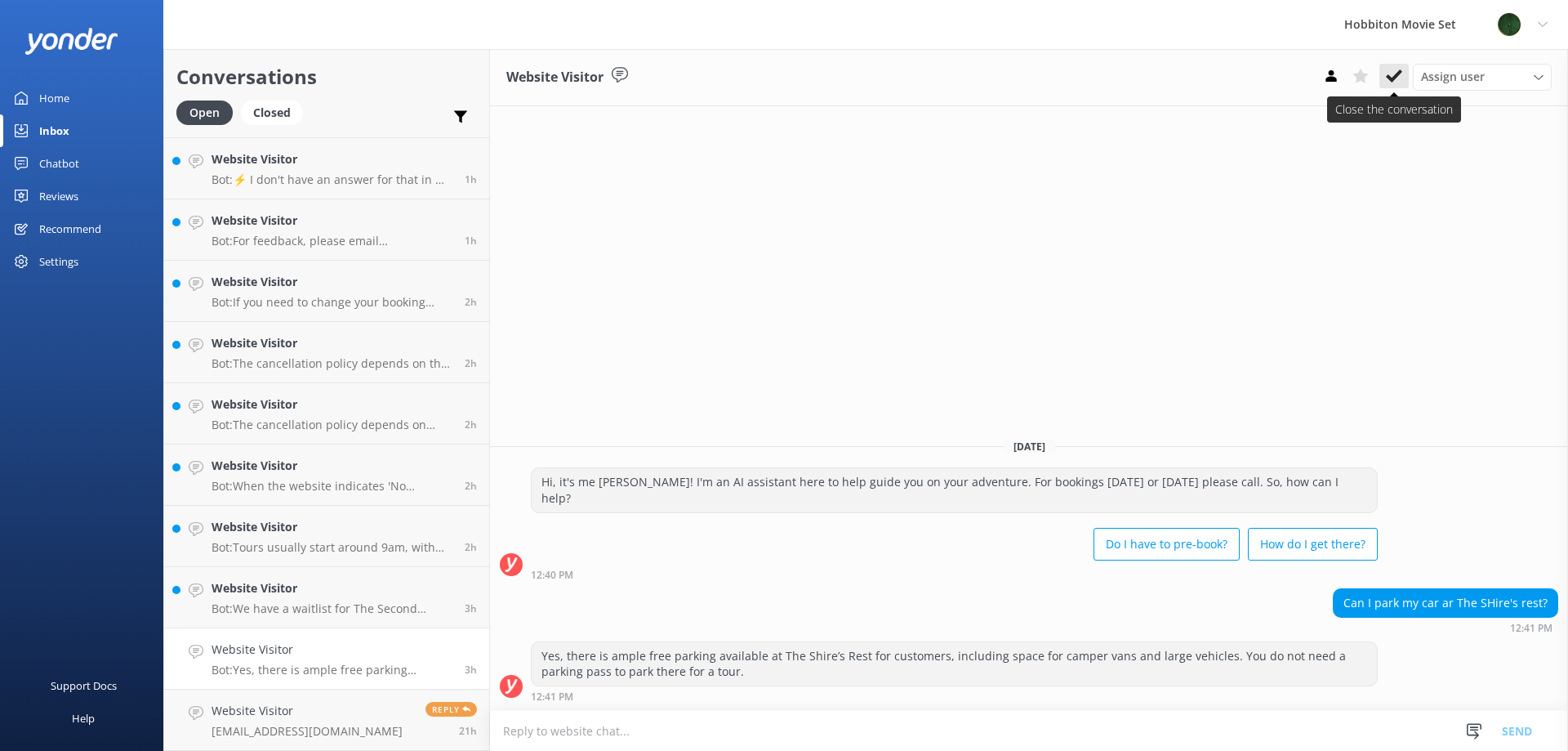
click at [1394, 76] on use at bounding box center [1394, 76] width 16 height 13
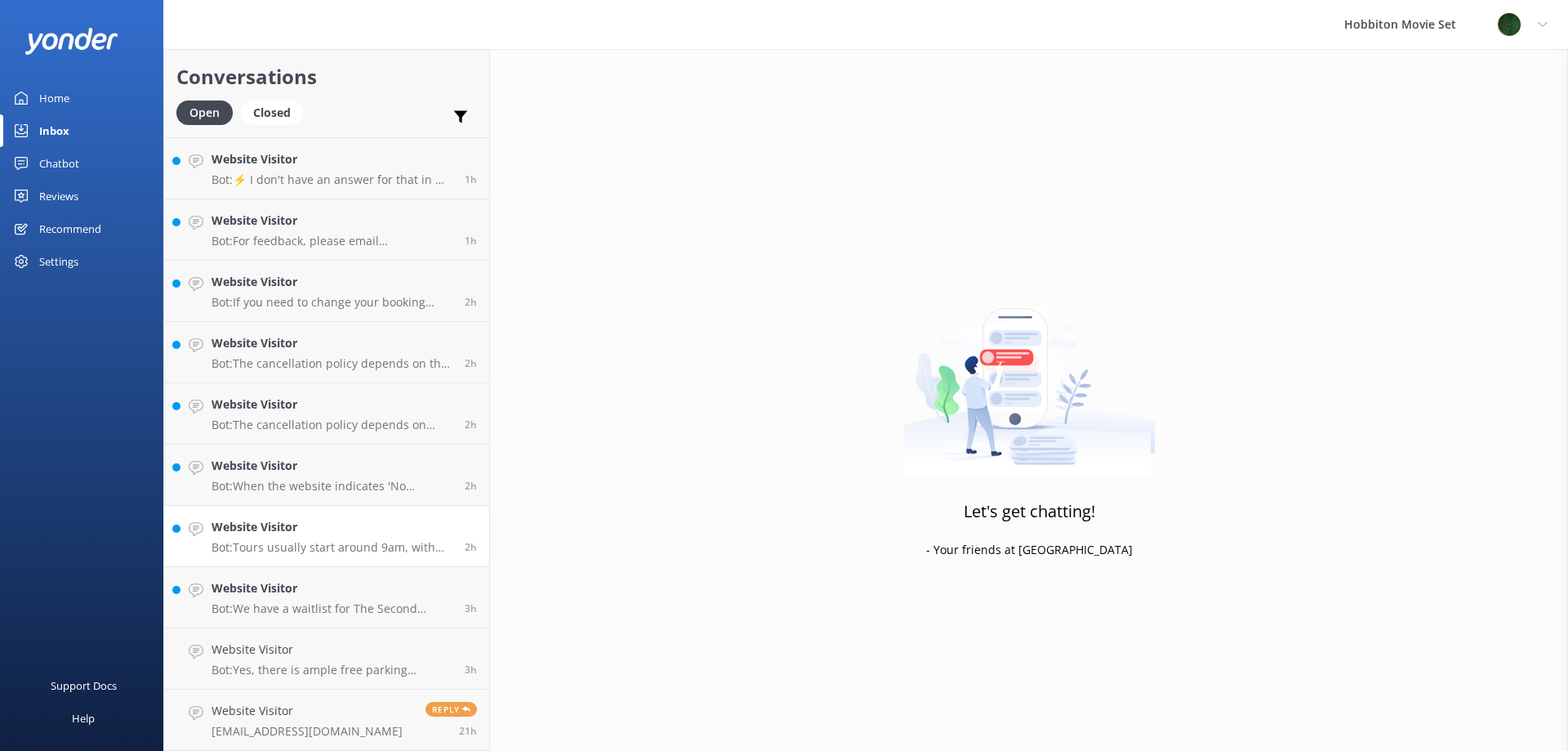
scroll to position [58, 0]
click at [340, 621] on link "Website Visitor Bot: Tours usually start around 9am, with departures every 10-2…" at bounding box center [326, 598] width 325 height 61
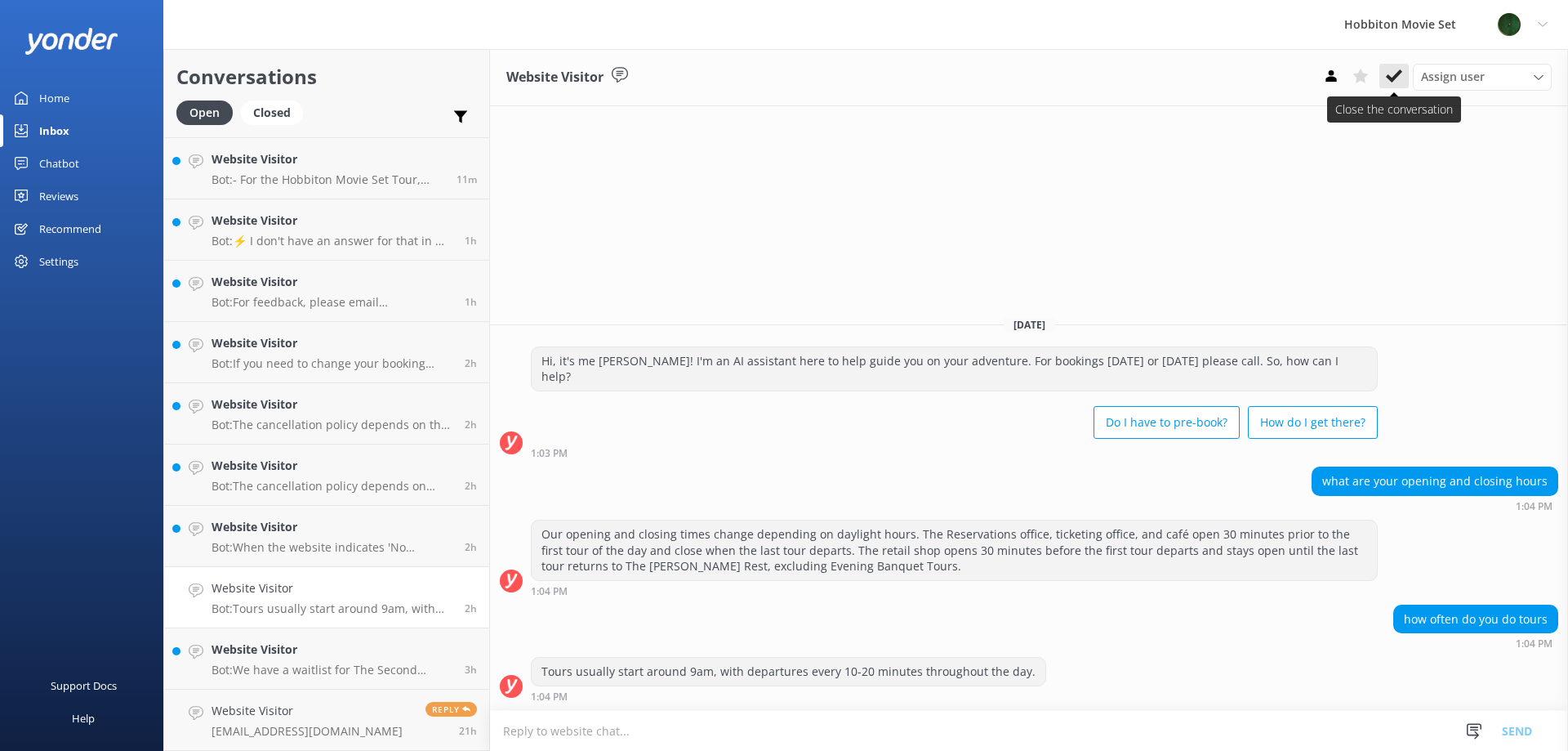
click at [1397, 76] on use at bounding box center [1394, 76] width 16 height 13
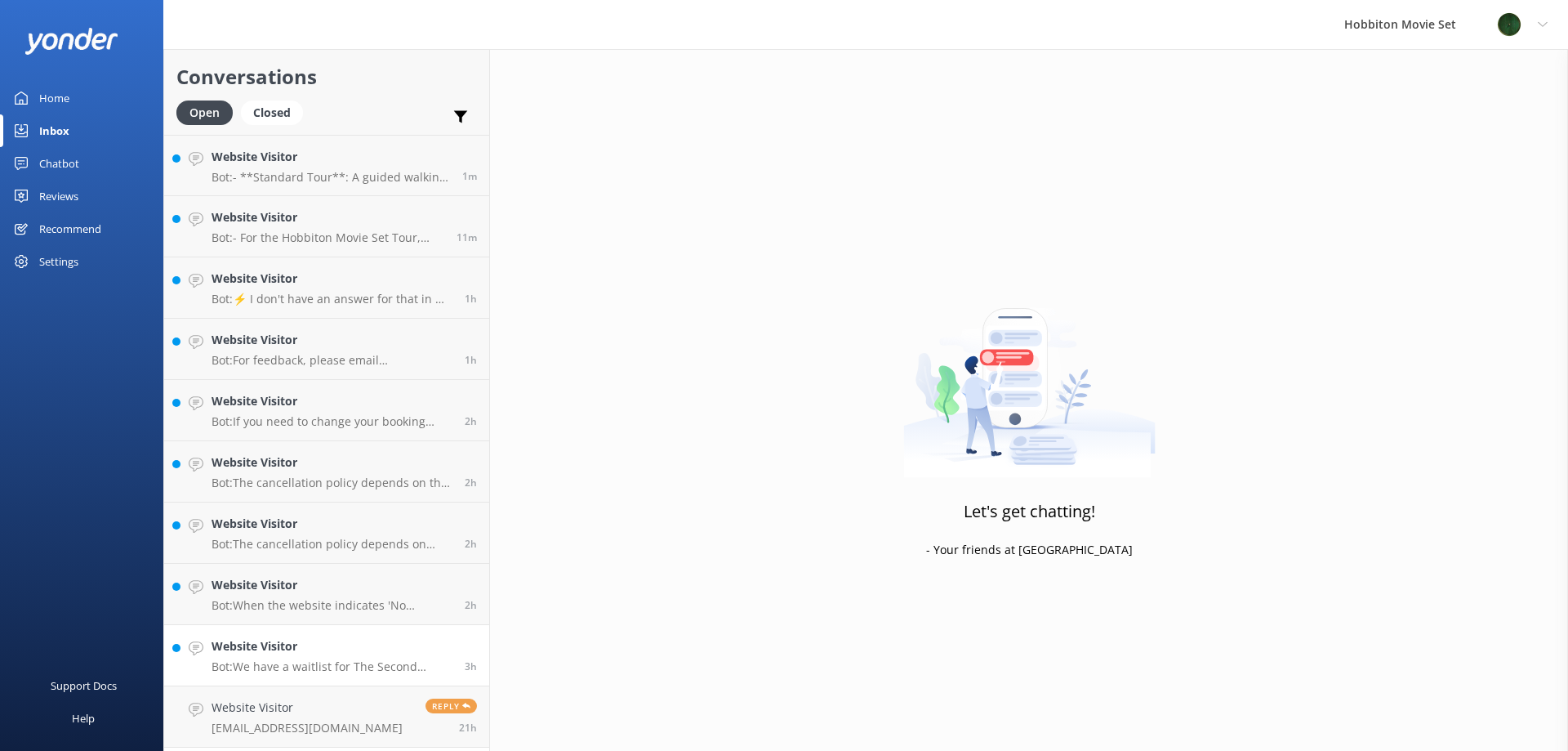
click at [313, 667] on p "Bot: We have a waitlist for The Second Breakfast Tours, Behind The Scenes Tours…" at bounding box center [332, 667] width 241 height 15
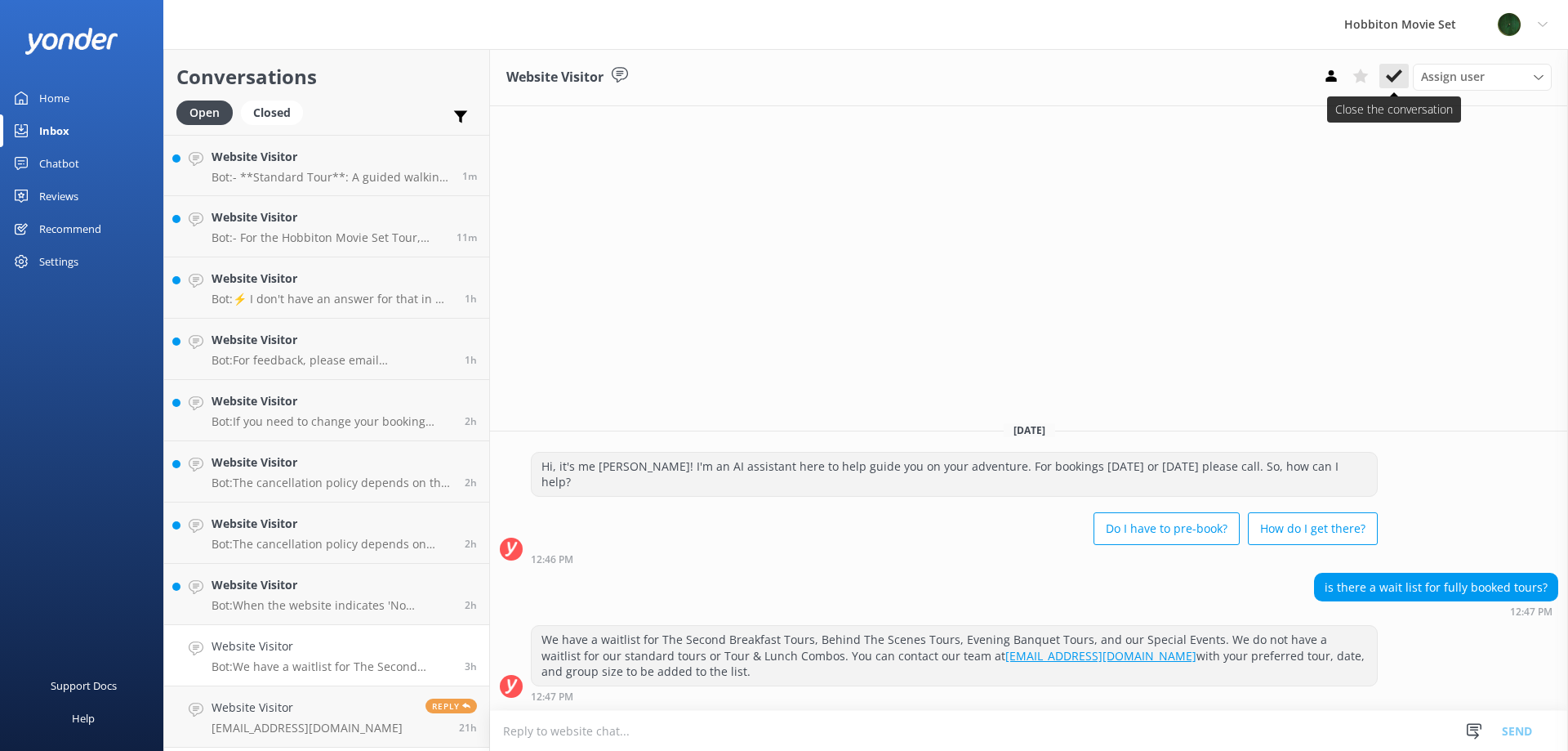
click at [1396, 80] on icon at bounding box center [1394, 76] width 16 height 16
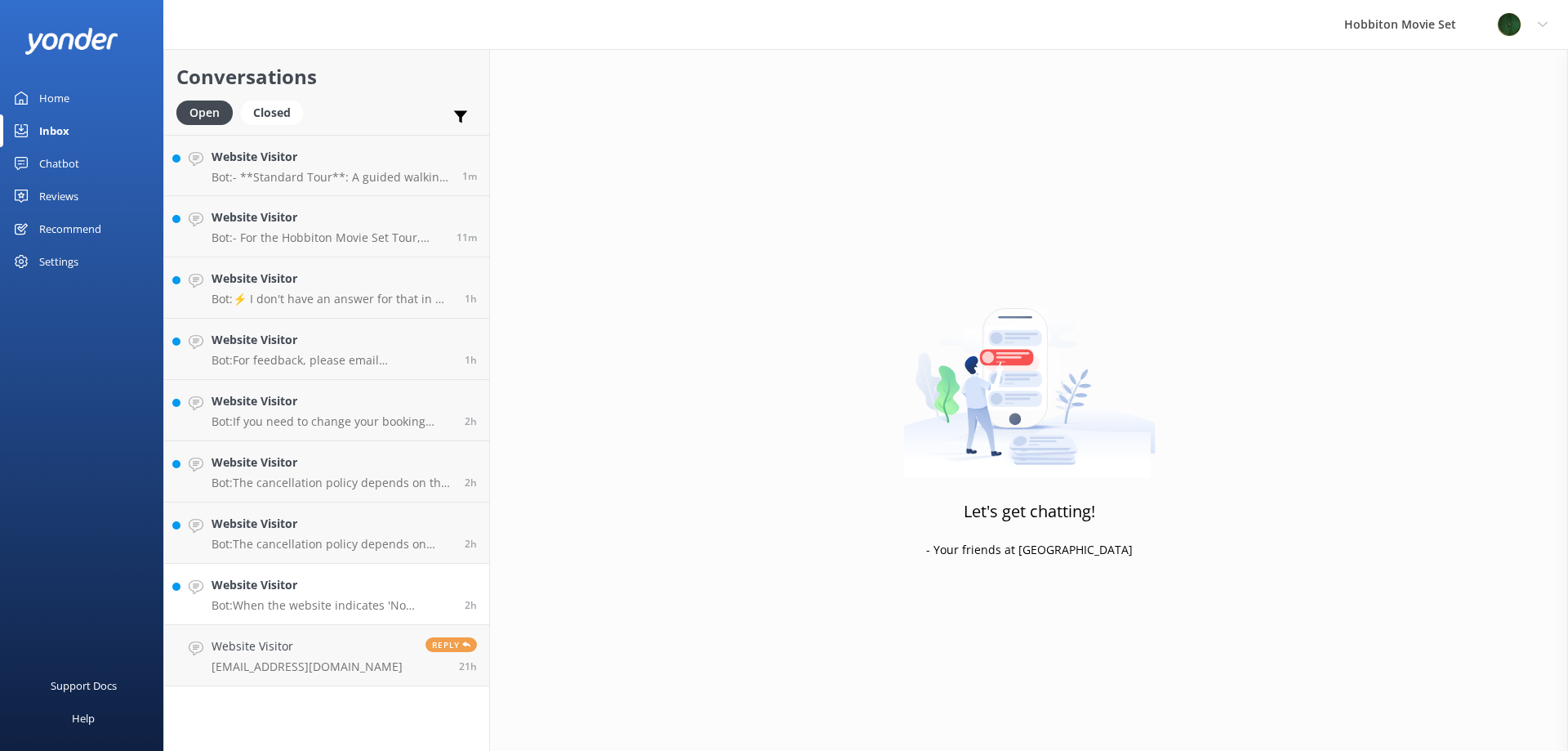
click at [302, 620] on link "Website Visitor Bot: When the website indicates 'No Departure' for a tour, it m…" at bounding box center [326, 594] width 325 height 61
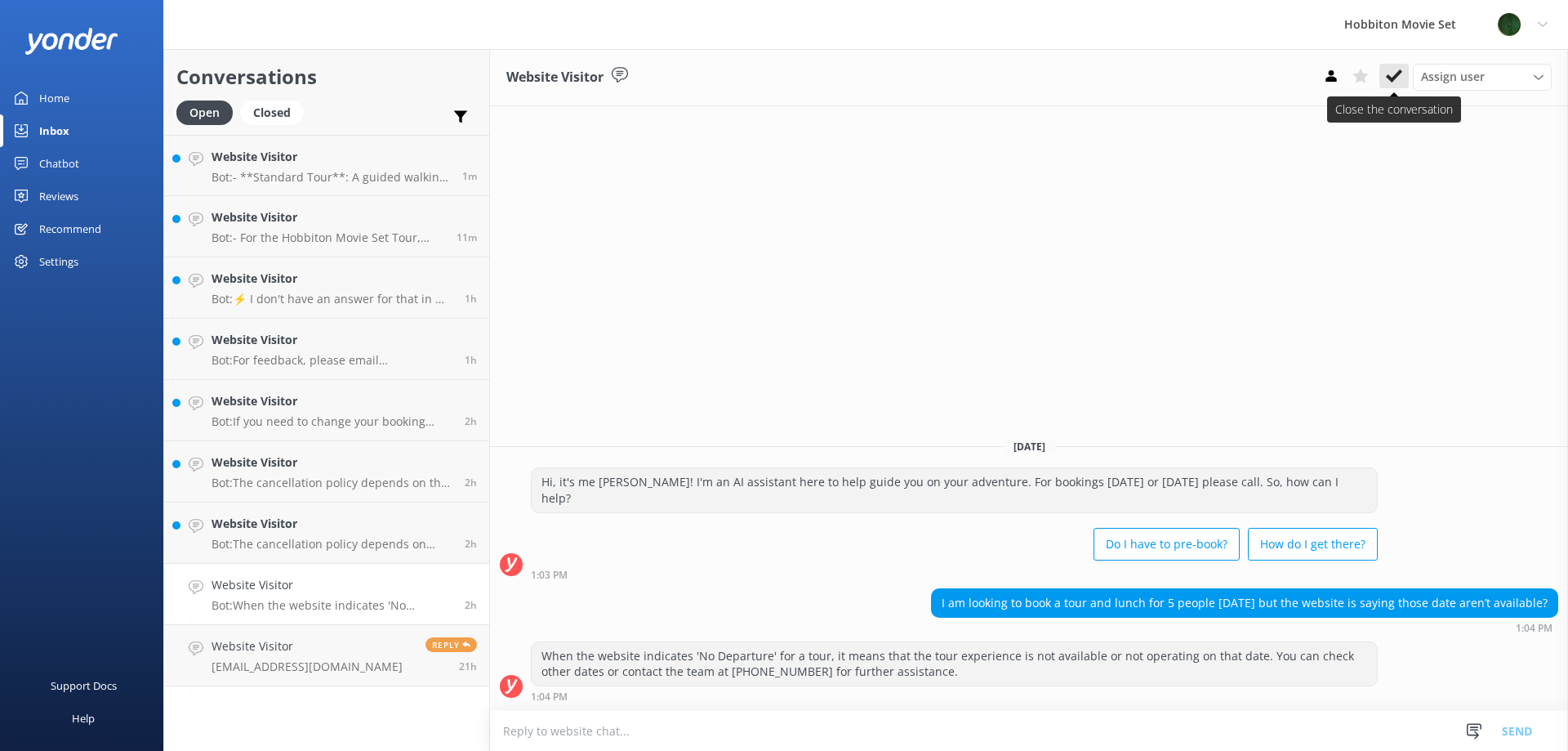
click at [1401, 76] on icon at bounding box center [1394, 76] width 16 height 16
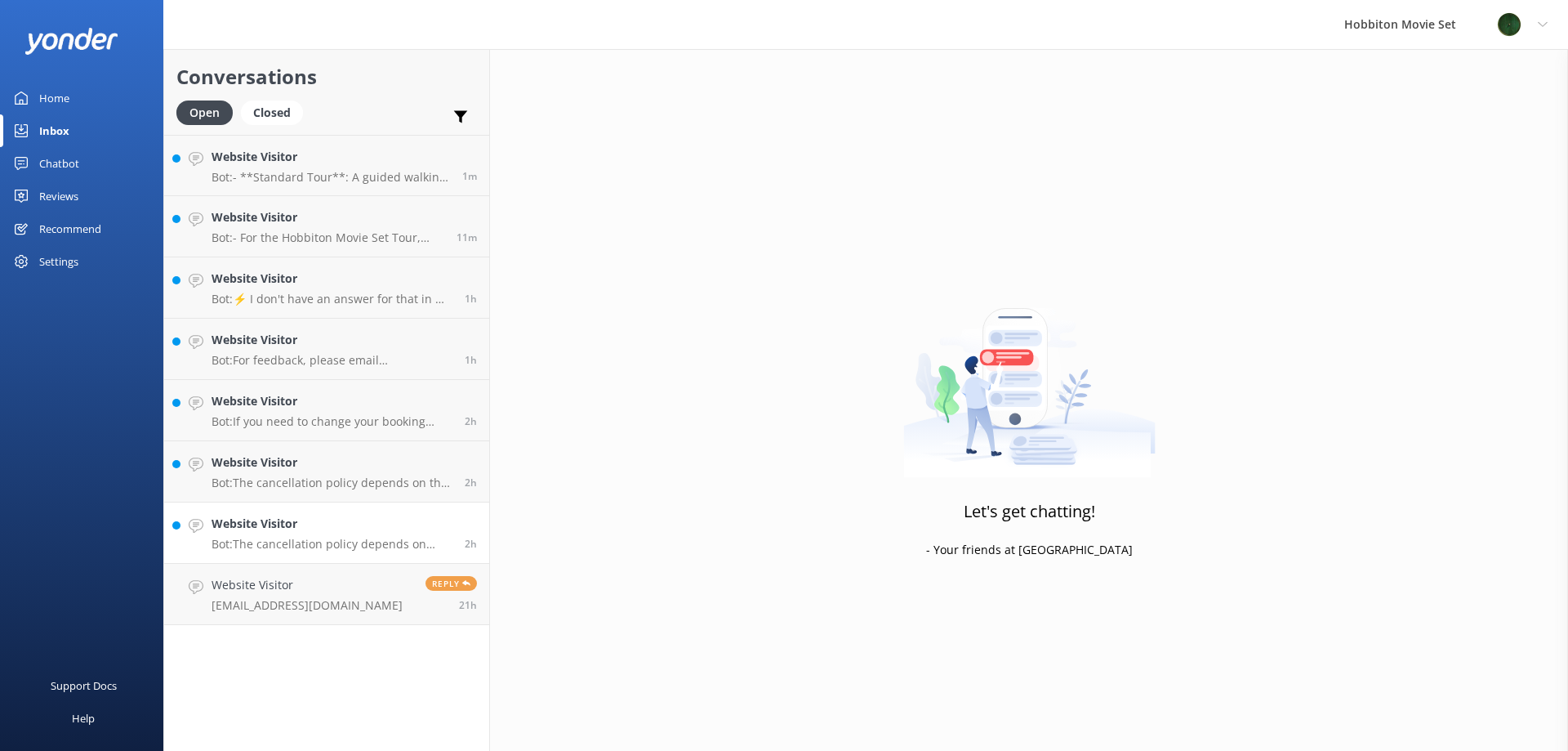
click at [306, 558] on link "Website Visitor Bot: The cancellation policy depends on which tour product you …" at bounding box center [326, 533] width 325 height 61
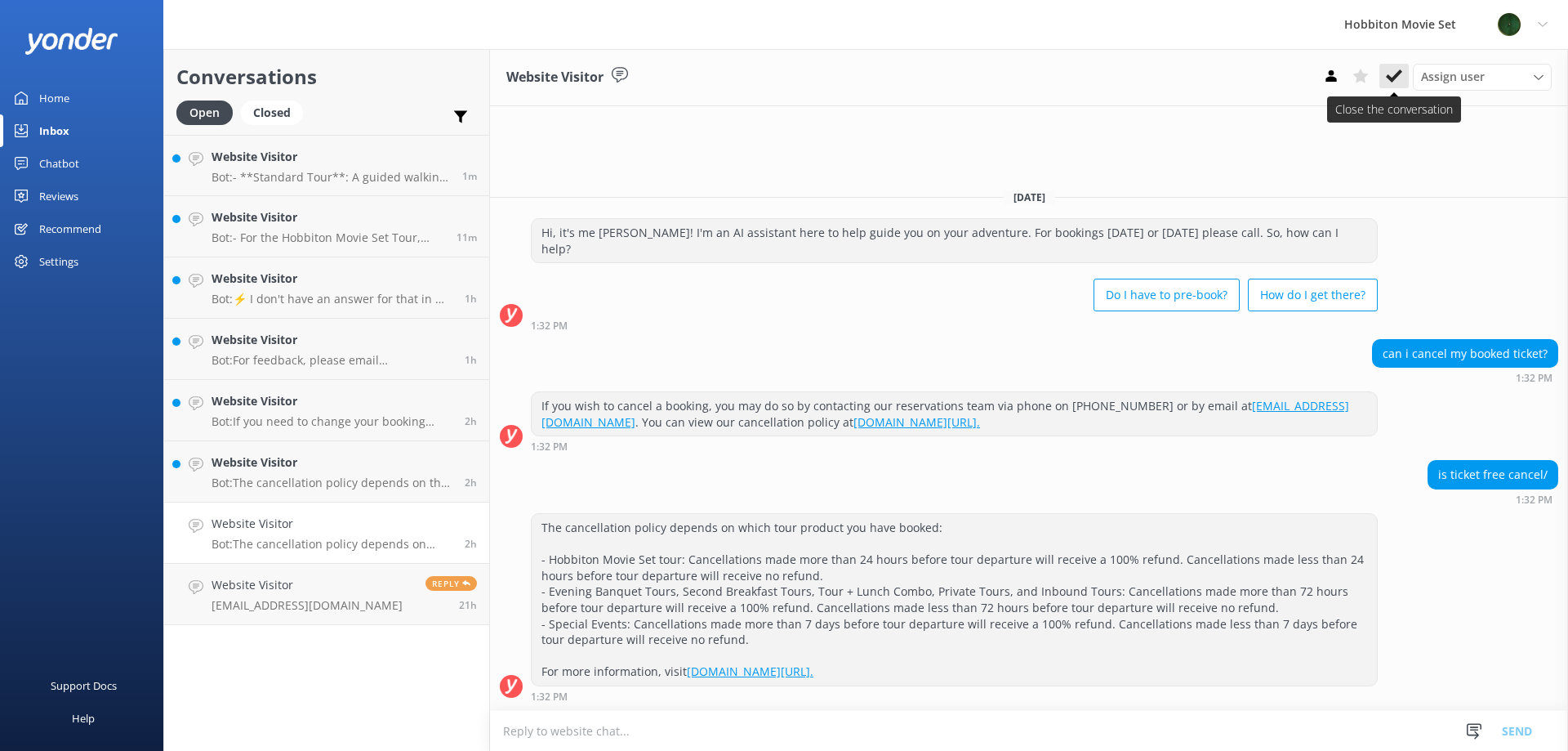
click at [1396, 72] on icon at bounding box center [1394, 76] width 16 height 16
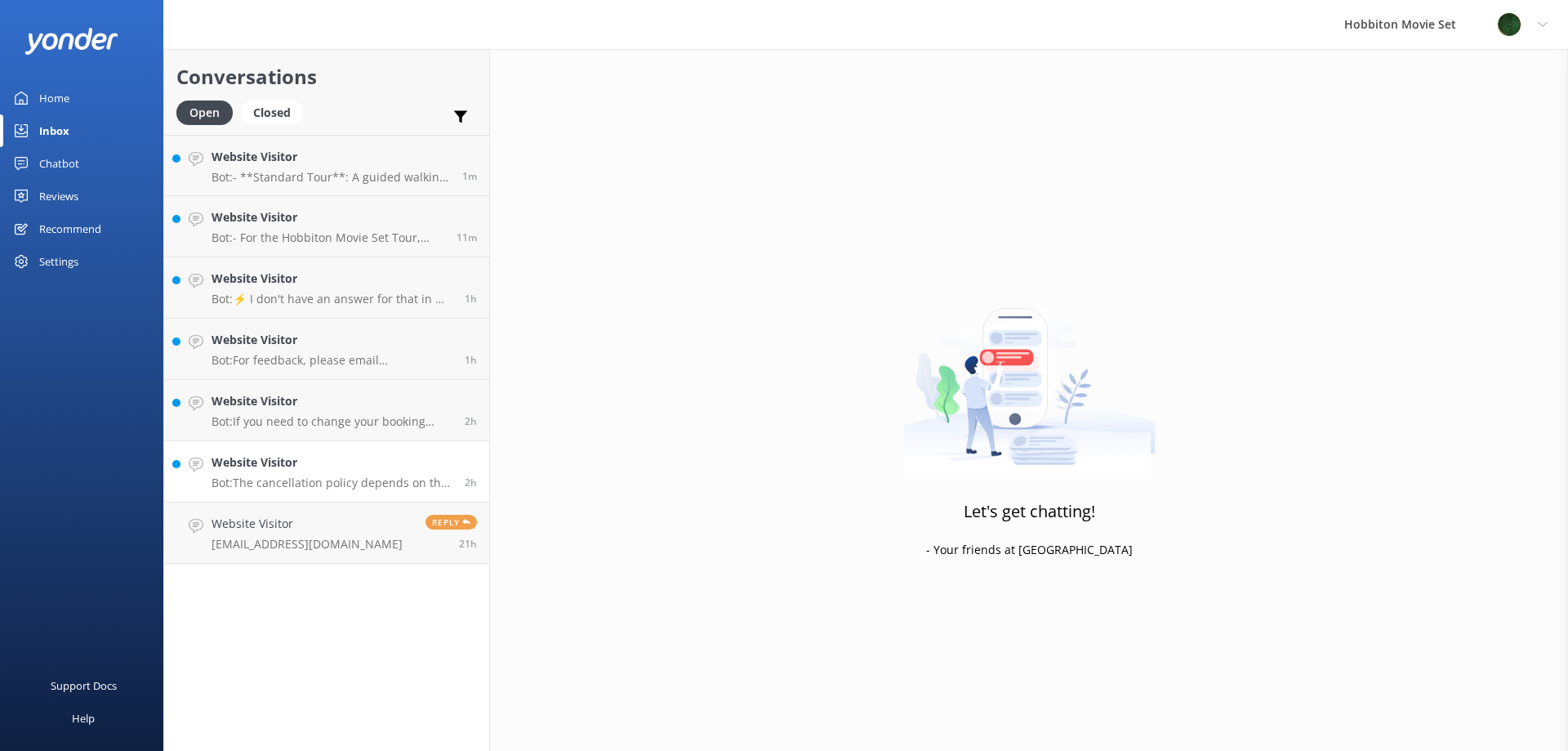
click at [400, 469] on h4 "Website Visitor" at bounding box center [332, 462] width 241 height 18
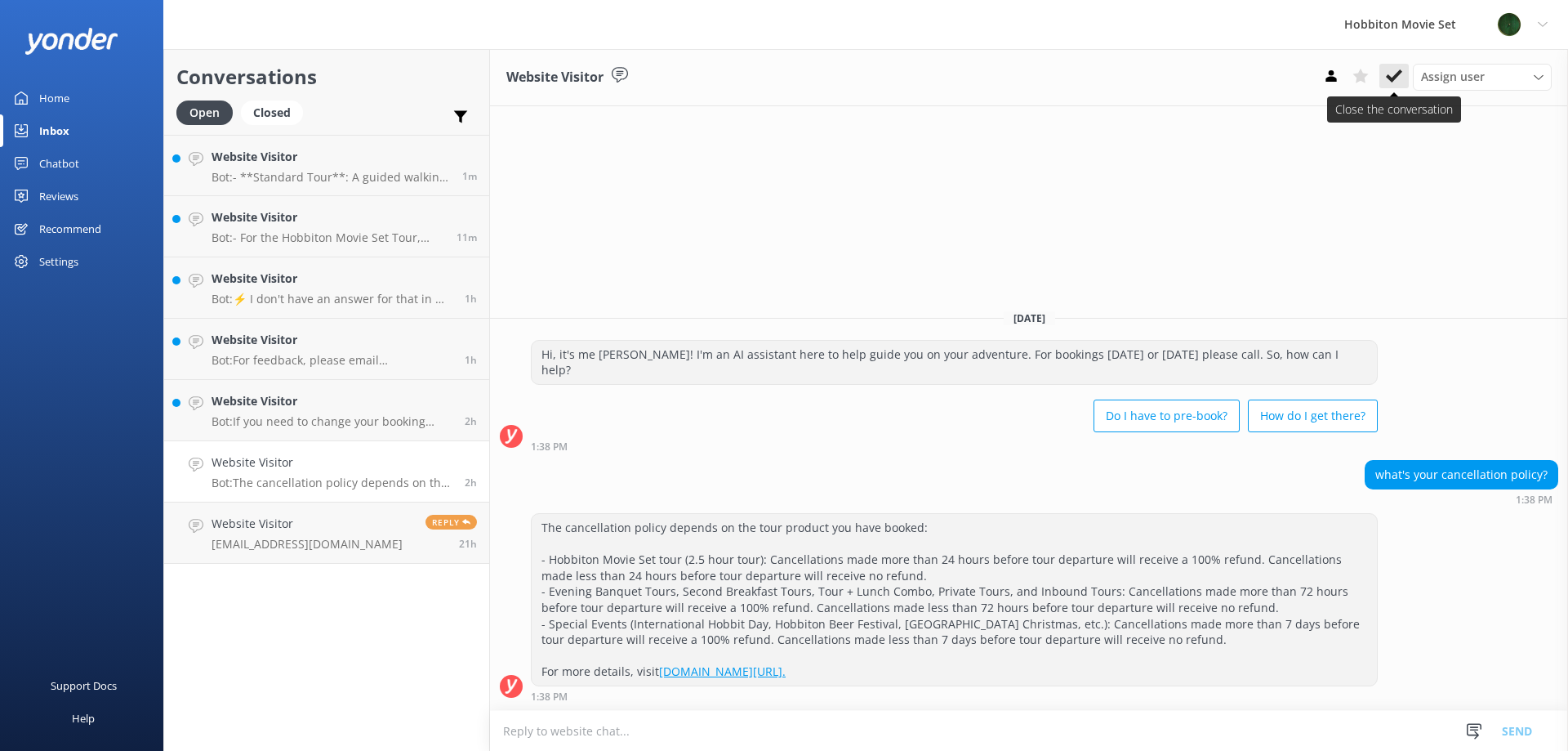
click at [1380, 76] on button at bounding box center [1394, 76] width 30 height 25
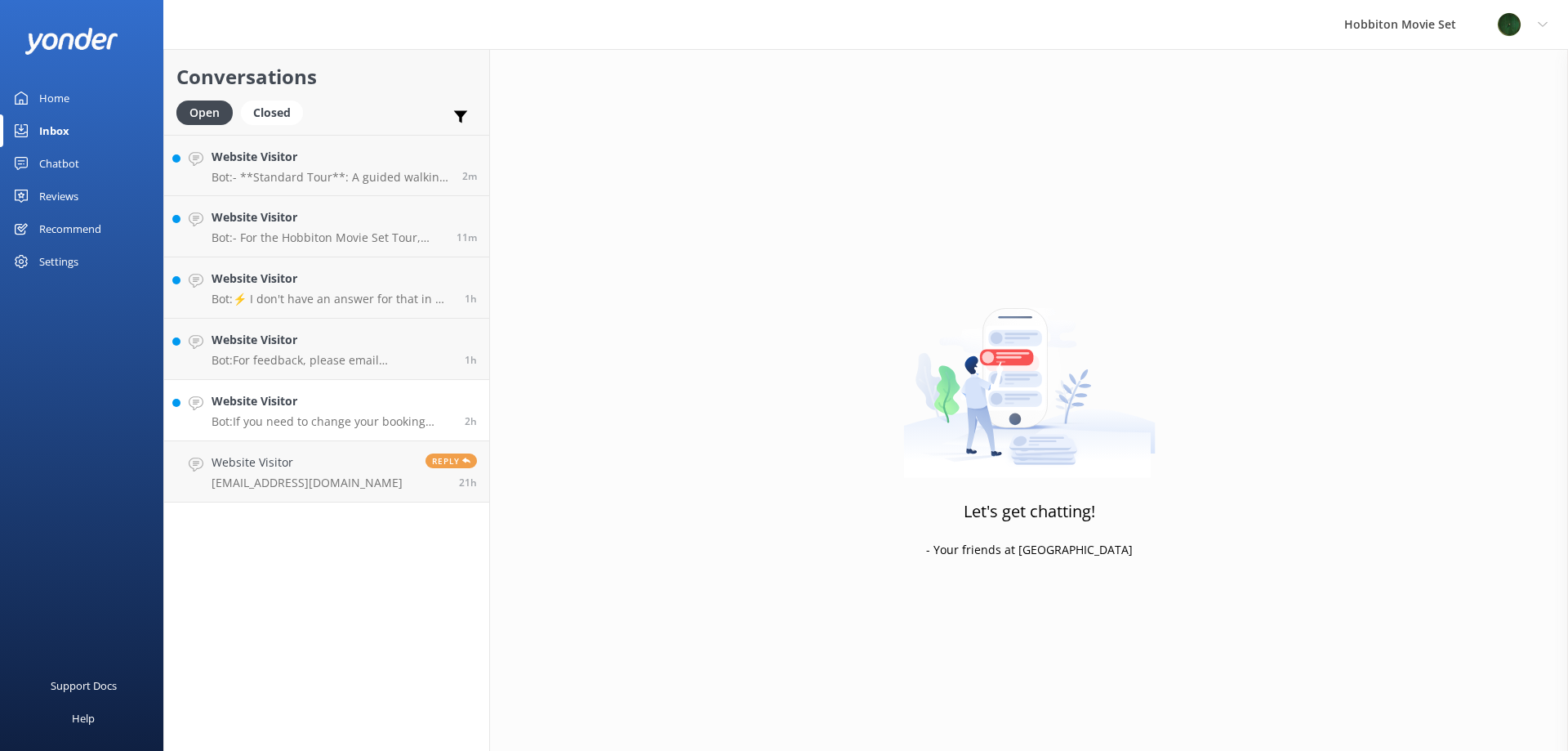
click at [387, 407] on h4 "Website Visitor" at bounding box center [332, 401] width 241 height 18
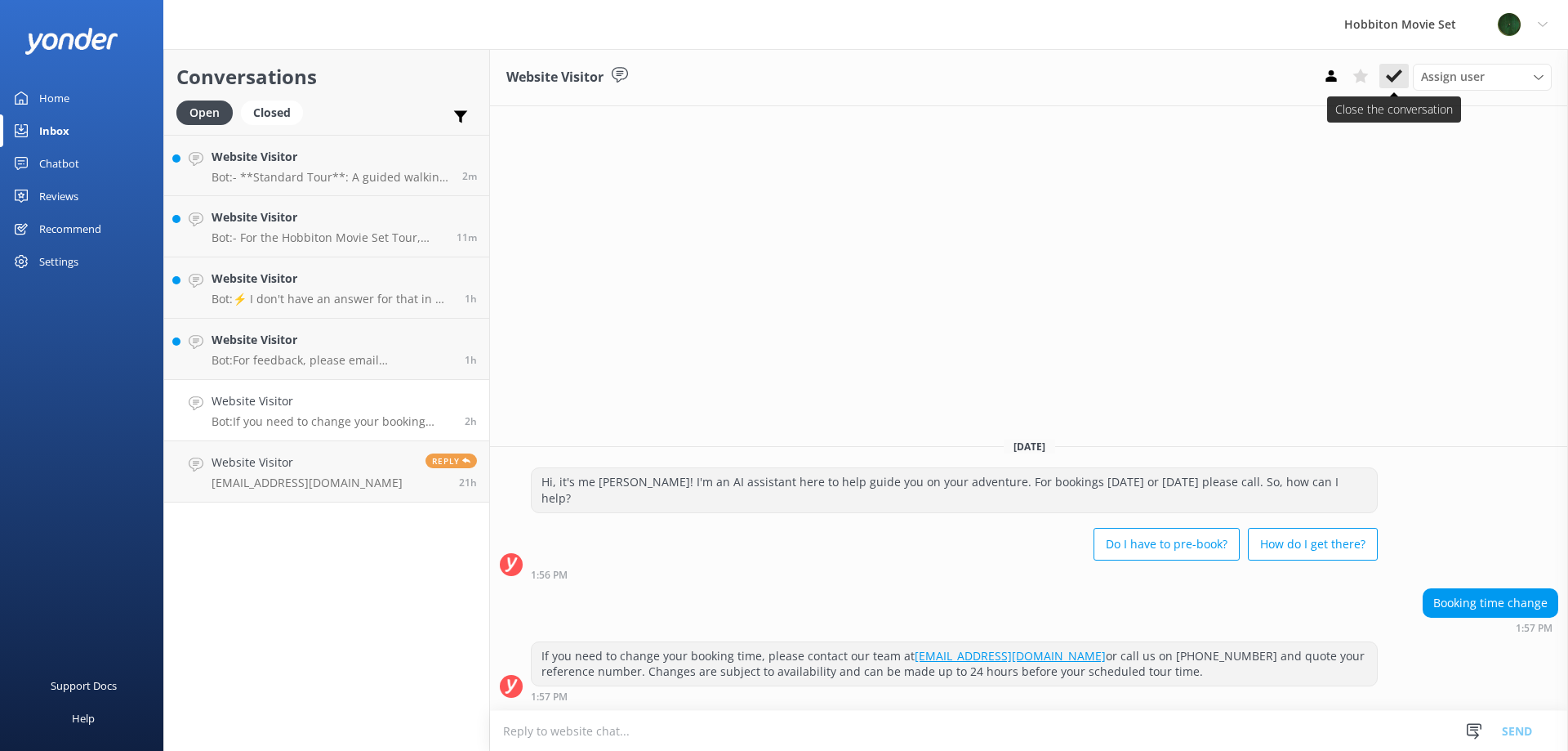
click at [1402, 80] on icon at bounding box center [1394, 76] width 16 height 16
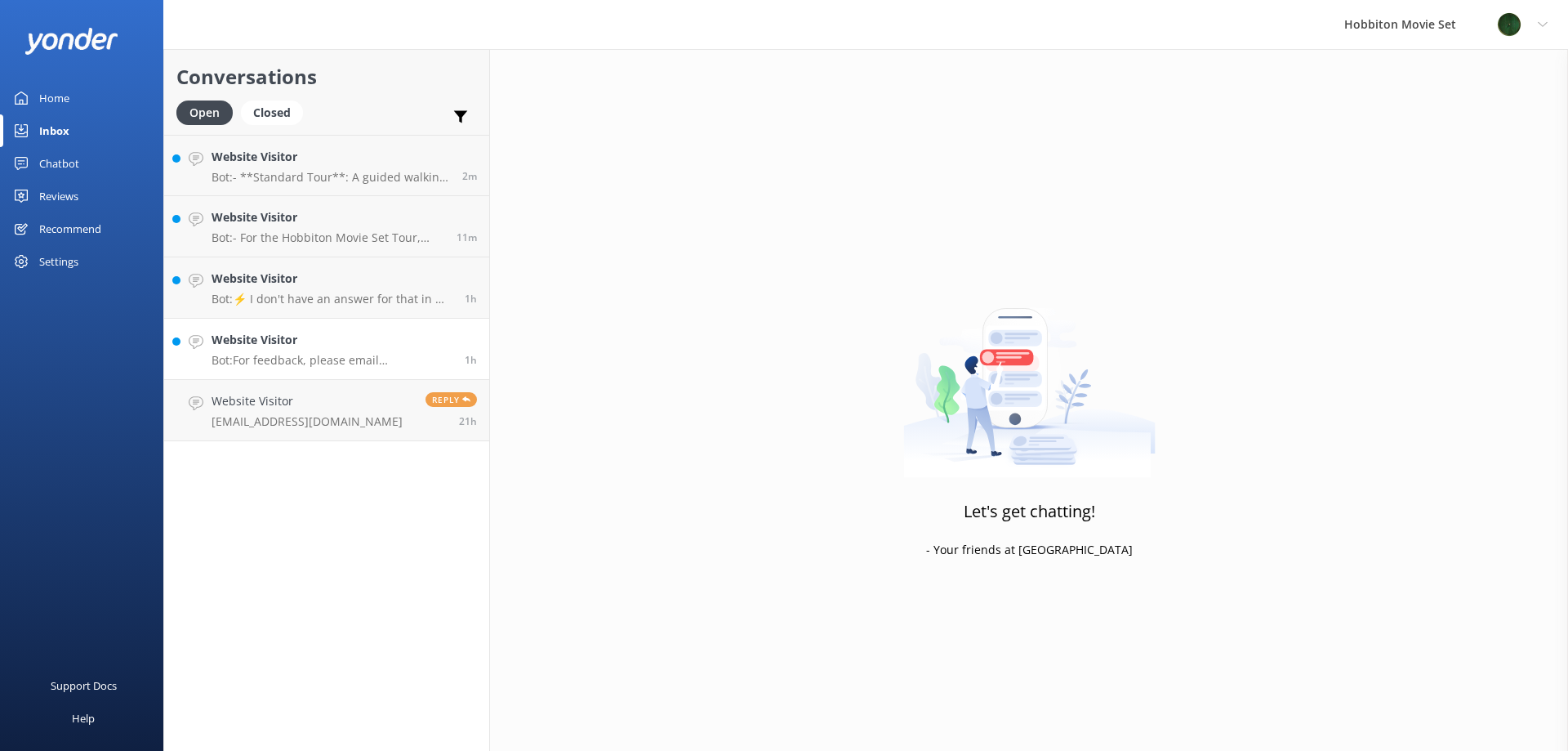
click at [289, 351] on div "Website Visitor Bot: For feedback, please email [EMAIL_ADDRESS][DOMAIN_NAME]. F…" at bounding box center [332, 349] width 241 height 36
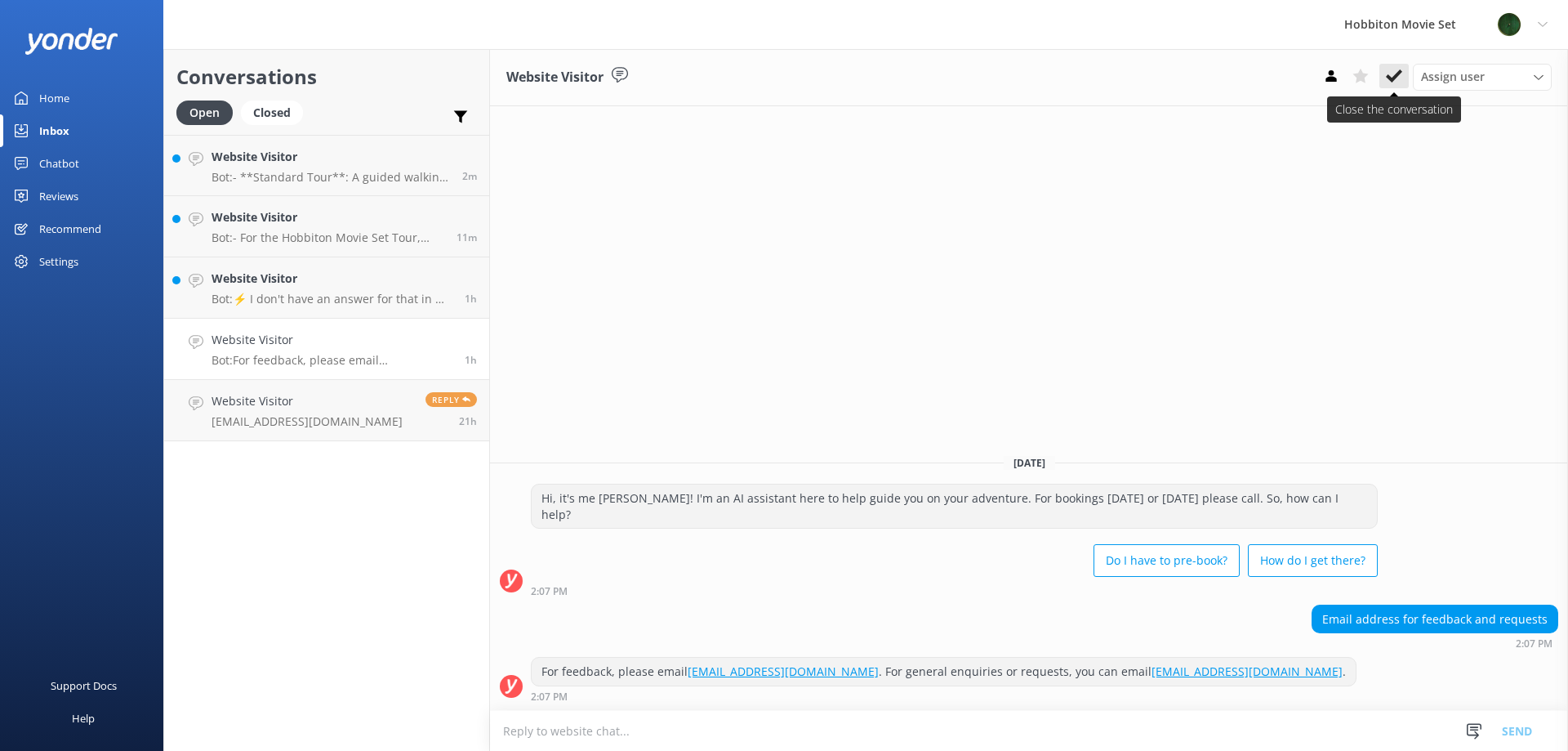
click at [1398, 74] on use at bounding box center [1394, 76] width 16 height 13
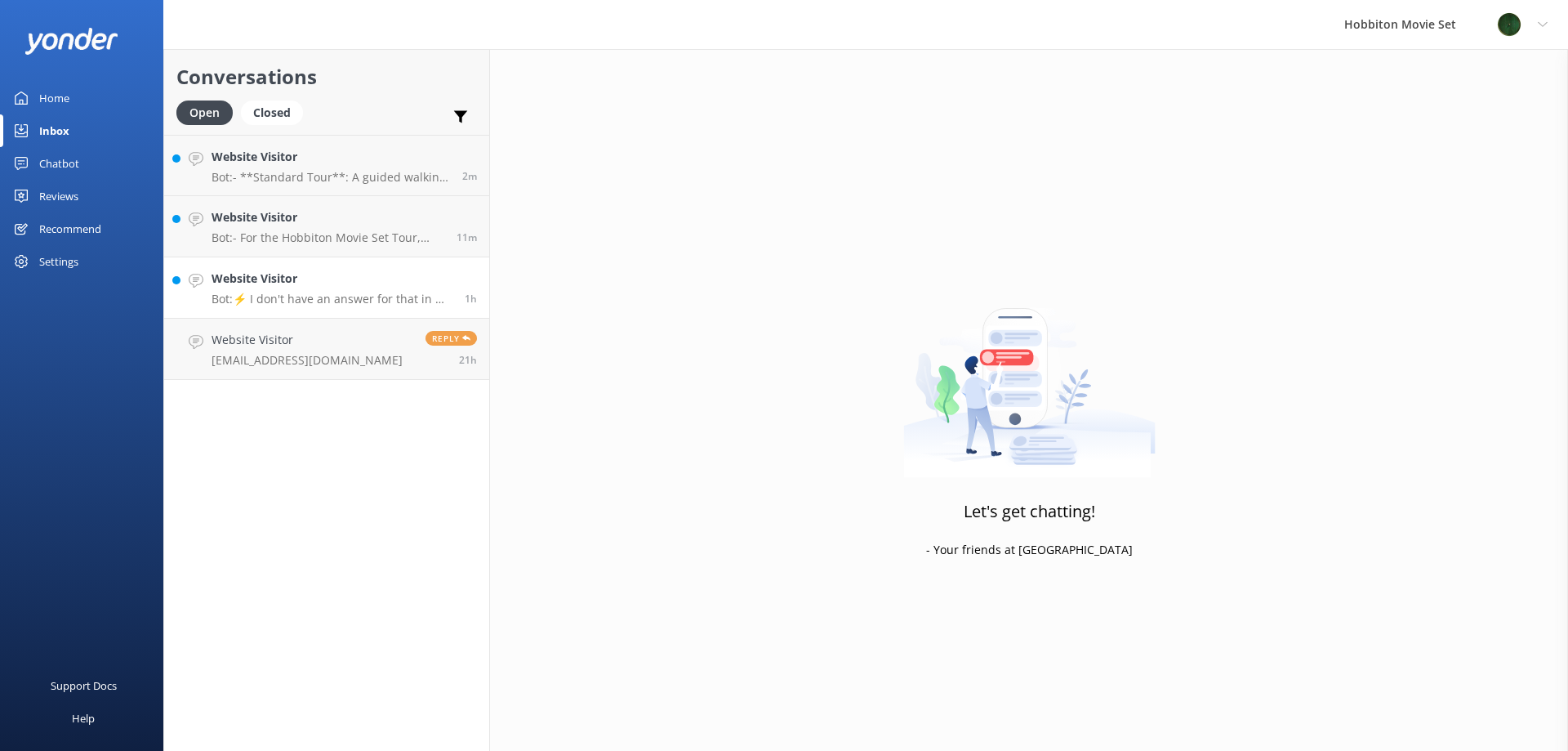
click at [314, 287] on h4 "Website Visitor" at bounding box center [332, 279] width 241 height 18
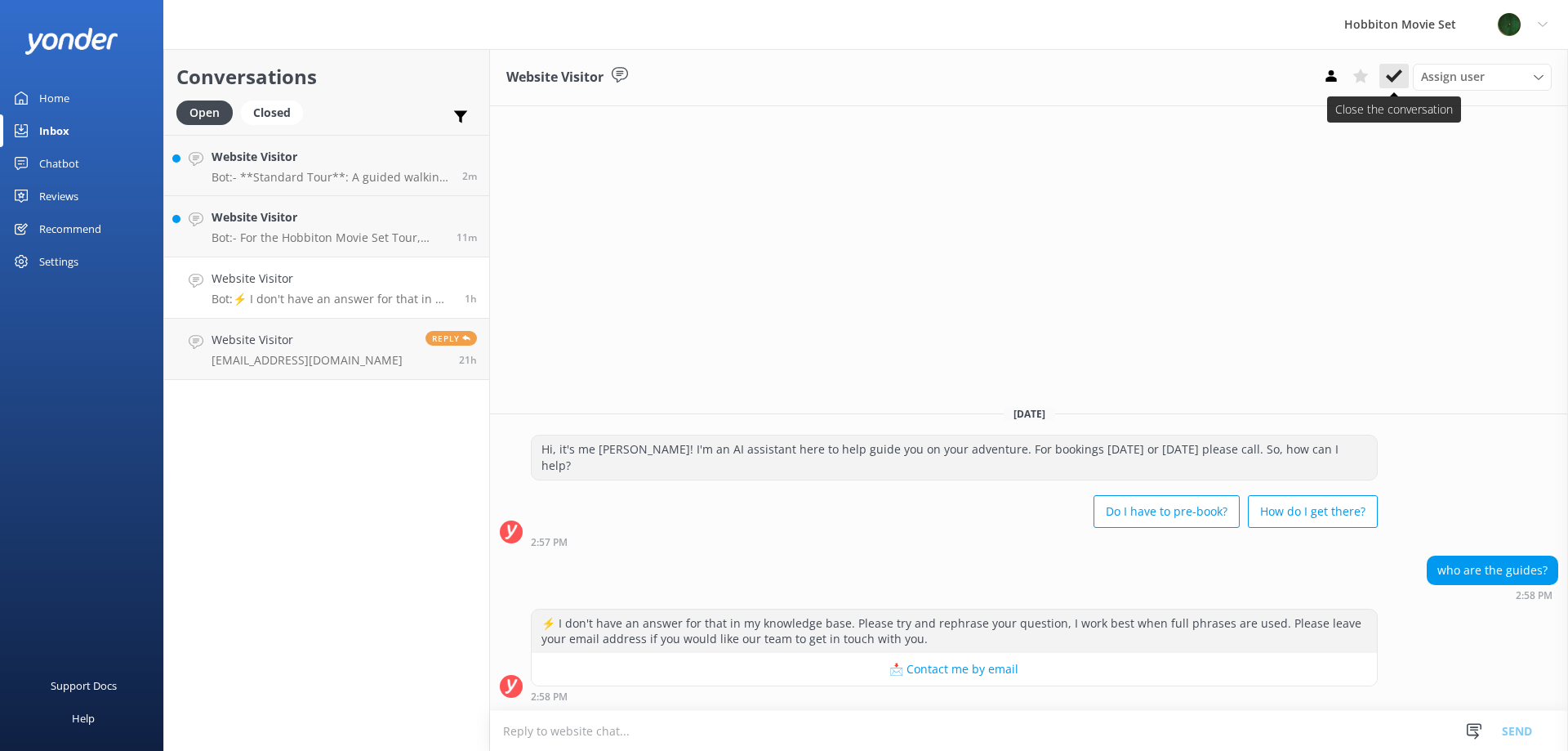
click at [1407, 76] on button at bounding box center [1394, 76] width 30 height 25
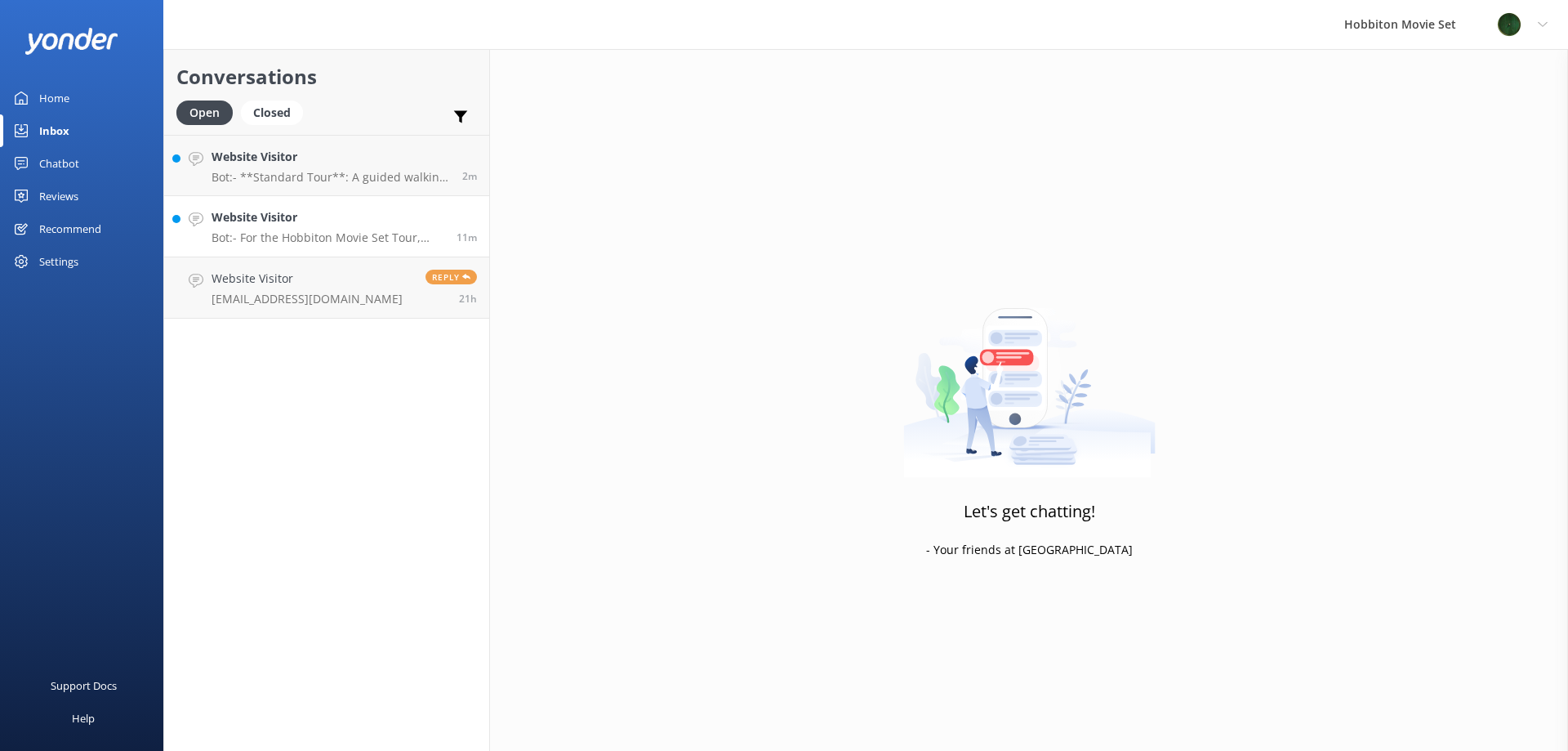
click at [283, 226] on h4 "Website Visitor" at bounding box center [328, 217] width 233 height 18
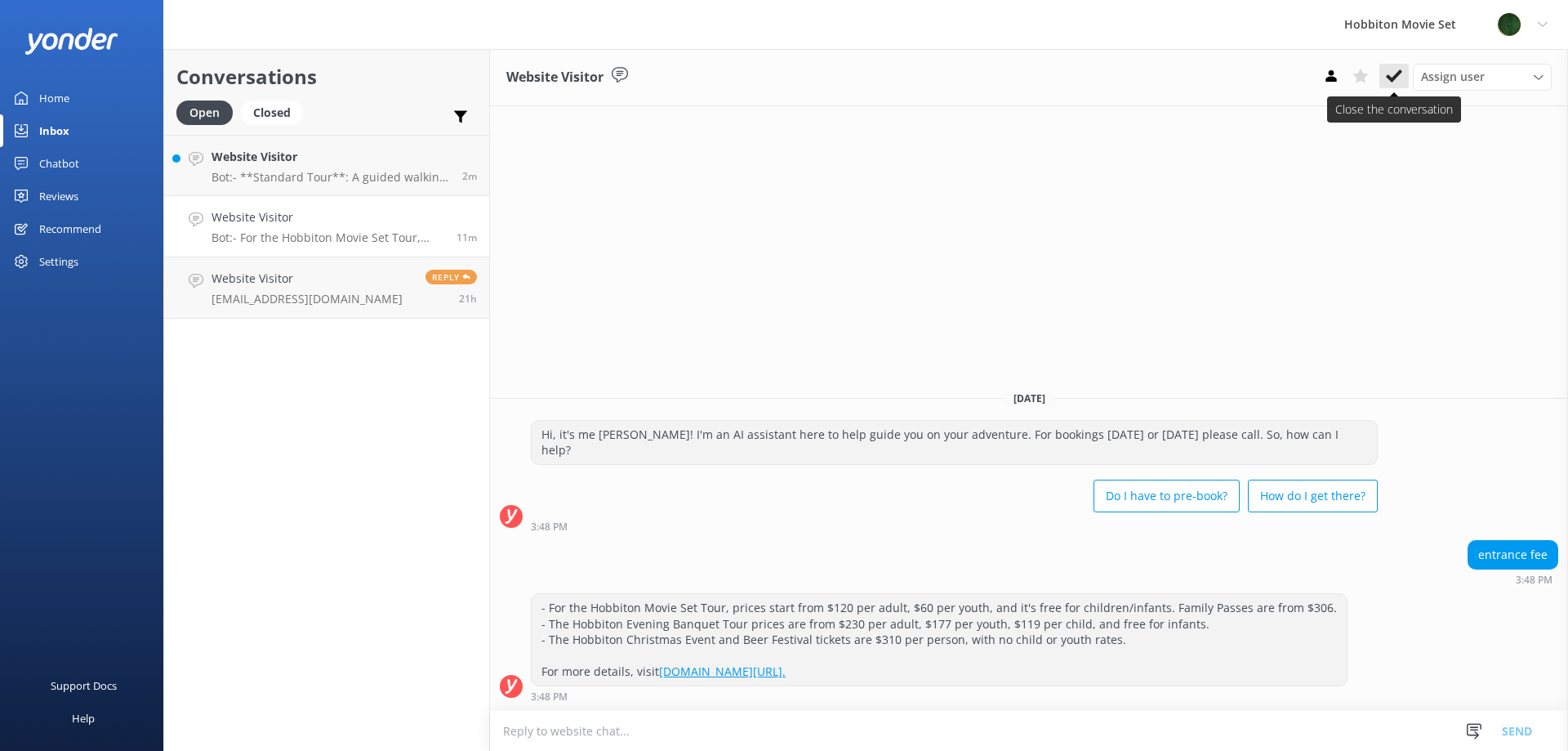
click at [1395, 77] on use at bounding box center [1394, 76] width 16 height 13
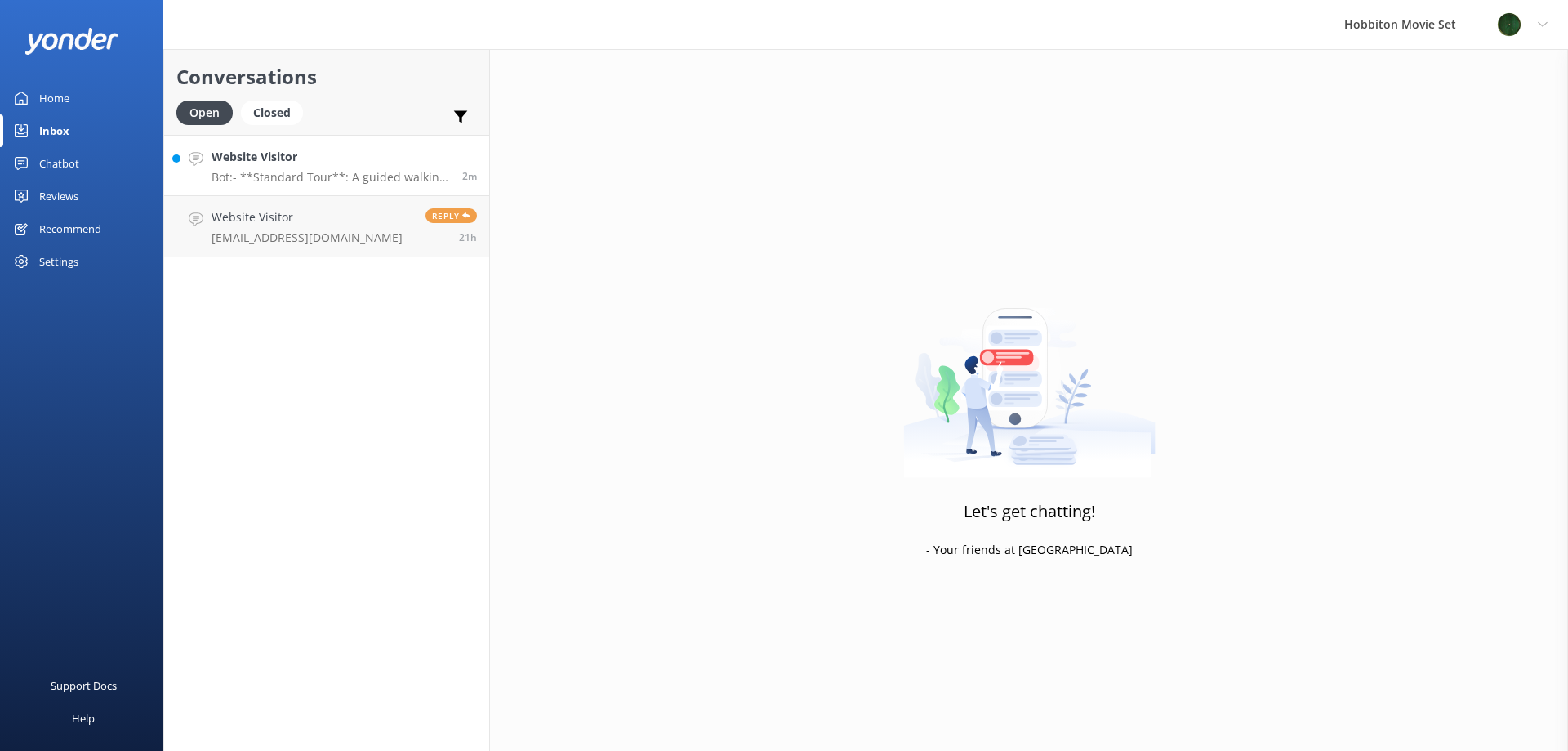
click at [370, 184] on link "Website Visitor Bot: - **Standard Tour**: A guided walking tour of the Hobbiton…" at bounding box center [326, 165] width 325 height 61
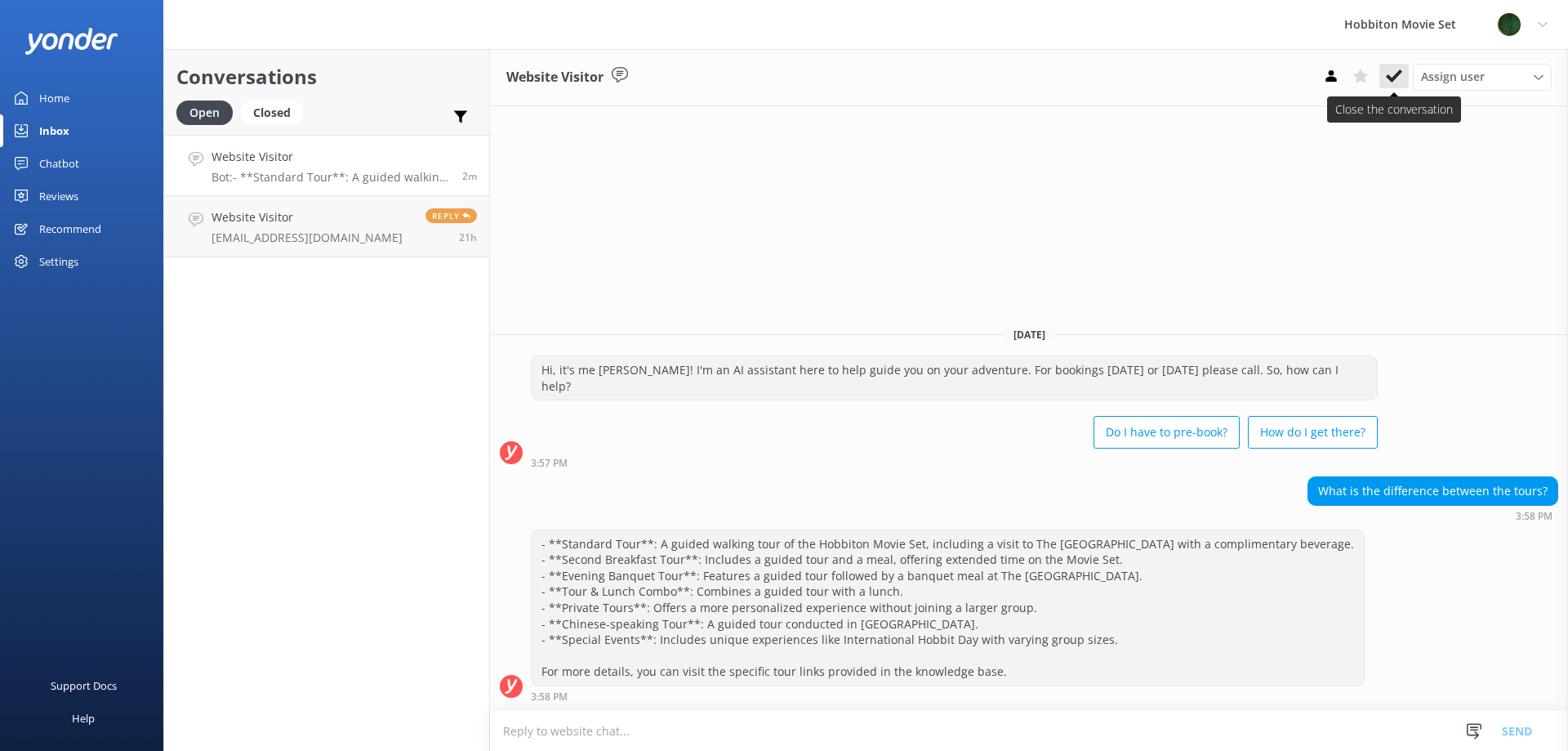
click at [1392, 76] on icon at bounding box center [1394, 76] width 16 height 16
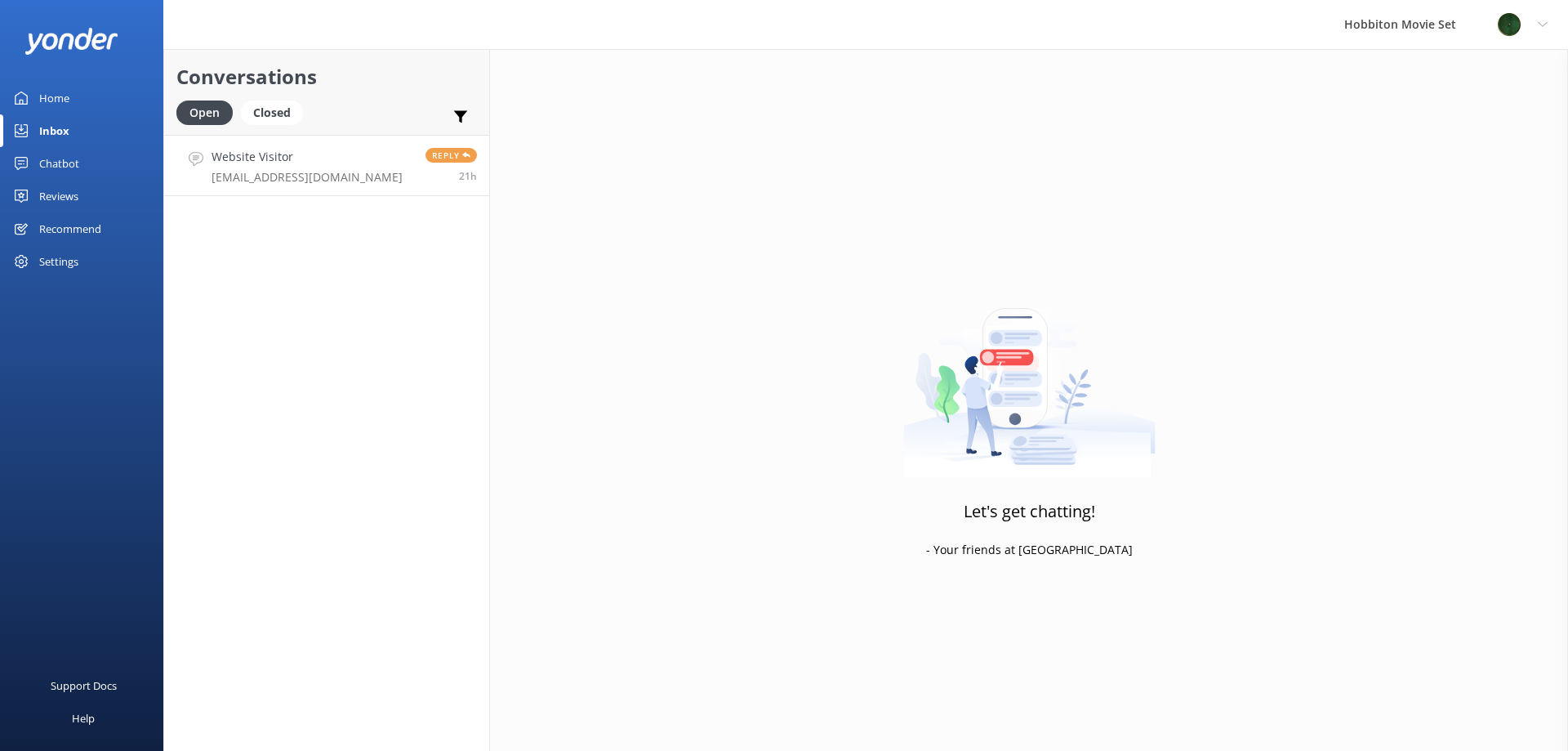
click at [284, 167] on div "Website Visitor [EMAIL_ADDRESS][DOMAIN_NAME]" at bounding box center [307, 165] width 191 height 35
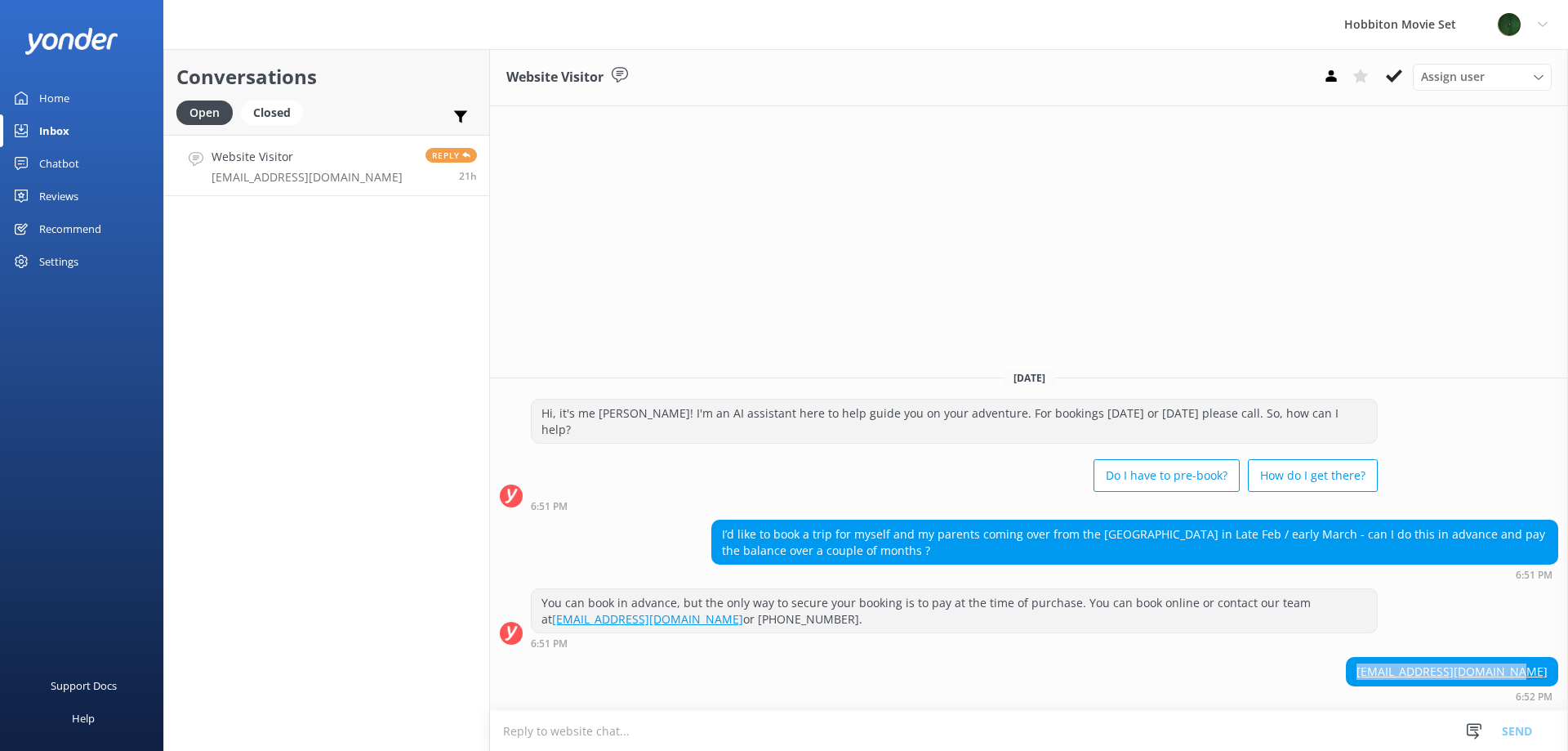
drag, startPoint x: 1548, startPoint y: 671, endPoint x: 1336, endPoint y: 660, distance: 212.3
click at [1336, 660] on div "[EMAIL_ADDRESS][DOMAIN_NAME] 6:52 PM" at bounding box center [1029, 679] width 1078 height 45
copy link "[EMAIL_ADDRESS][DOMAIN_NAME]"
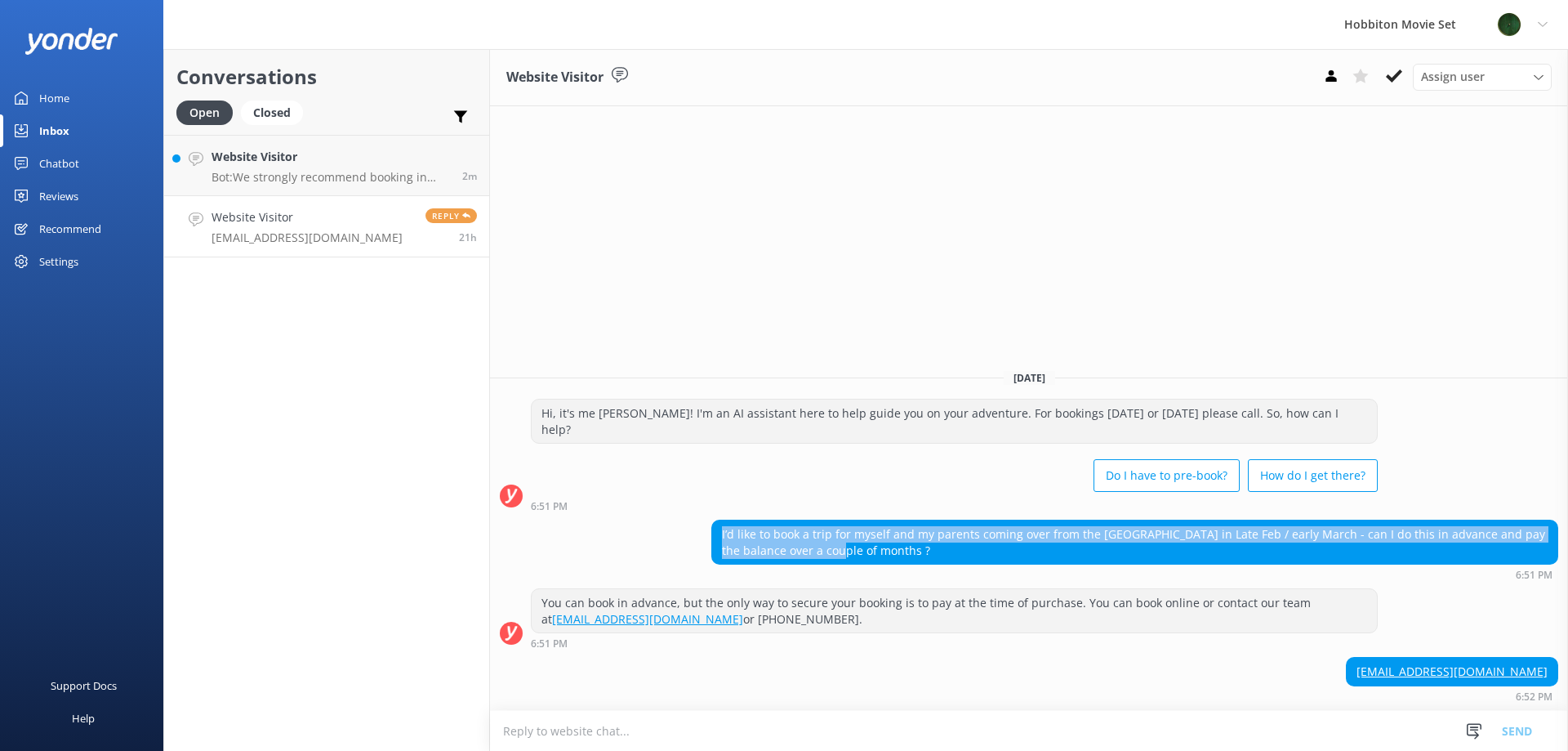
drag, startPoint x: 861, startPoint y: 544, endPoint x: 707, endPoint y: 531, distance: 154.5
click at [707, 531] on div "I’d like to book a trip for myself and my parents coming over from the [GEOGRAP…" at bounding box center [1029, 550] width 1078 height 61
copy div "I’d like to book a trip for myself and my parents coming over from the [GEOGRAP…"
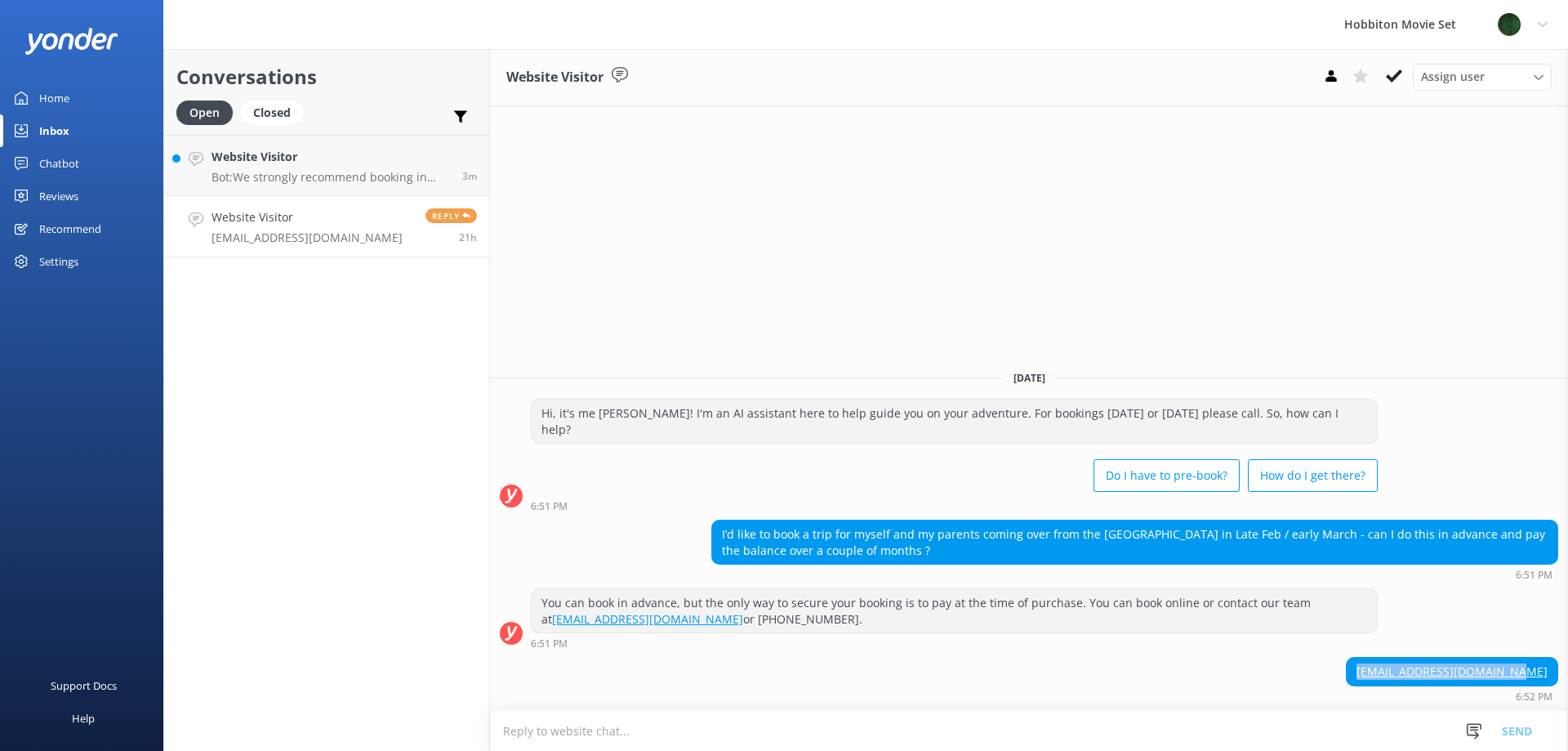
drag, startPoint x: 1550, startPoint y: 671, endPoint x: 1385, endPoint y: 671, distance: 165.0
click at [1385, 671] on div "[EMAIL_ADDRESS][DOMAIN_NAME] 6:52 PM" at bounding box center [1029, 679] width 1078 height 45
copy link "[EMAIL_ADDRESS][DOMAIN_NAME]"
